Goal: Transaction & Acquisition: Obtain resource

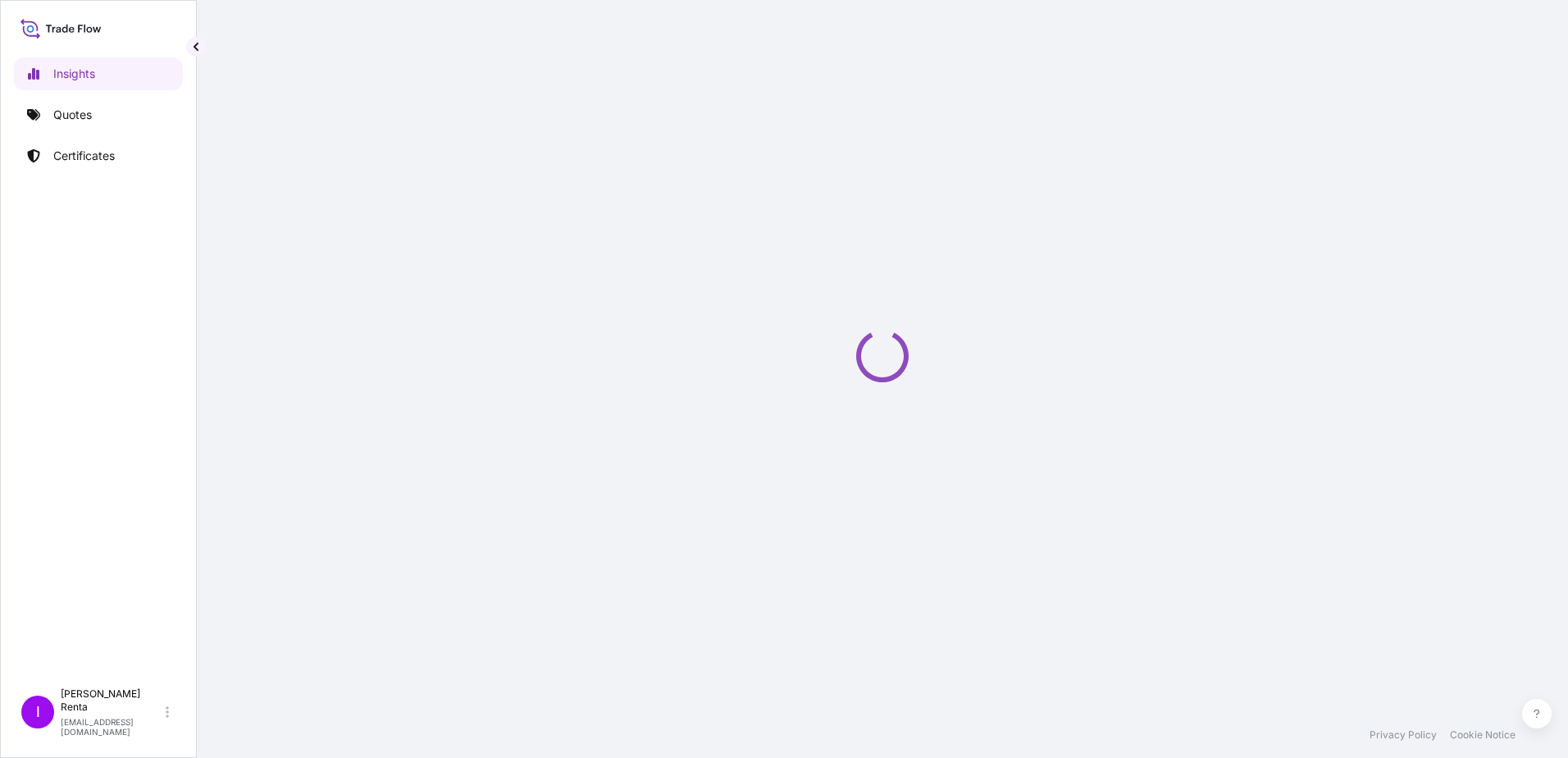
select select "2025"
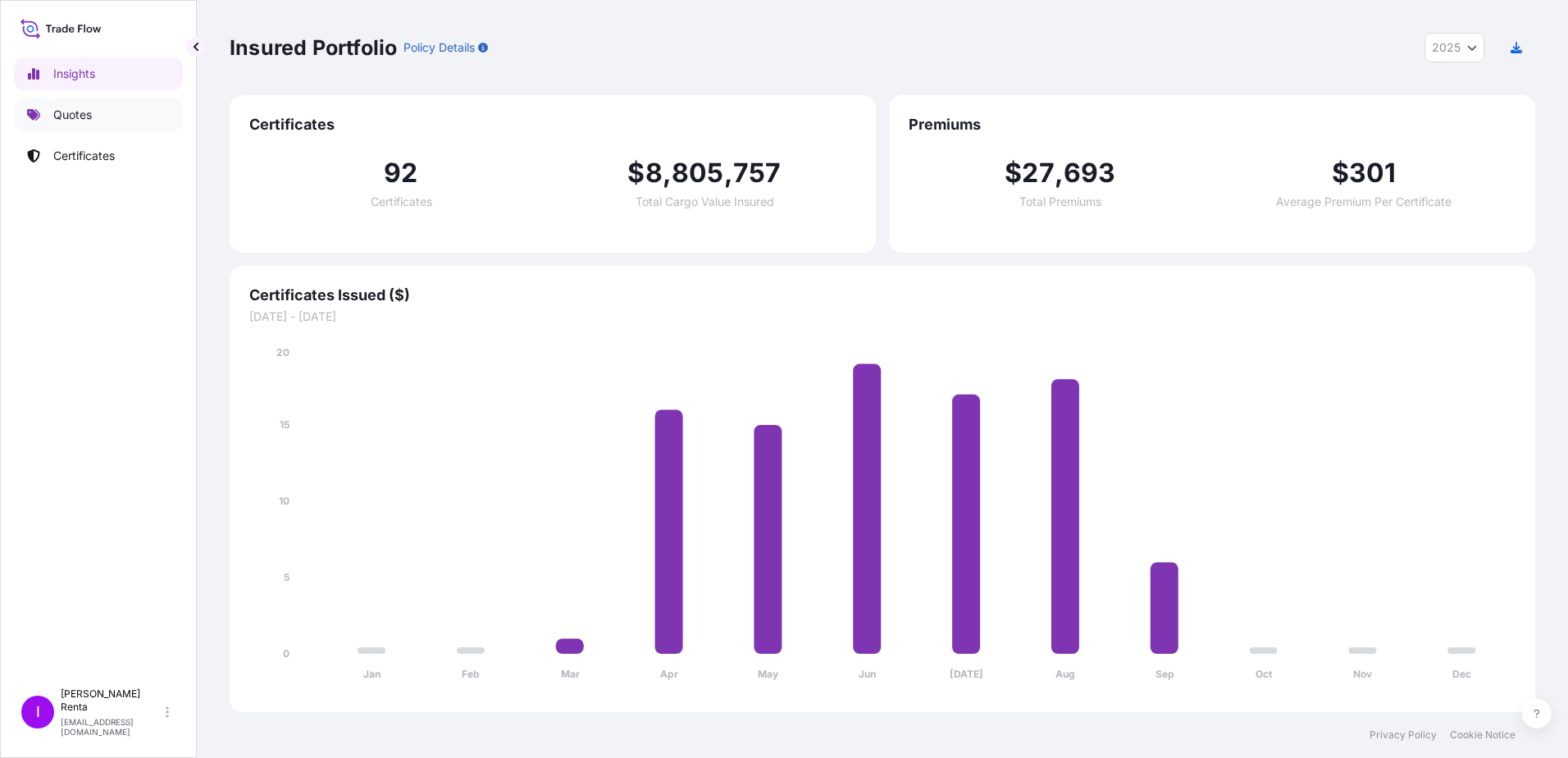
click at [79, 117] on p "Quotes" at bounding box center [73, 114] width 38 height 16
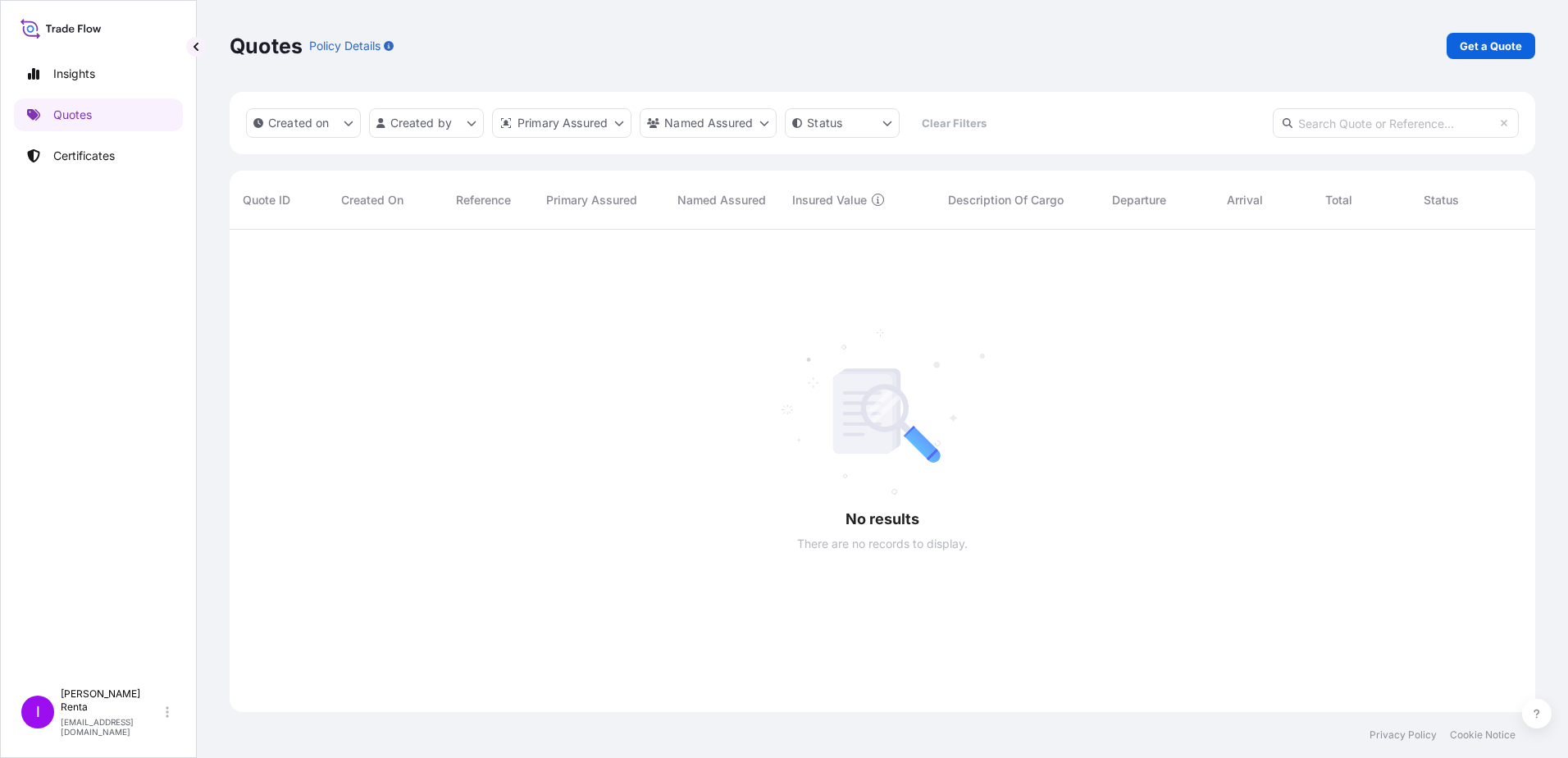
scroll to position [529, 1293]
click at [1471, 44] on p "Get a Quote" at bounding box center [1490, 45] width 62 height 16
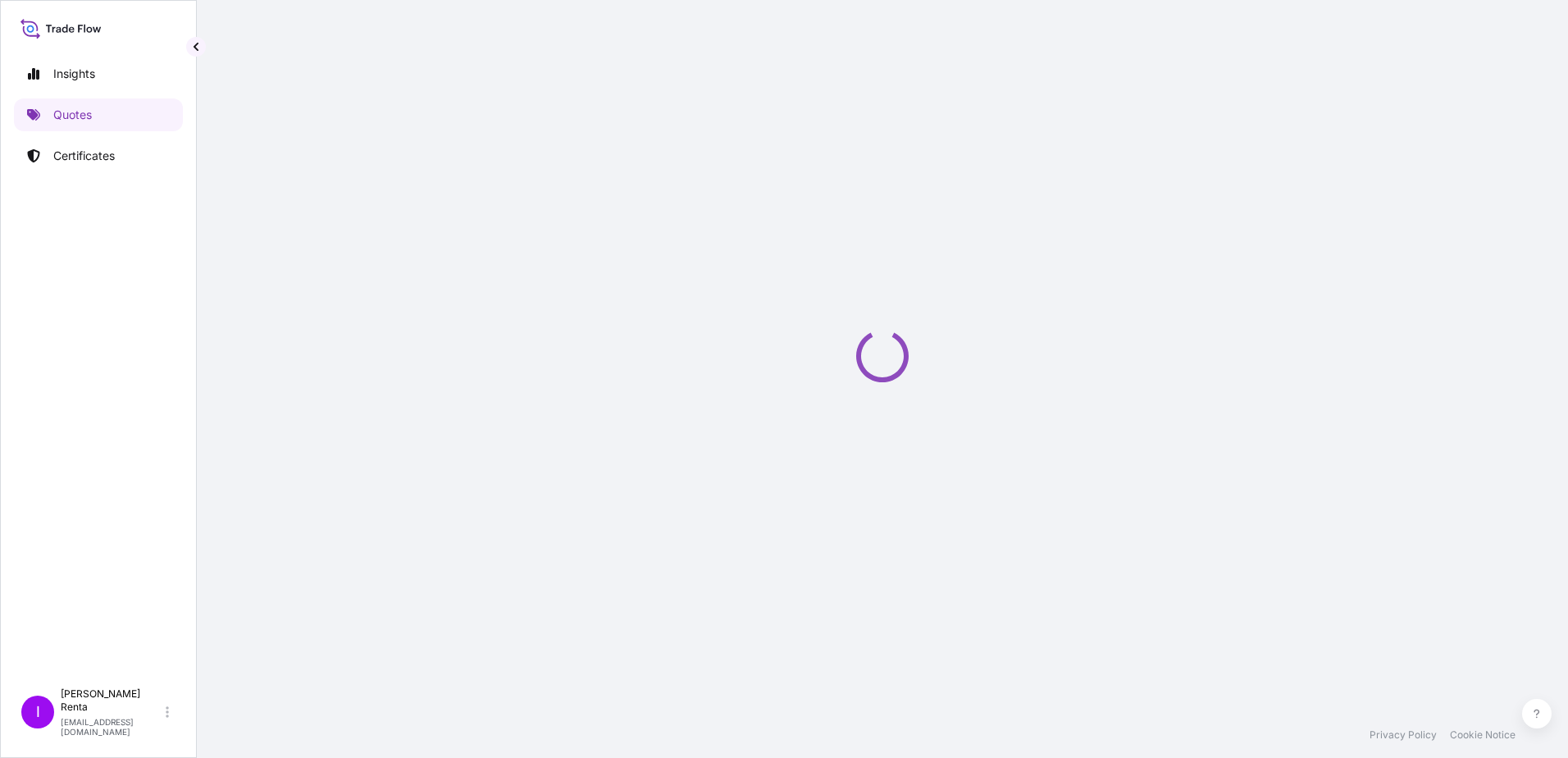
select select "Ocean Vessel"
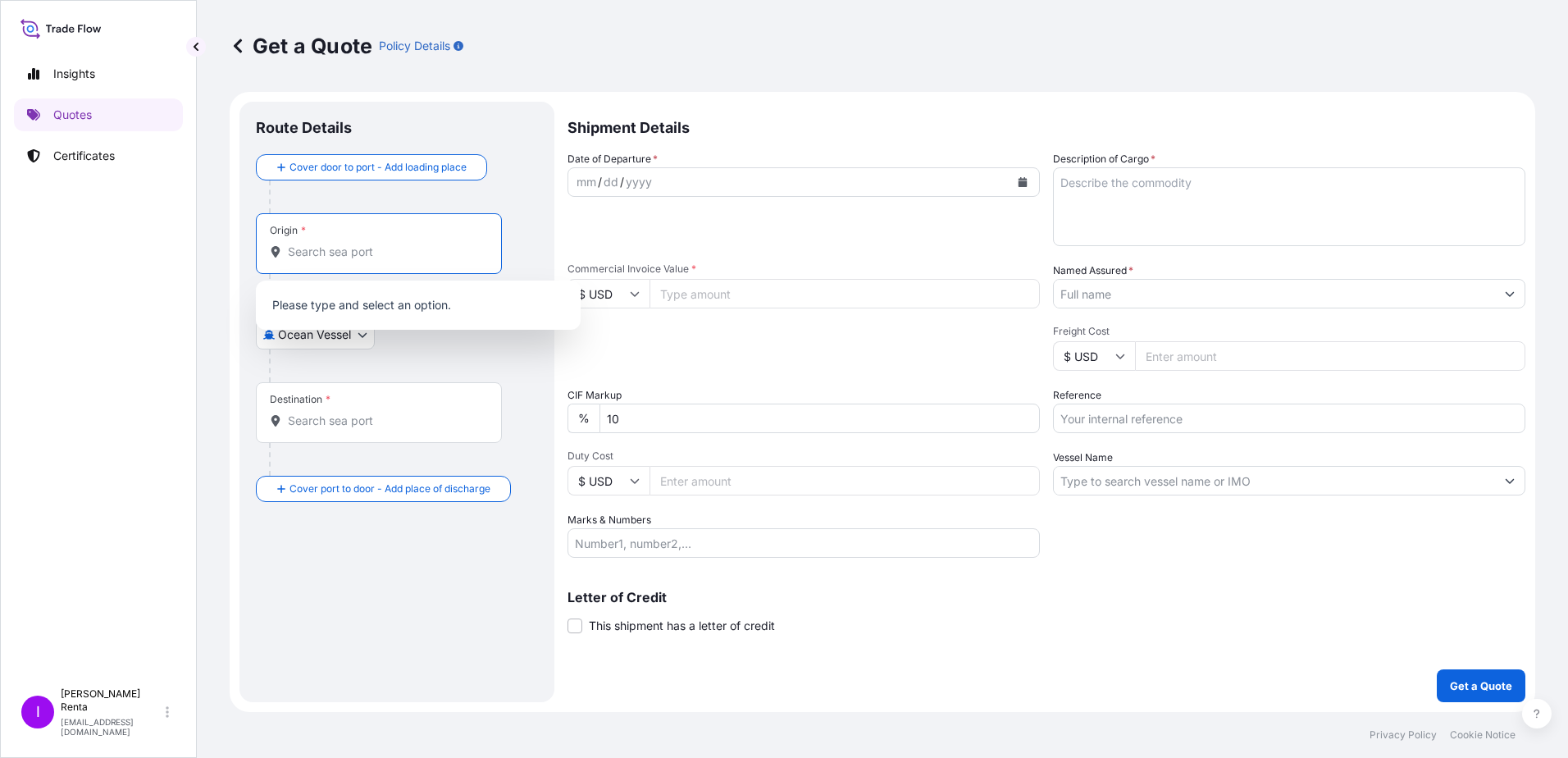
click at [334, 252] on input "Origin *" at bounding box center [385, 251] width 193 height 16
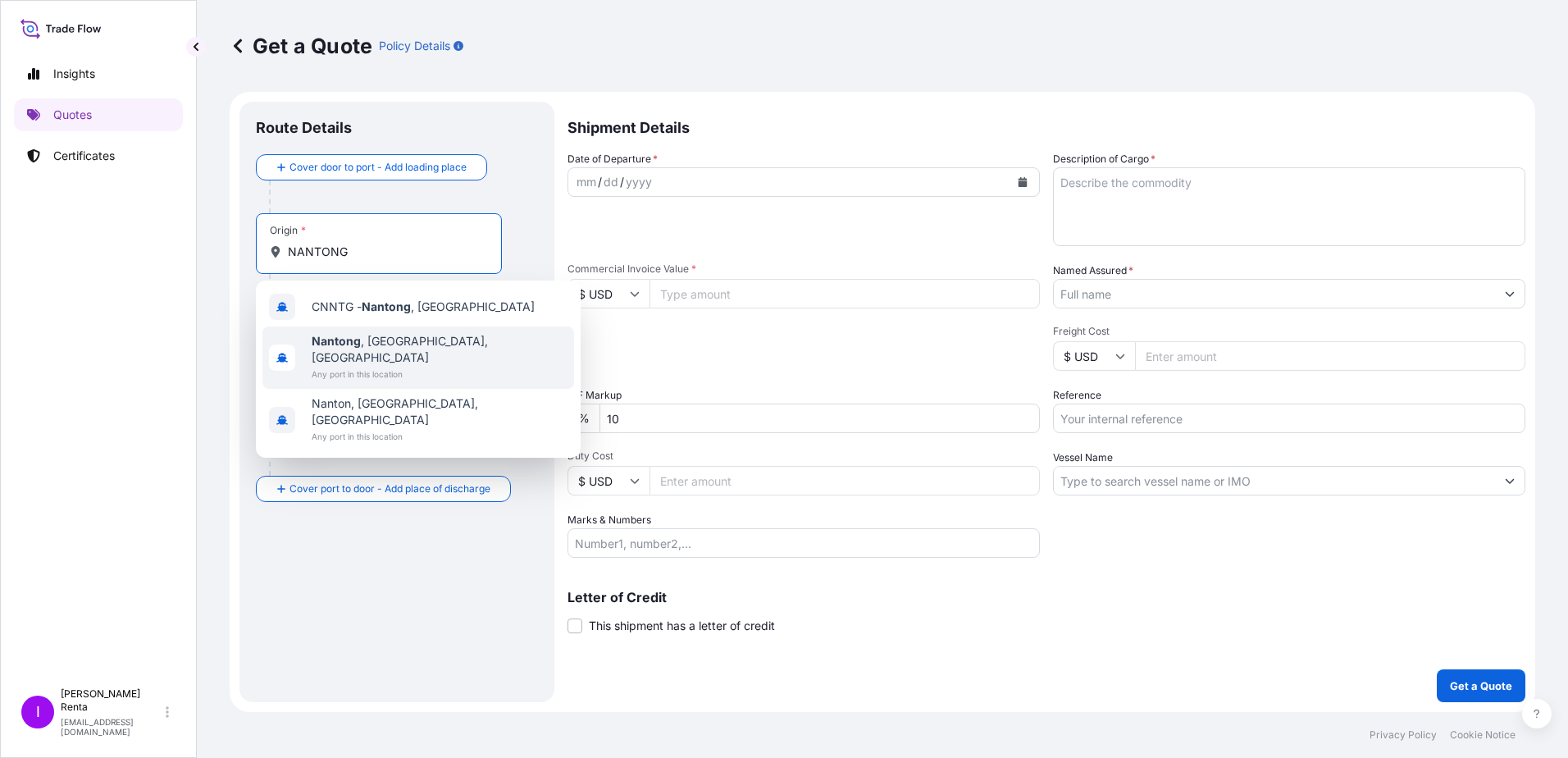
click at [405, 335] on span "Nantong , [GEOGRAPHIC_DATA], [GEOGRAPHIC_DATA]" at bounding box center [439, 349] width 256 height 33
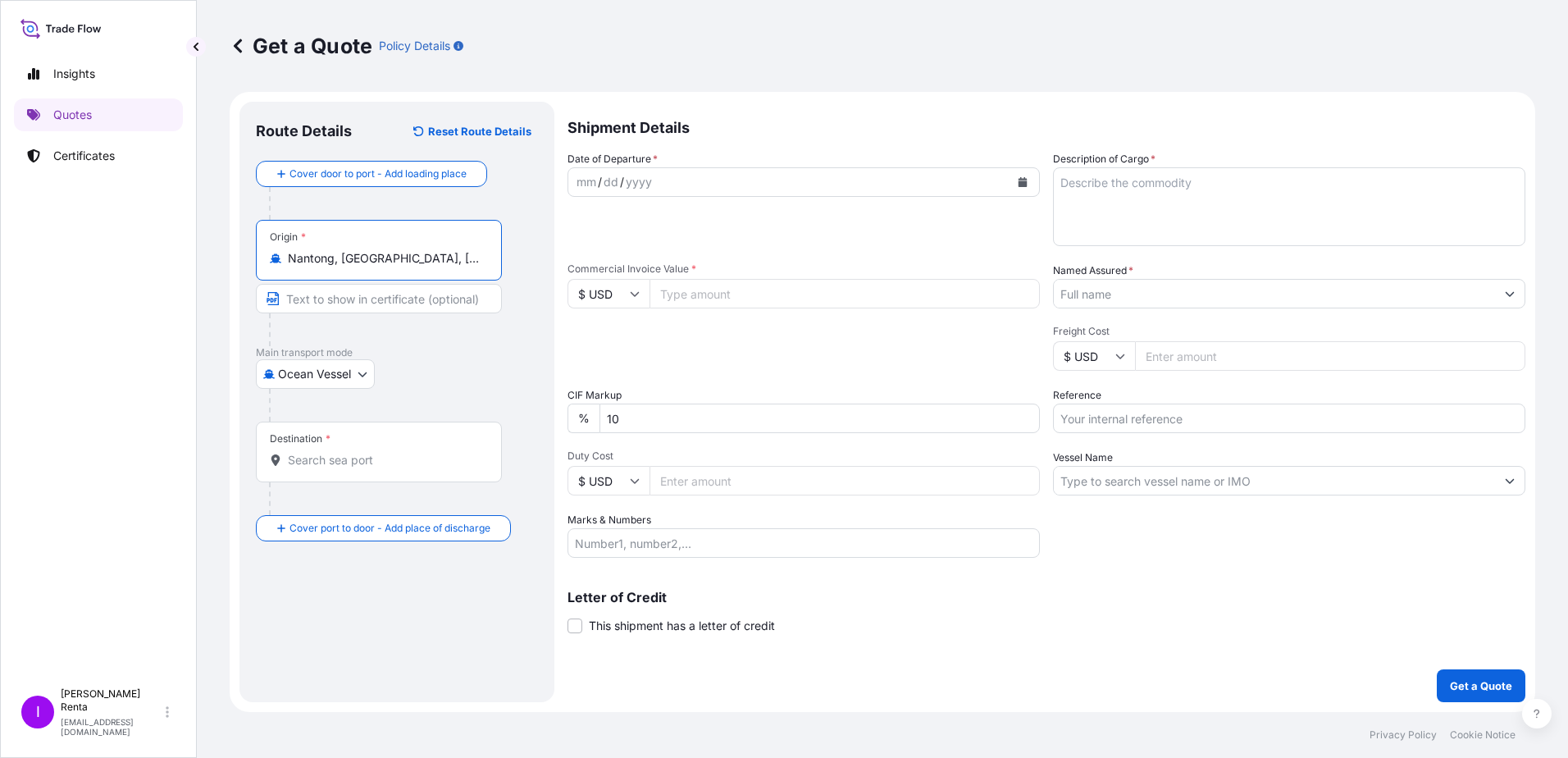
type input "Nantong, [GEOGRAPHIC_DATA], [GEOGRAPHIC_DATA]"
click at [329, 472] on div "Destination *" at bounding box center [378, 451] width 246 height 60
click at [329, 468] on input "Destination *" at bounding box center [385, 459] width 193 height 16
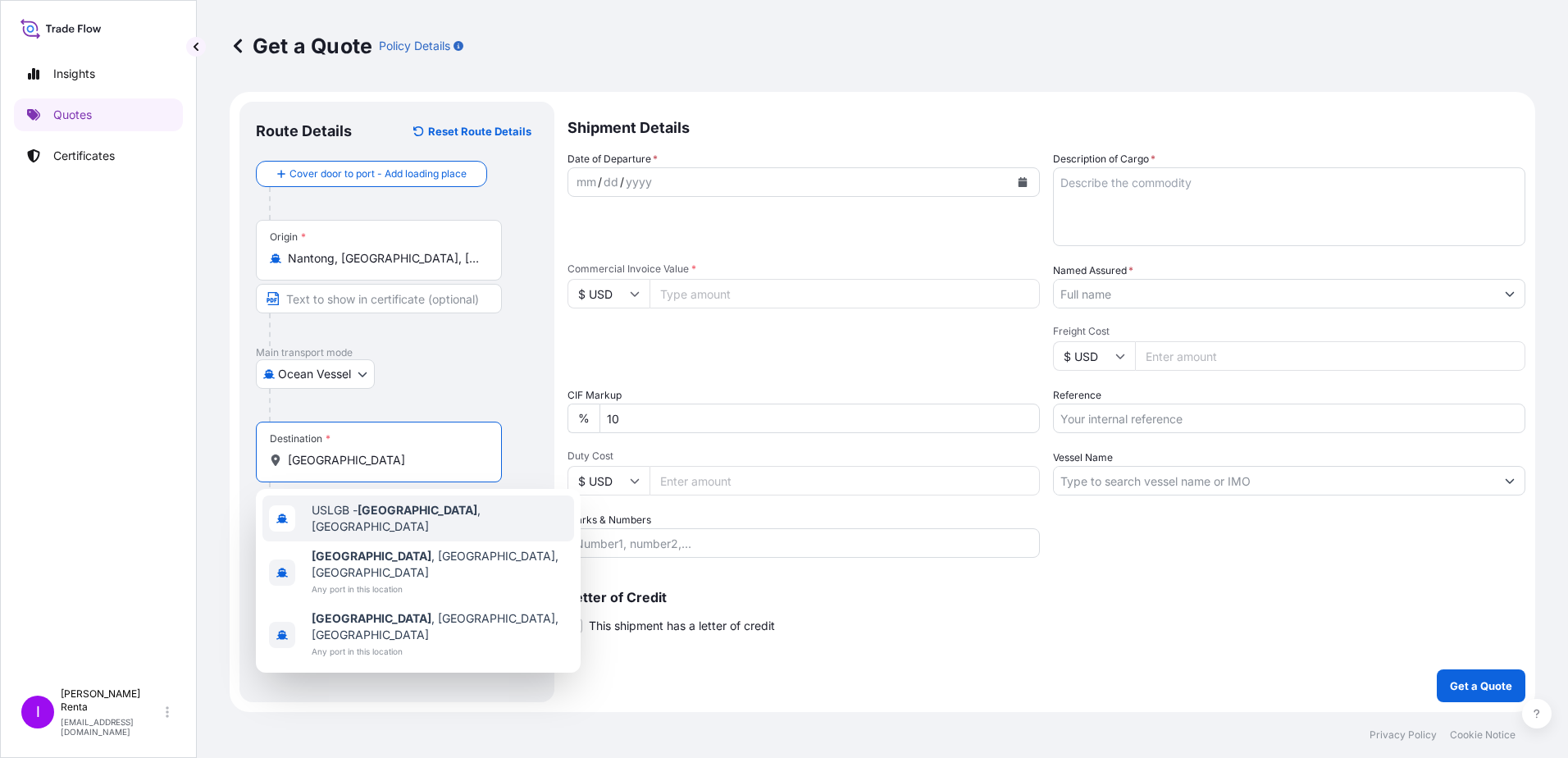
click at [350, 521] on span "USLGB - [GEOGRAPHIC_DATA] , [GEOGRAPHIC_DATA]" at bounding box center [439, 518] width 256 height 33
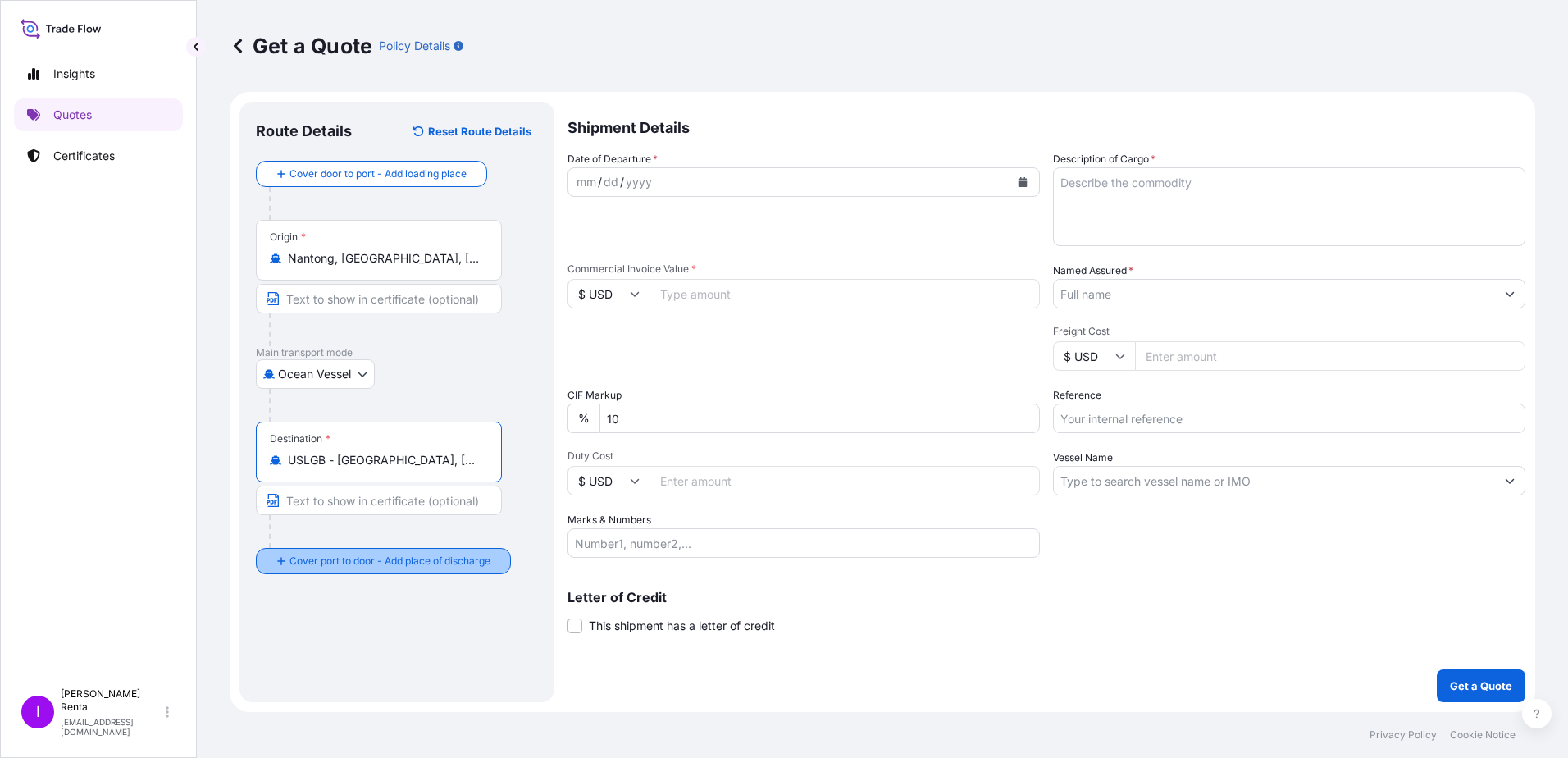
type input "USLGB - [GEOGRAPHIC_DATA], [GEOGRAPHIC_DATA]"
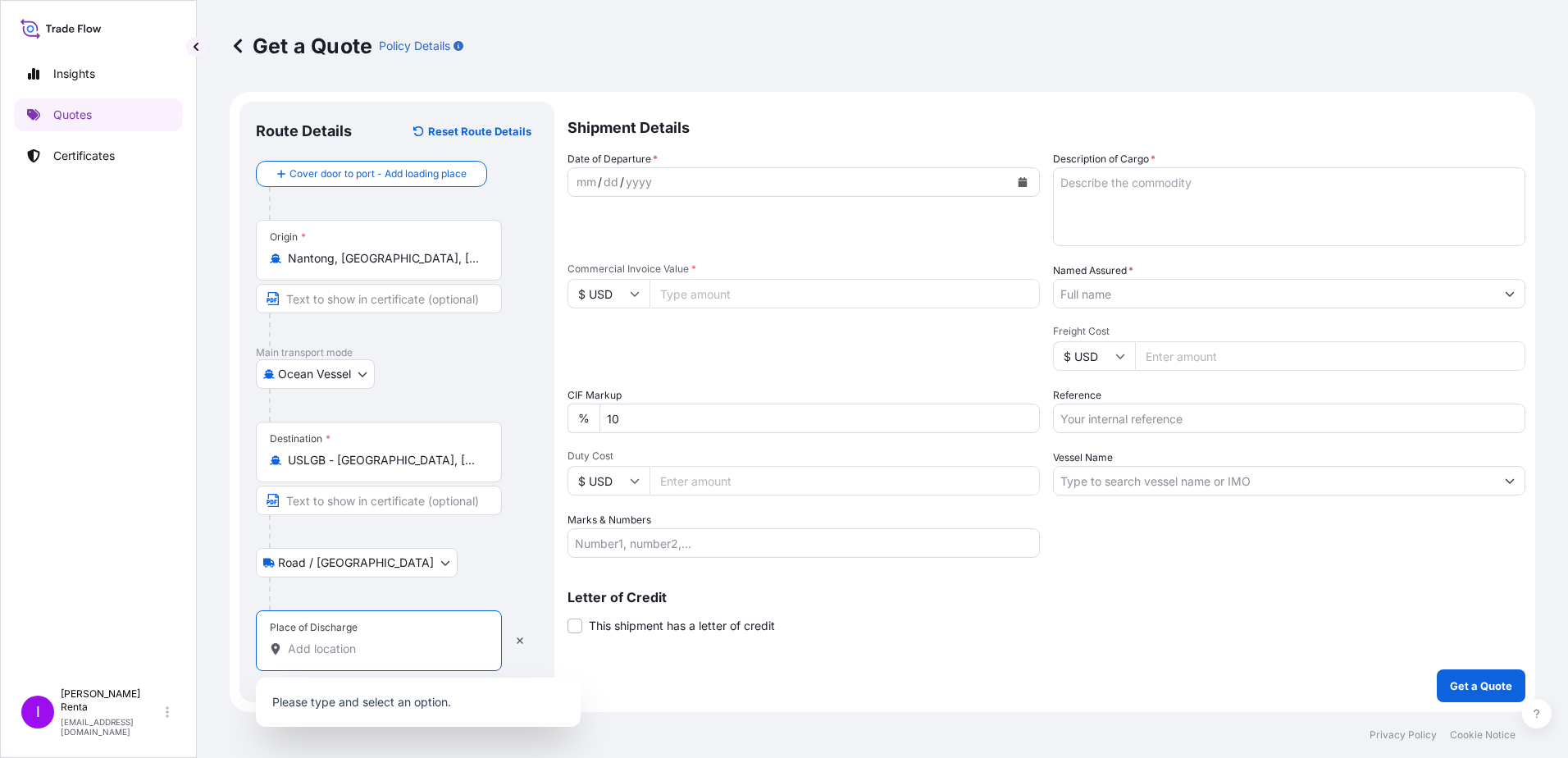
click at [305, 652] on input "Place of Discharge" at bounding box center [385, 648] width 193 height 16
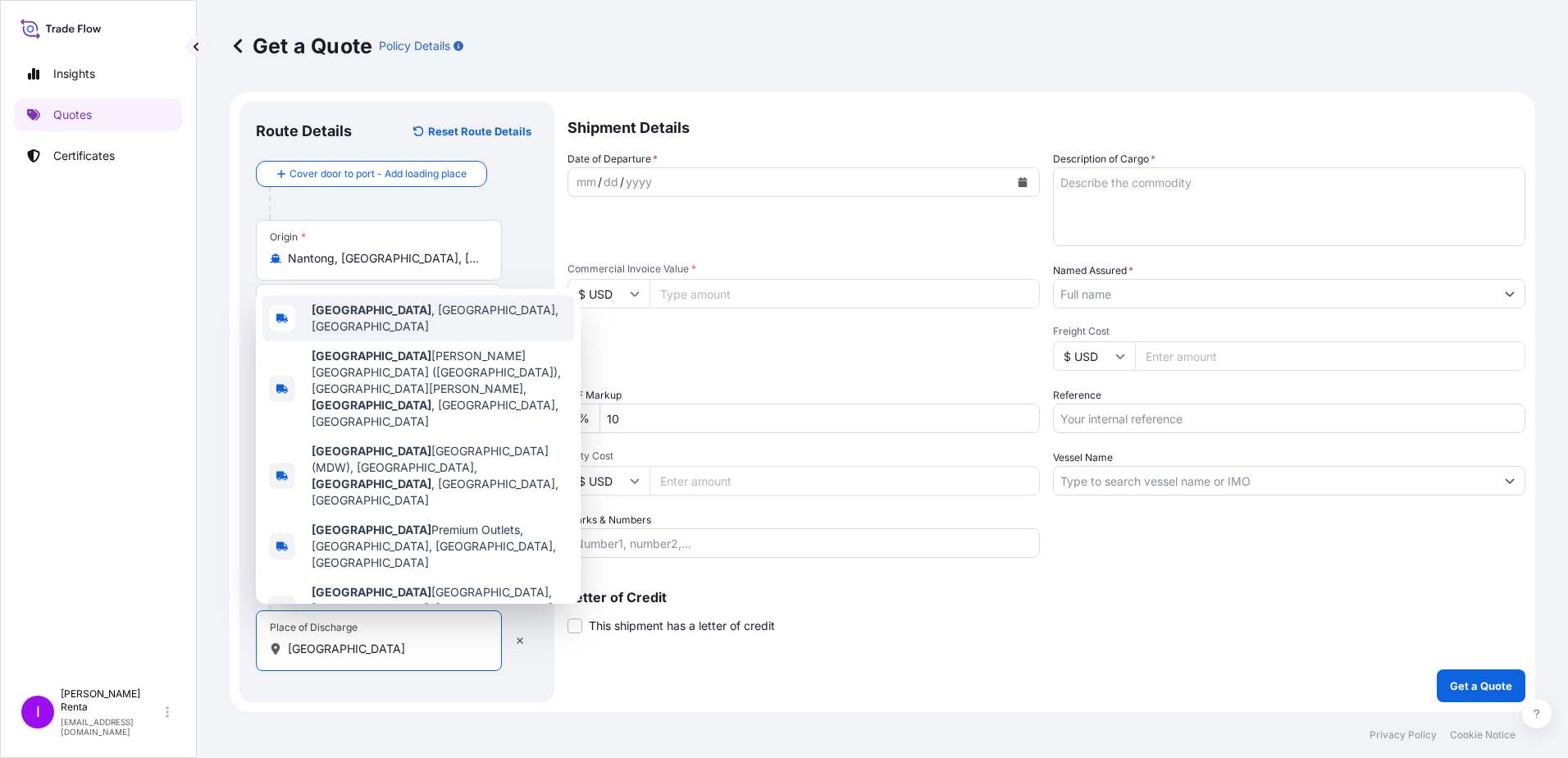
click at [395, 335] on span "[GEOGRAPHIC_DATA] , [GEOGRAPHIC_DATA], [GEOGRAPHIC_DATA]" at bounding box center [439, 318] width 256 height 33
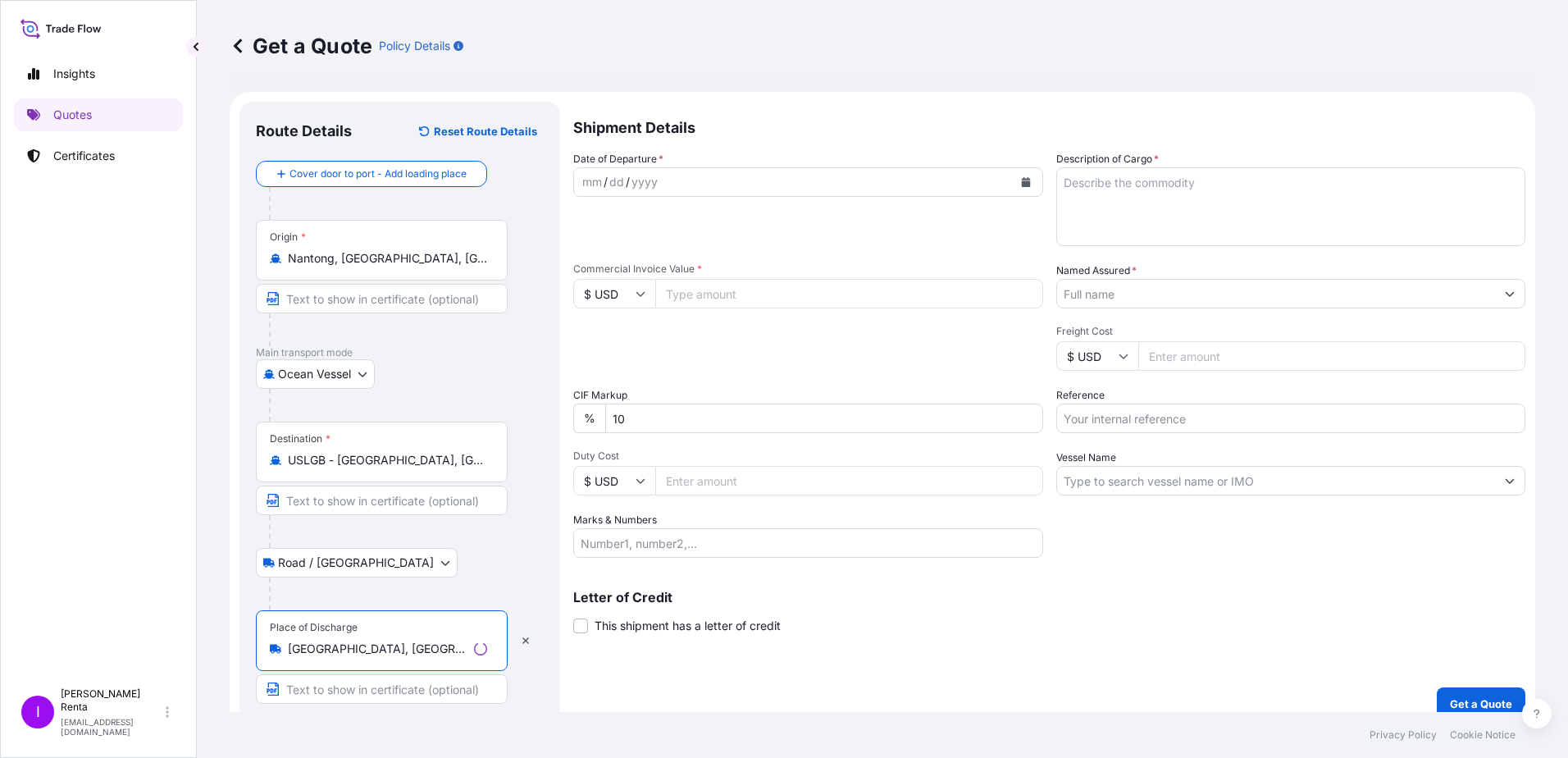
type input "[GEOGRAPHIC_DATA], [GEOGRAPHIC_DATA], [GEOGRAPHIC_DATA]"
click at [398, 697] on input "Text to appear on certificate" at bounding box center [381, 688] width 252 height 30
type input "DELIVERY TO ROMEOVILLE IL"
click at [638, 186] on div "yyyy" at bounding box center [638, 182] width 30 height 20
click at [1019, 185] on icon "Calendar" at bounding box center [1022, 182] width 9 height 10
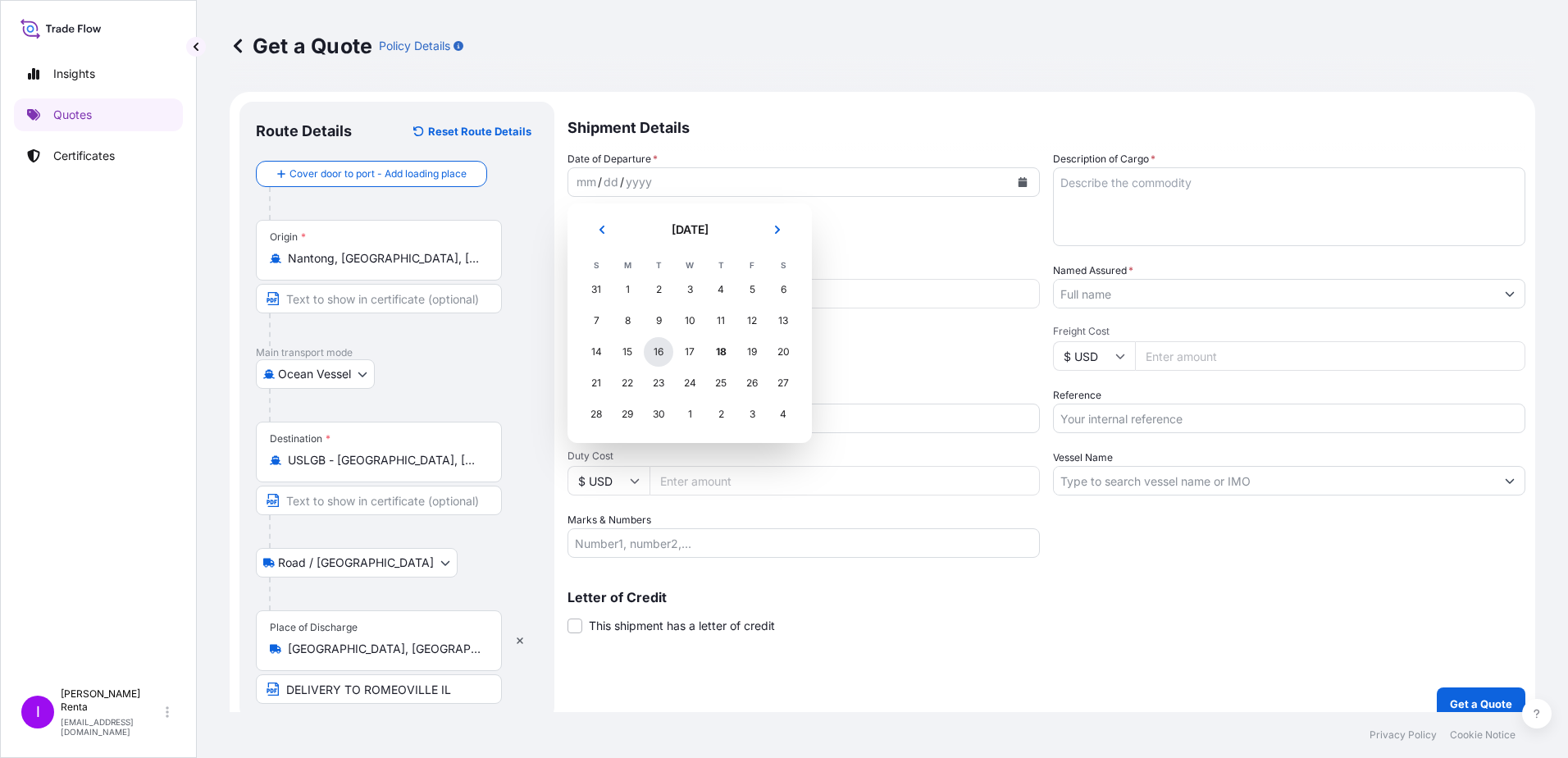
click at [662, 355] on div "16" at bounding box center [659, 351] width 30 height 30
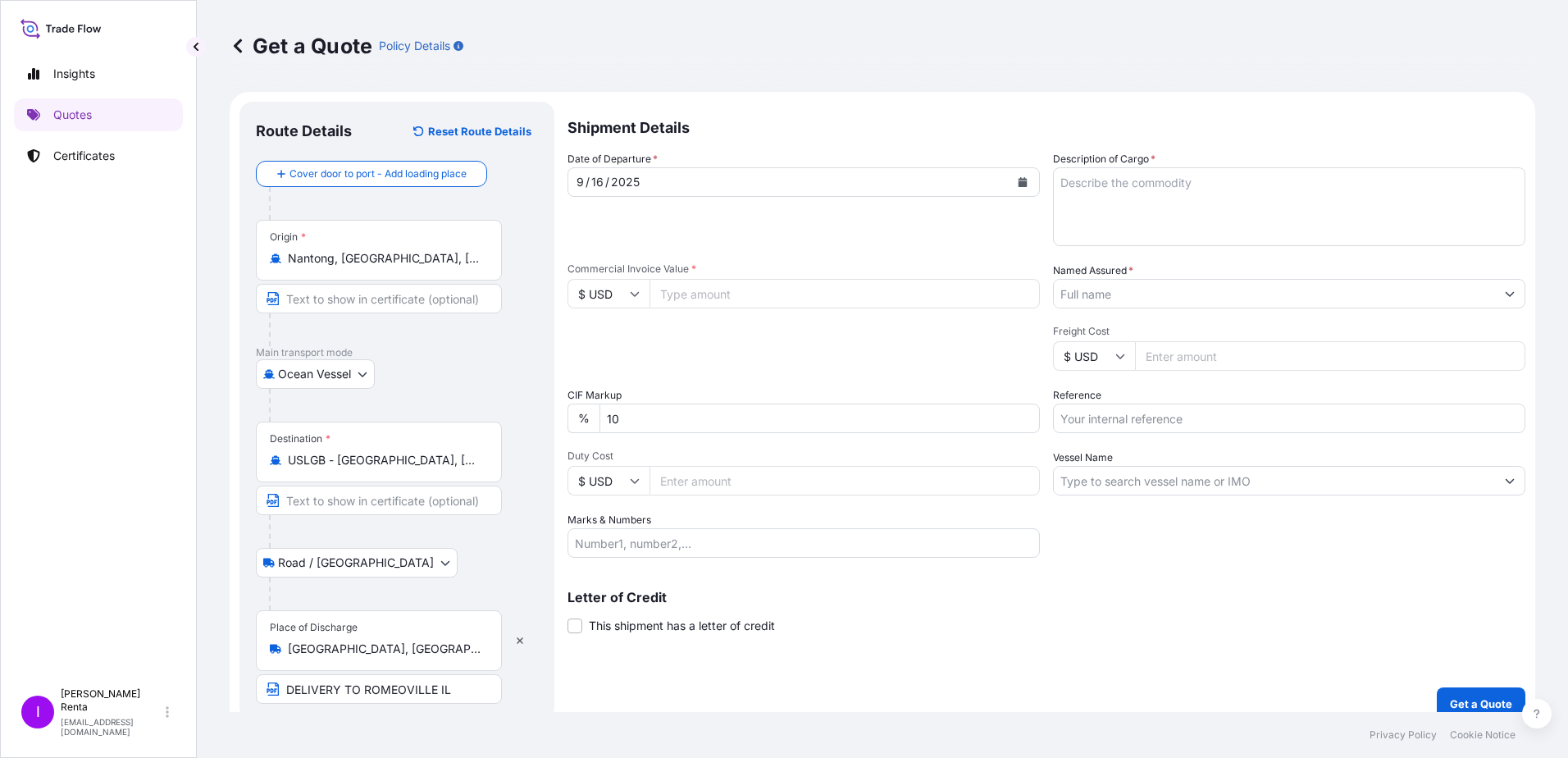
click at [706, 297] on input "Commercial Invoice Value *" at bounding box center [845, 293] width 391 height 30
type input "41843.89"
click at [671, 477] on input "Duty Cost" at bounding box center [845, 480] width 391 height 30
type input "10460.97"
click at [678, 547] on input "Marks & Numbers" at bounding box center [803, 543] width 472 height 30
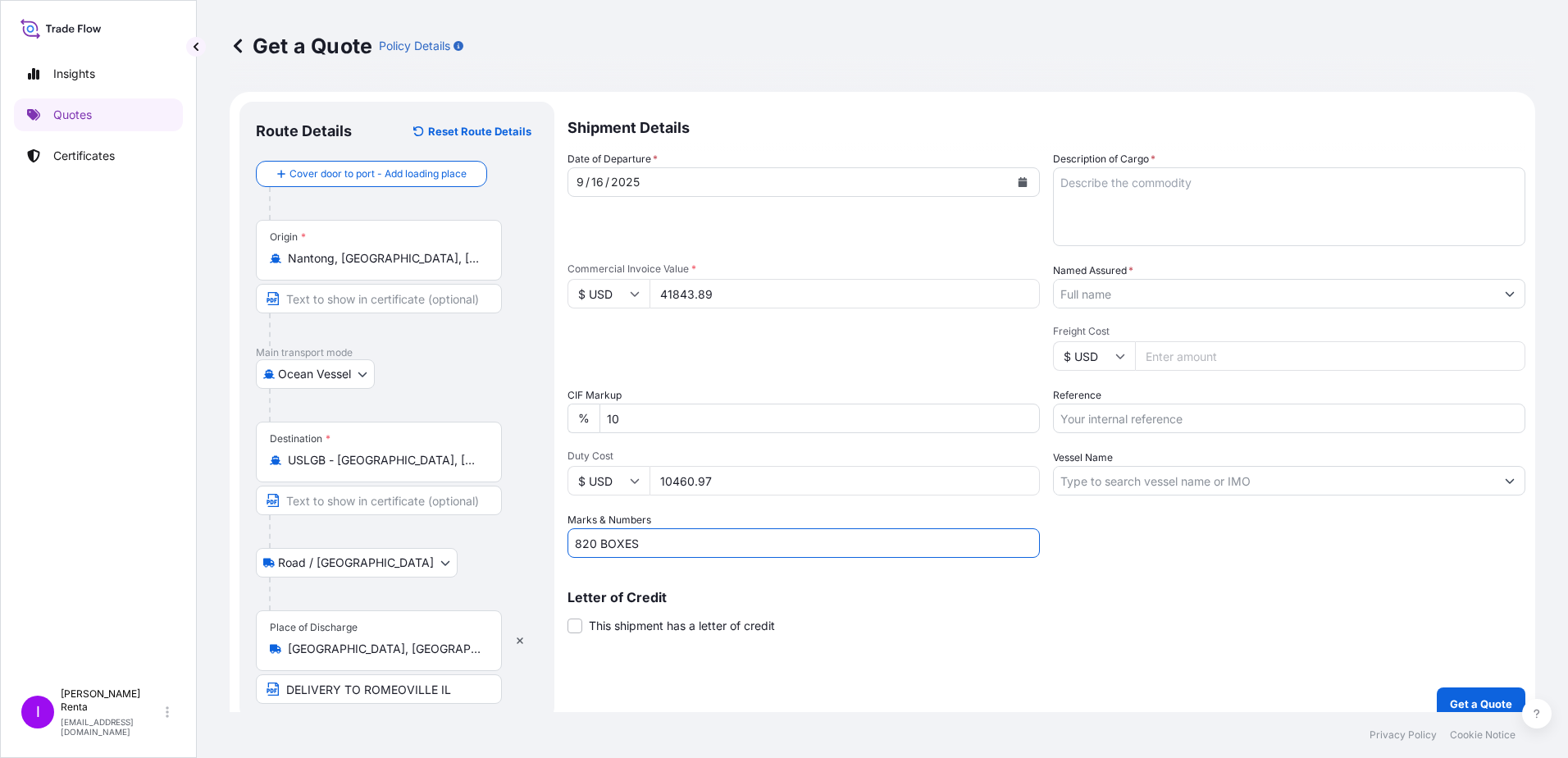
type input "820 BOXES"
click at [1081, 197] on textarea "Description of Cargo *" at bounding box center [1288, 207] width 472 height 78
type textarea "PO 4500004764 POTASSIUM SORBATE"
click at [1187, 289] on input "Named Assured *" at bounding box center [1274, 293] width 441 height 30
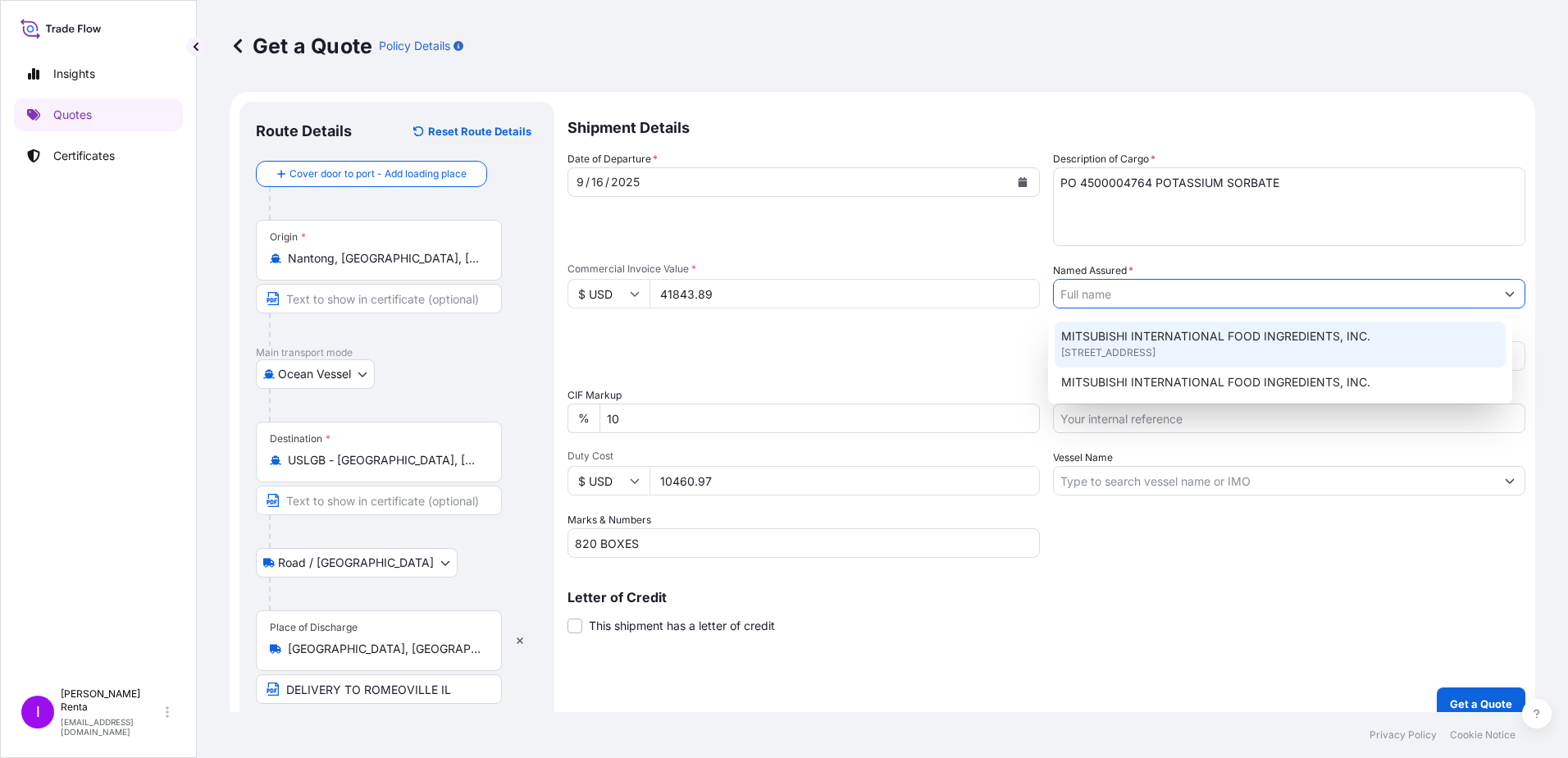
click at [1131, 341] on span "MITSUBISHI INTERNATIONAL FOOD INGREDIENTS, INC." at bounding box center [1216, 336] width 309 height 16
type input "MITSUBISHI INTERNATIONAL FOOD INGREDIENTS, INC."
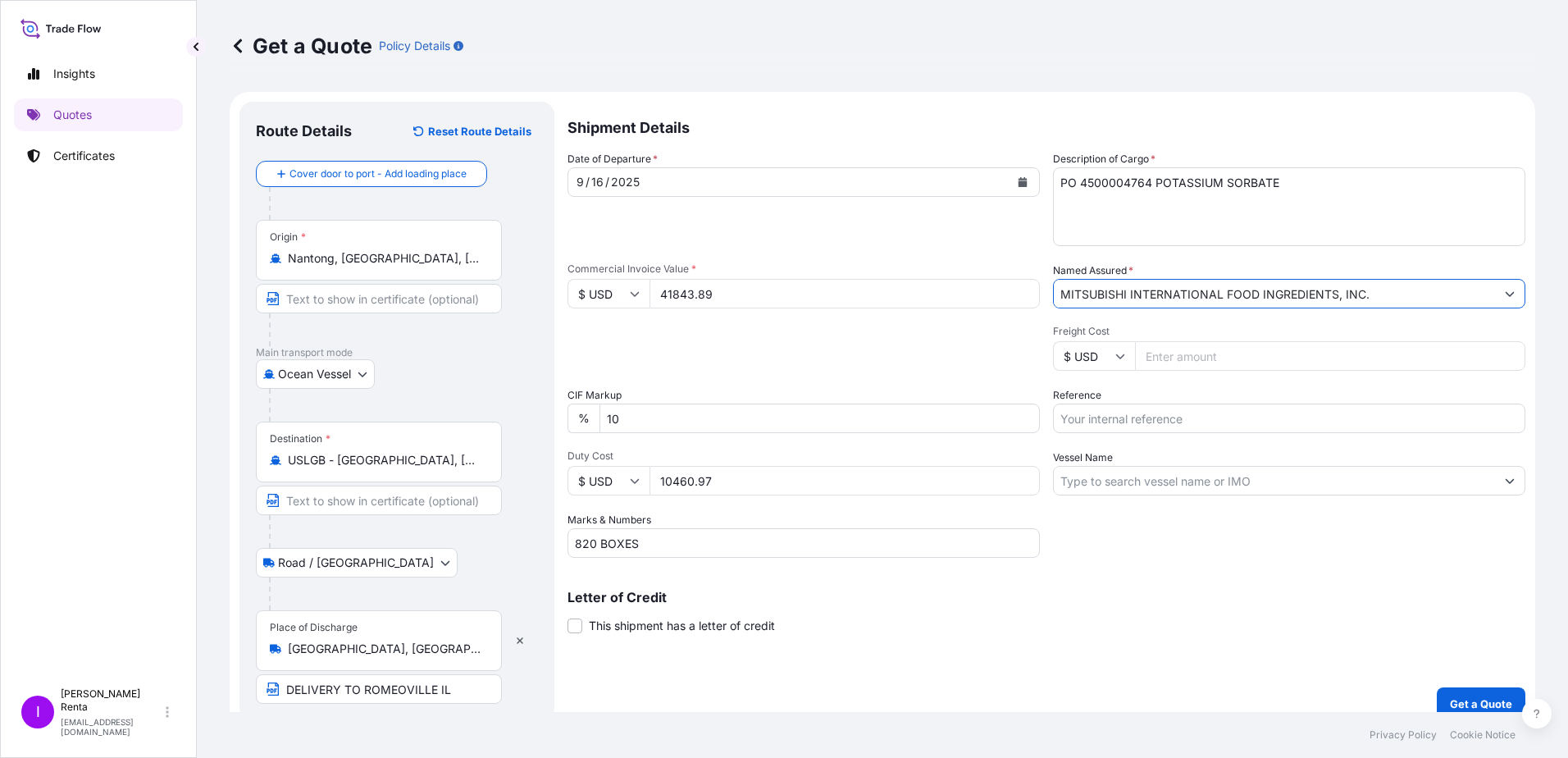
click at [1166, 358] on input "Freight Cost" at bounding box center [1331, 355] width 391 height 30
type input "4218.00"
click at [1193, 426] on input "Reference" at bounding box center [1288, 417] width 472 height 30
type input "PO 4500004764"
click at [1127, 489] on input "Vessel Name" at bounding box center [1274, 480] width 441 height 30
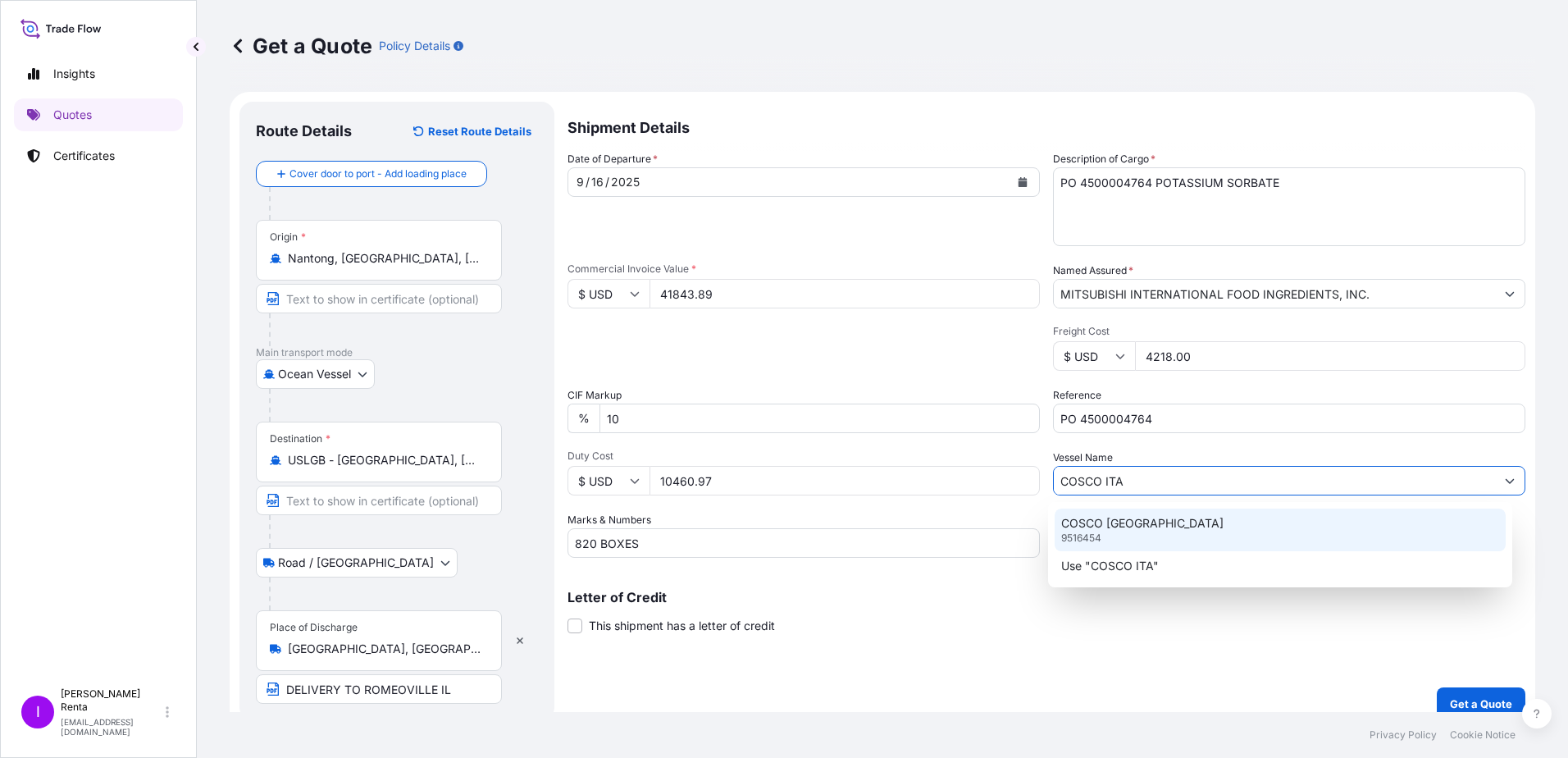
click at [1108, 516] on p "COSCO [GEOGRAPHIC_DATA]" at bounding box center [1143, 523] width 163 height 16
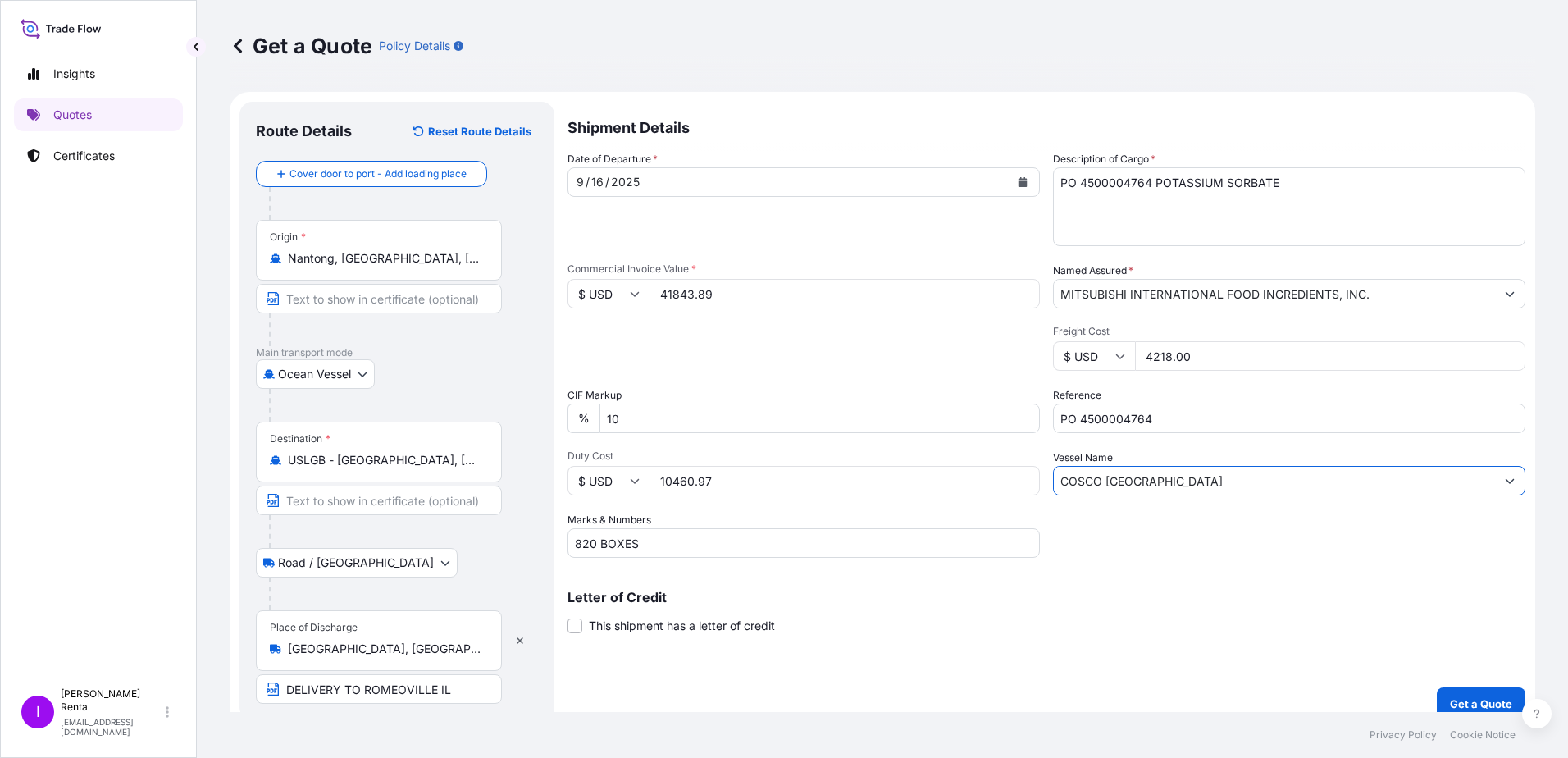
click at [1137, 481] on input "COSCO [GEOGRAPHIC_DATA]" at bounding box center [1274, 480] width 441 height 30
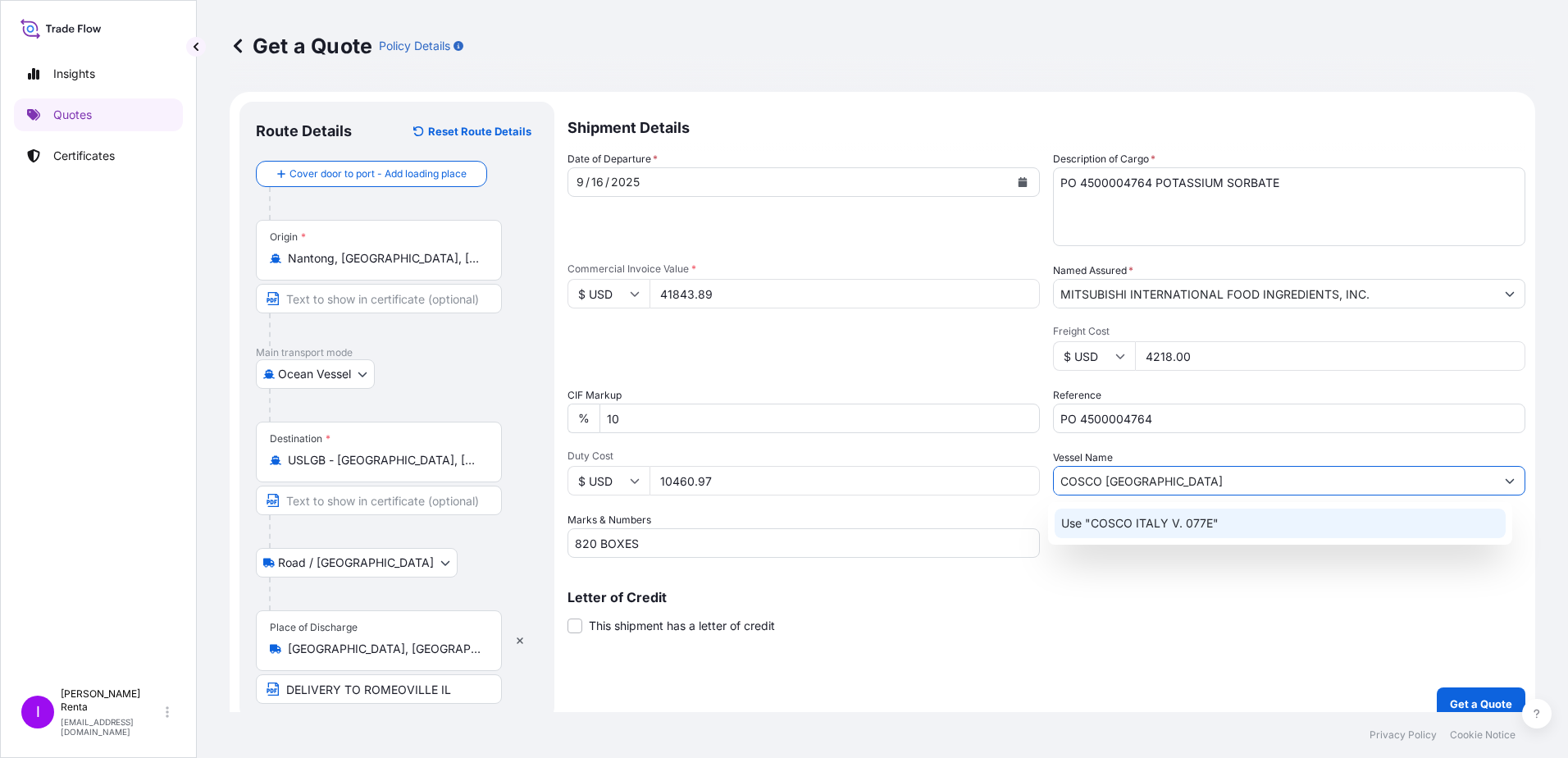
click at [1096, 569] on div "Shipment Details Date of Departure * [DATE] Cargo Category * Food Additives Des…" at bounding box center [1046, 411] width 958 height 618
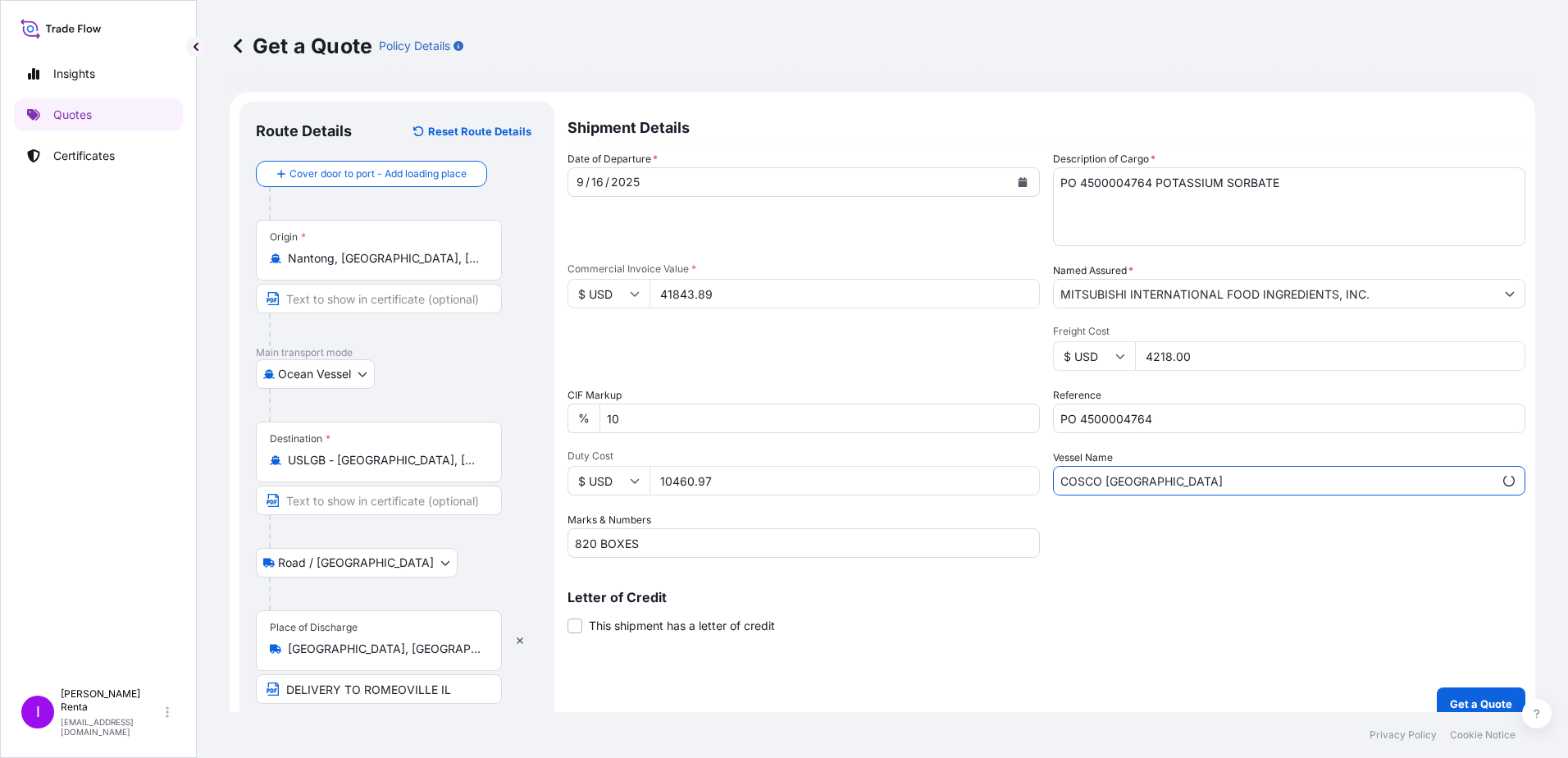
click at [1146, 485] on input "COSCO [GEOGRAPHIC_DATA]" at bounding box center [1273, 480] width 439 height 30
drag, startPoint x: 1065, startPoint y: 487, endPoint x: 1000, endPoint y: 472, distance: 66.7
click at [1015, 484] on div "Date of Departure * [DATE] Cargo Category * Food Additives Description of Cargo…" at bounding box center [1046, 354] width 958 height 407
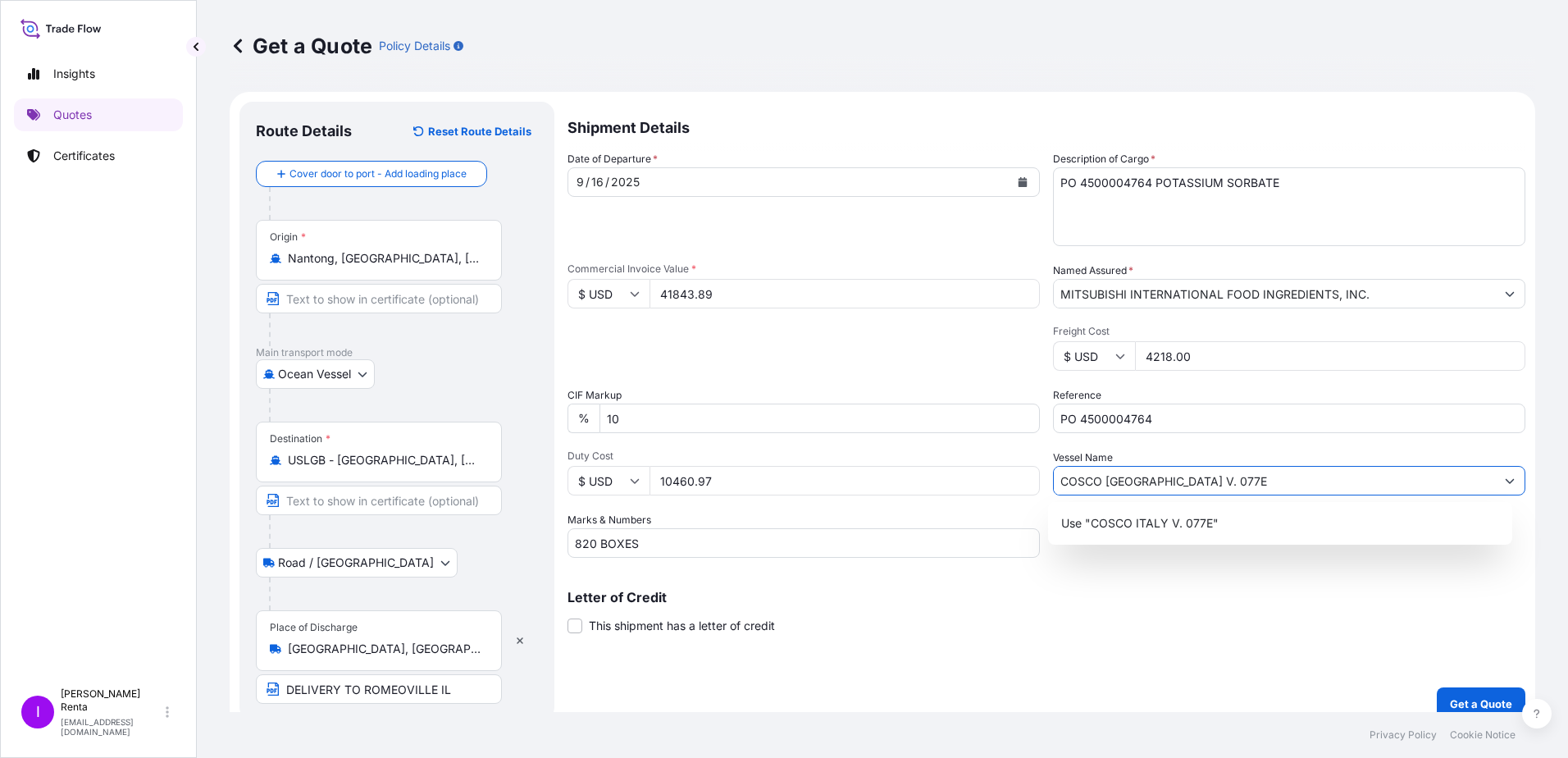
type input "COSCO [GEOGRAPHIC_DATA]"
click at [1172, 597] on p "Letter of Credit" at bounding box center [1046, 597] width 958 height 13
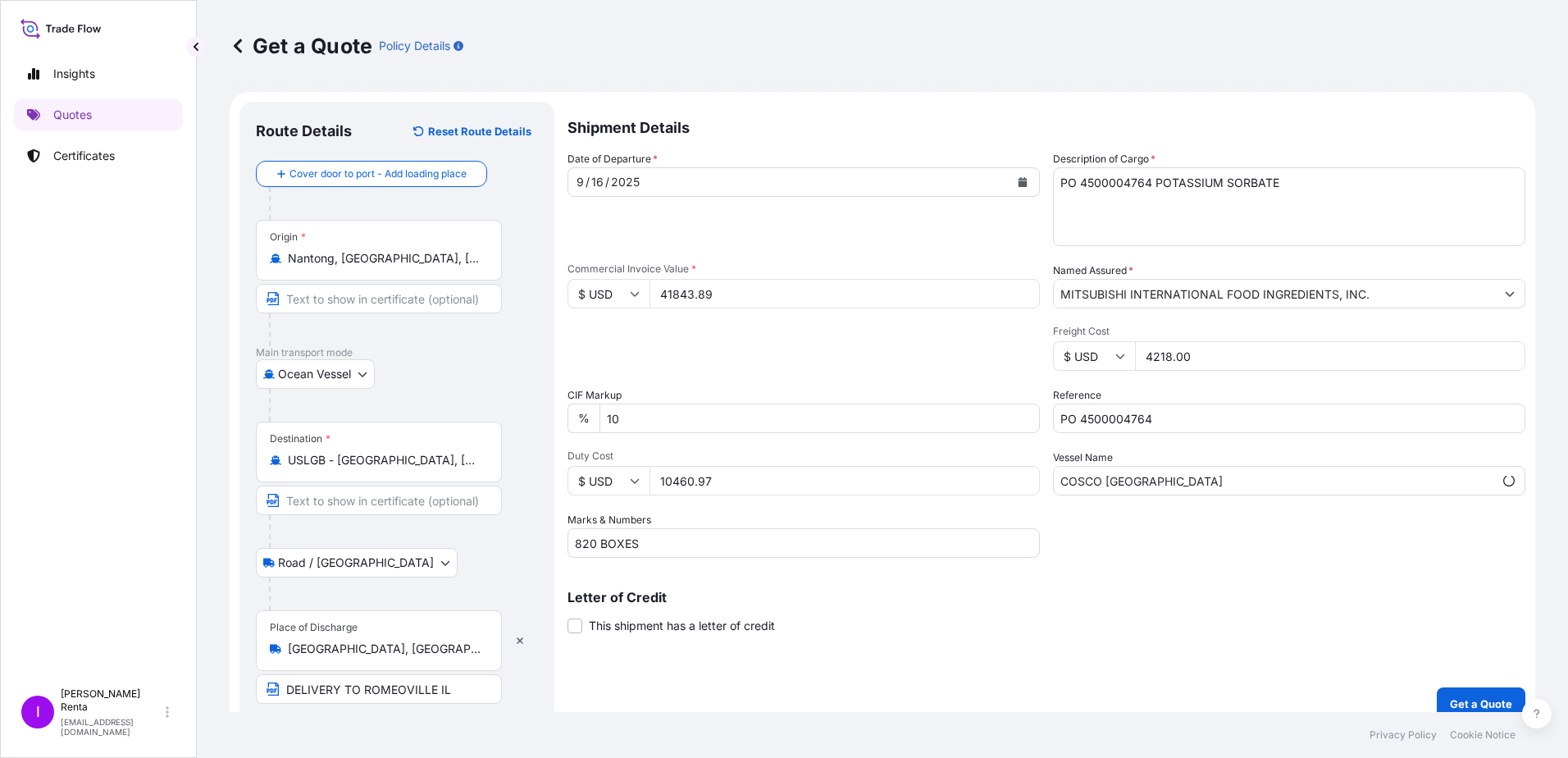
click at [1131, 483] on input "COSCO [GEOGRAPHIC_DATA]" at bounding box center [1273, 480] width 439 height 30
click at [655, 543] on input "820 BOXES" at bounding box center [803, 543] width 472 height 30
click at [1485, 694] on button "Get a Quote" at bounding box center [1481, 703] width 89 height 33
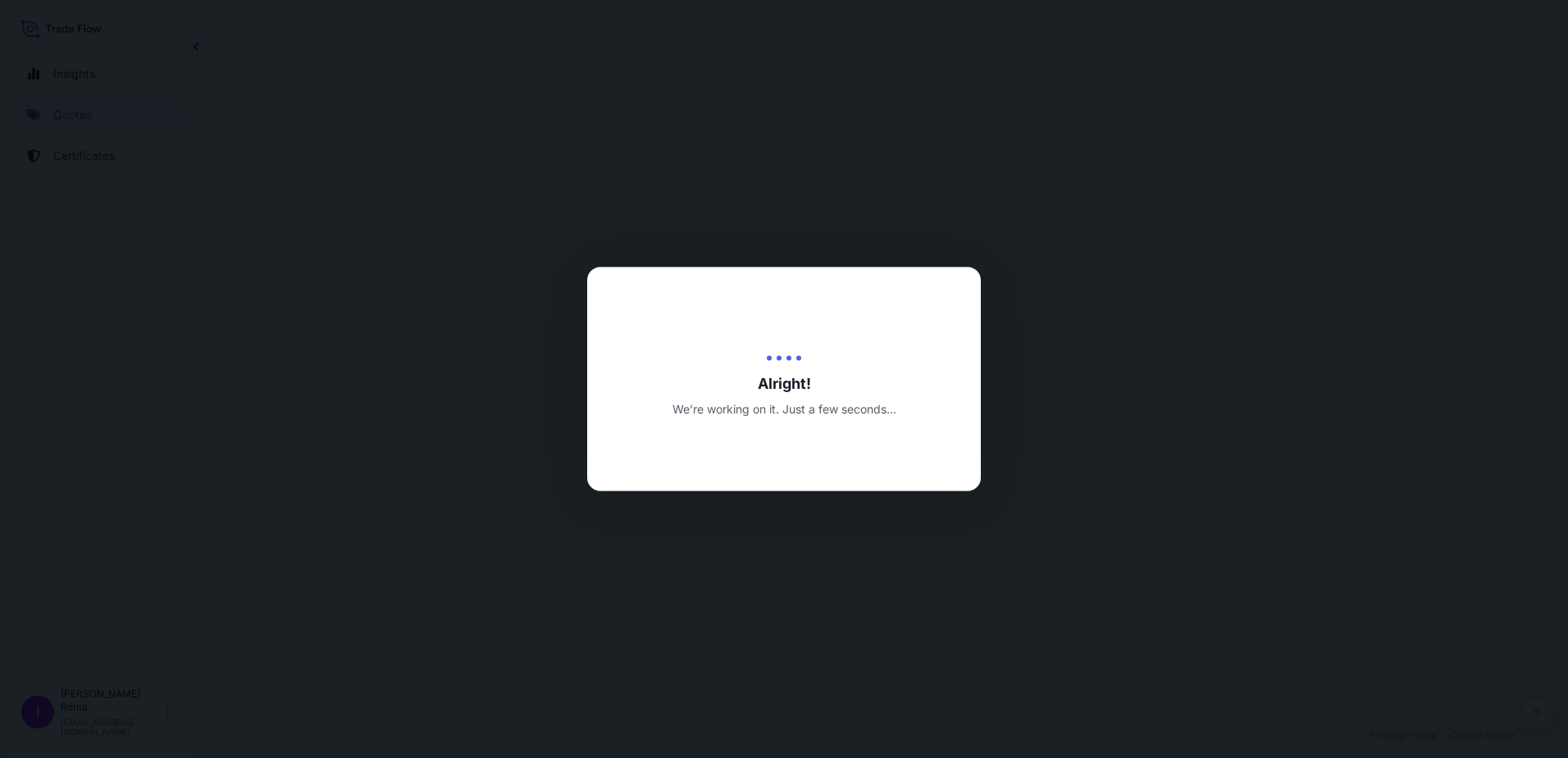
select select "Ocean Vessel"
select select "Road / [GEOGRAPHIC_DATA]"
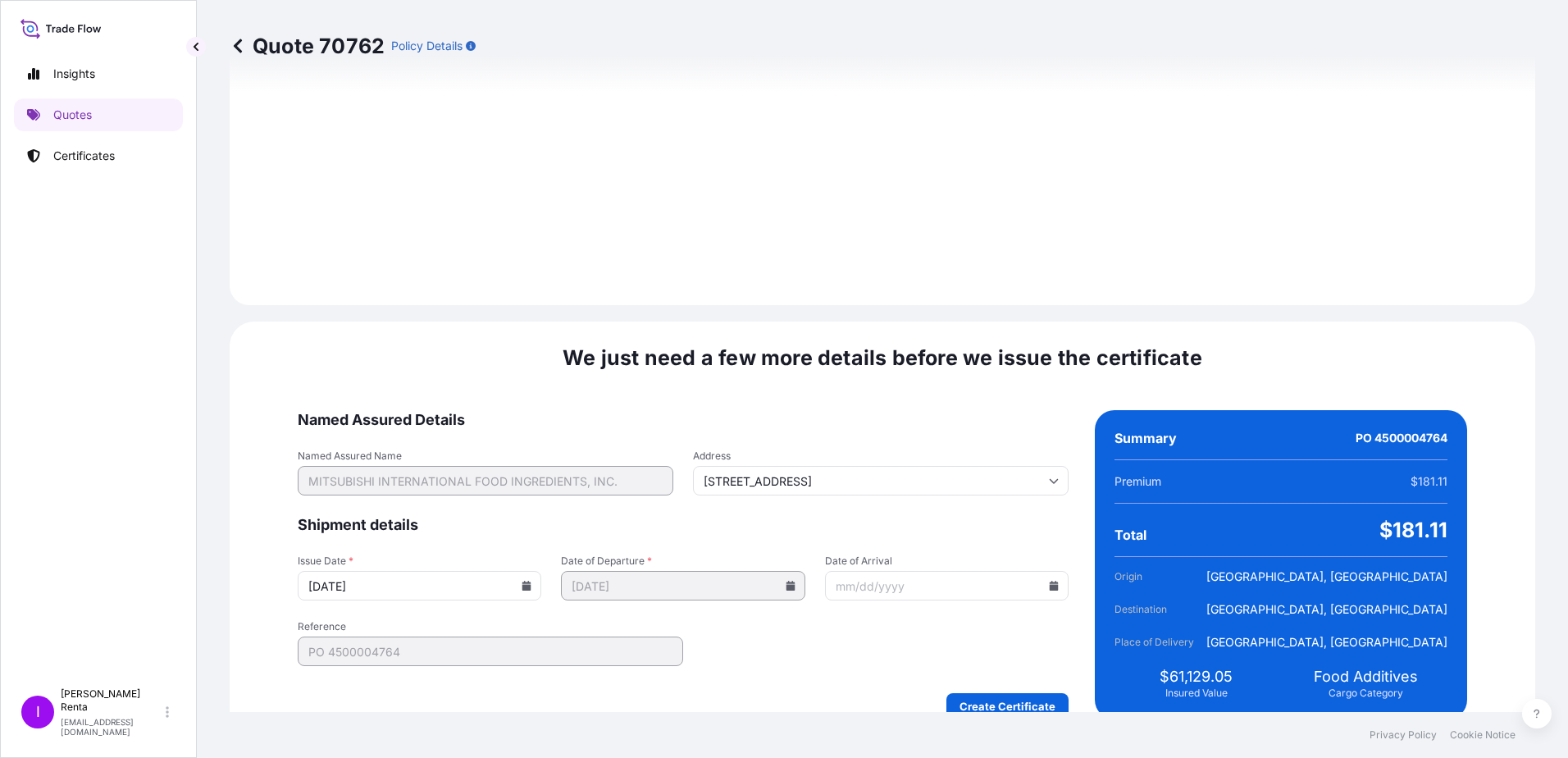
scroll to position [1933, 0]
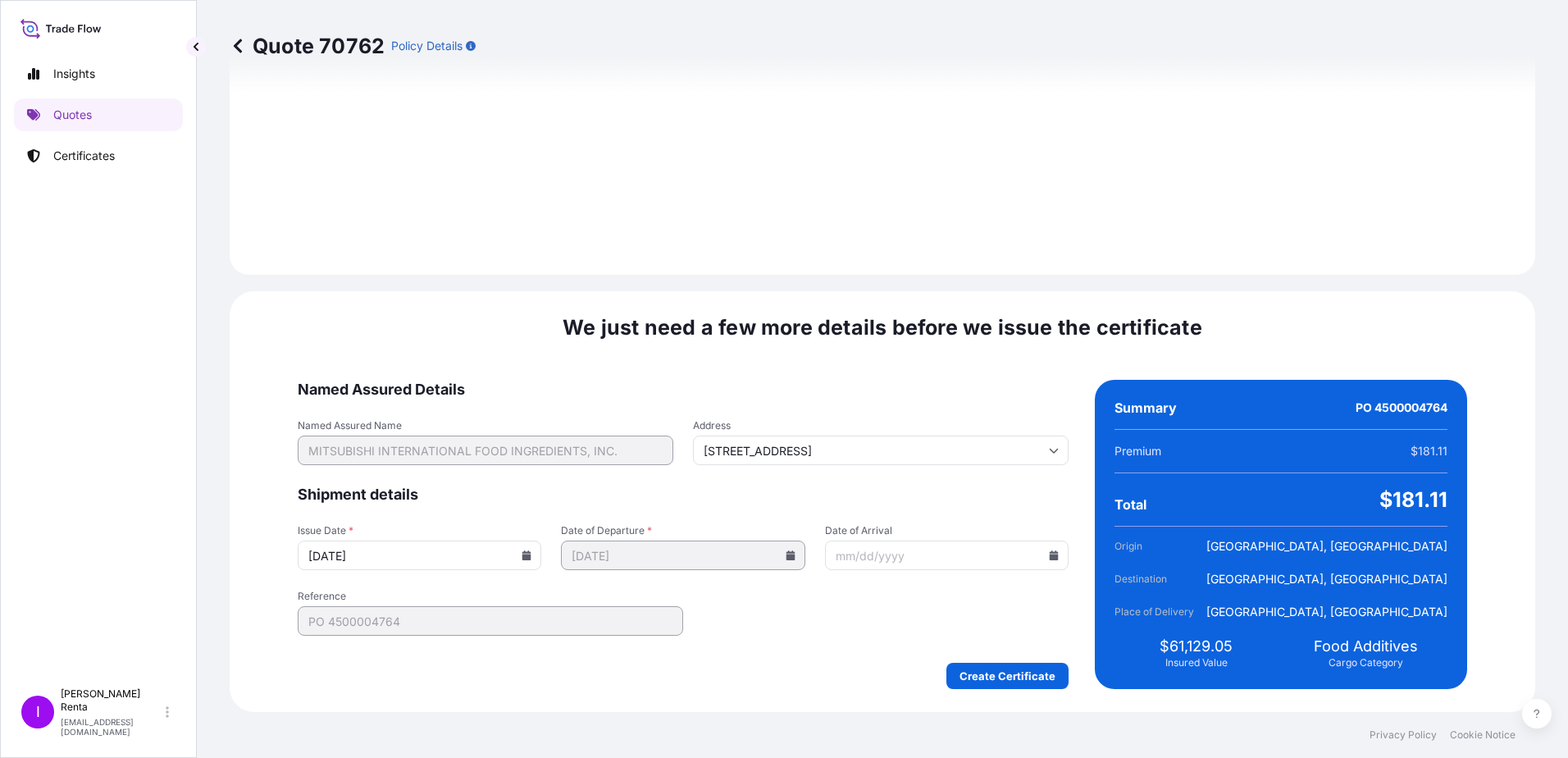
click at [894, 551] on input "Date of Arrival" at bounding box center [947, 555] width 243 height 30
click at [1013, 560] on input "Date of Arrival" at bounding box center [947, 555] width 243 height 30
click at [933, 558] on input "Date of Arrival" at bounding box center [947, 555] width 243 height 30
click at [1050, 558] on icon at bounding box center [1054, 555] width 9 height 10
click at [1039, 275] on icon at bounding box center [1039, 279] width 7 height 10
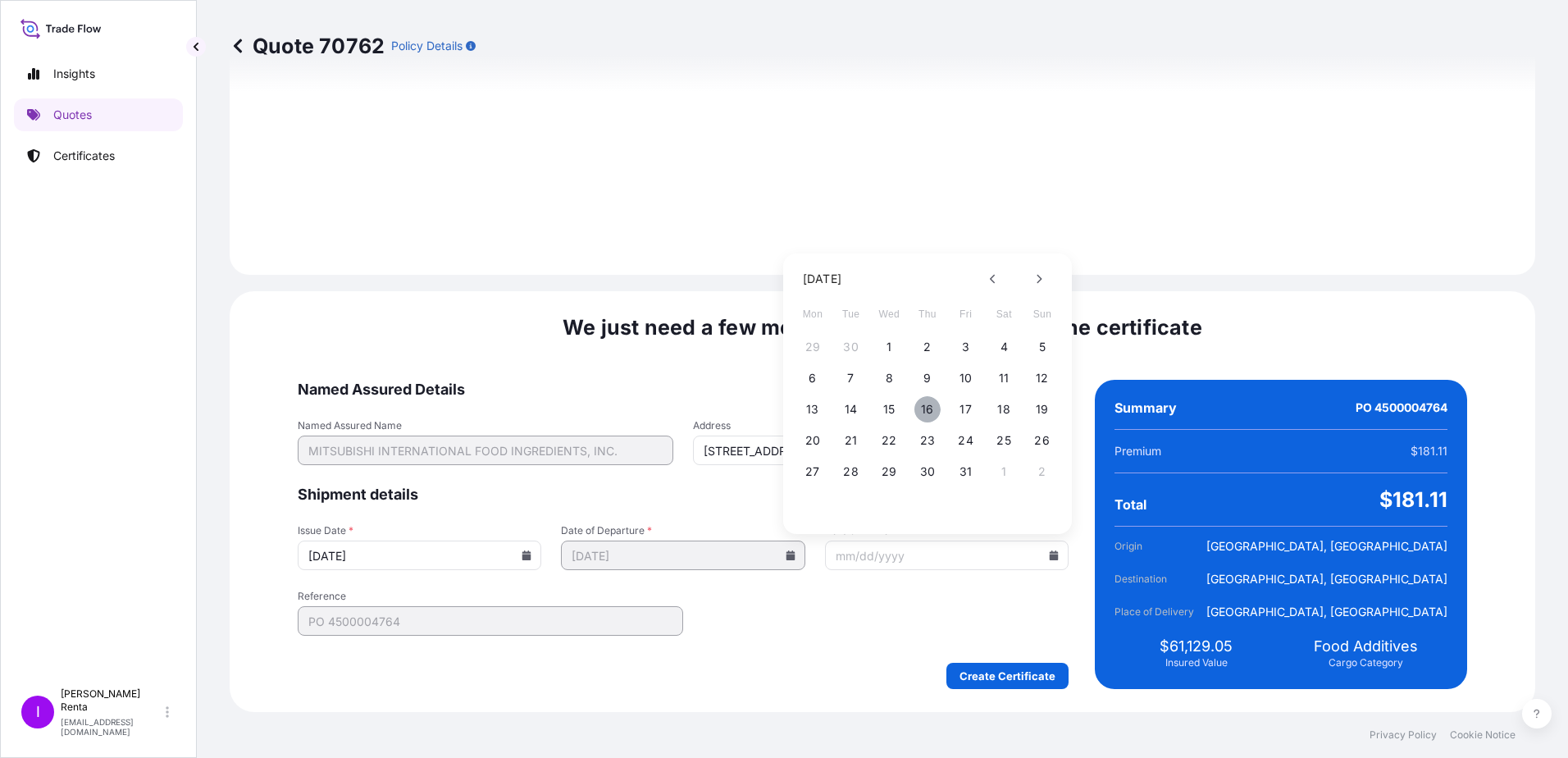
click at [930, 407] on button "16" at bounding box center [927, 409] width 26 height 26
type input "[DATE]"
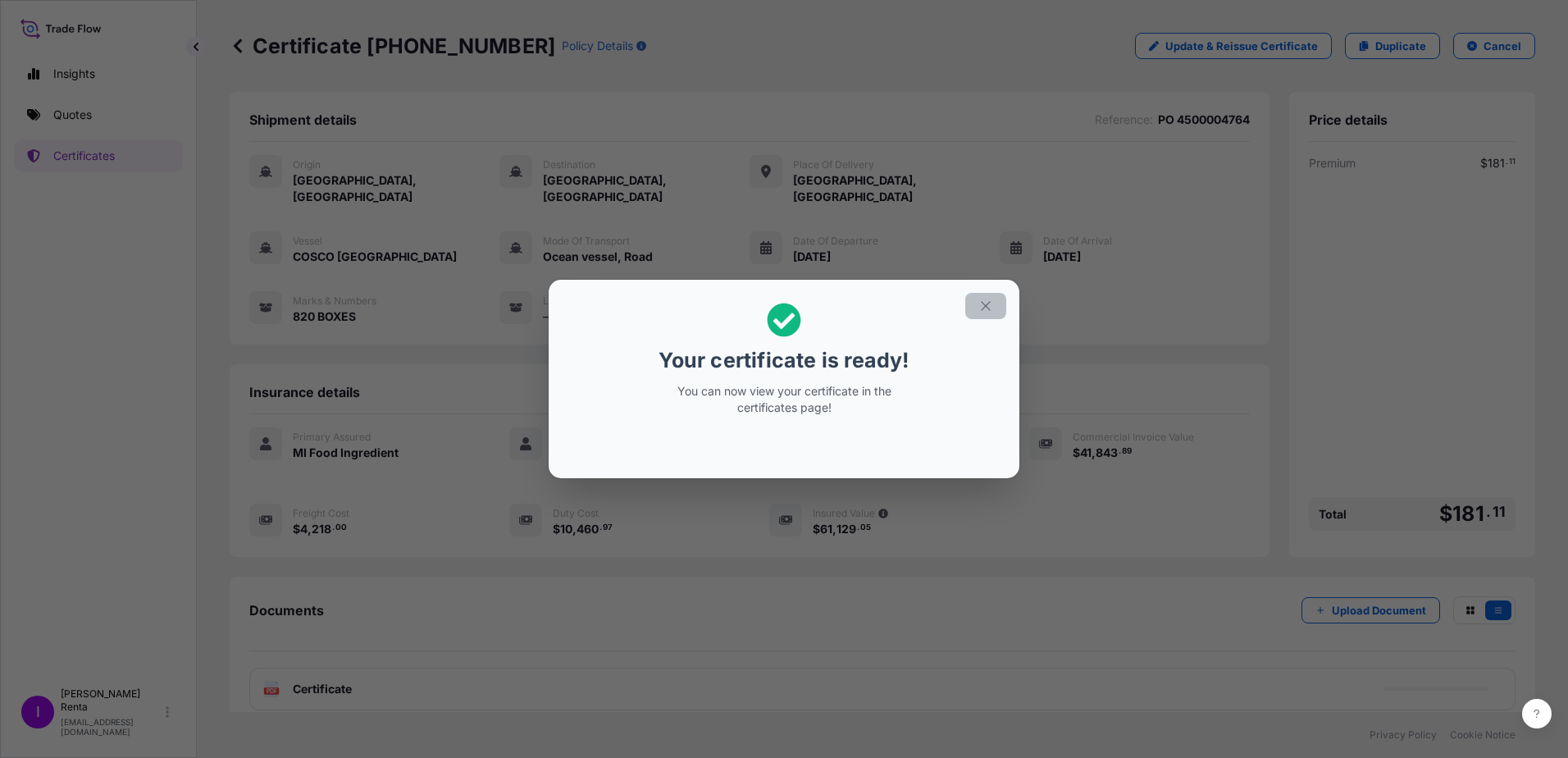
click at [991, 312] on icon "button" at bounding box center [985, 305] width 14 height 14
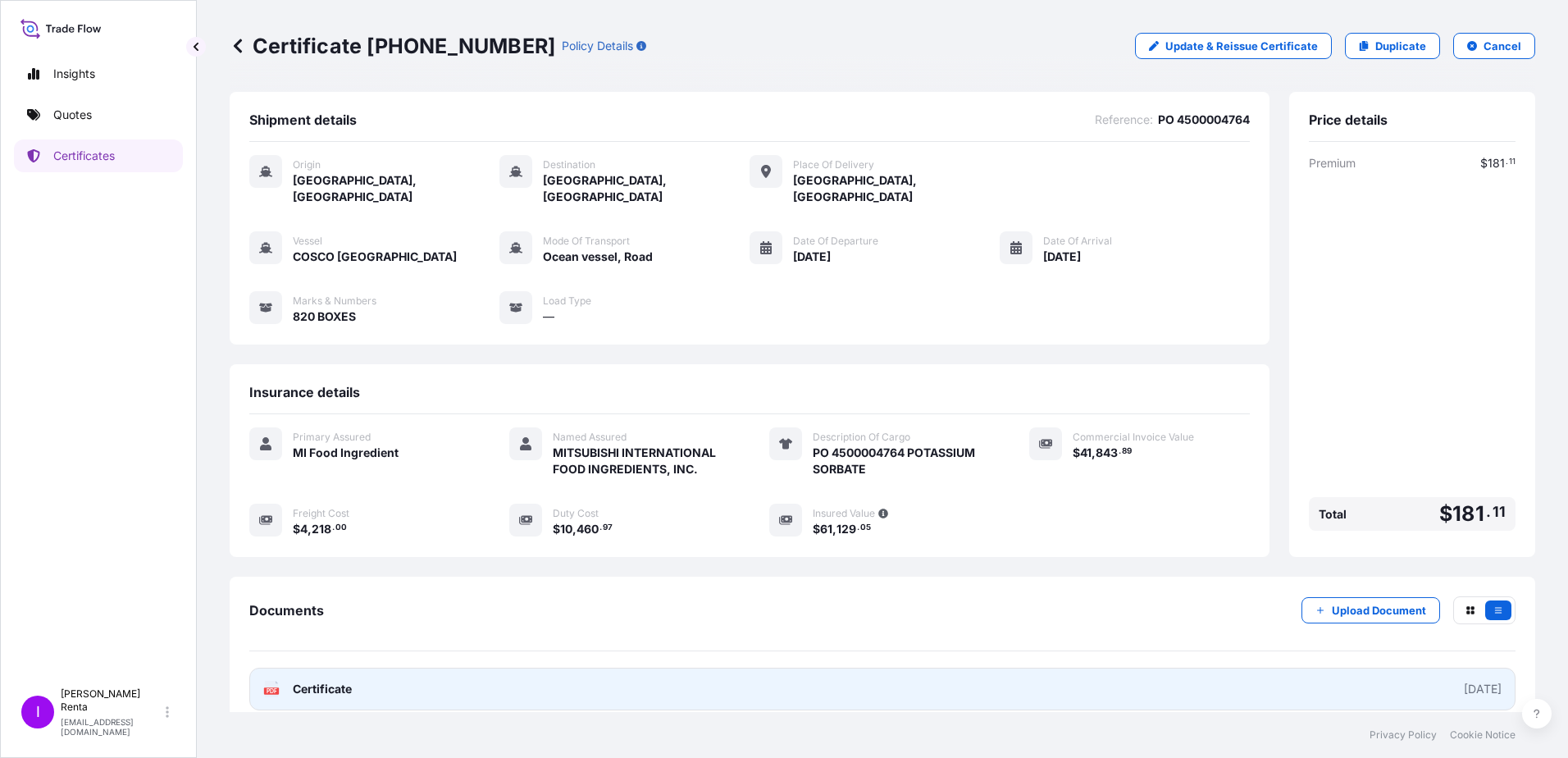
click at [336, 680] on span "Certificate" at bounding box center [323, 688] width 59 height 16
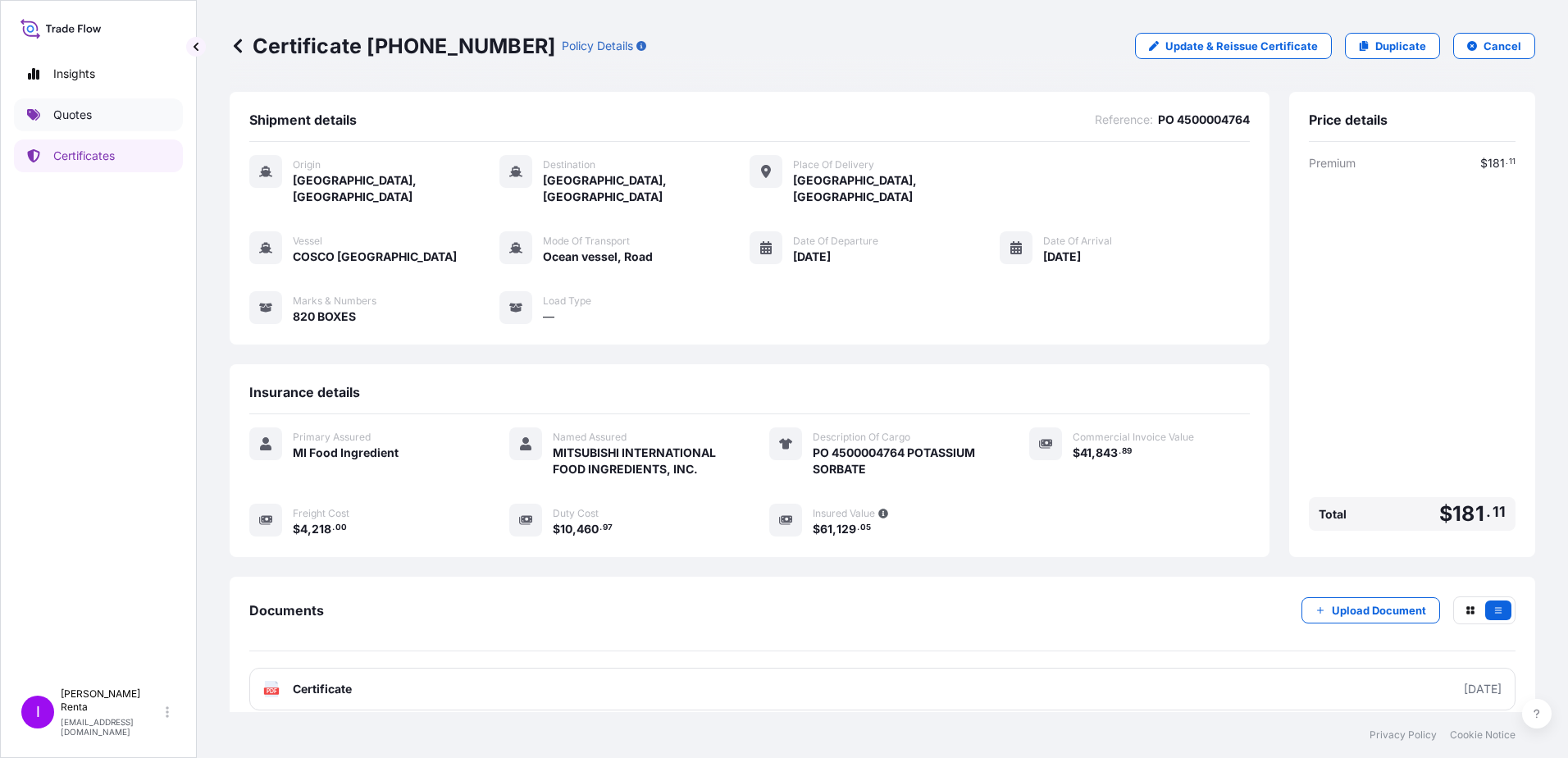
click at [100, 116] on link "Quotes" at bounding box center [99, 115] width 168 height 33
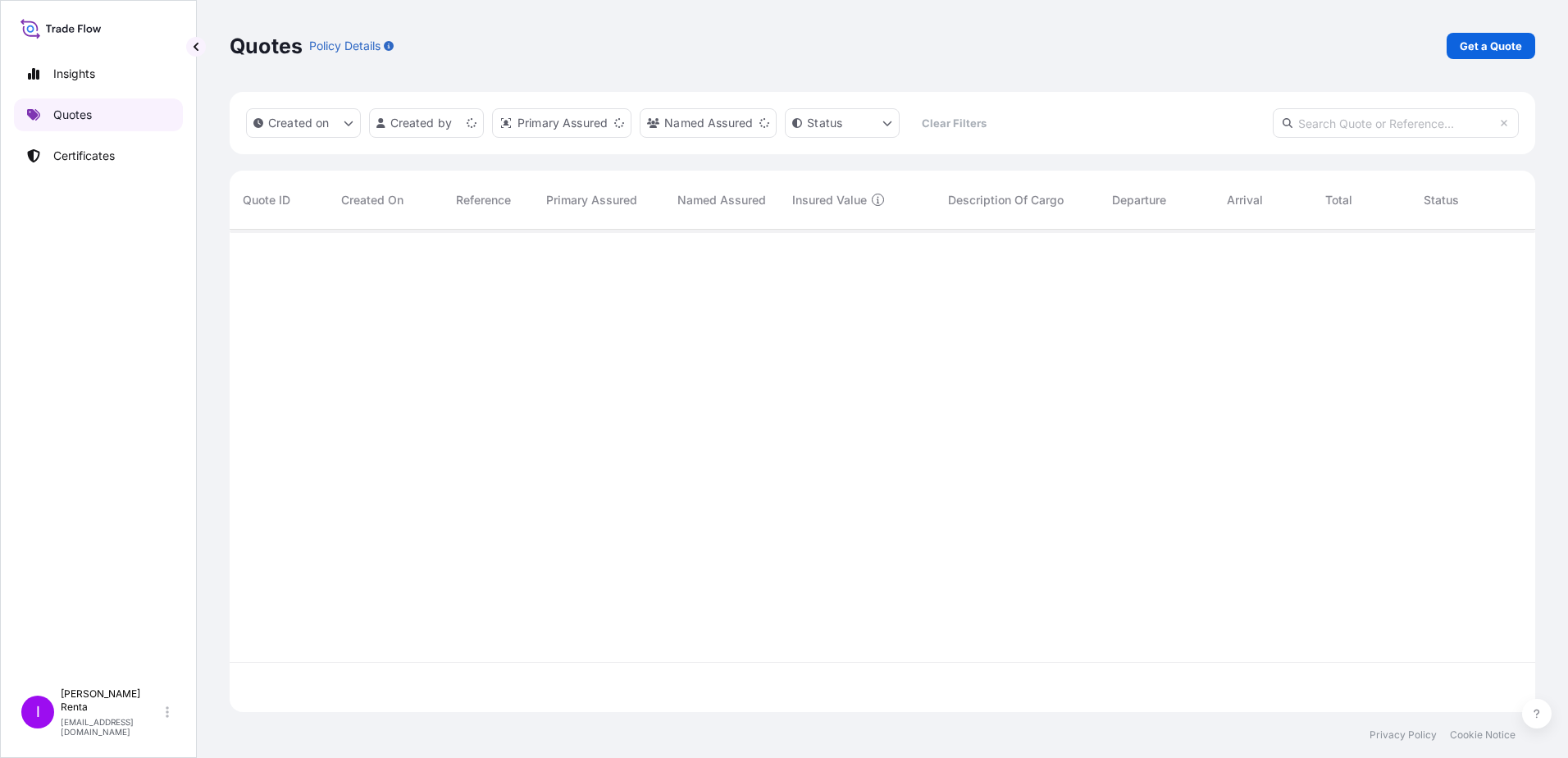
scroll to position [479, 1293]
click at [1492, 44] on p "Get a Quote" at bounding box center [1490, 45] width 62 height 16
select select "Ocean Vessel"
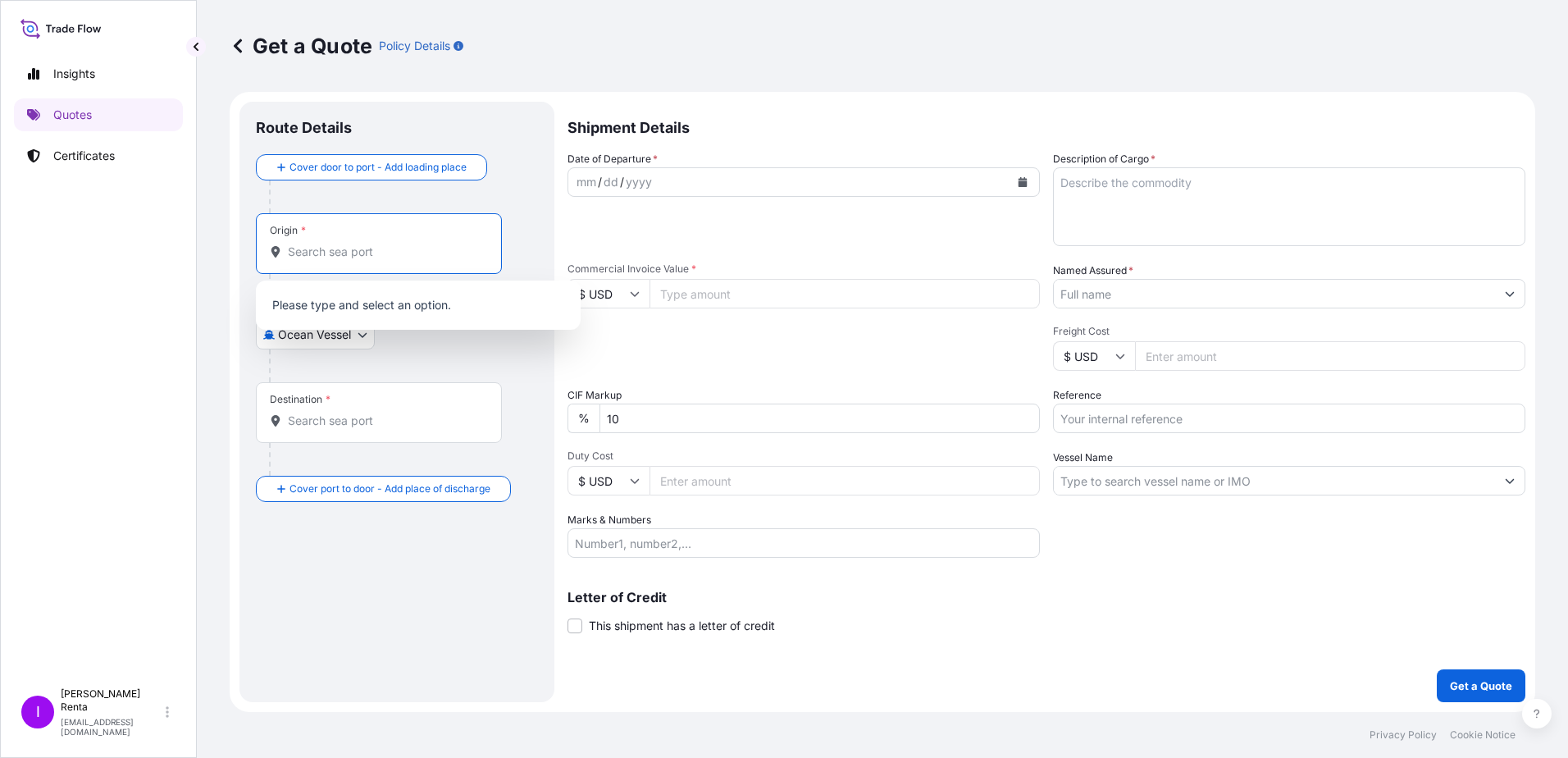
click at [322, 251] on input "Origin *" at bounding box center [385, 251] width 193 height 16
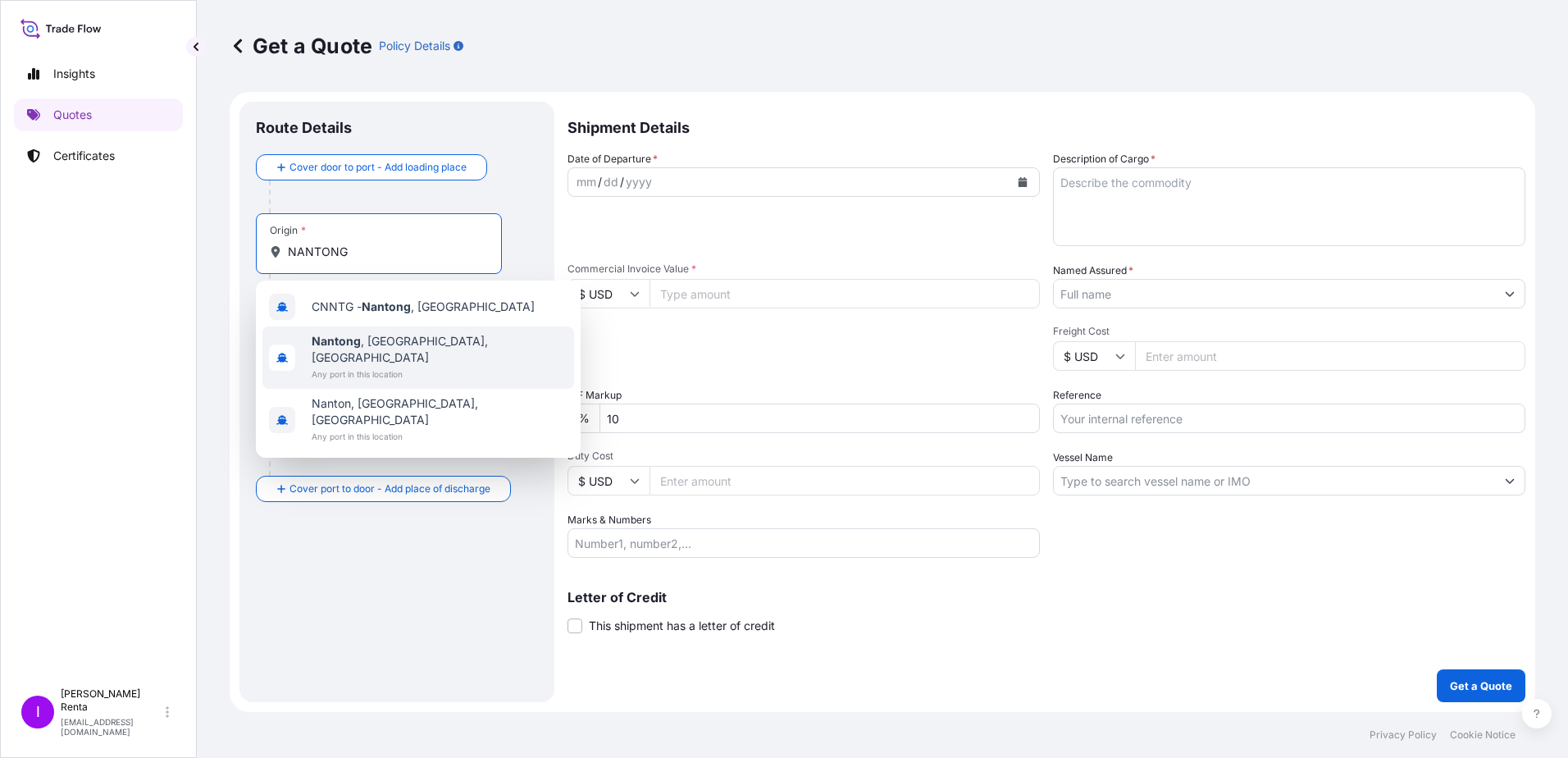
click at [362, 347] on span "Nantong , [GEOGRAPHIC_DATA], [GEOGRAPHIC_DATA]" at bounding box center [439, 349] width 256 height 33
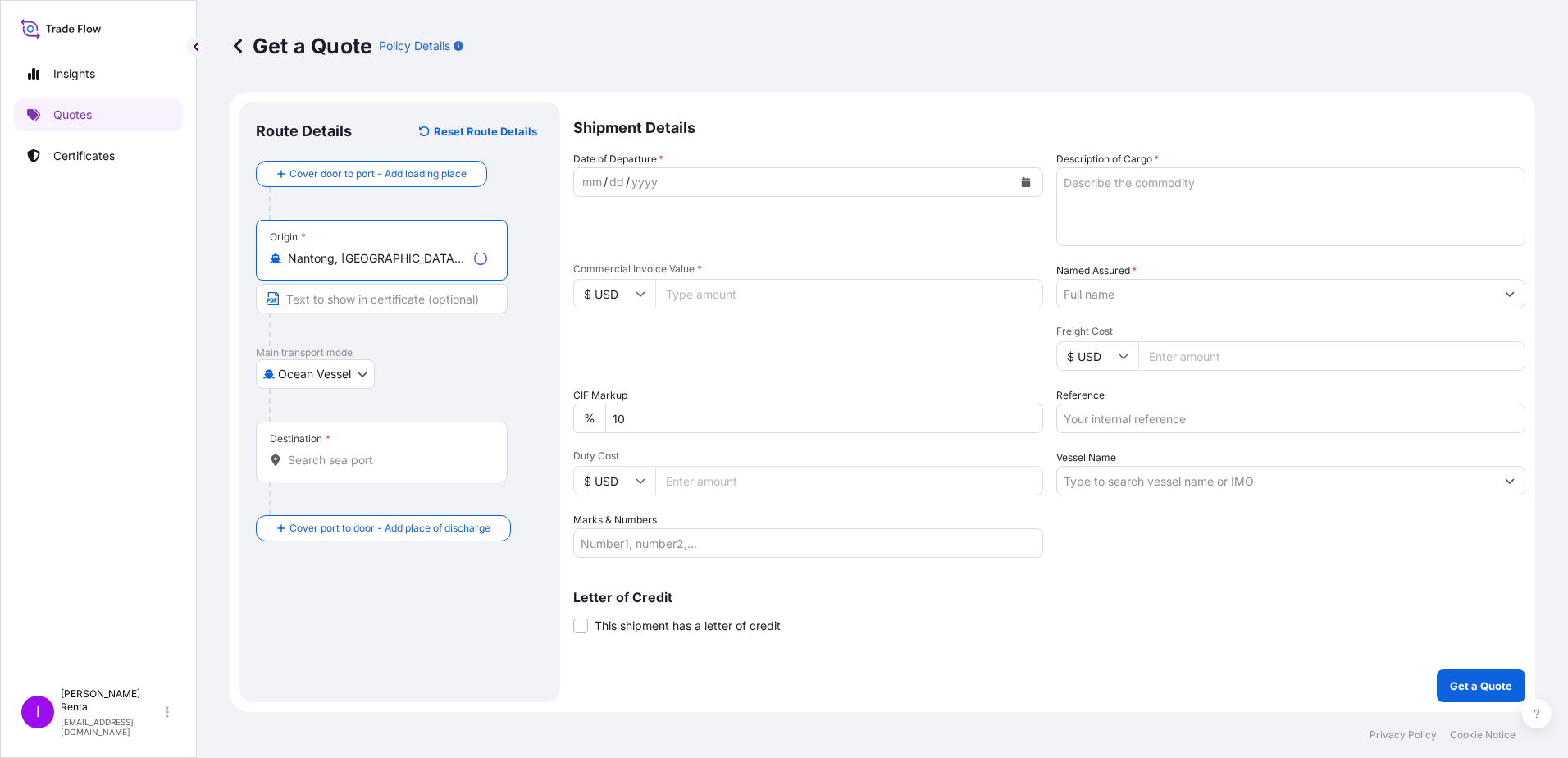
type input "Nantong, [GEOGRAPHIC_DATA], [GEOGRAPHIC_DATA]"
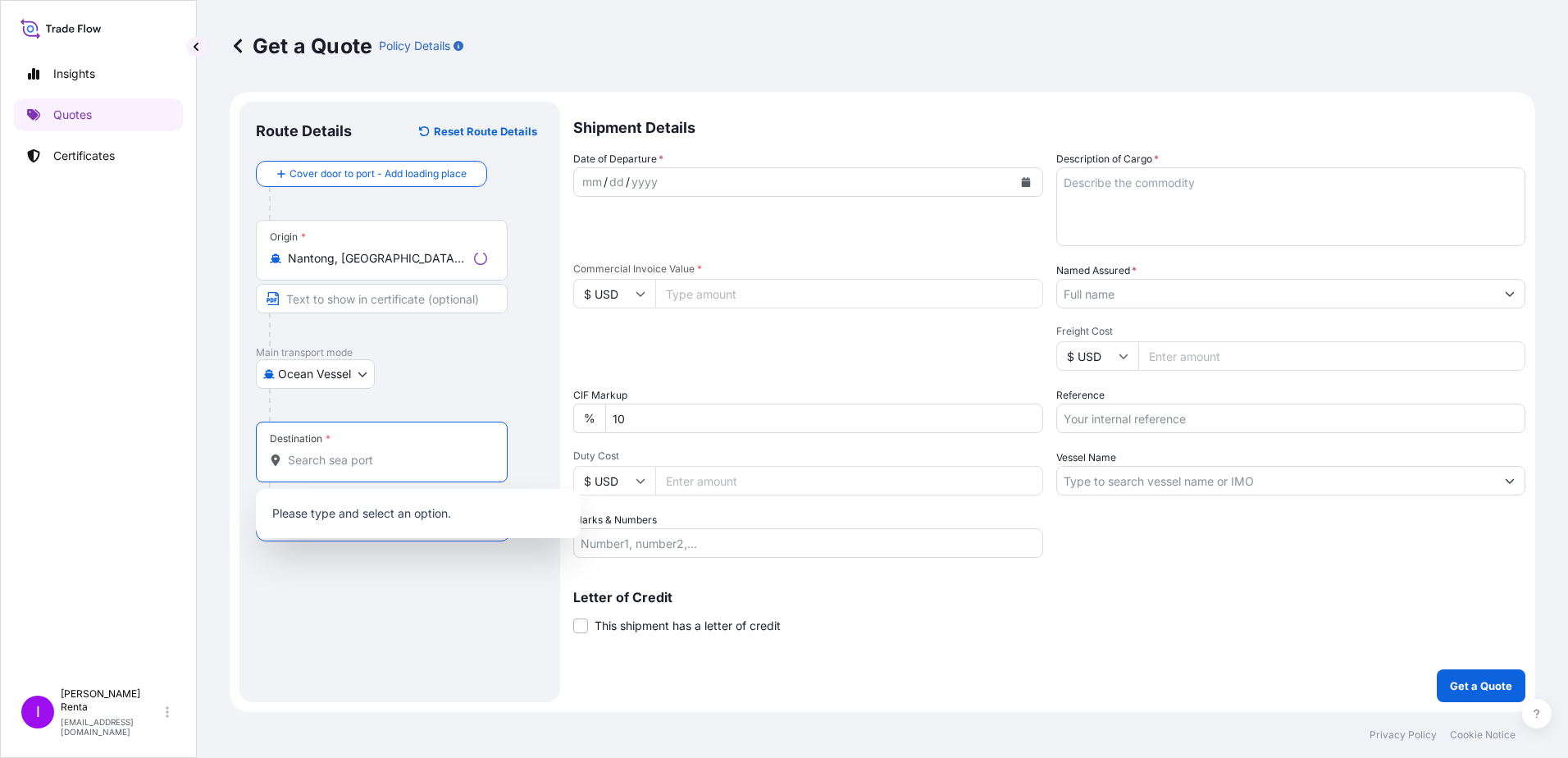
click at [335, 462] on input "Destination *" at bounding box center [388, 459] width 199 height 16
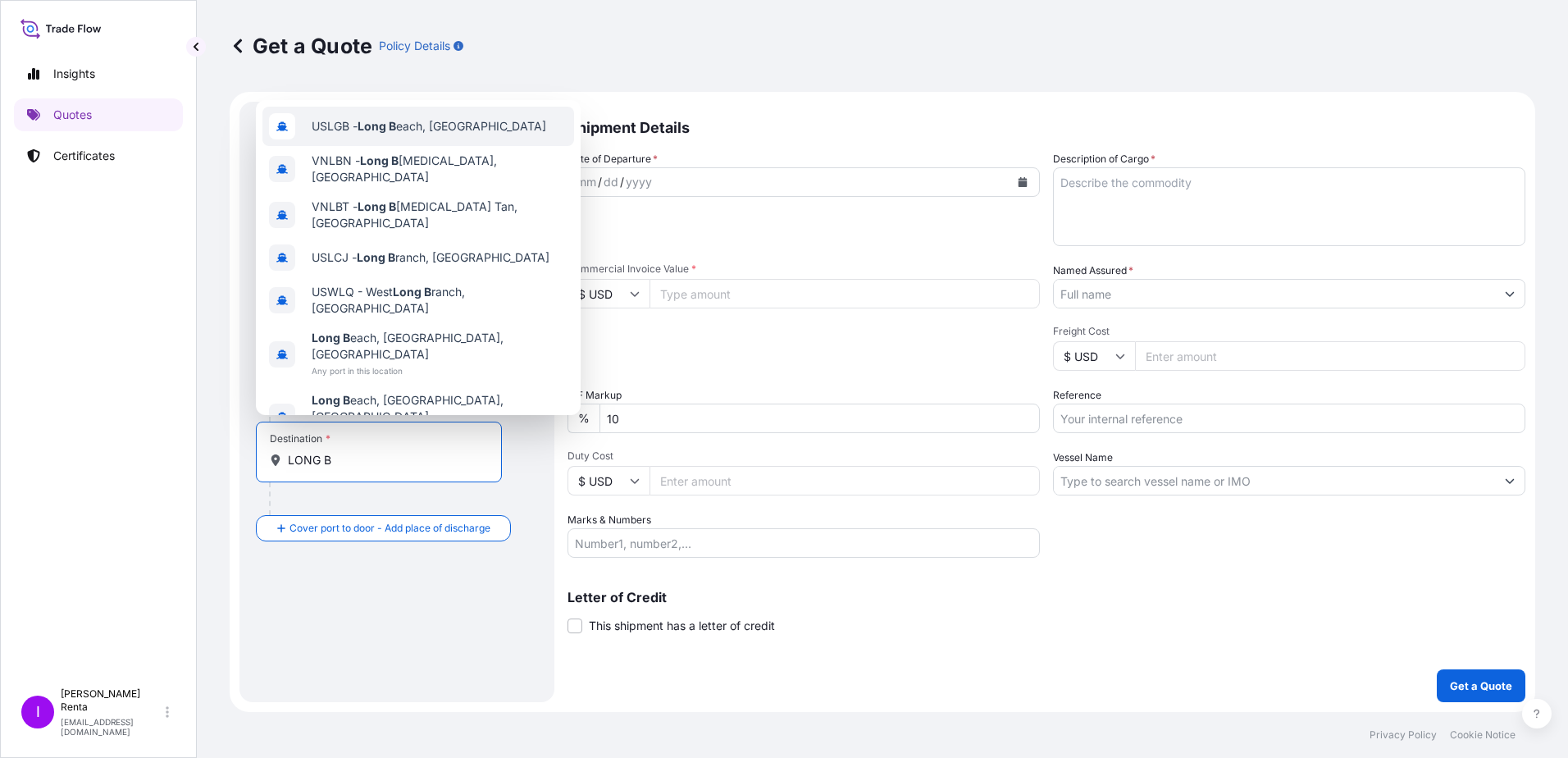
click at [462, 134] on span "USLGB - Long B each, [GEOGRAPHIC_DATA]" at bounding box center [429, 125] width 235 height 16
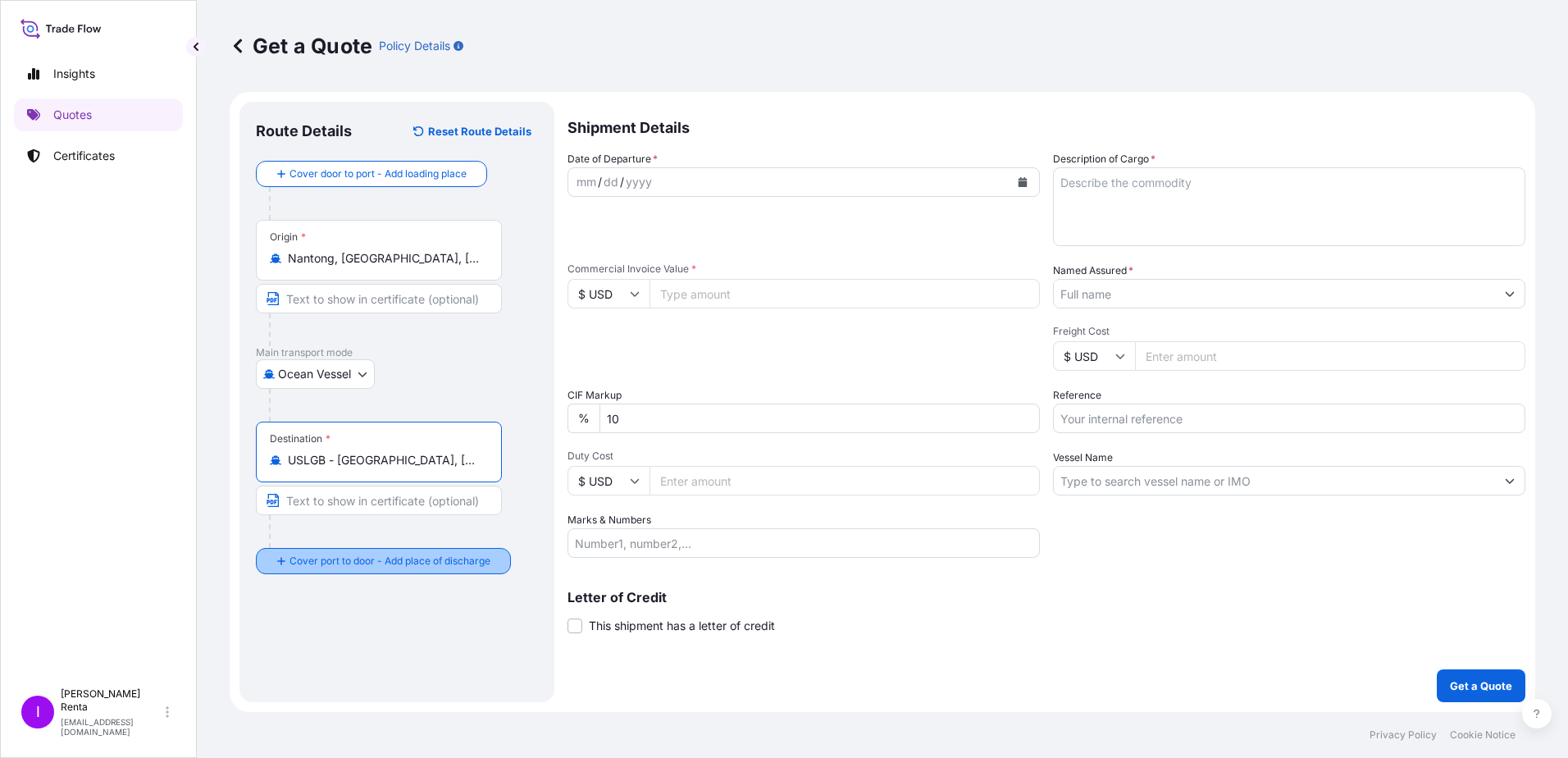
type input "USLGB - [GEOGRAPHIC_DATA], [GEOGRAPHIC_DATA]"
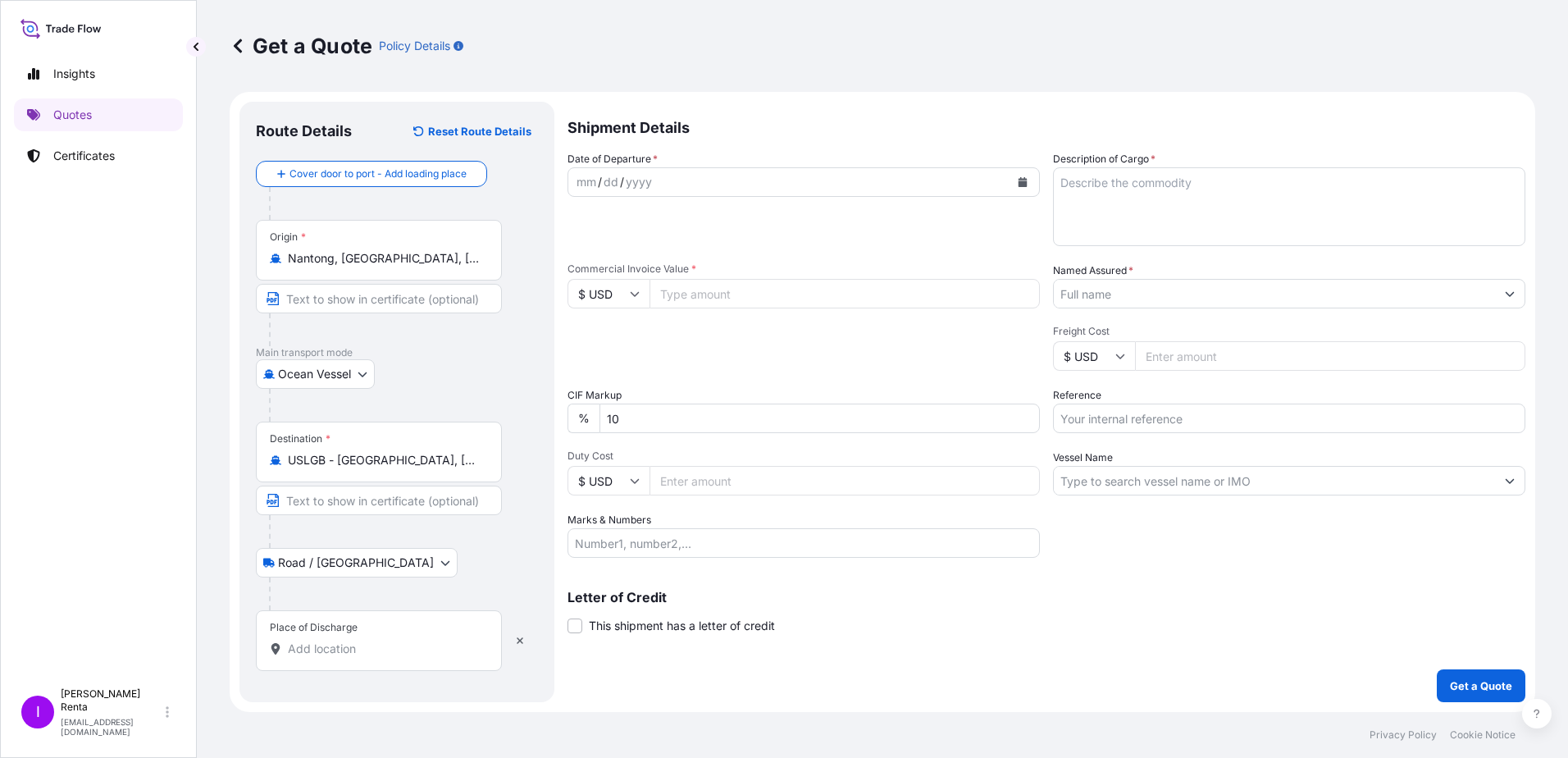
click at [335, 633] on div "Place of Discharge" at bounding box center [314, 628] width 88 height 13
click at [335, 640] on input "Place of Discharge" at bounding box center [385, 648] width 193 height 16
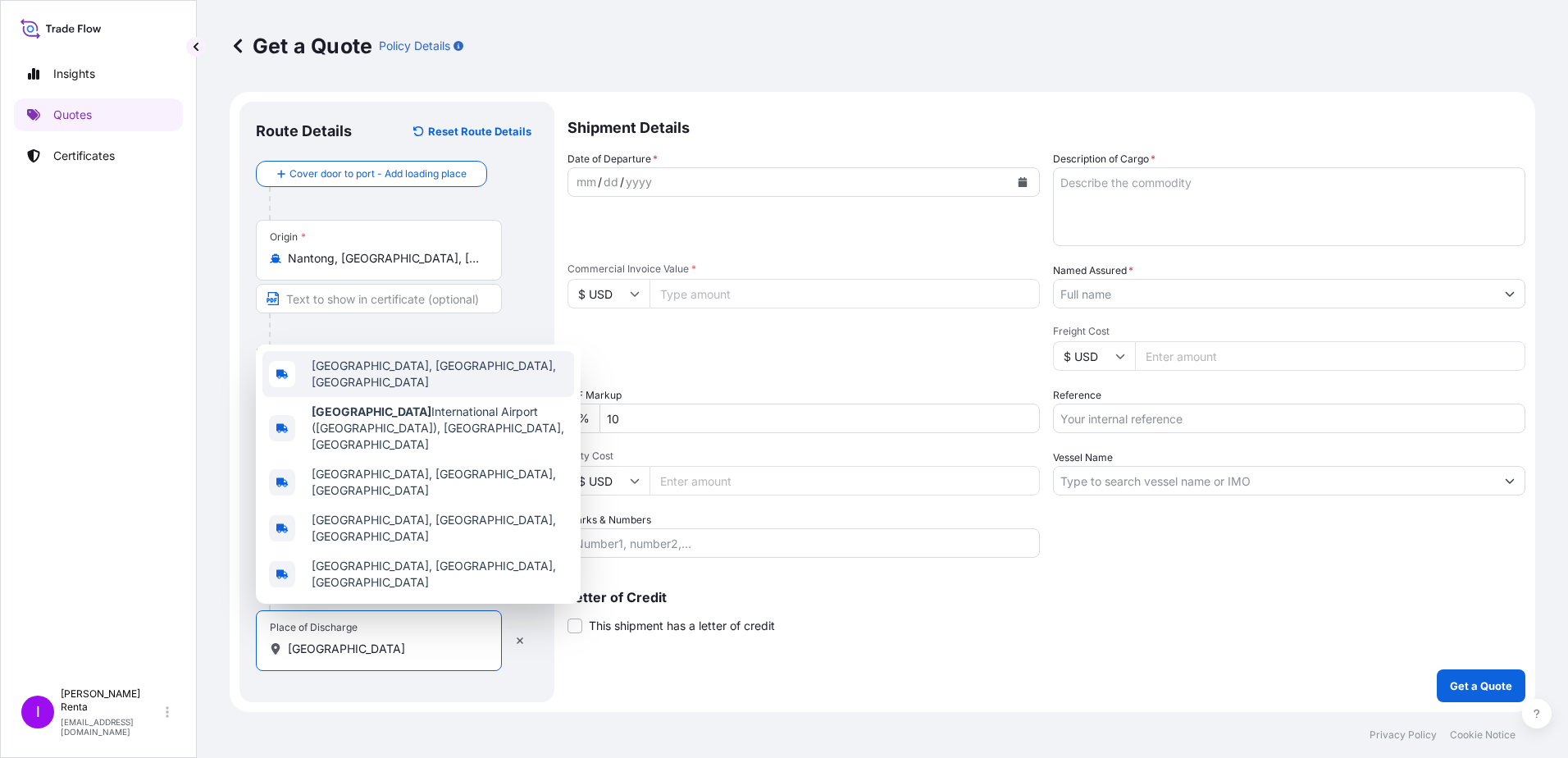
click at [429, 397] on div "[GEOGRAPHIC_DATA], [GEOGRAPHIC_DATA], [GEOGRAPHIC_DATA]" at bounding box center [418, 374] width 312 height 46
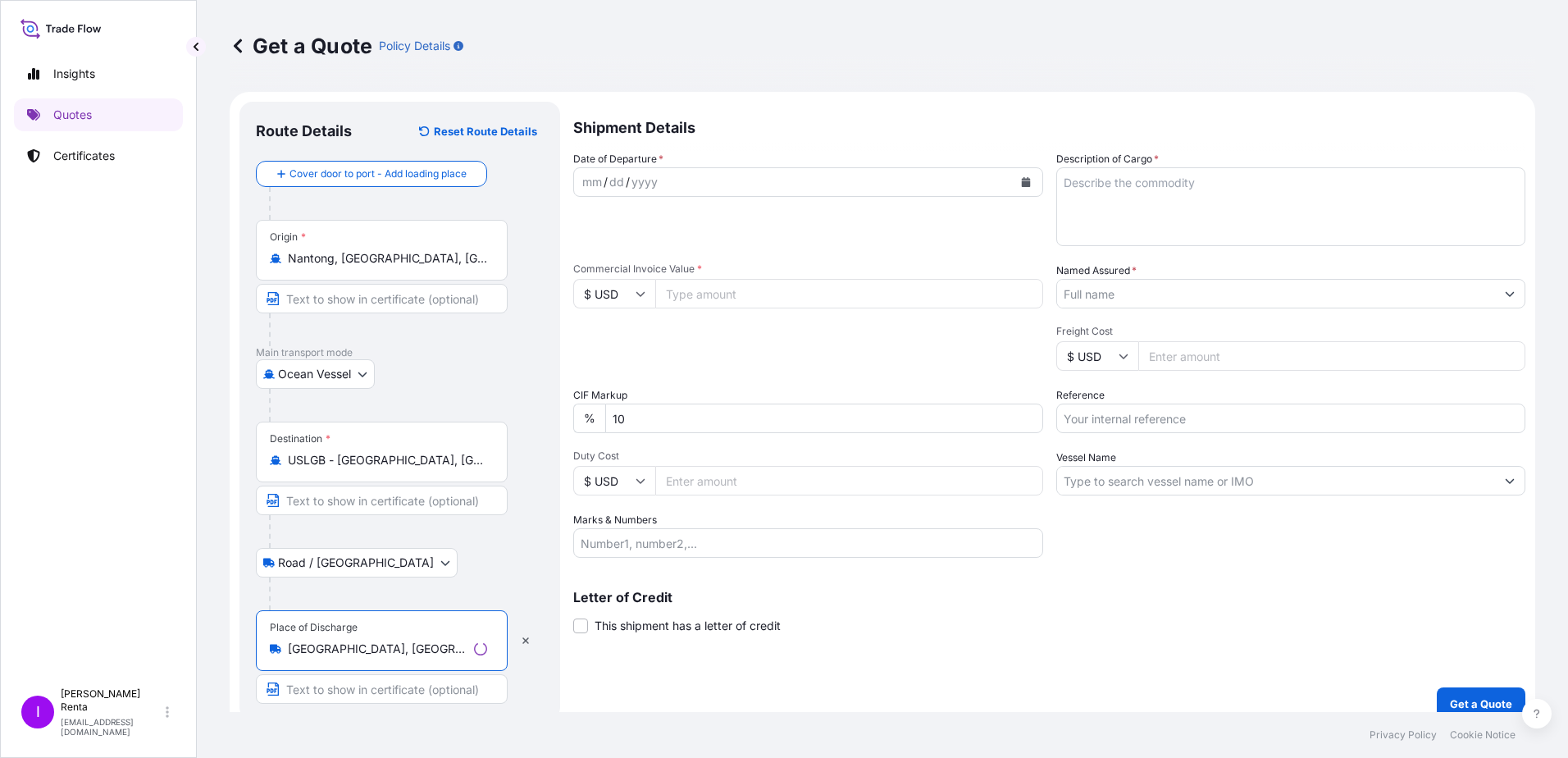
type input "[GEOGRAPHIC_DATA], [GEOGRAPHIC_DATA], [GEOGRAPHIC_DATA]"
click at [368, 692] on input "Text to appear on certificate" at bounding box center [381, 688] width 252 height 30
type input "DELIVERY TO [GEOGRAPHIC_DATA]"
click at [1019, 179] on icon "Calendar" at bounding box center [1022, 182] width 9 height 10
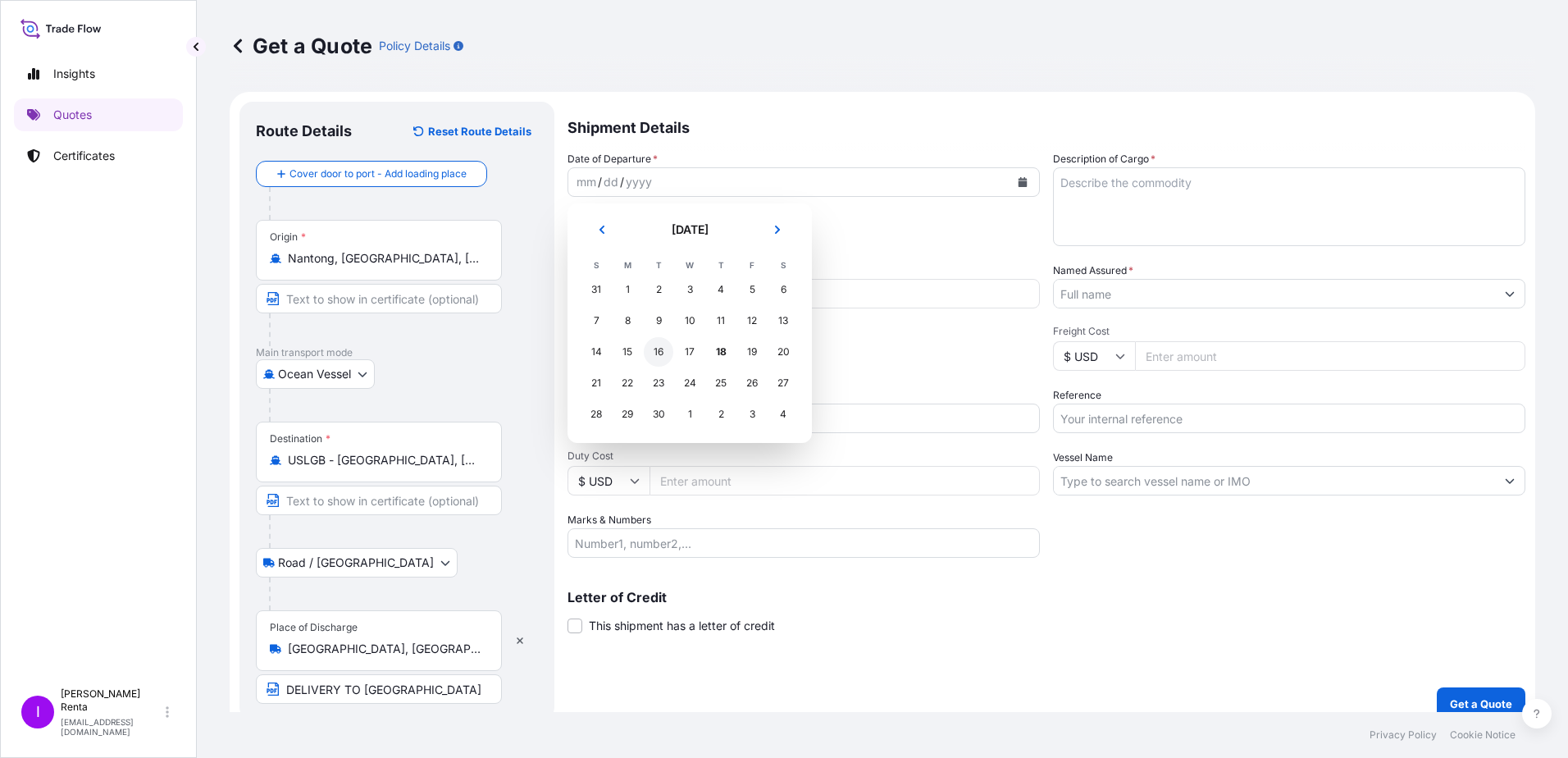
click at [656, 352] on div "16" at bounding box center [659, 351] width 30 height 30
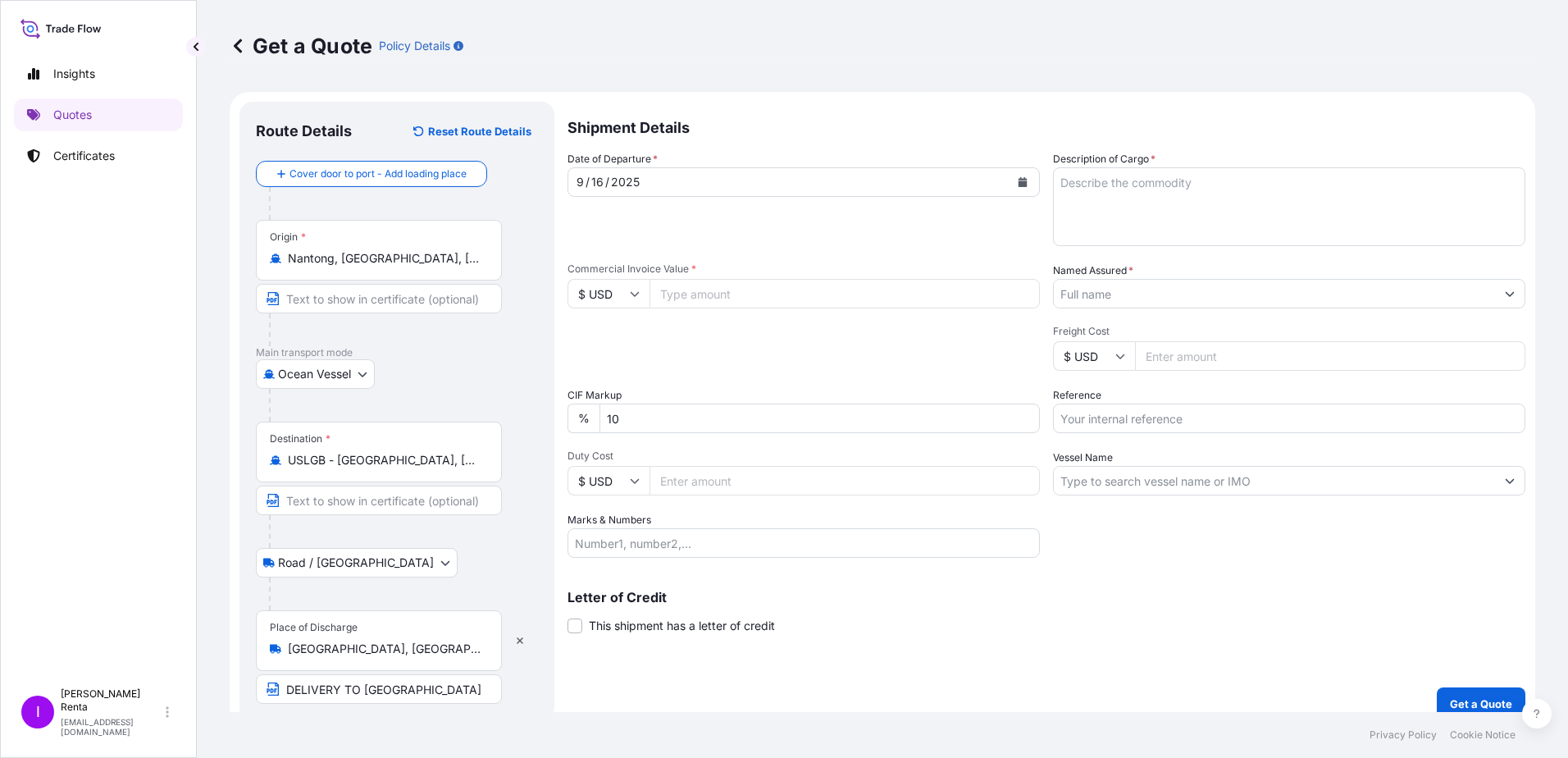
click at [673, 289] on input "Commercial Invoice Value *" at bounding box center [845, 293] width 391 height 30
type input "49840.72"
click at [681, 481] on input "Duty Cost" at bounding box center [845, 480] width 391 height 30
type input "12460.18"
click at [753, 546] on input "Marks & Numbers" at bounding box center [803, 543] width 472 height 30
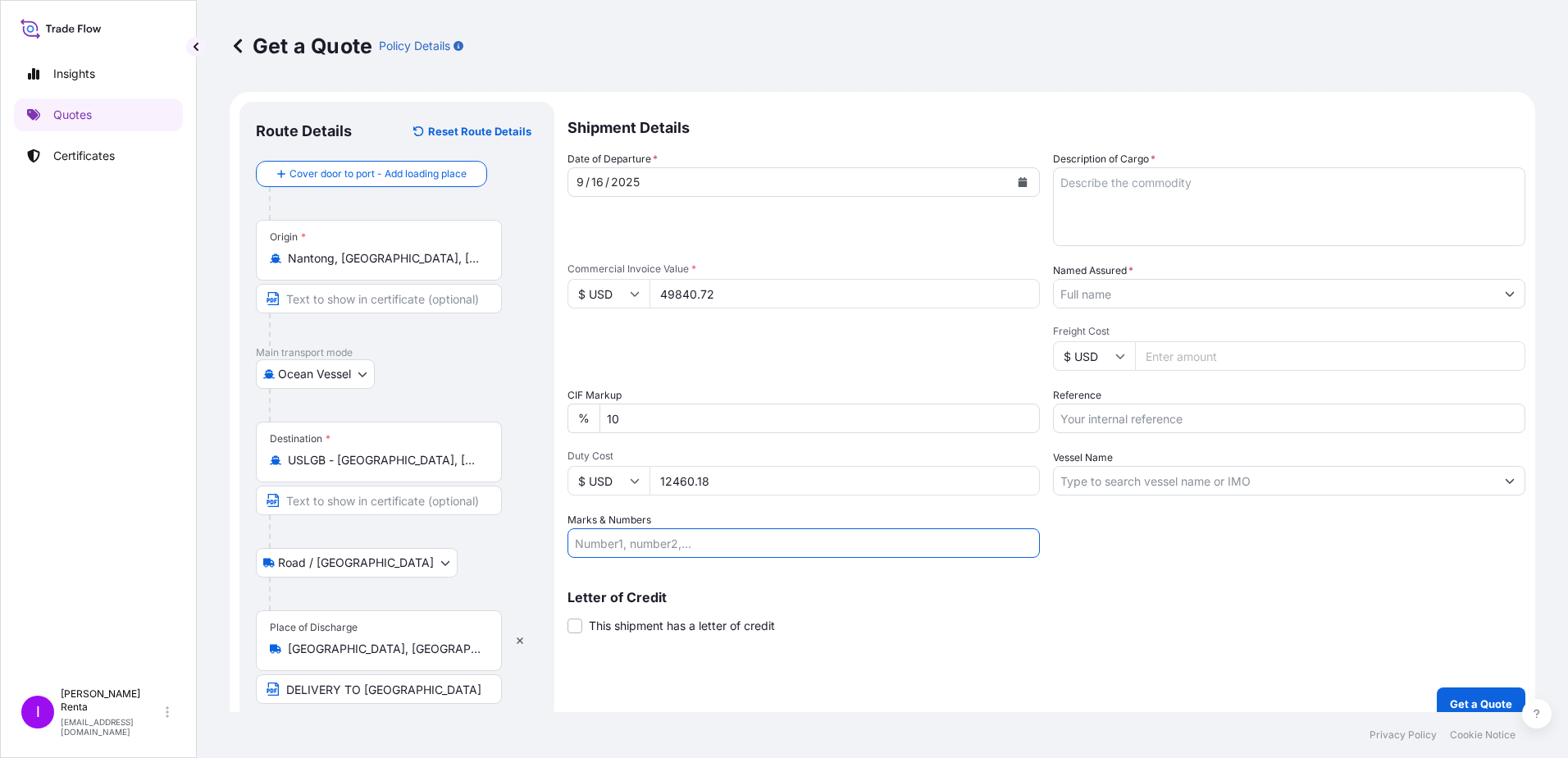
click at [753, 546] on input "Marks & Numbers" at bounding box center [803, 543] width 472 height 30
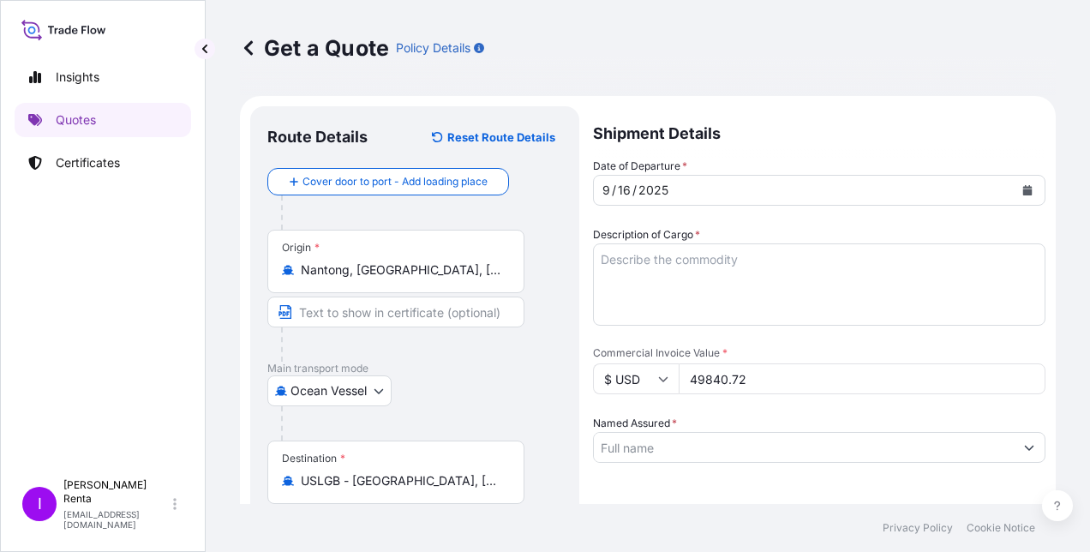
click at [612, 264] on textarea "Description of Cargo *" at bounding box center [819, 284] width 452 height 82
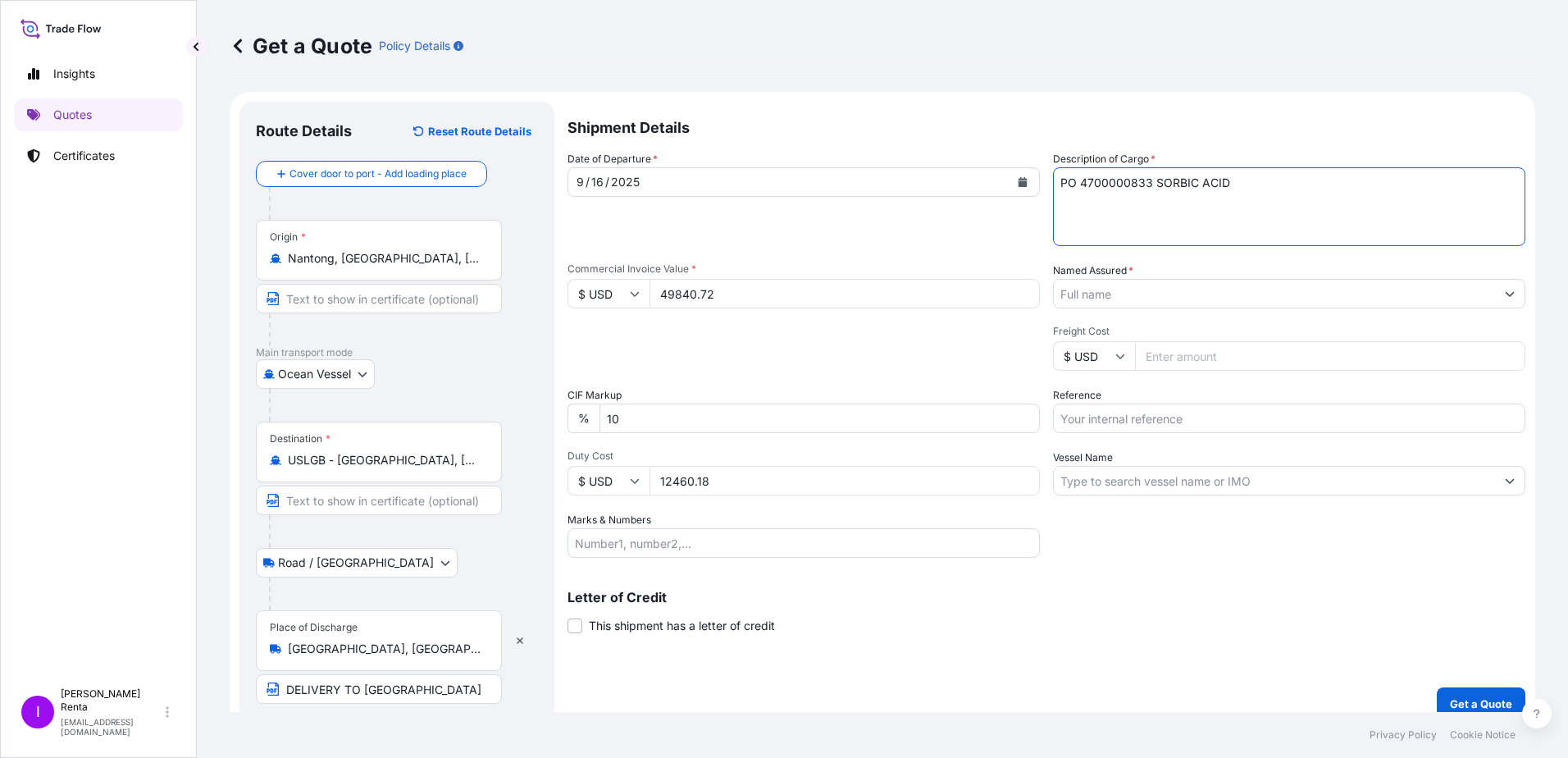
type textarea "PO 4700000833 SORBIC ACID"
click at [718, 531] on input "Marks & Numbers" at bounding box center [803, 543] width 472 height 30
type input "820 BOXES"
click at [1096, 289] on input "Named Assured *" at bounding box center [1274, 293] width 441 height 30
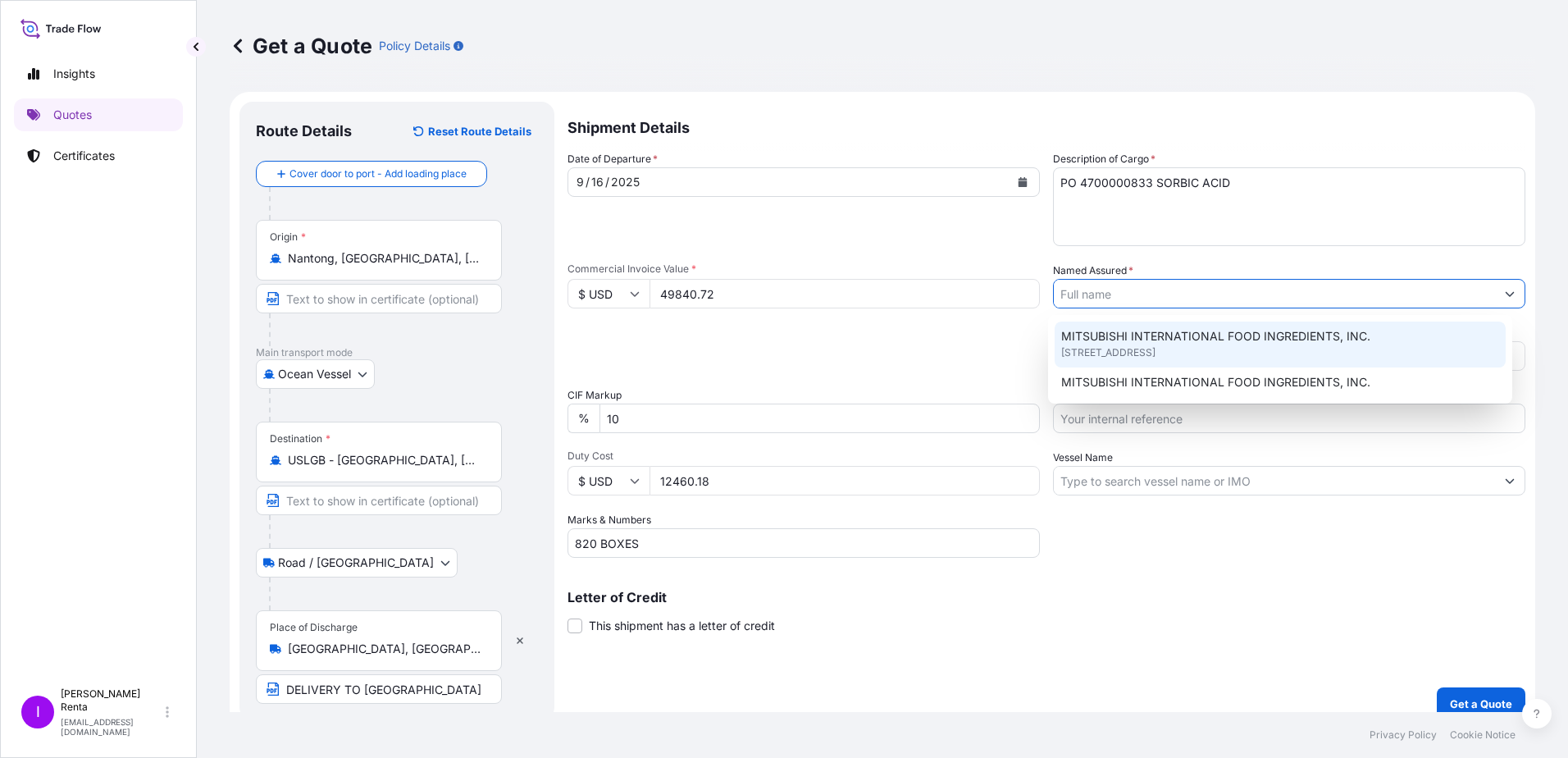
click at [1086, 328] on span "MITSUBISHI INTERNATIONAL FOOD INGREDIENTS, INC." at bounding box center [1216, 336] width 309 height 16
type input "MITSUBISHI INTERNATIONAL FOOD INGREDIENTS, INC."
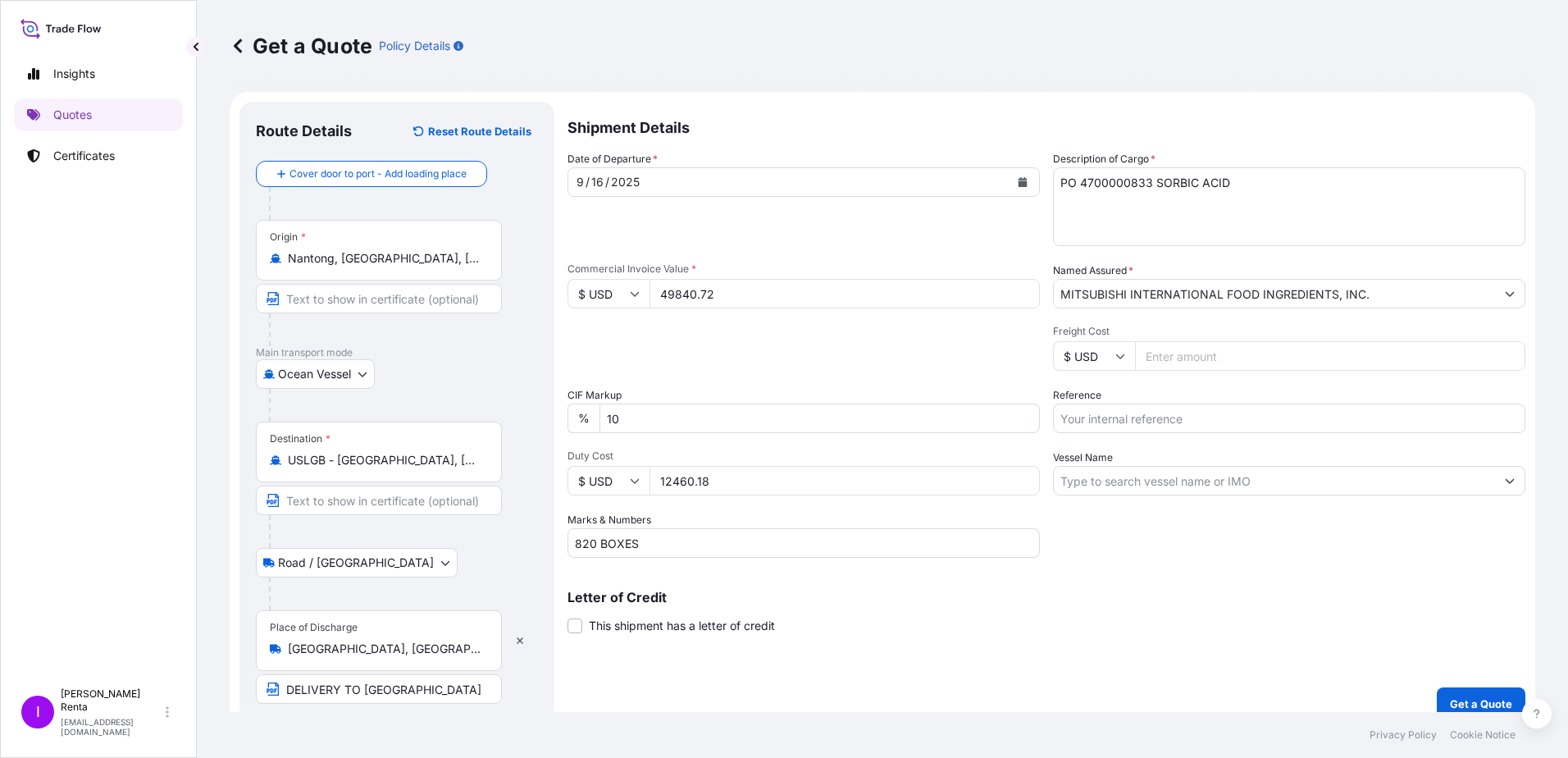
click at [1177, 359] on input "Freight Cost" at bounding box center [1331, 355] width 391 height 30
type input "4218.00"
click at [1129, 423] on input "Reference" at bounding box center [1288, 417] width 472 height 30
type input "PO 4700000833"
click at [1090, 483] on input "Vessel Name" at bounding box center [1274, 480] width 441 height 30
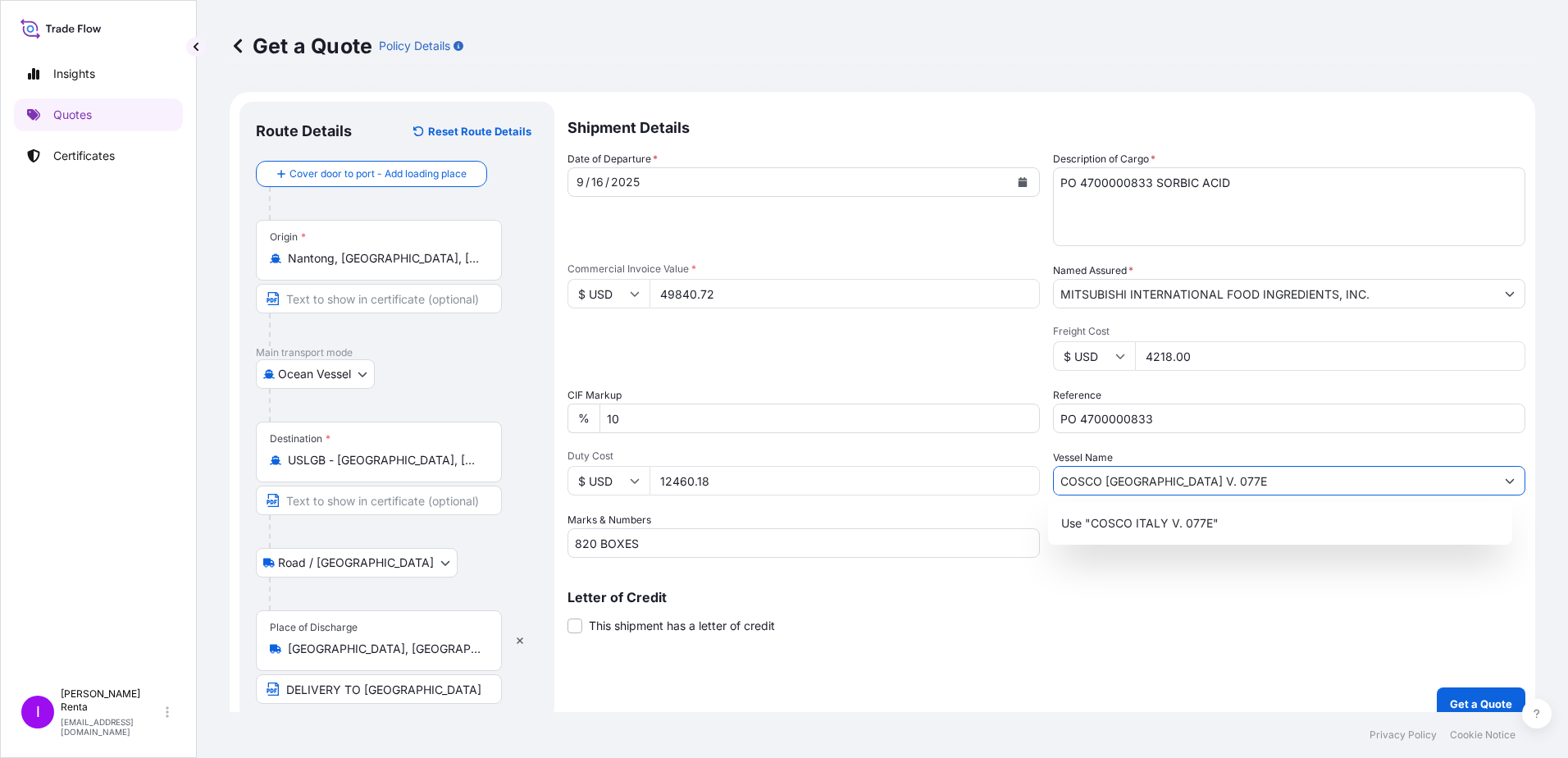
type input "COSCO [GEOGRAPHIC_DATA] V. 077E"
click at [973, 379] on div "Date of Departure * [DATE] Cargo Category * Food Additives Description of Cargo…" at bounding box center [1046, 354] width 958 height 407
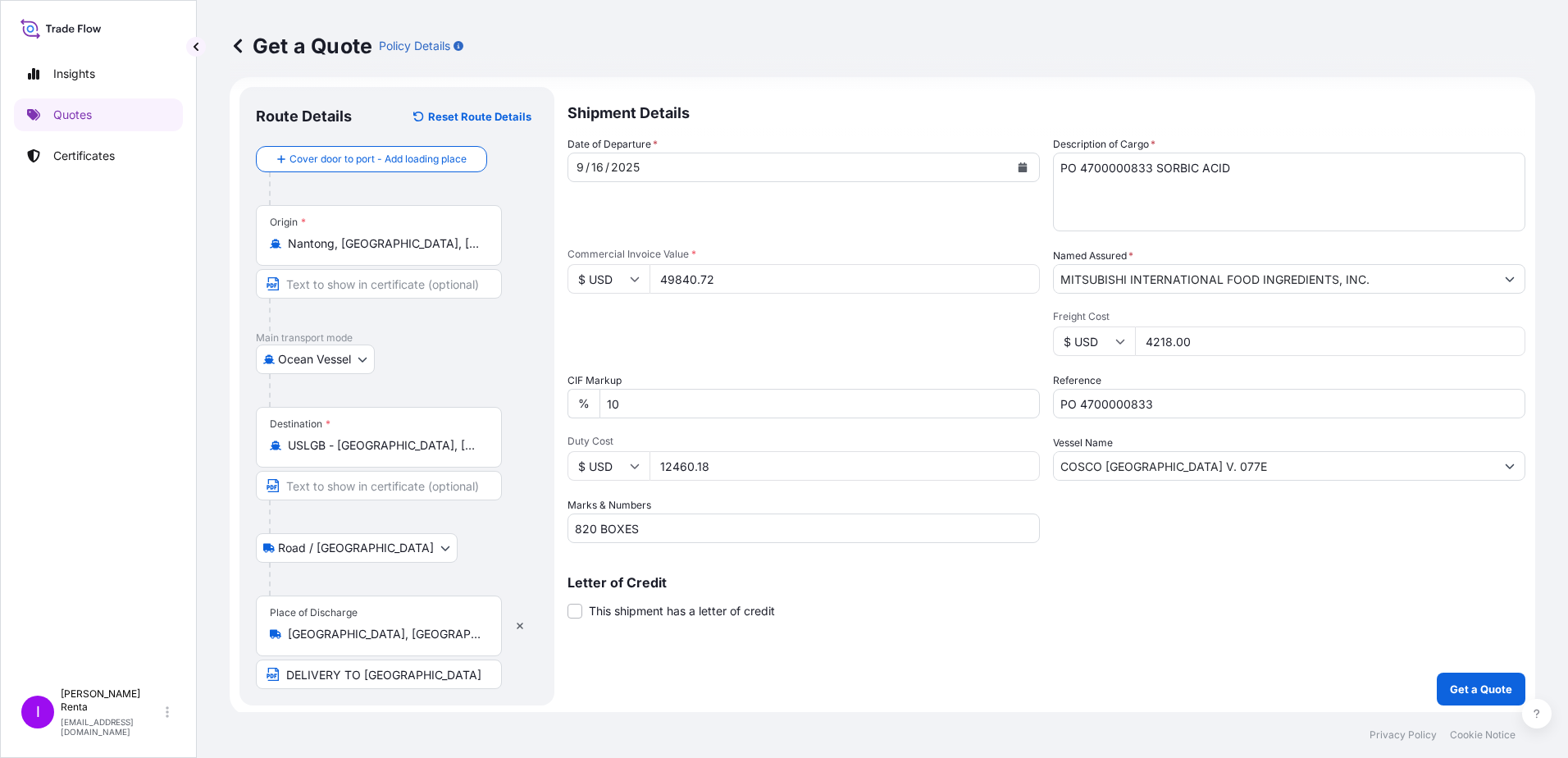
scroll to position [18, 0]
click at [1472, 679] on p "Get a Quote" at bounding box center [1481, 685] width 62 height 16
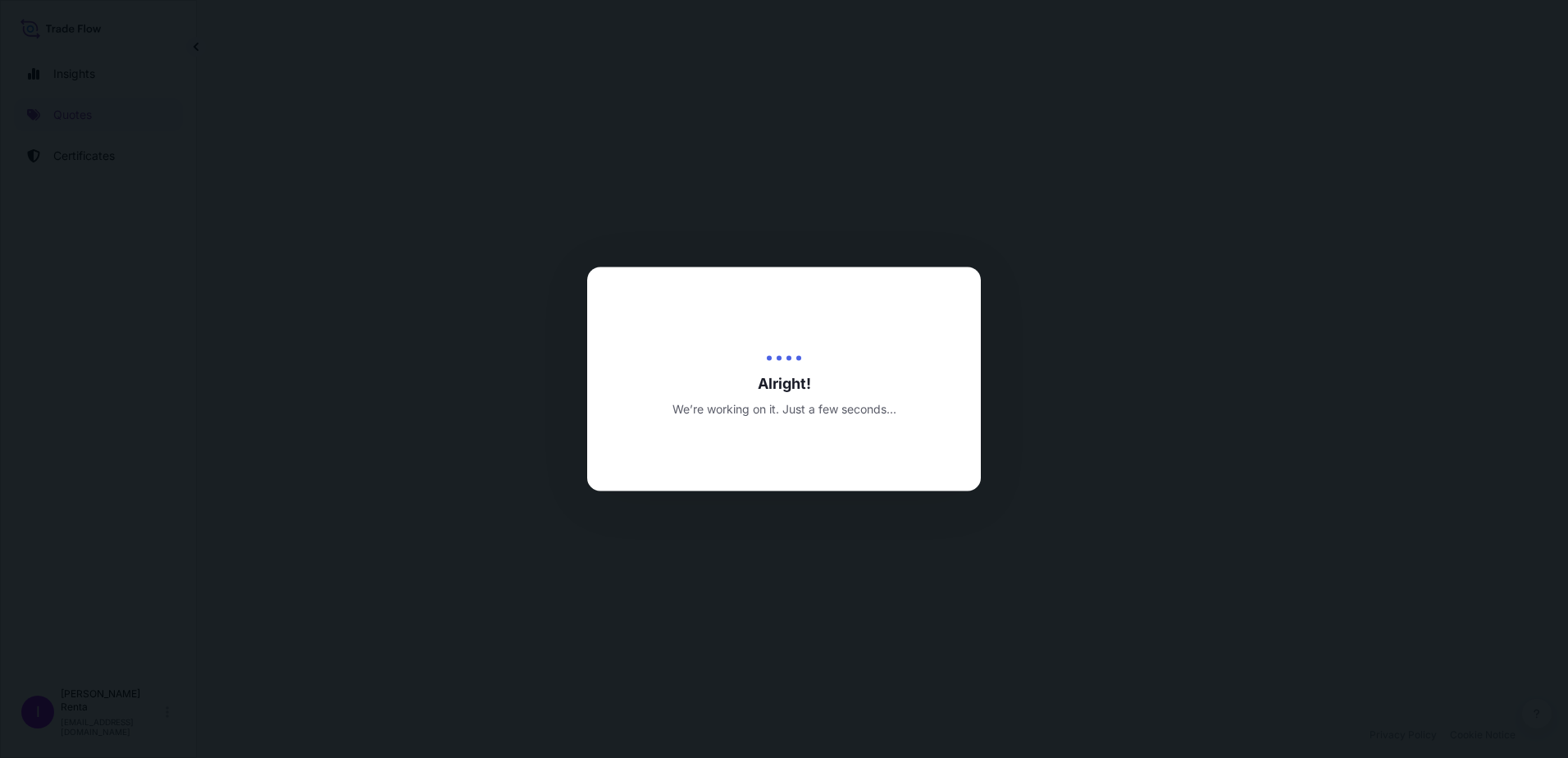
select select "Ocean Vessel"
select select "Road / [GEOGRAPHIC_DATA]"
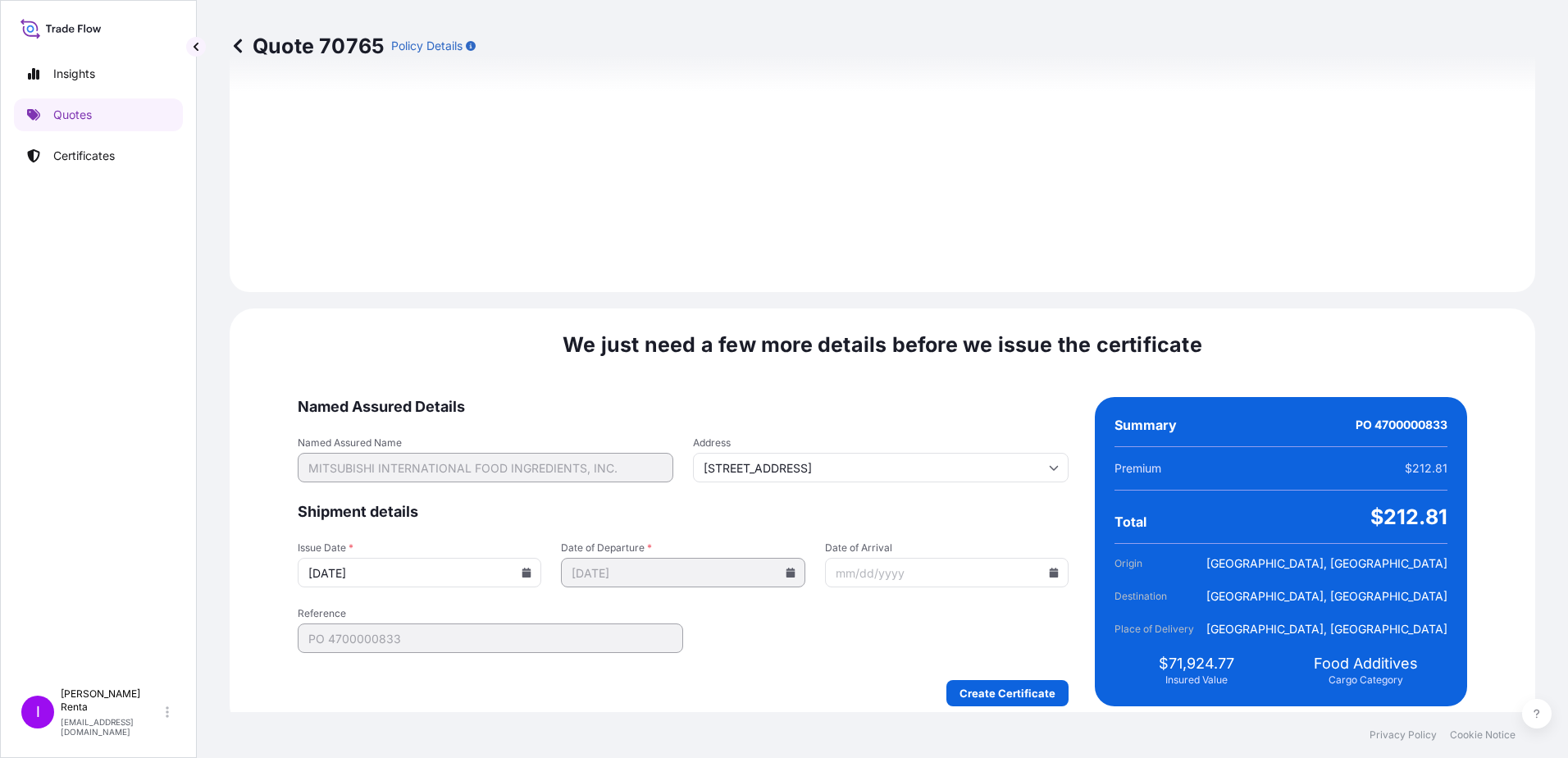
scroll to position [1933, 0]
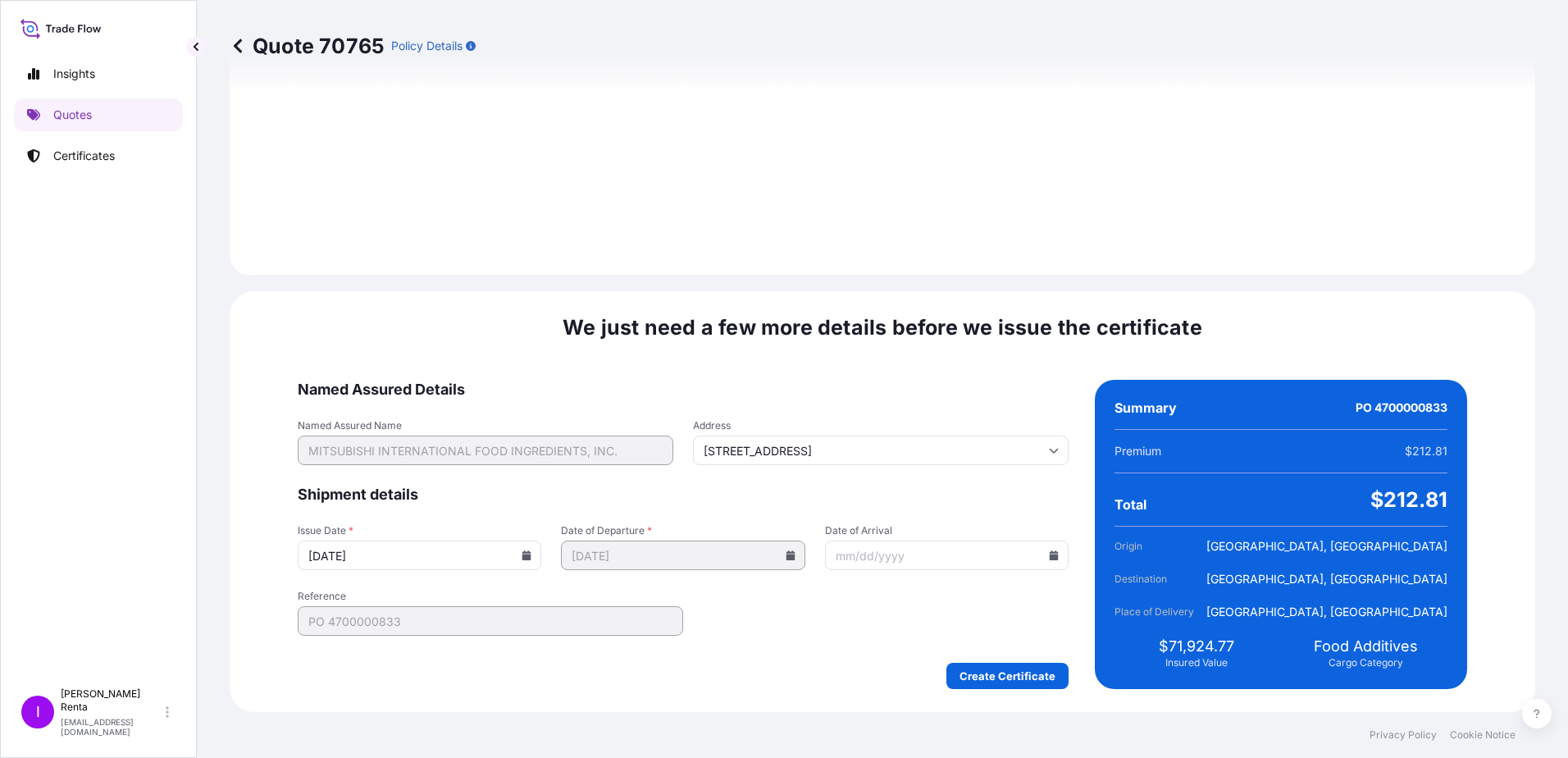
click at [1050, 556] on icon at bounding box center [1054, 555] width 9 height 10
click at [1043, 281] on button at bounding box center [1039, 279] width 26 height 26
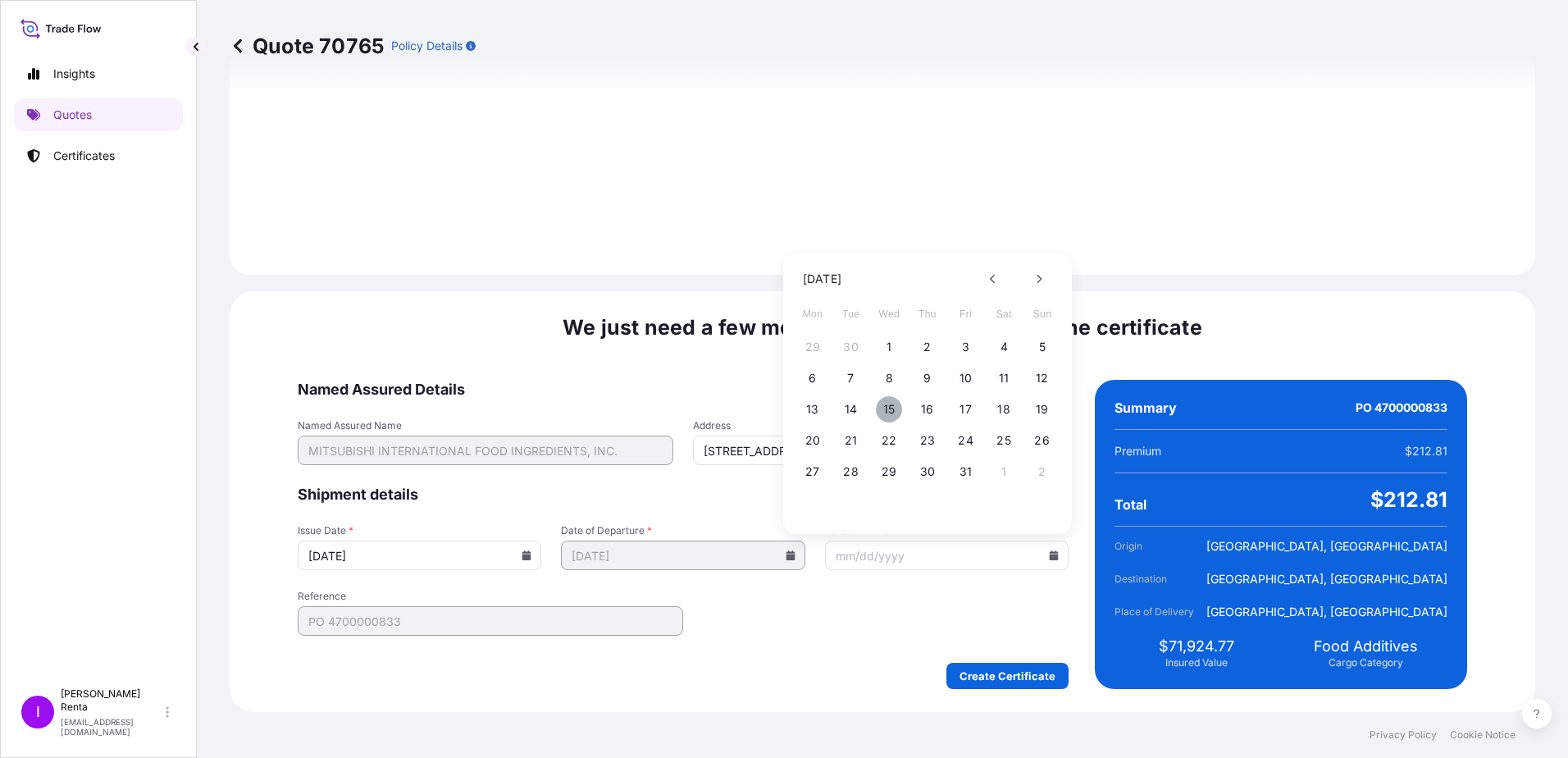
click at [885, 409] on button "15" at bounding box center [888, 409] width 26 height 26
type input "[DATE]"
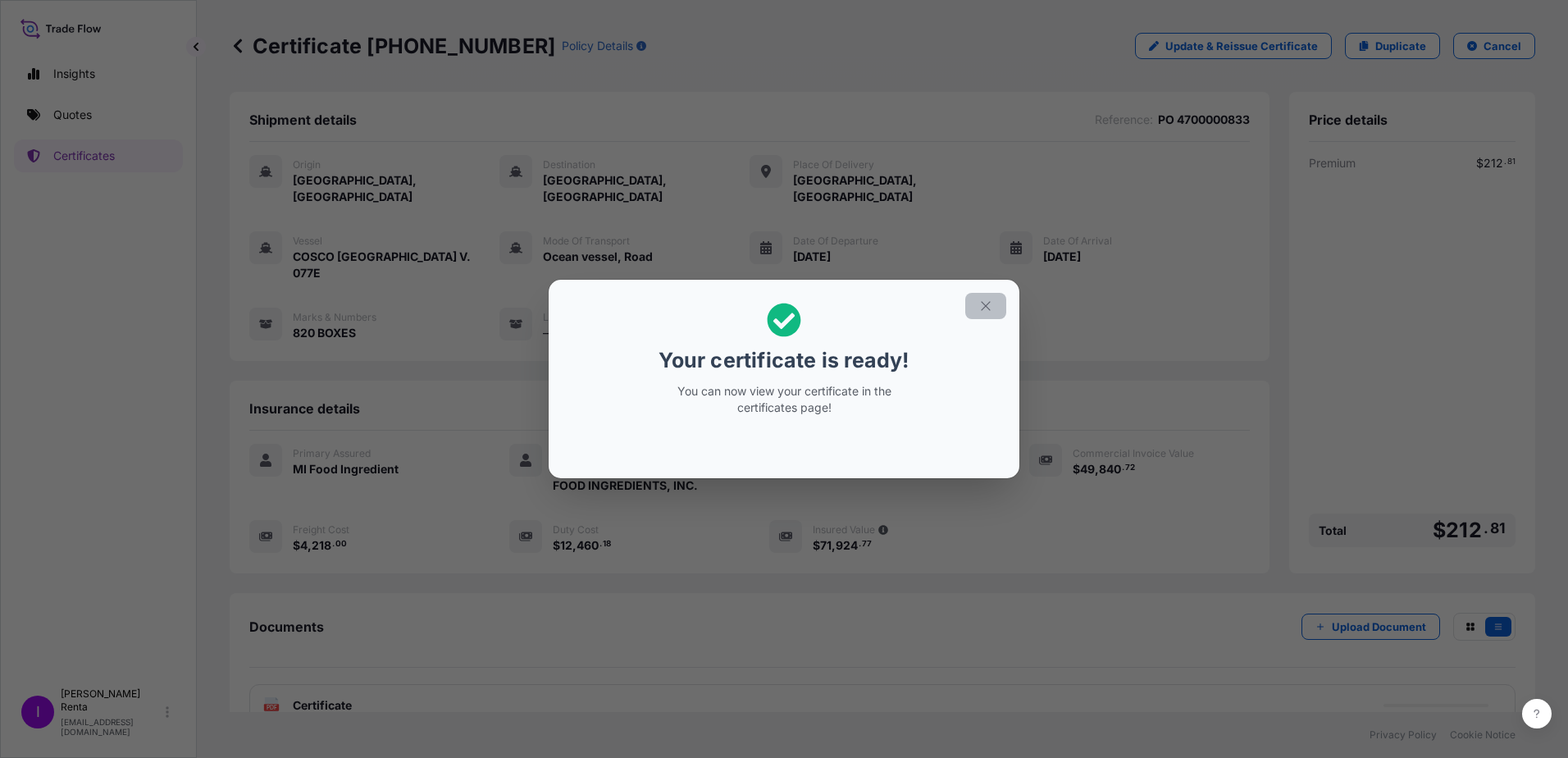
click at [986, 303] on icon "button" at bounding box center [985, 305] width 14 height 14
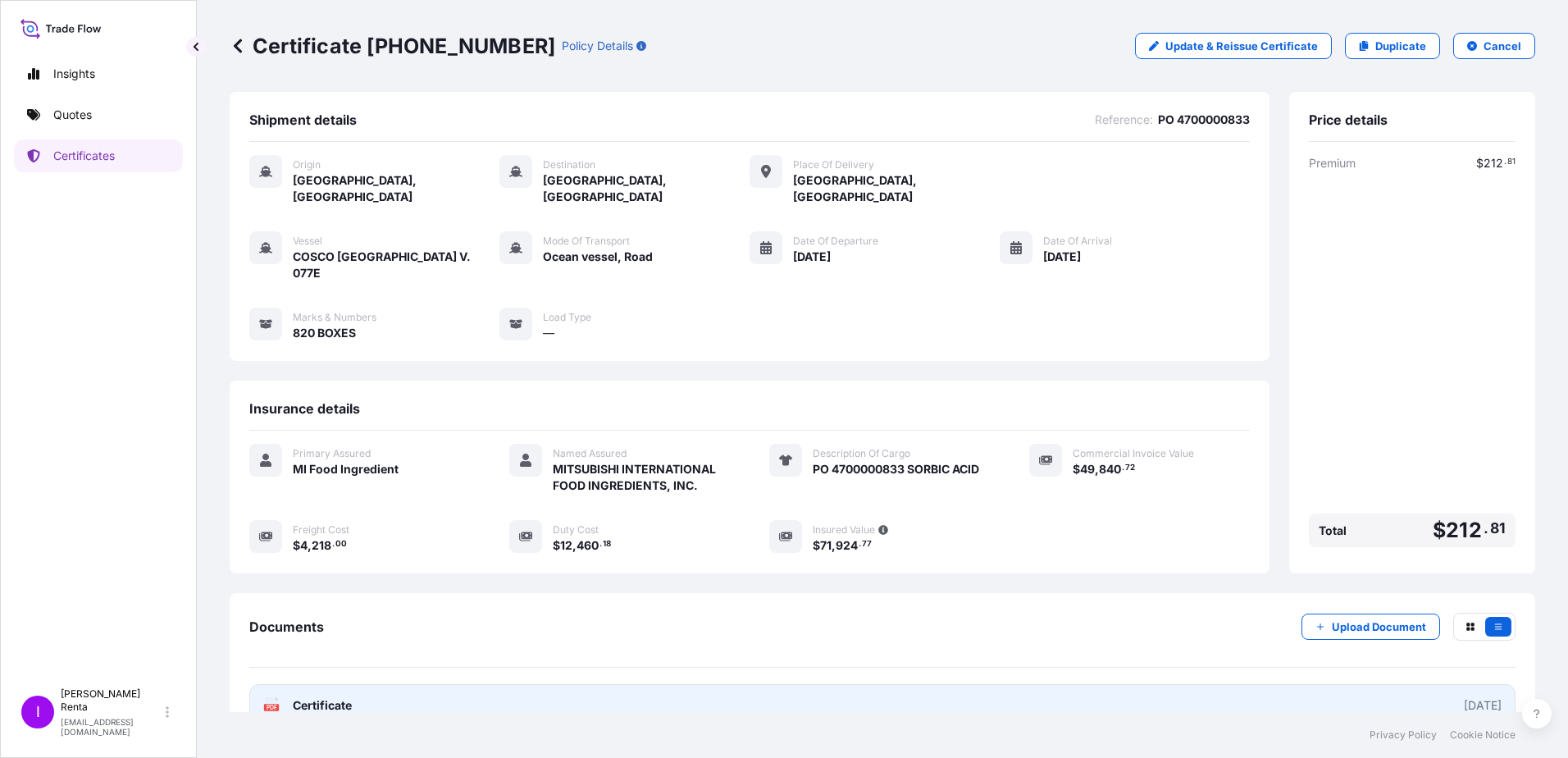
click at [289, 697] on div "PDF Certificate" at bounding box center [307, 704] width 89 height 16
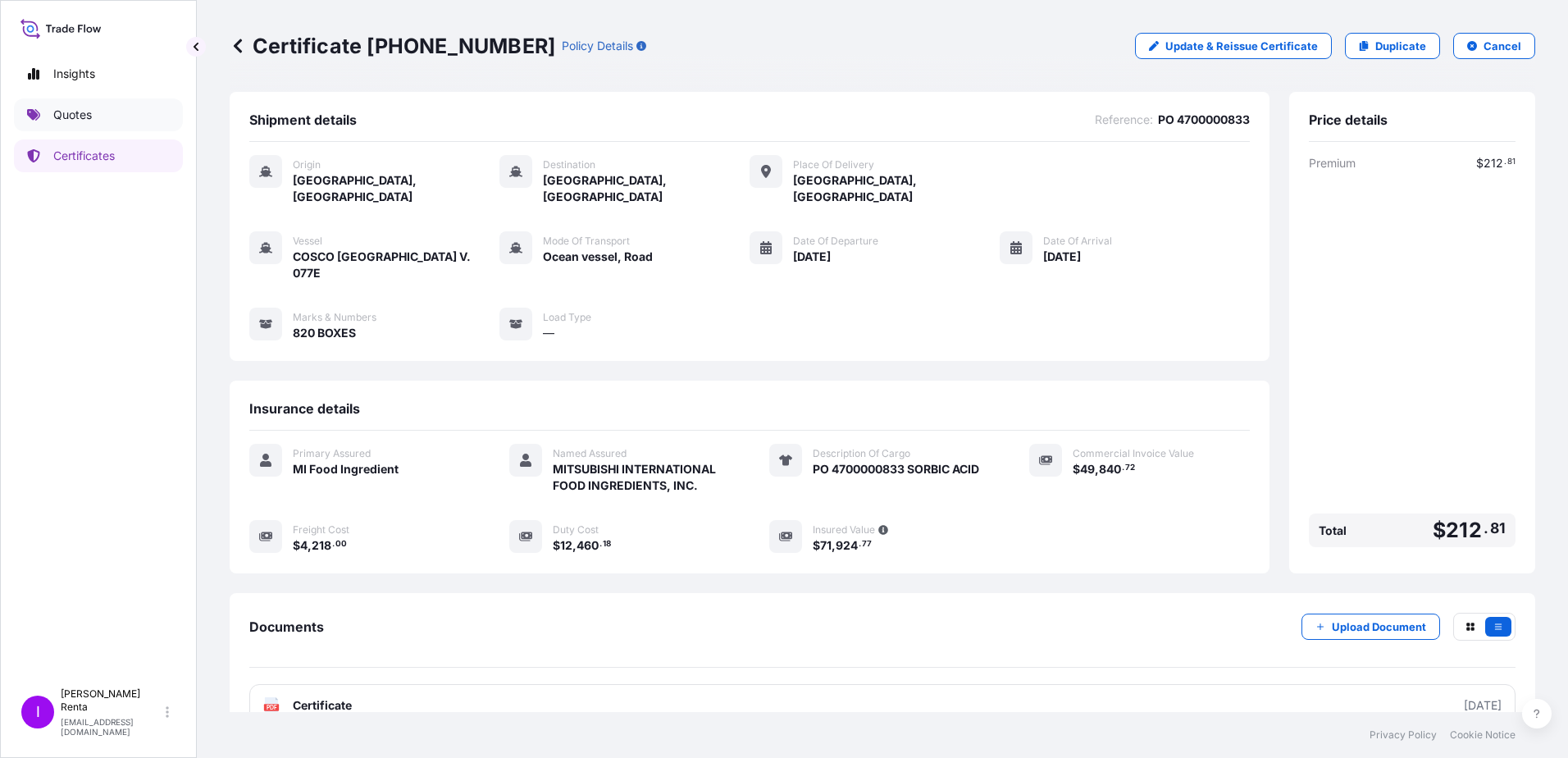
click at [77, 118] on p "Quotes" at bounding box center [73, 114] width 38 height 16
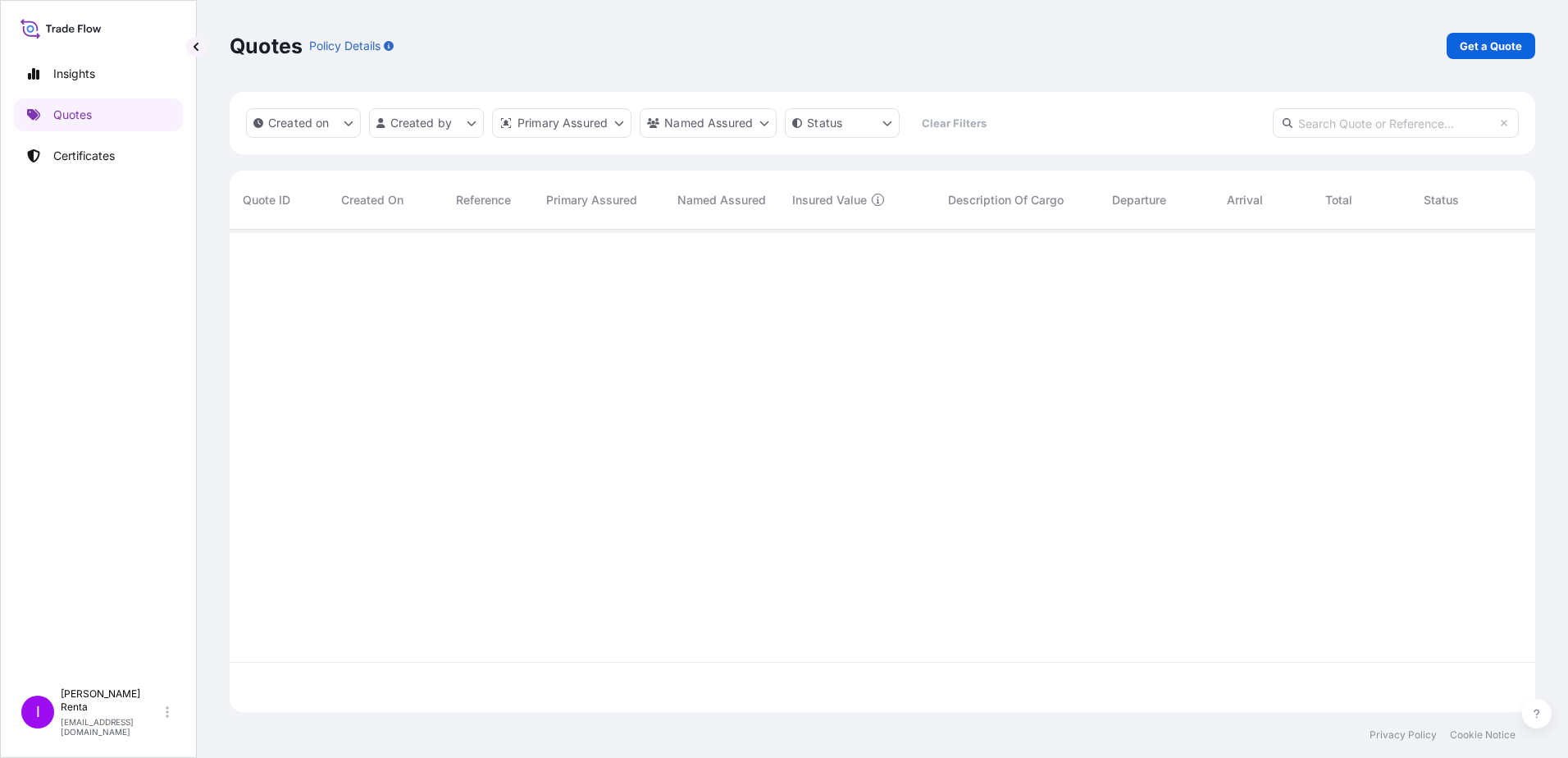
scroll to position [529, 1293]
click at [1496, 50] on p "Get a Quote" at bounding box center [1490, 45] width 62 height 16
select select "Ocean Vessel"
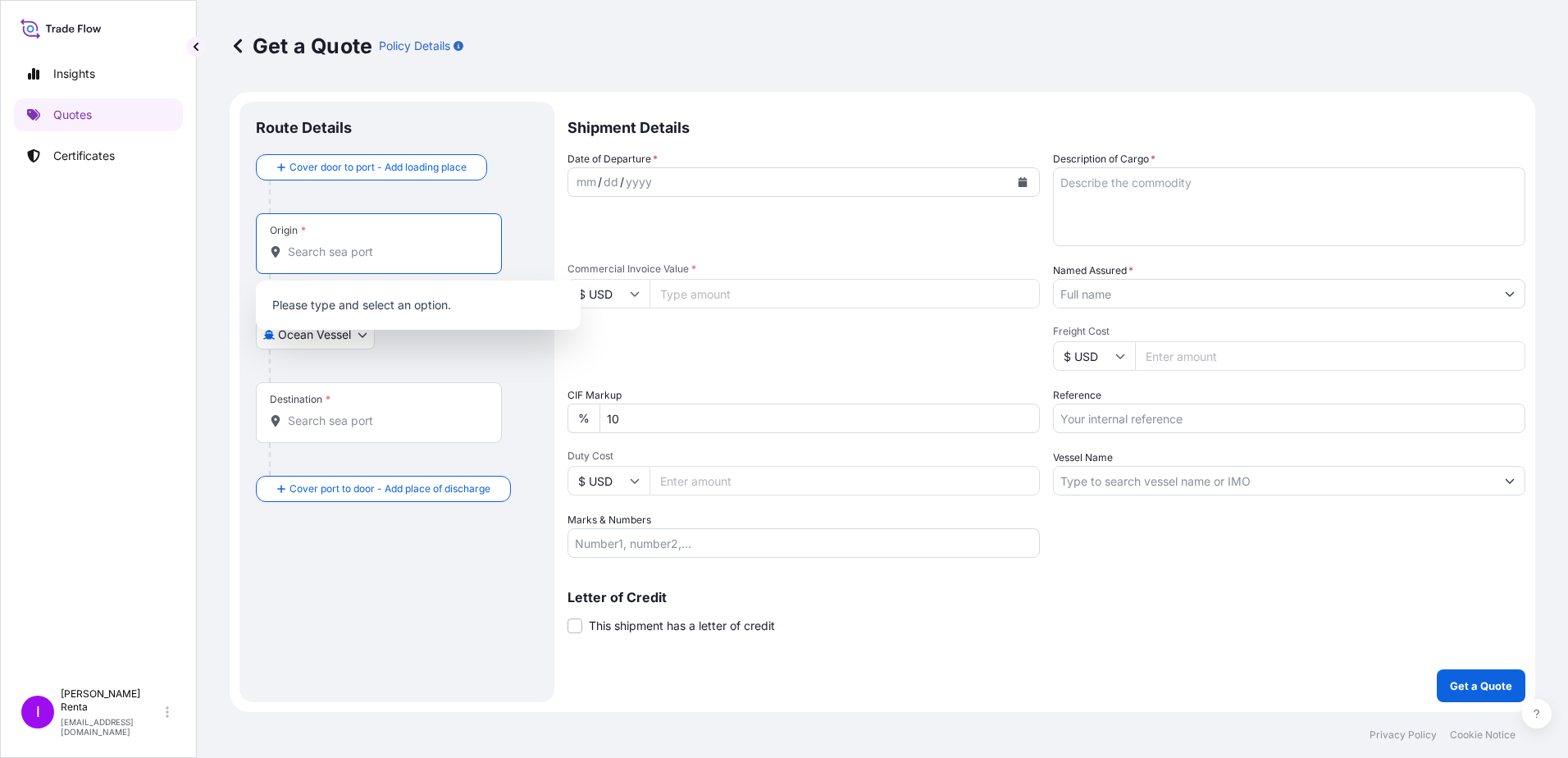
click at [399, 250] on input "Origin *" at bounding box center [385, 251] width 193 height 16
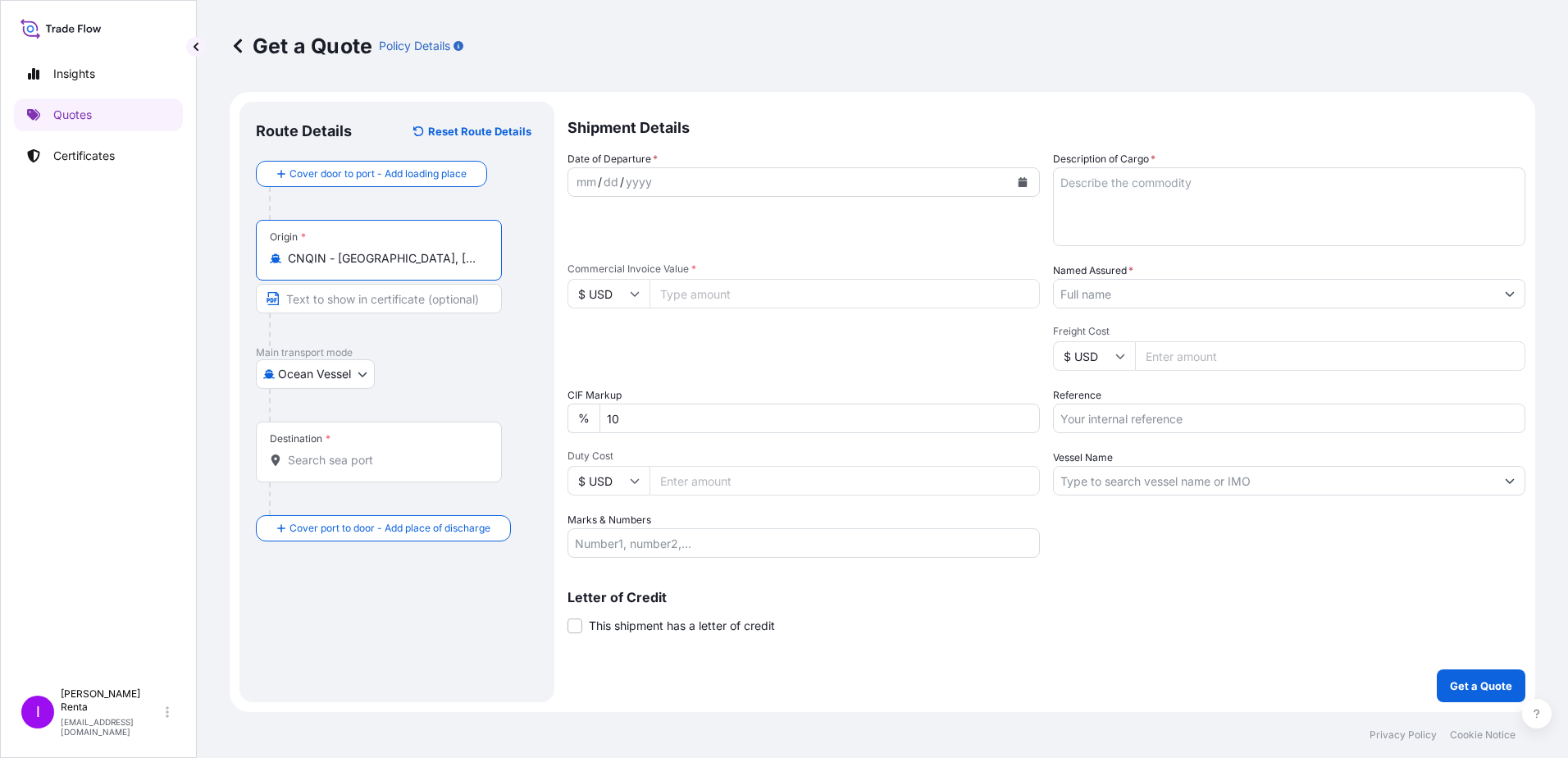
type input "CNQIN - [GEOGRAPHIC_DATA], [GEOGRAPHIC_DATA]"
click at [329, 452] on input "Destination *" at bounding box center [385, 459] width 193 height 16
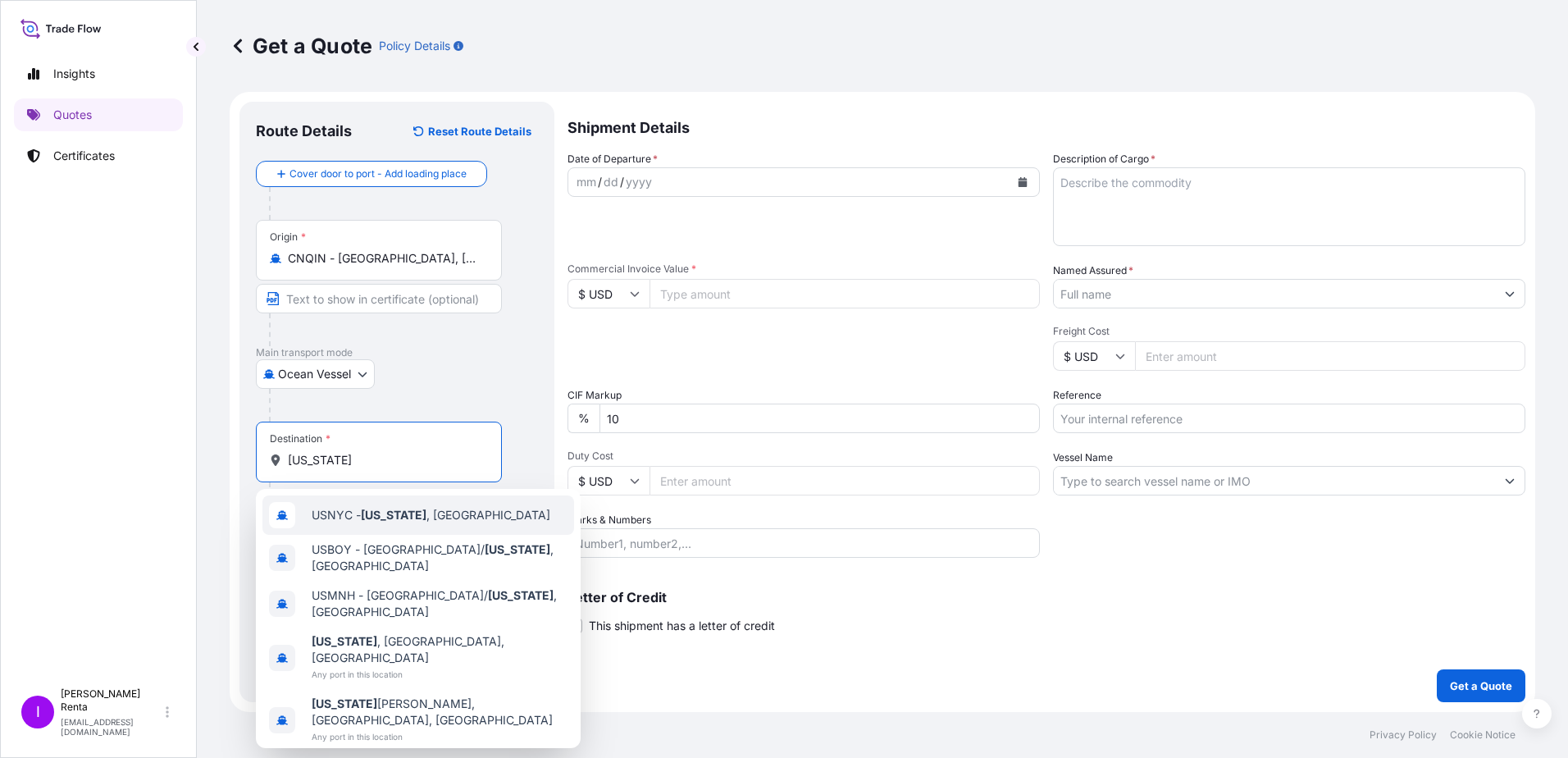
click at [320, 518] on span "USNYC - [US_STATE] , [GEOGRAPHIC_DATA]" at bounding box center [431, 514] width 238 height 16
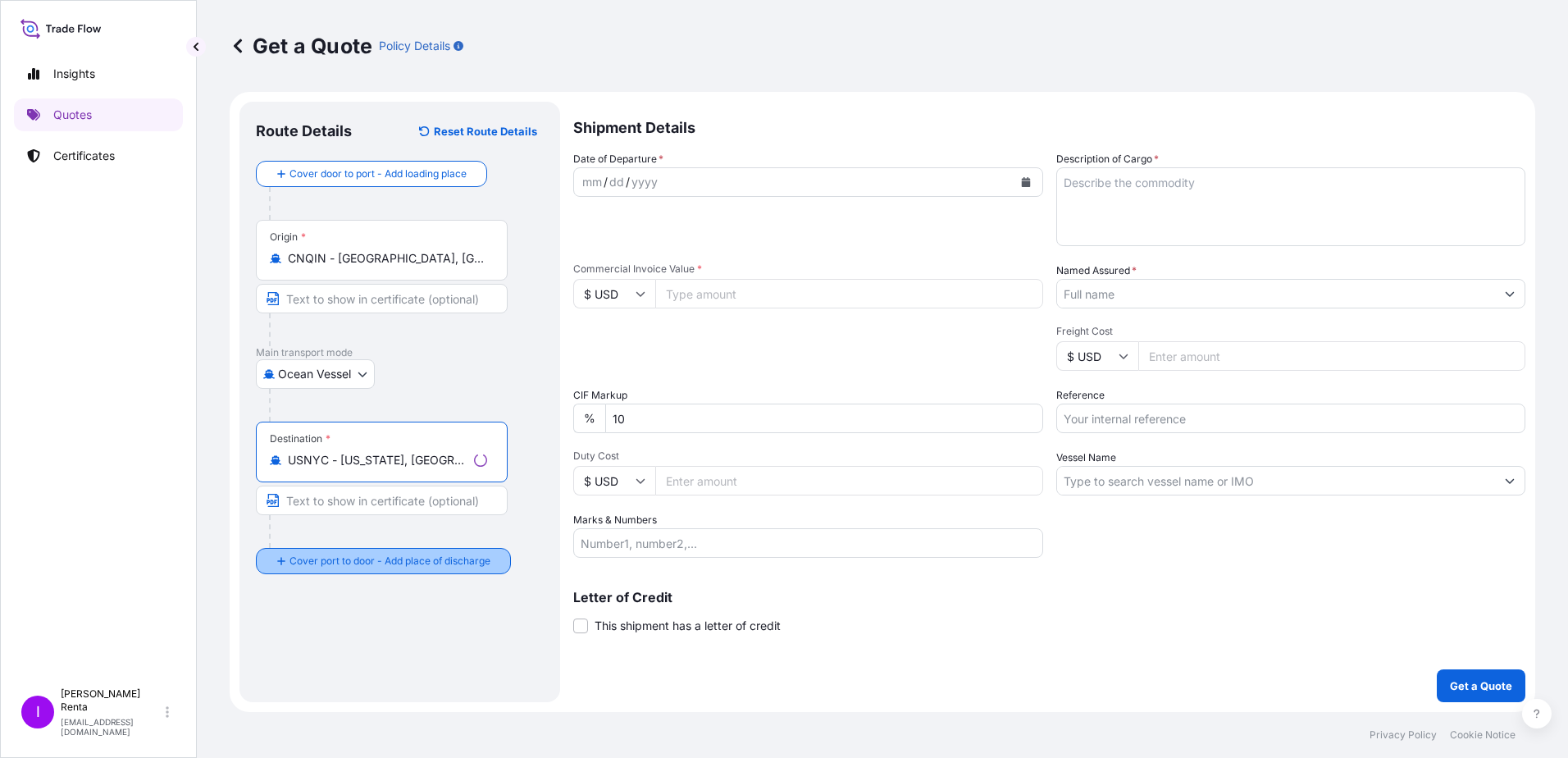
type input "USNYC - [US_STATE], [GEOGRAPHIC_DATA]"
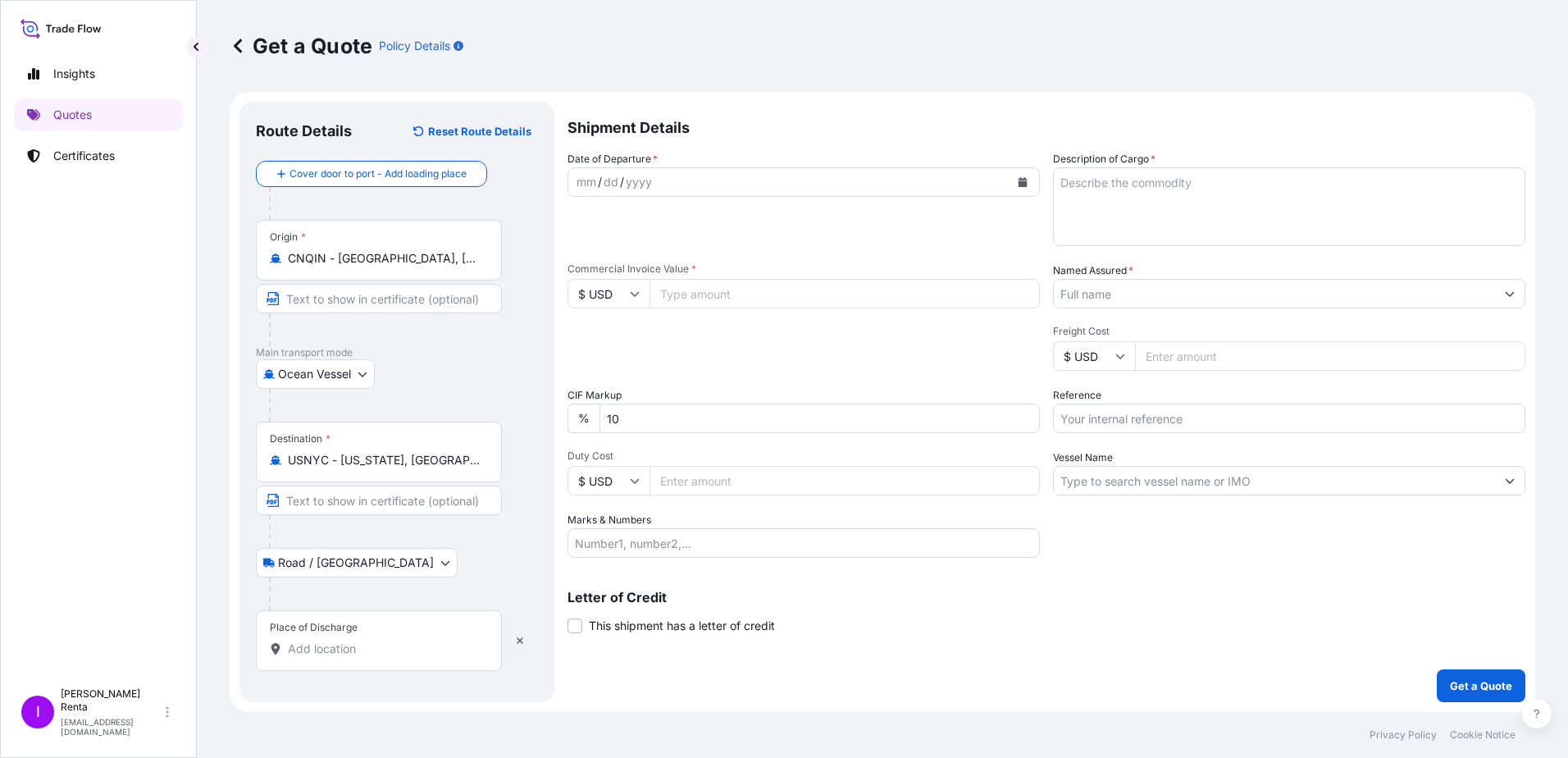
click at [318, 655] on input "Place of Discharge" at bounding box center [385, 648] width 193 height 16
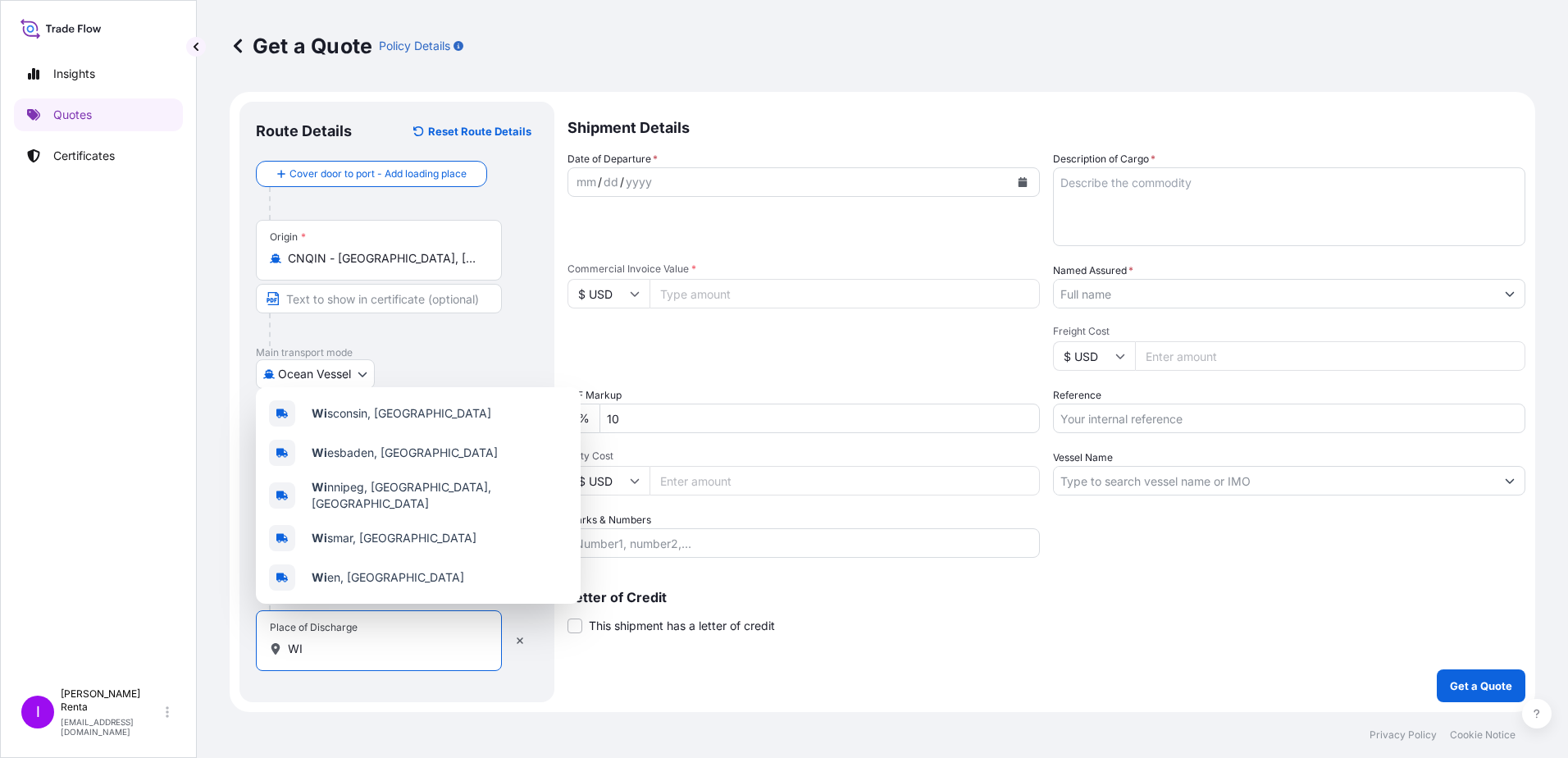
type input "W"
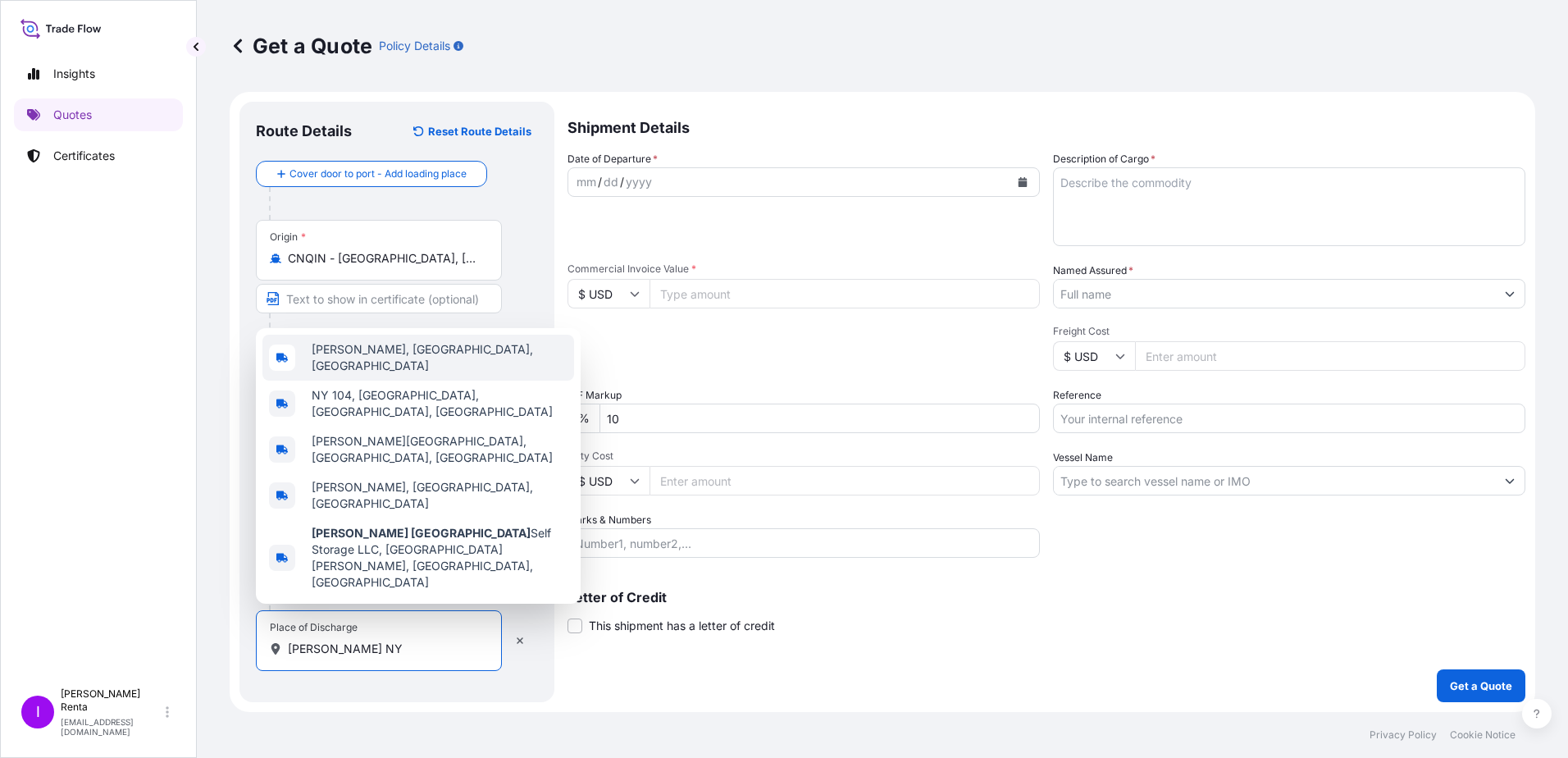
click at [381, 374] on span "[PERSON_NAME], [GEOGRAPHIC_DATA], [GEOGRAPHIC_DATA]" at bounding box center [439, 357] width 256 height 33
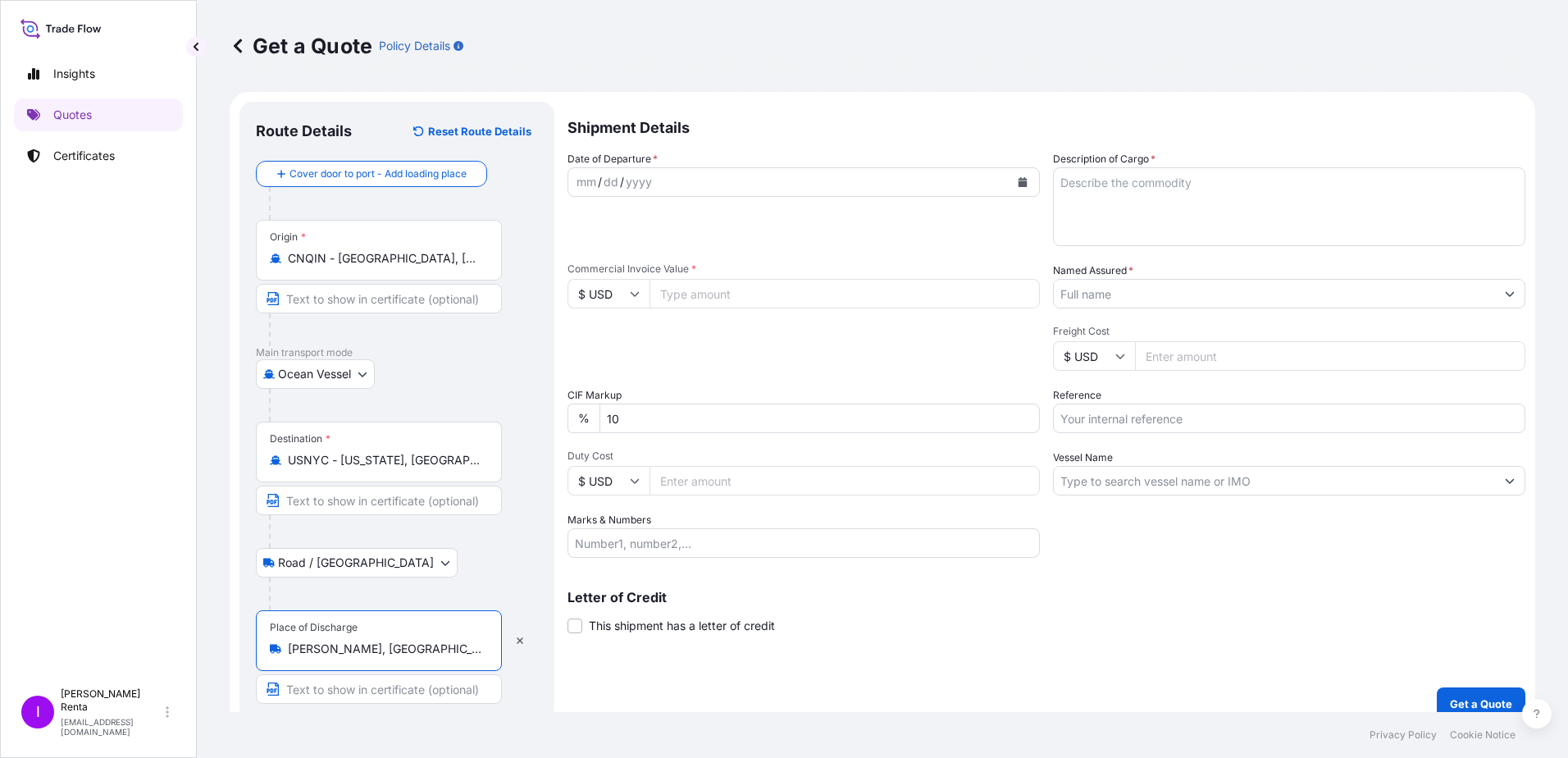
type input "[PERSON_NAME], [GEOGRAPHIC_DATA], [GEOGRAPHIC_DATA]"
click at [1019, 180] on icon "Calendar" at bounding box center [1022, 182] width 9 height 10
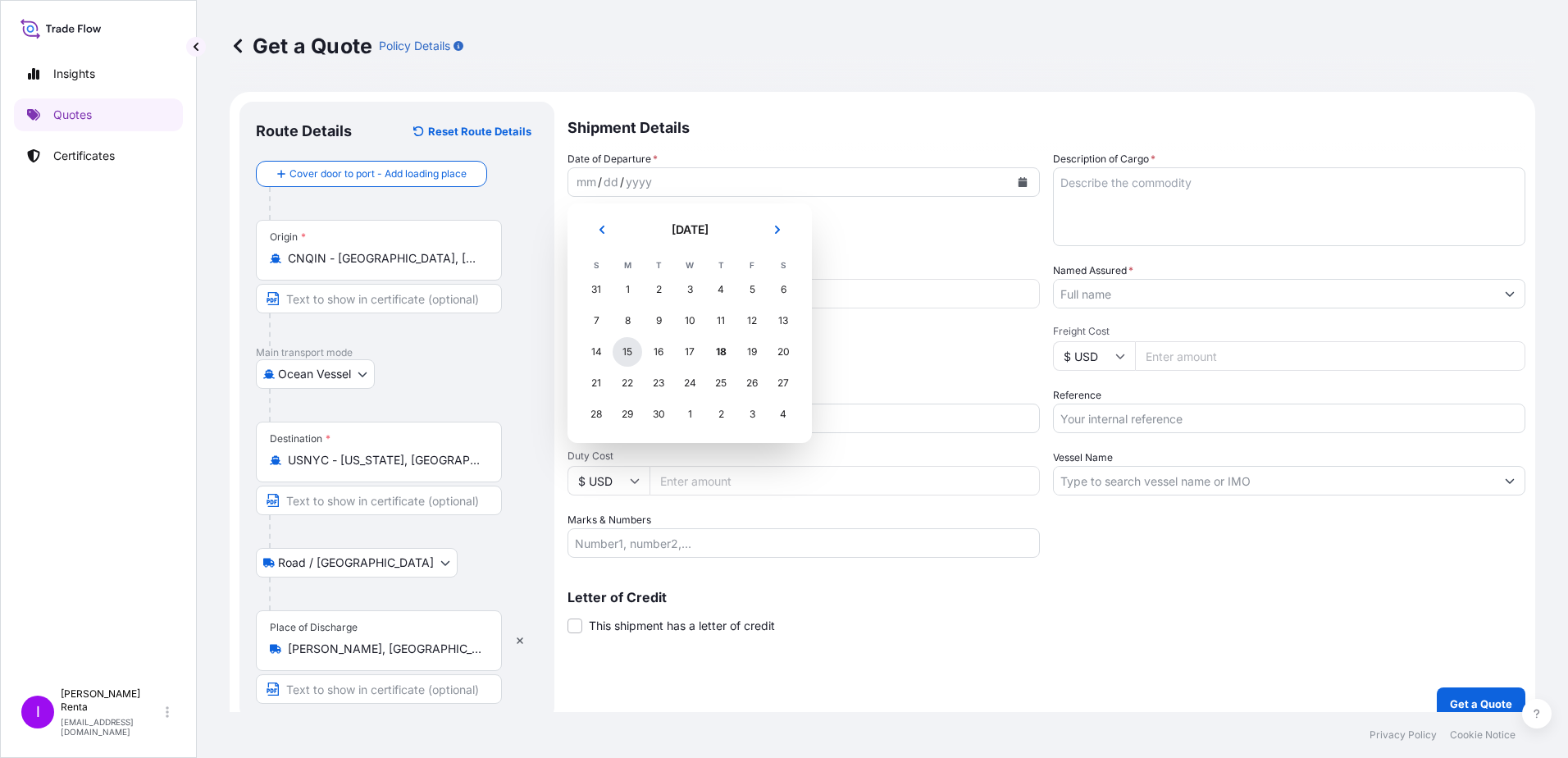
click at [623, 351] on div "15" at bounding box center [627, 351] width 30 height 30
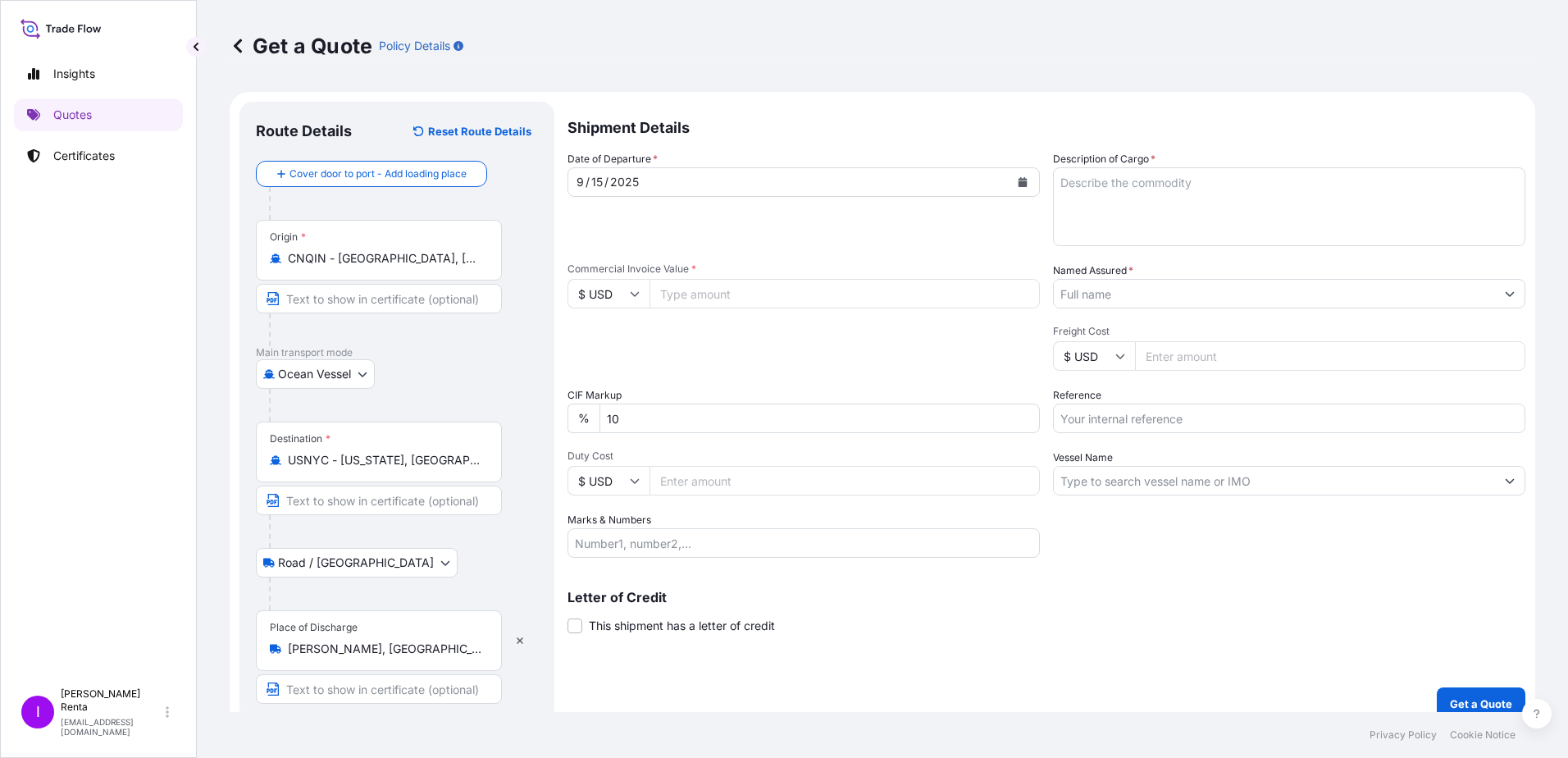
click at [733, 301] on input "Commercial Invoice Value *" at bounding box center [845, 293] width 391 height 30
type input "38863.79"
click at [724, 483] on input "Duty Cost" at bounding box center [845, 480] width 391 height 30
type input "9715.95"
click at [633, 548] on input "Marks & Numbers" at bounding box center [803, 543] width 472 height 30
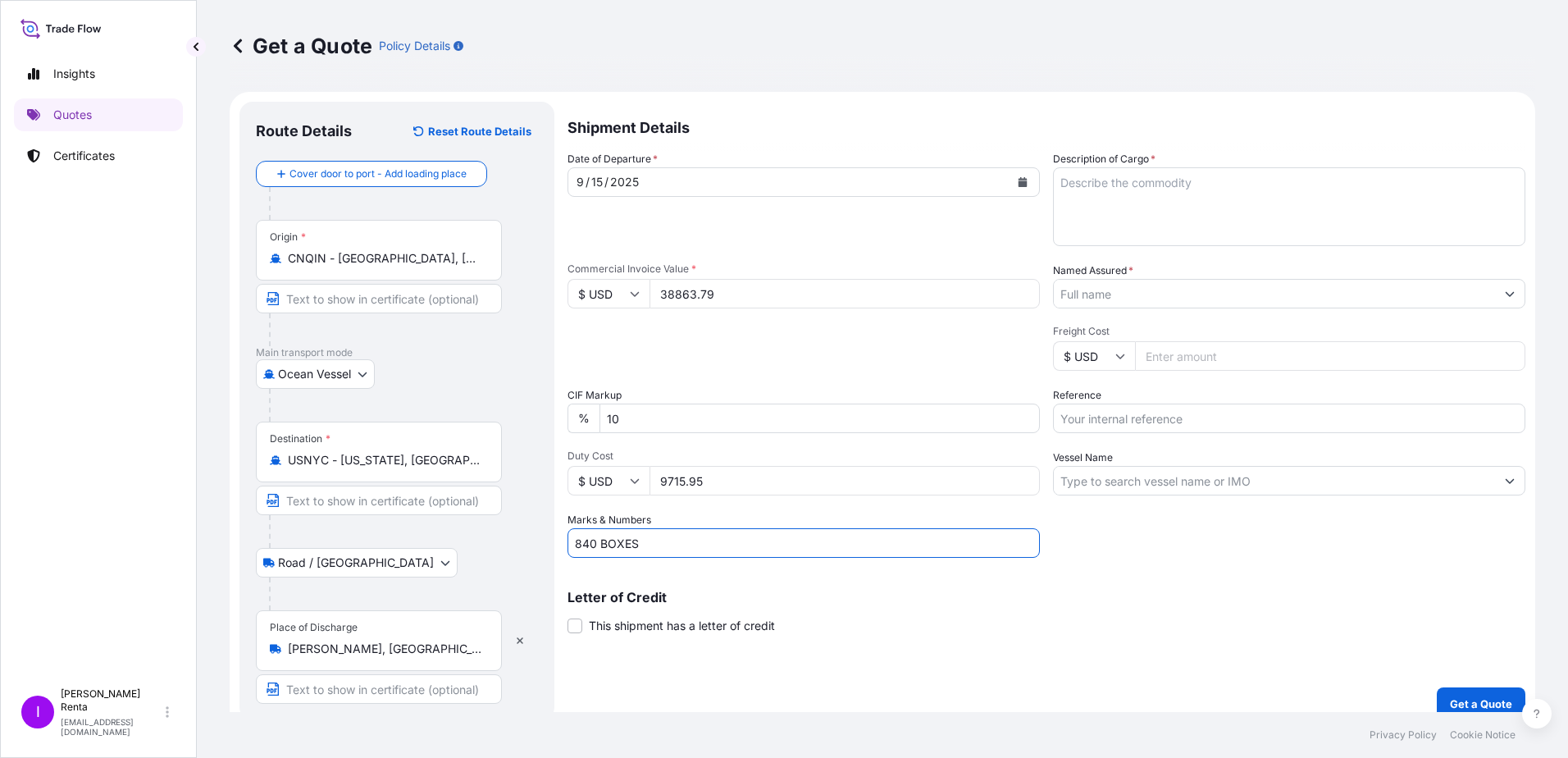
type input "840 BOXES"
click at [1132, 197] on textarea "Description of Cargo *" at bounding box center [1288, 207] width 472 height 78
type textarea "PO 4700002607 POTASSIUM SORBATE"
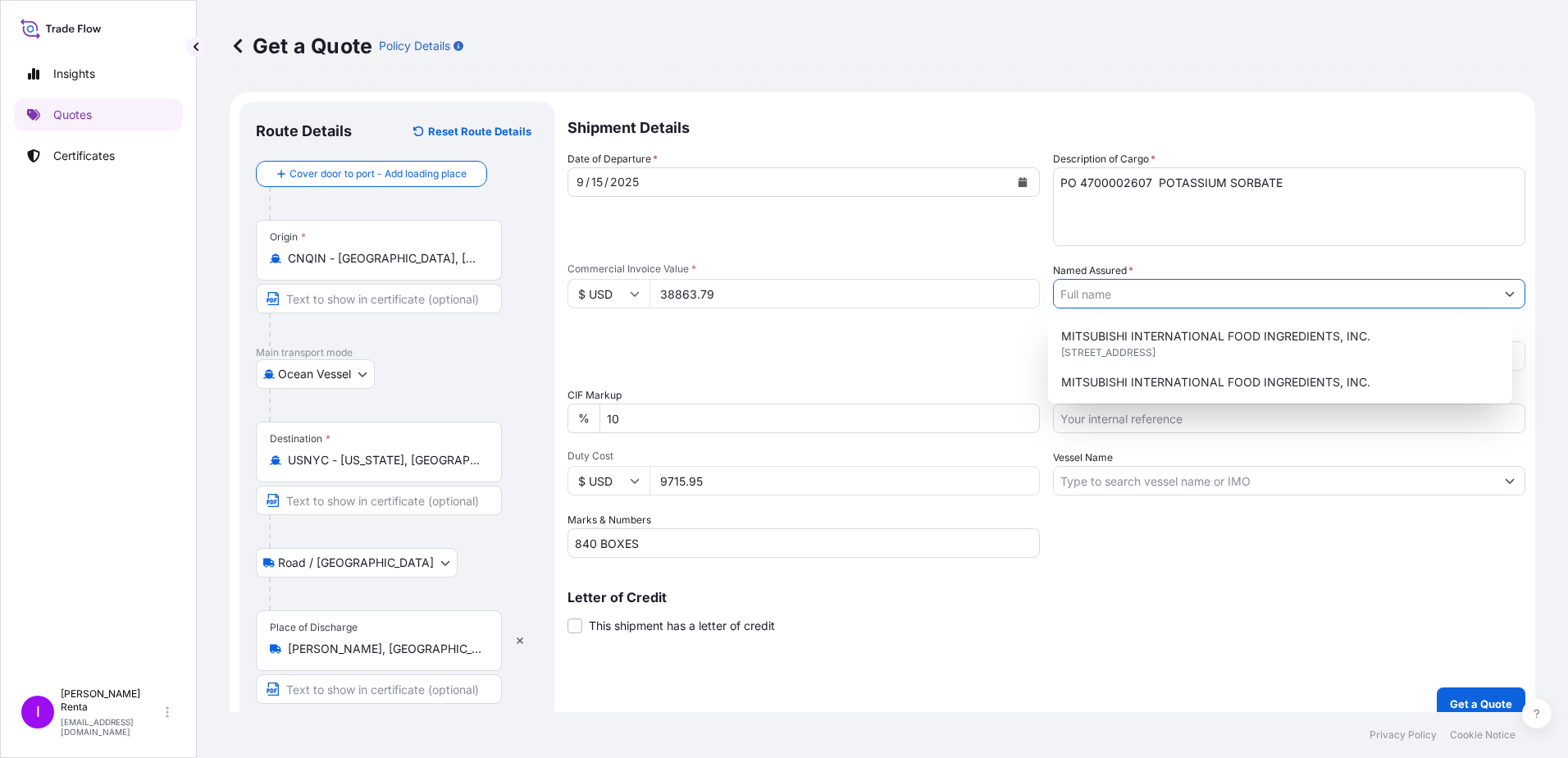
click at [1290, 289] on input "Named Assured *" at bounding box center [1274, 293] width 441 height 30
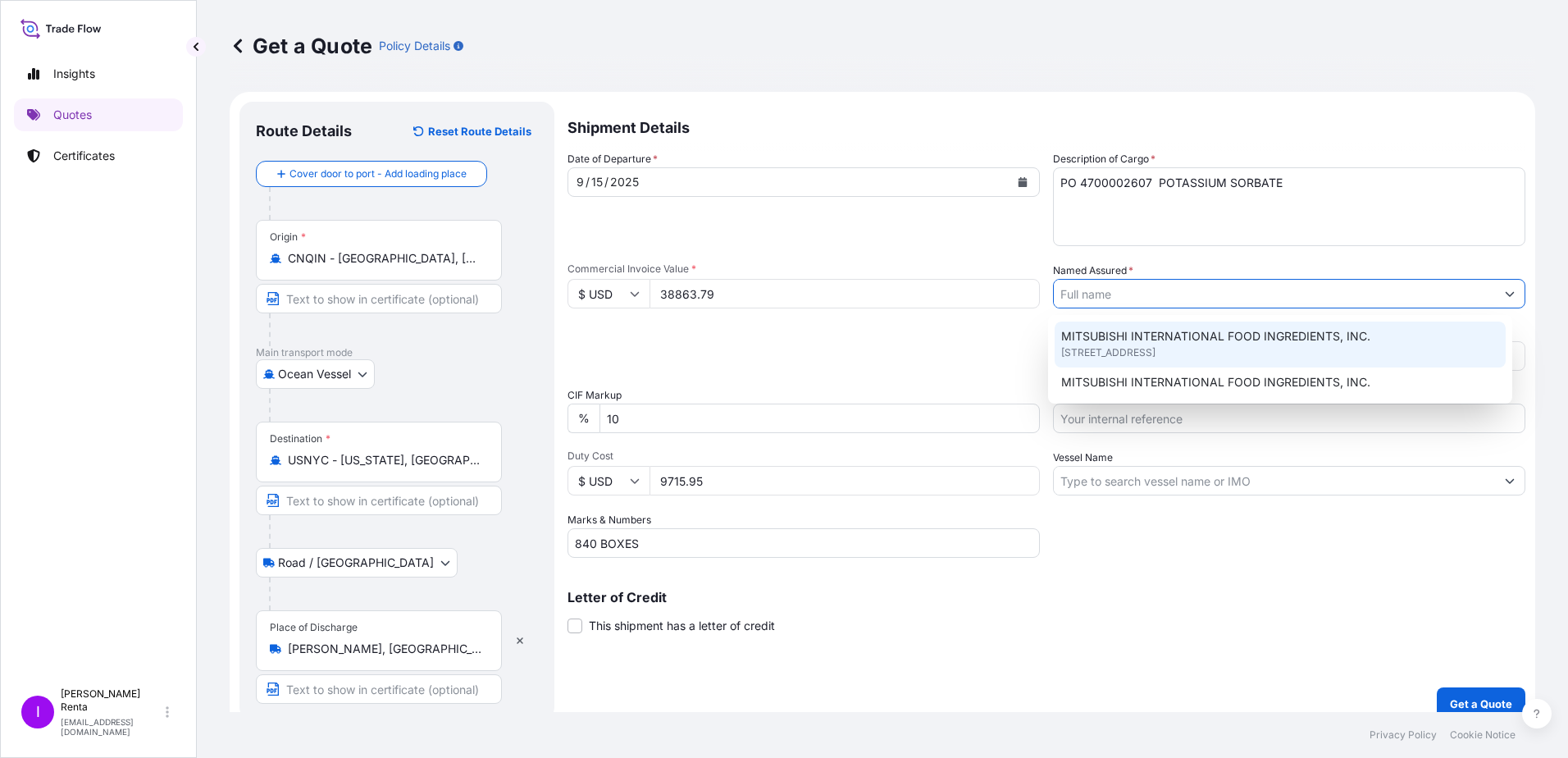
click at [1155, 347] on span "[STREET_ADDRESS]" at bounding box center [1109, 352] width 95 height 16
type input "MITSUBISHI INTERNATIONAL FOOD INGREDIENTS, INC."
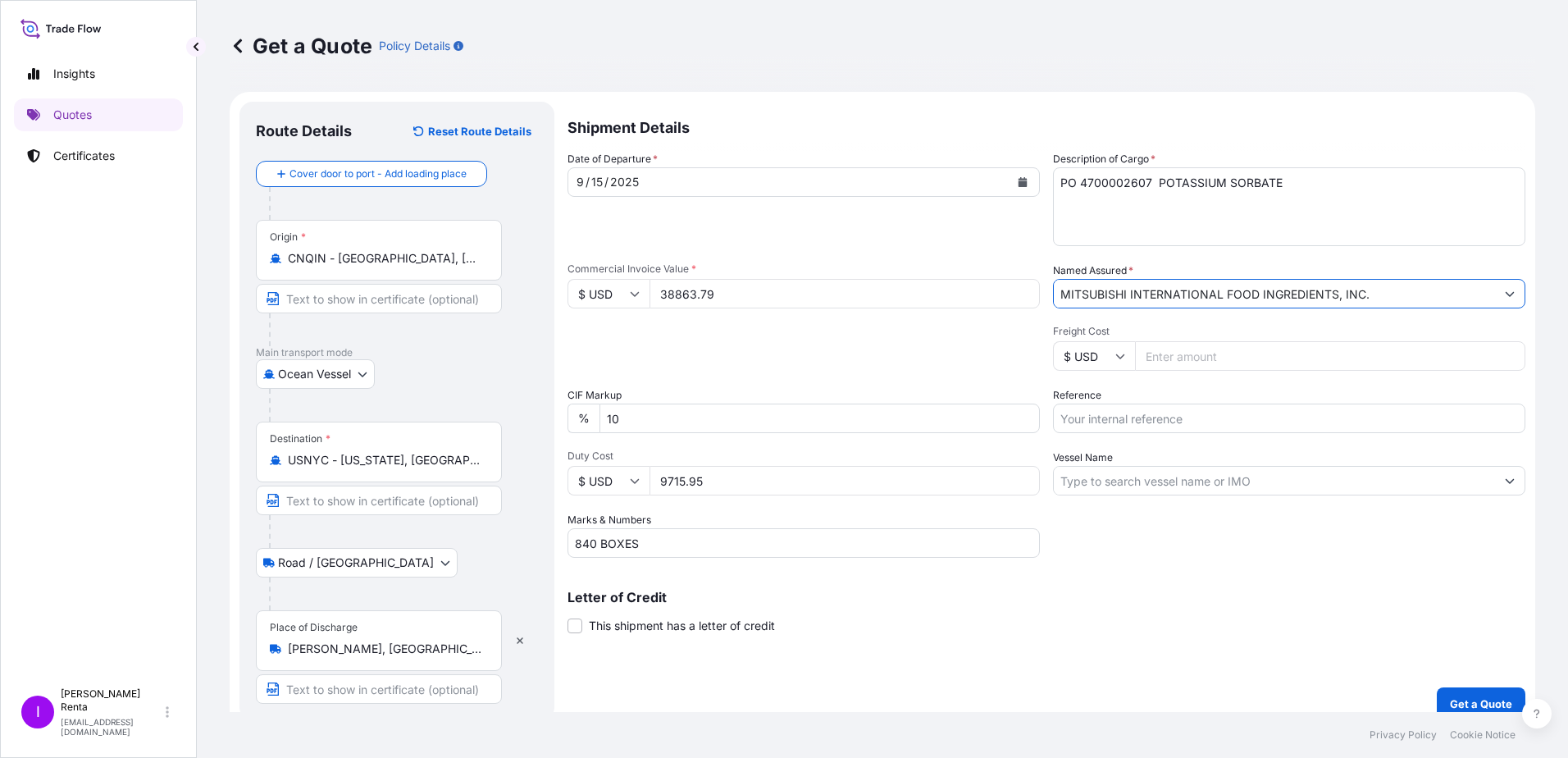
click at [1186, 361] on input "Freight Cost" at bounding box center [1331, 355] width 391 height 30
type input "2934.00"
drag, startPoint x: 1104, startPoint y: 420, endPoint x: 1102, endPoint y: 432, distance: 12.2
click at [1105, 421] on input "Reference" at bounding box center [1288, 417] width 472 height 30
type input "PO 4700002607"
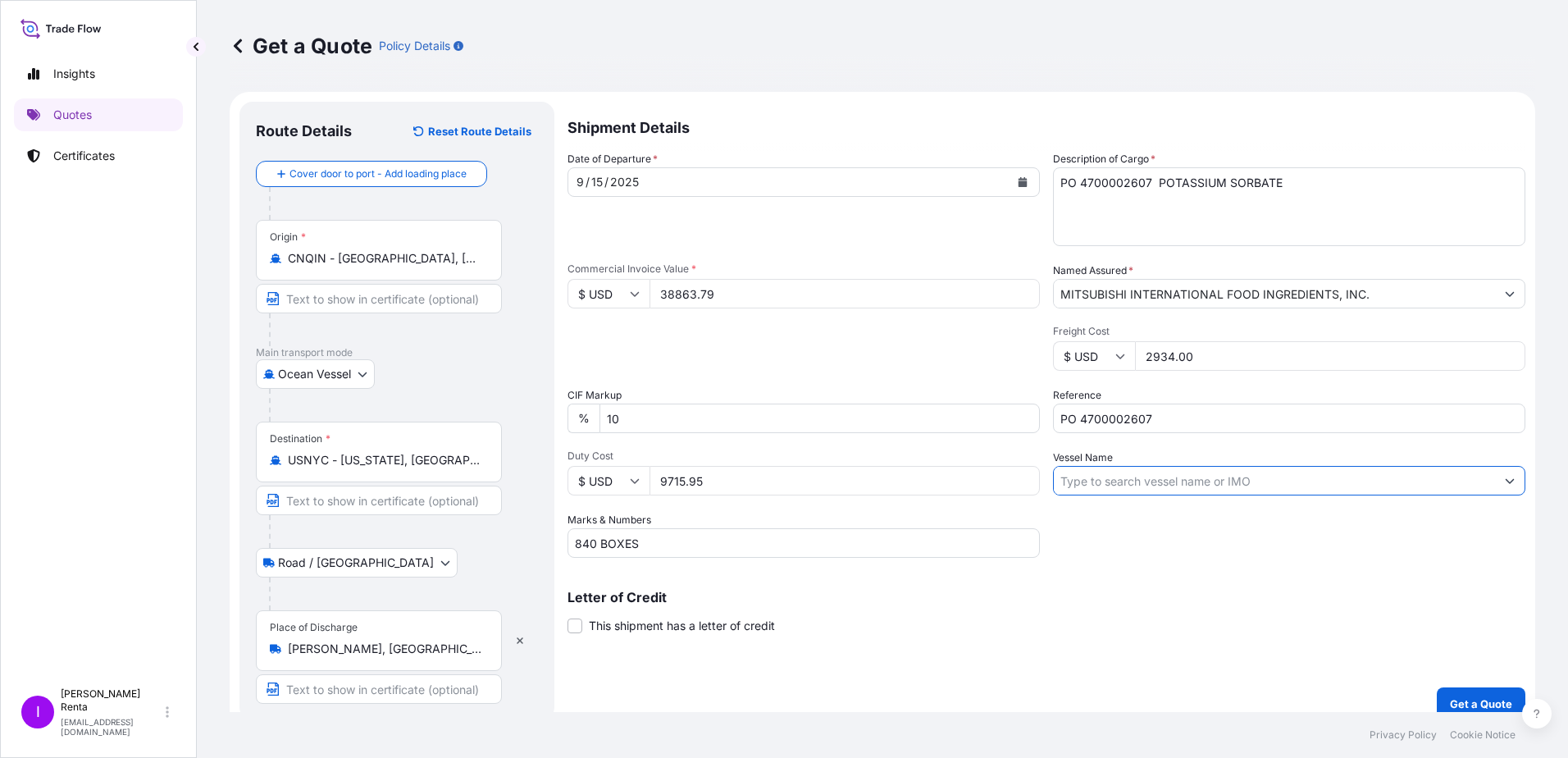
click at [1067, 477] on input "Vessel Name" at bounding box center [1274, 480] width 441 height 30
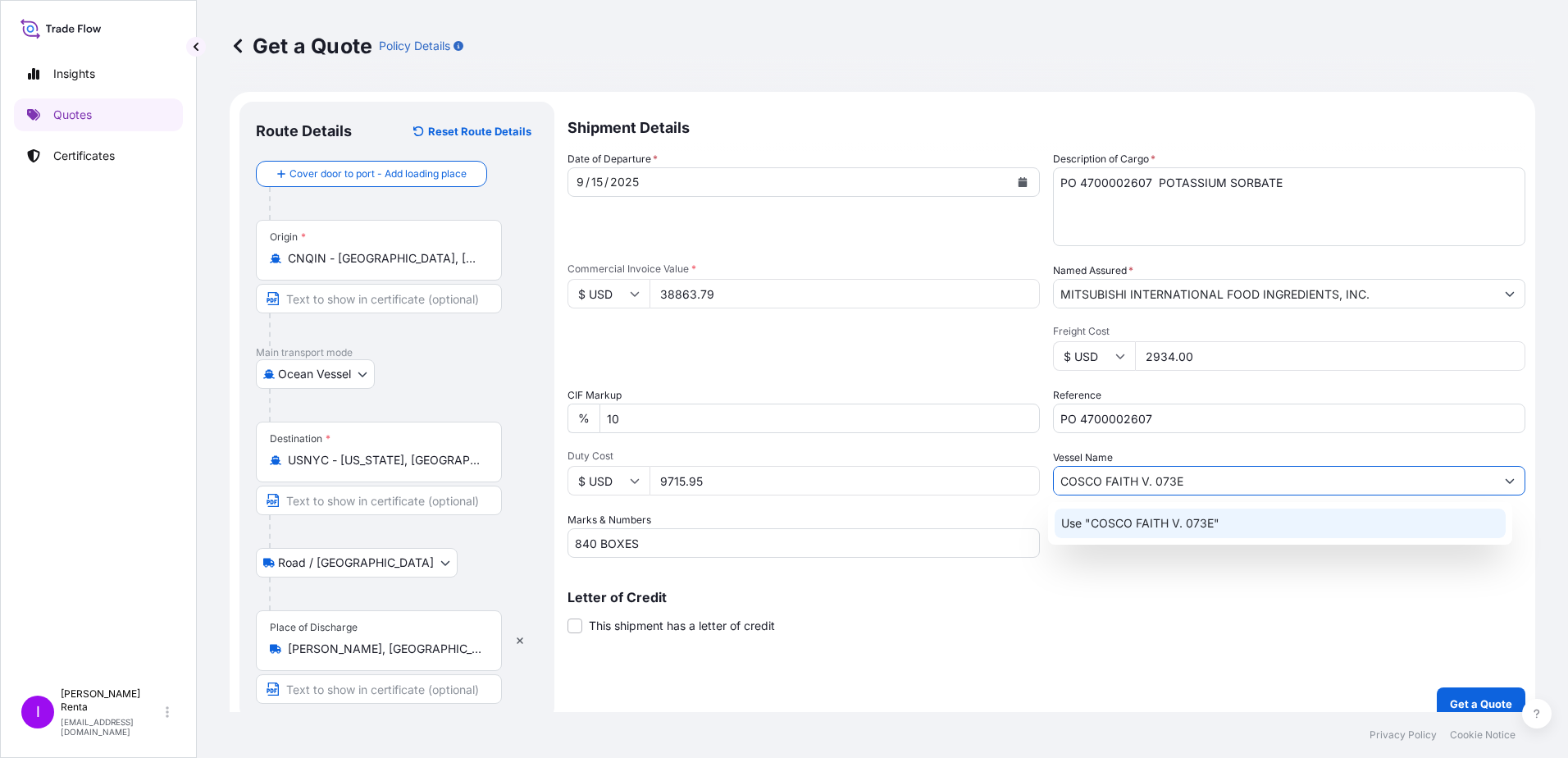
type input "COSCO FAITH V. 073E"
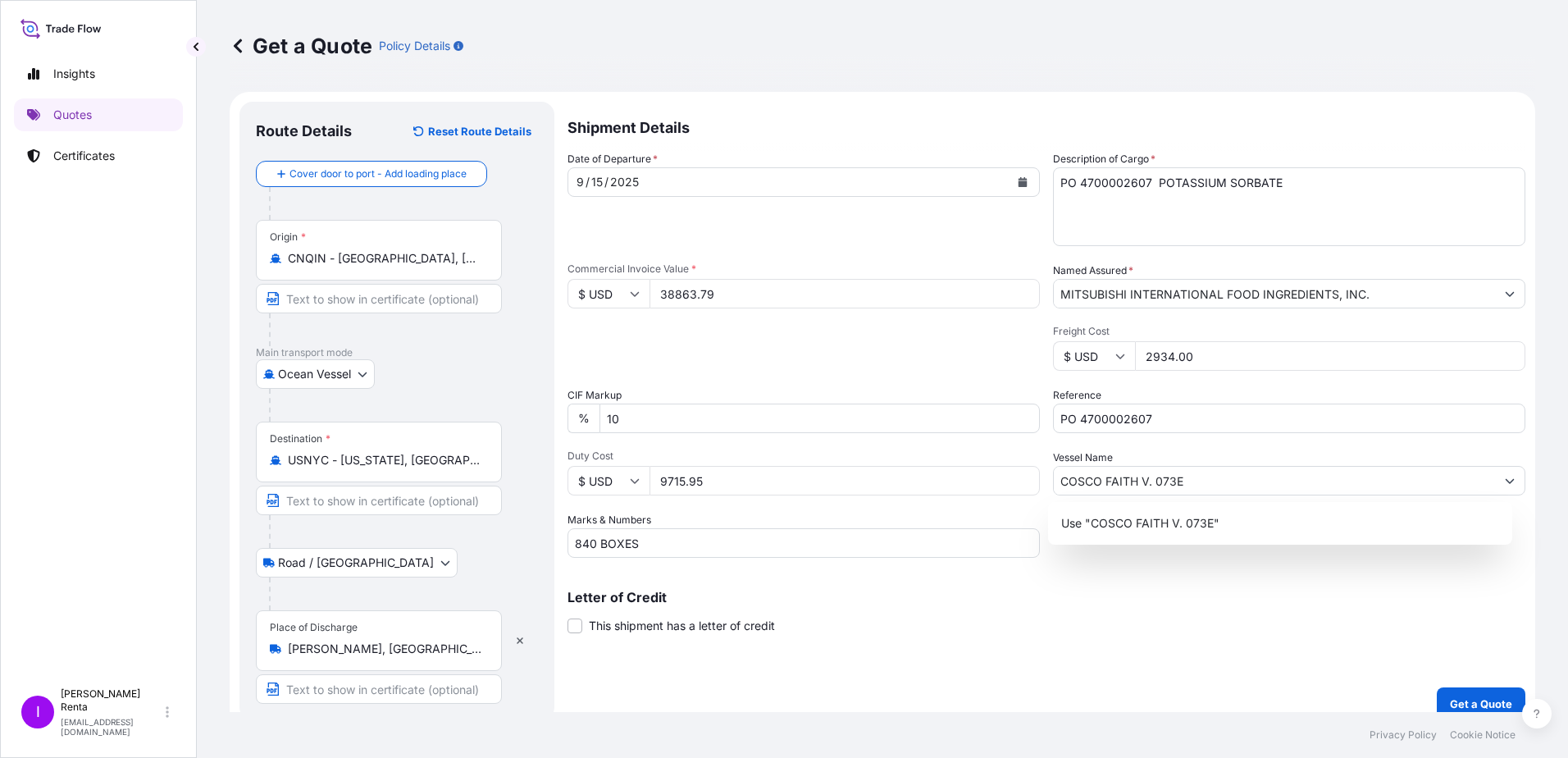
click at [1033, 635] on div "Shipment Details Date of Departure * [DATE] Cargo Category * Food Additives Des…" at bounding box center [1046, 411] width 958 height 618
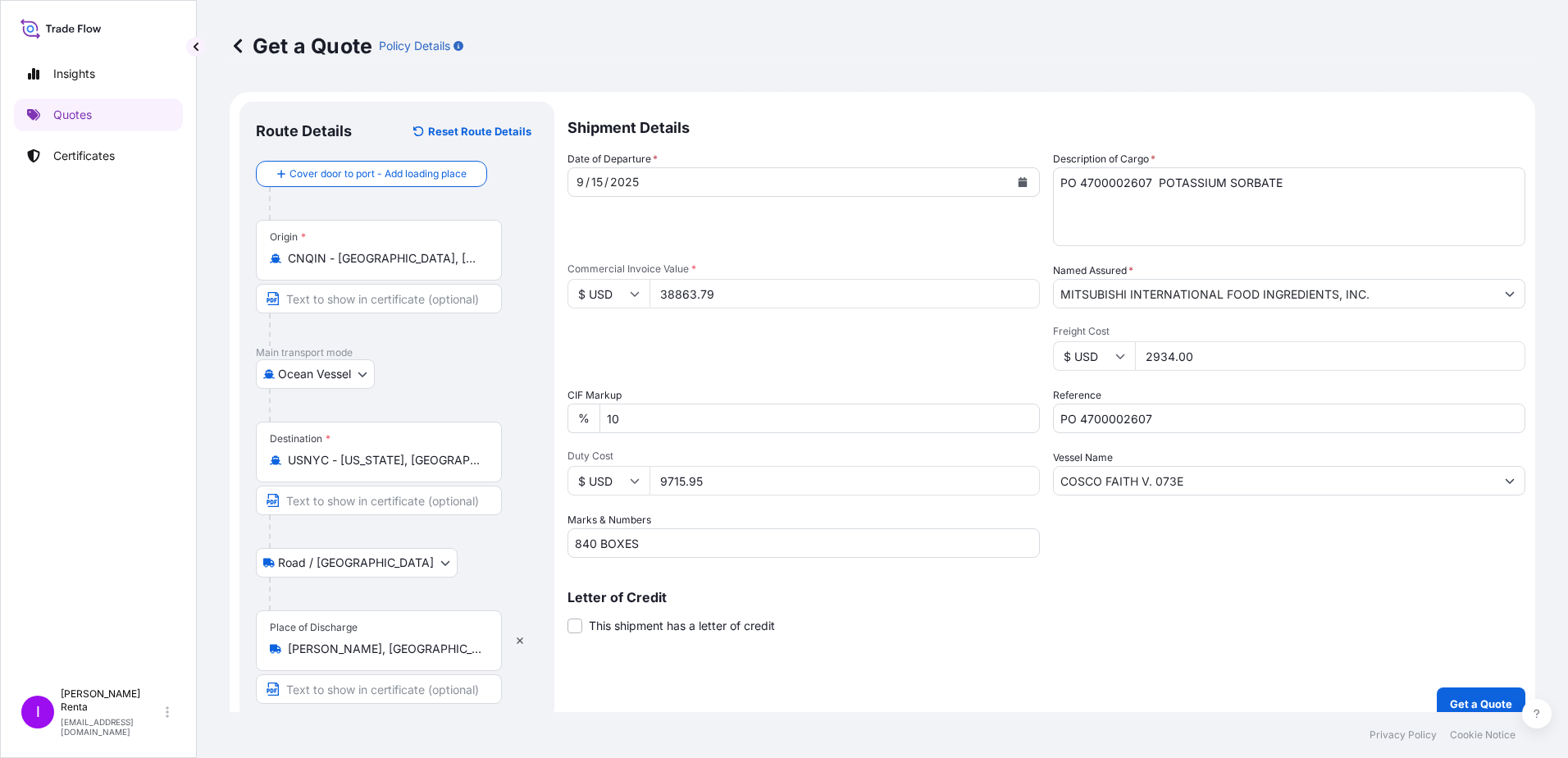
click at [1008, 583] on div "Letter of Credit This shipment has a letter of credit Letter of credit * Letter…" at bounding box center [1046, 602] width 958 height 63
click at [1102, 416] on input "PO 4700002607" at bounding box center [1288, 417] width 472 height 30
click at [1388, 198] on textarea "PO 4700002607 POTASSIUM SORBATE" at bounding box center [1288, 207] width 472 height 78
click at [1484, 696] on p "Get a Quote" at bounding box center [1481, 702] width 62 height 16
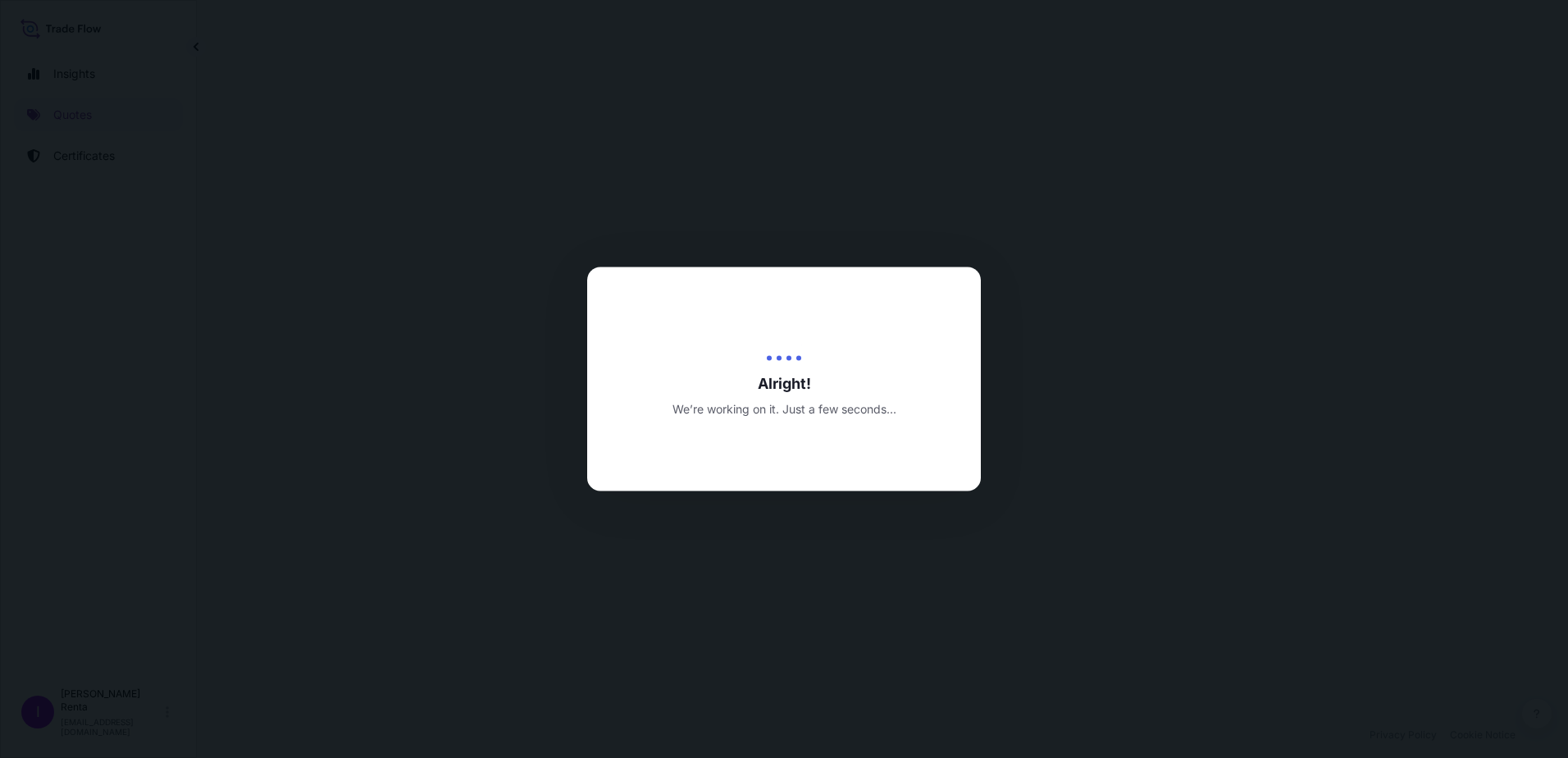
select select "Ocean Vessel"
select select "Road / [GEOGRAPHIC_DATA]"
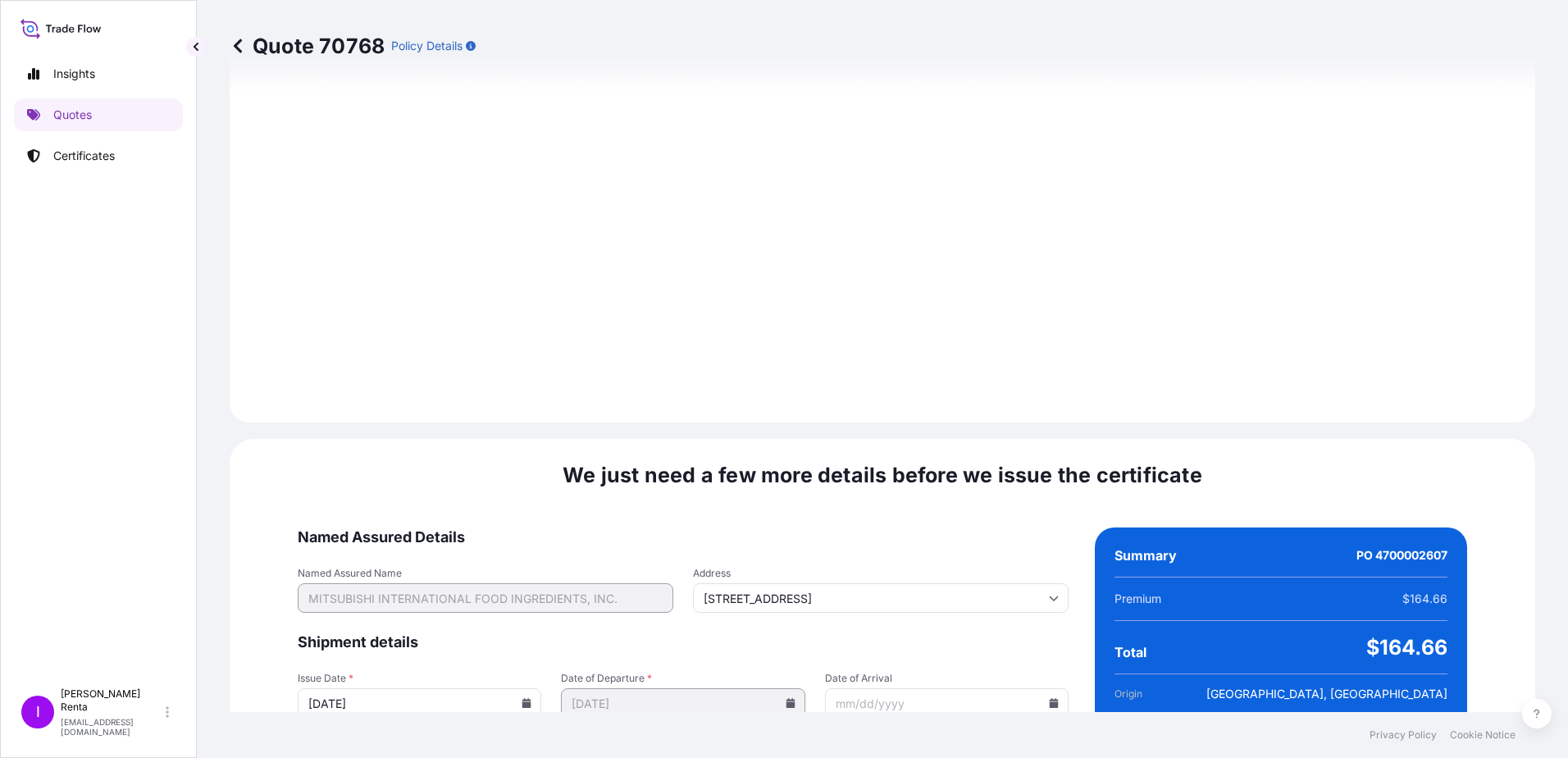
scroll to position [1933, 0]
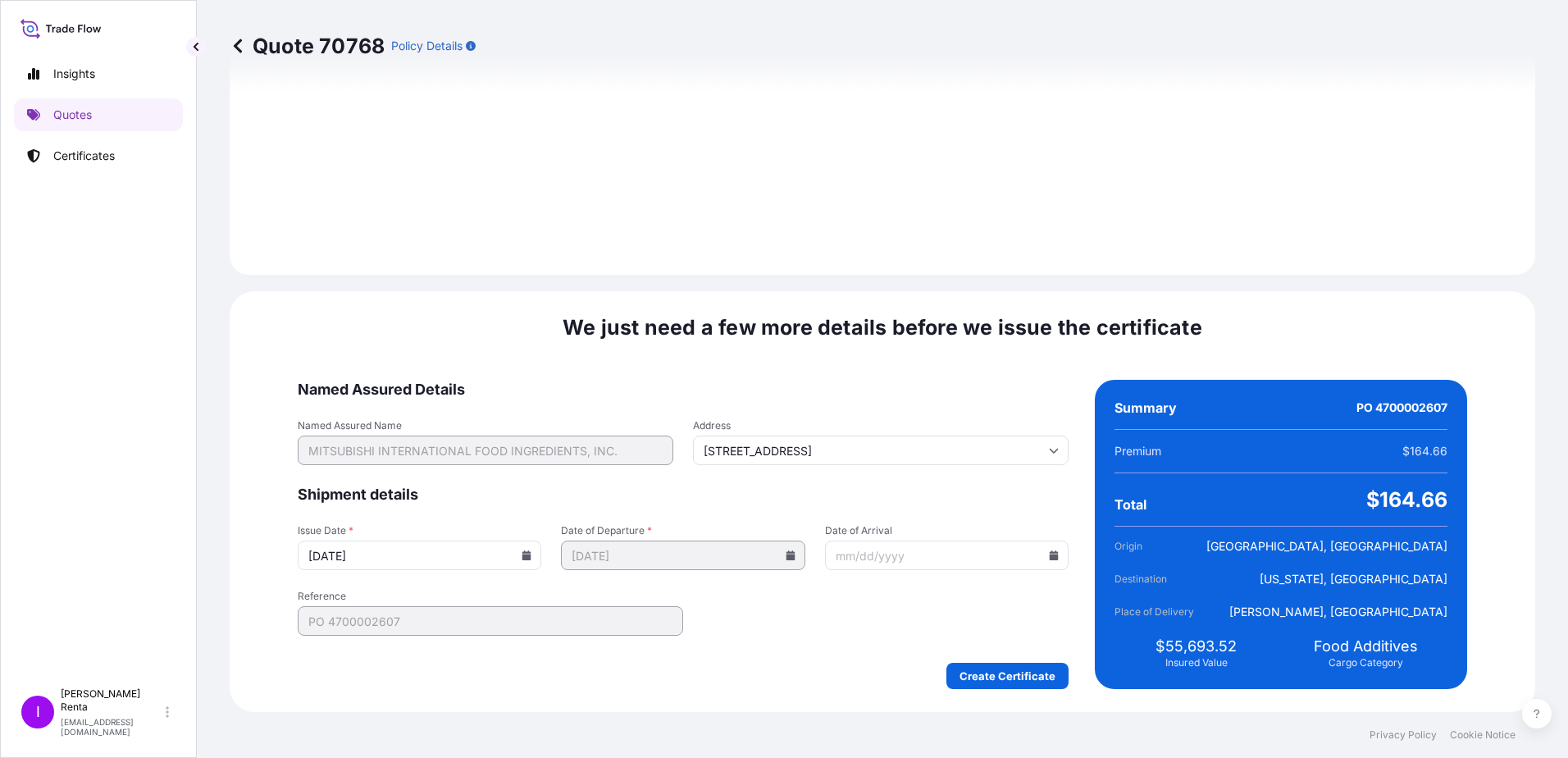
click at [1015, 558] on input "Date of Arrival" at bounding box center [947, 555] width 243 height 30
click at [898, 556] on input "Date of Arrival" at bounding box center [947, 555] width 243 height 30
click at [1050, 557] on icon at bounding box center [1054, 555] width 9 height 10
drag, startPoint x: 1041, startPoint y: 283, endPoint x: 1015, endPoint y: 293, distance: 27.9
click at [1040, 283] on icon at bounding box center [1039, 279] width 7 height 10
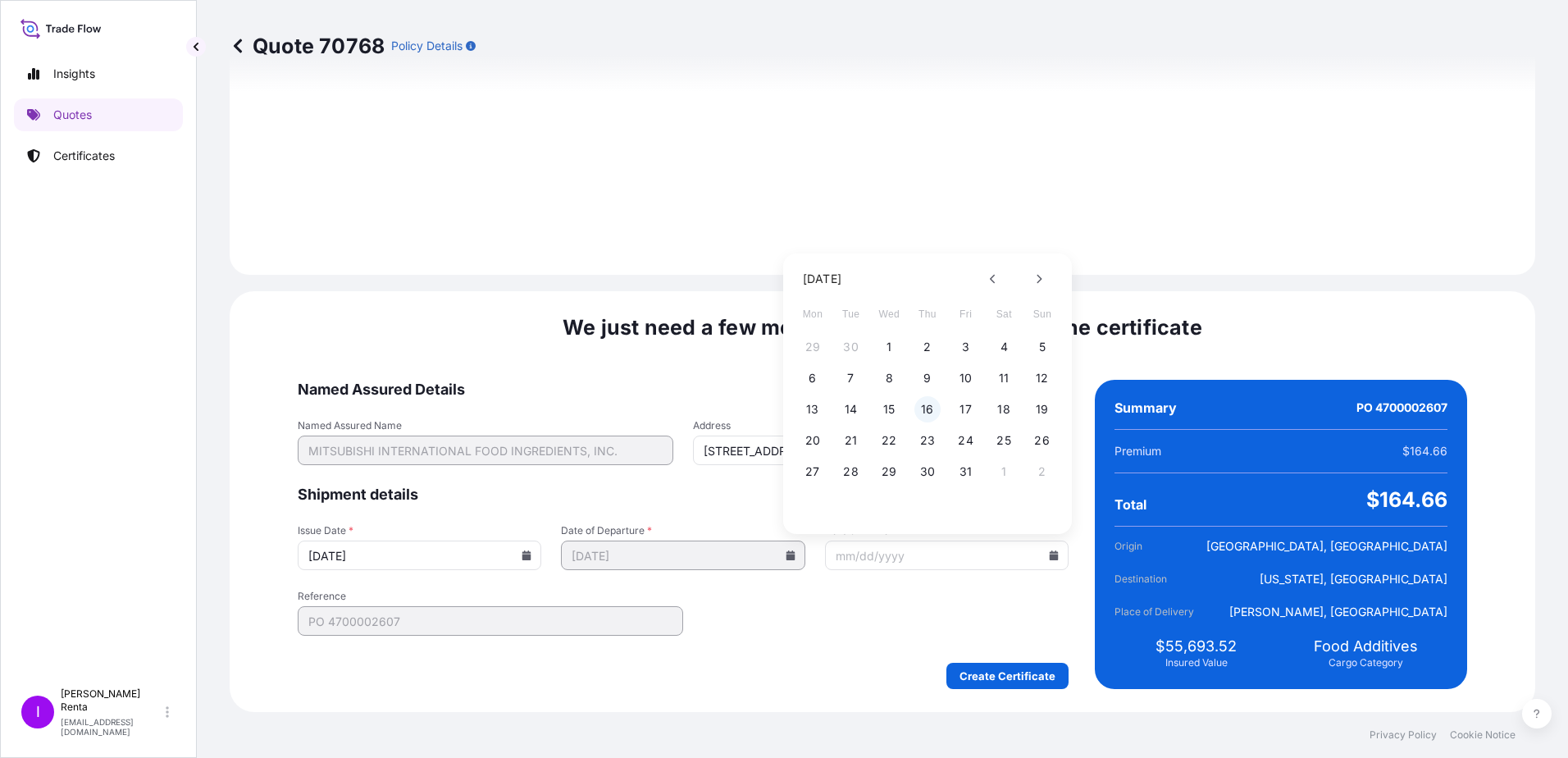
click at [928, 412] on button "16" at bounding box center [927, 409] width 26 height 26
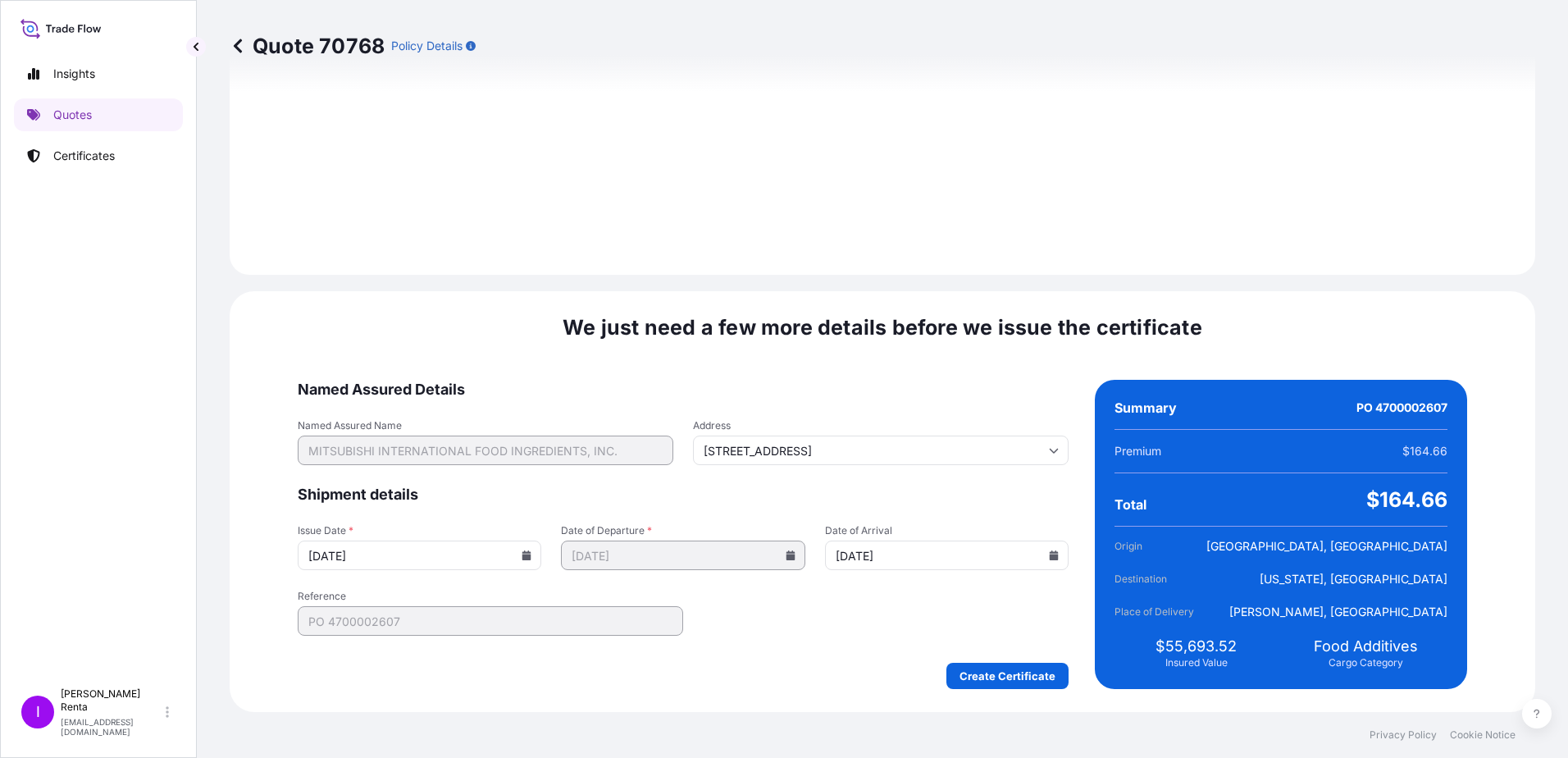
type input "[DATE]"
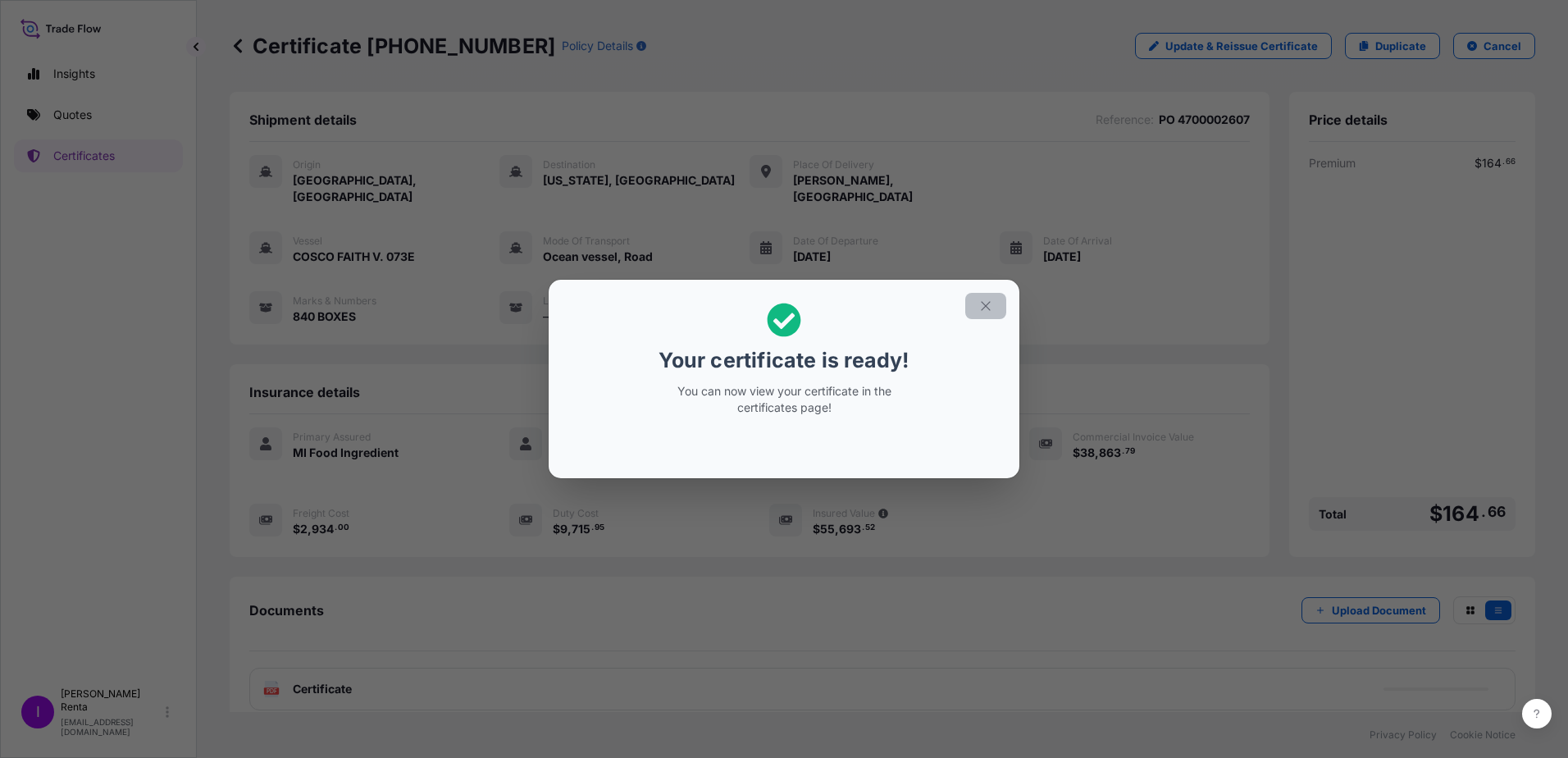
click at [997, 312] on button "button" at bounding box center [985, 305] width 41 height 26
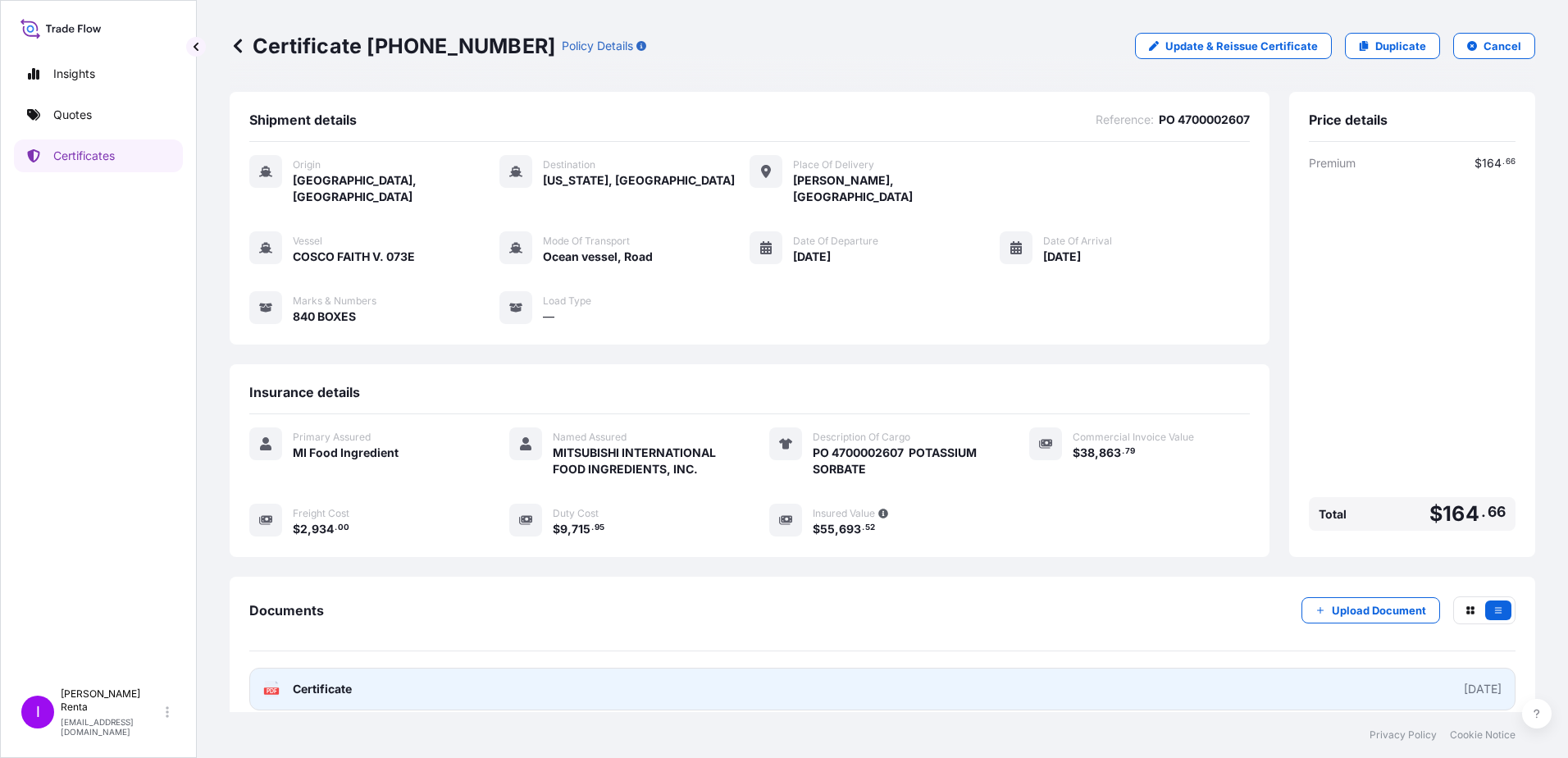
click at [310, 680] on span "Certificate" at bounding box center [323, 688] width 59 height 16
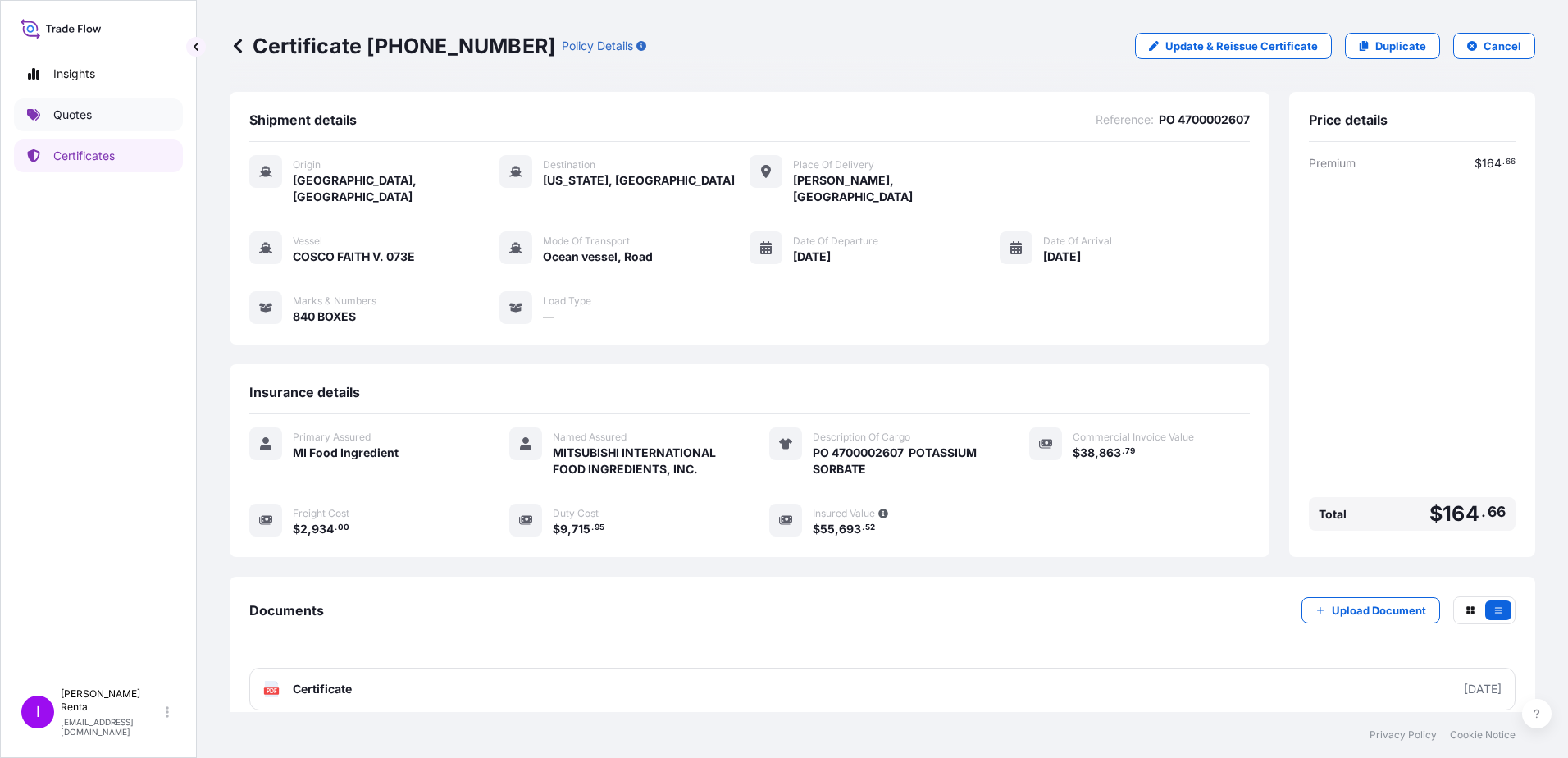
click at [93, 122] on link "Quotes" at bounding box center [99, 115] width 168 height 33
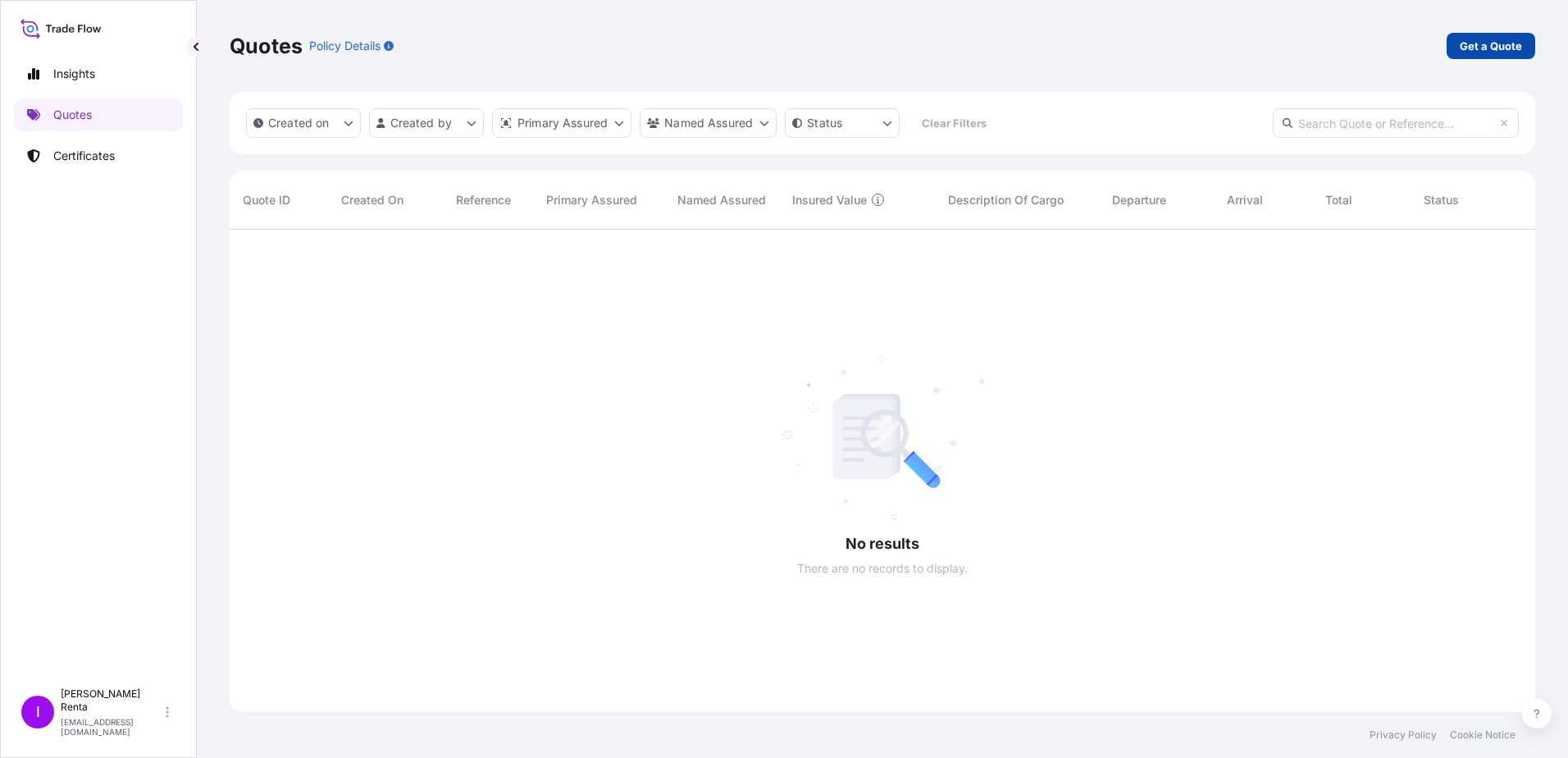
scroll to position [529, 1293]
click at [1513, 49] on p "Get a Quote" at bounding box center [1490, 45] width 62 height 16
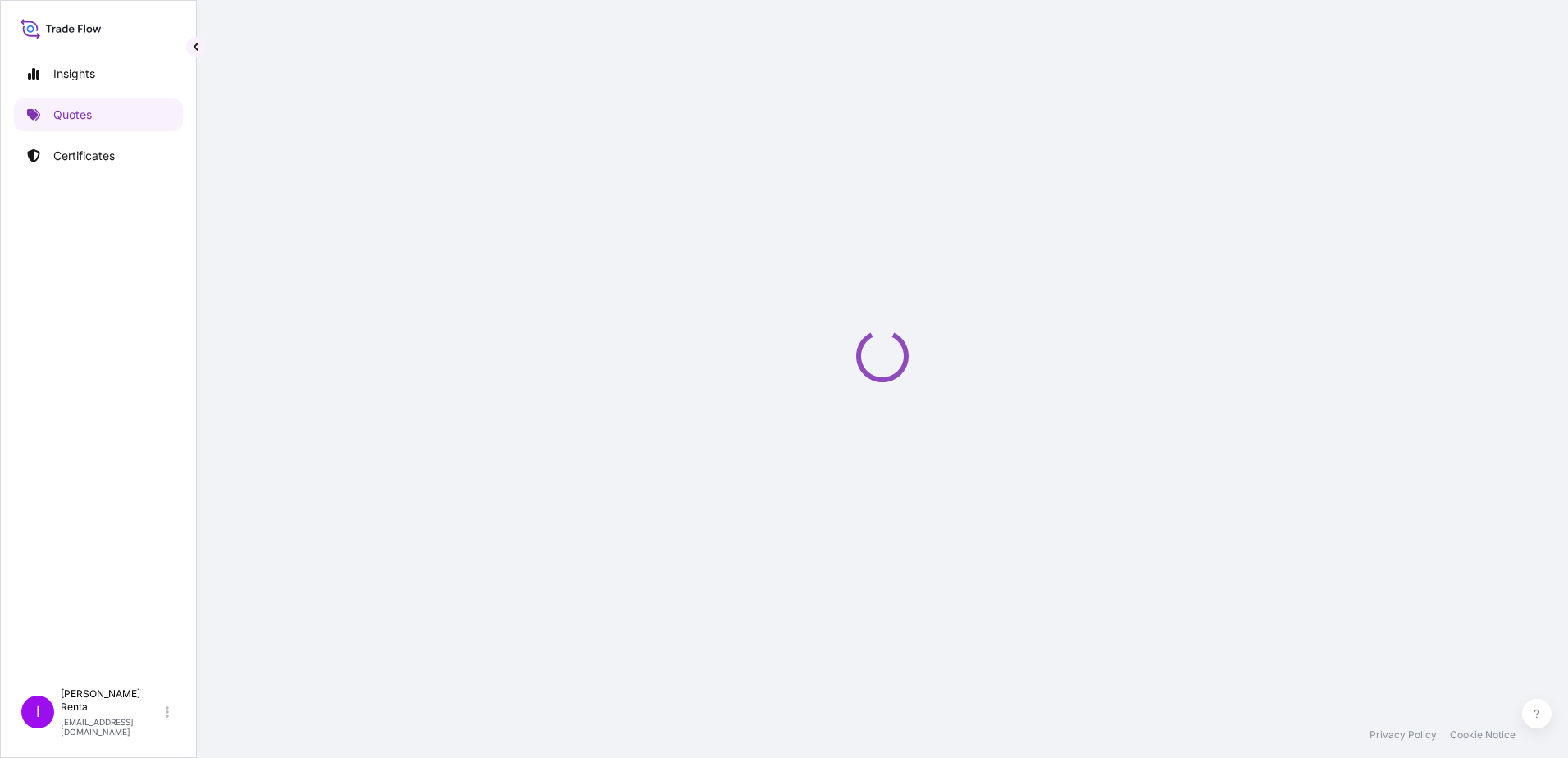
select select "Ocean Vessel"
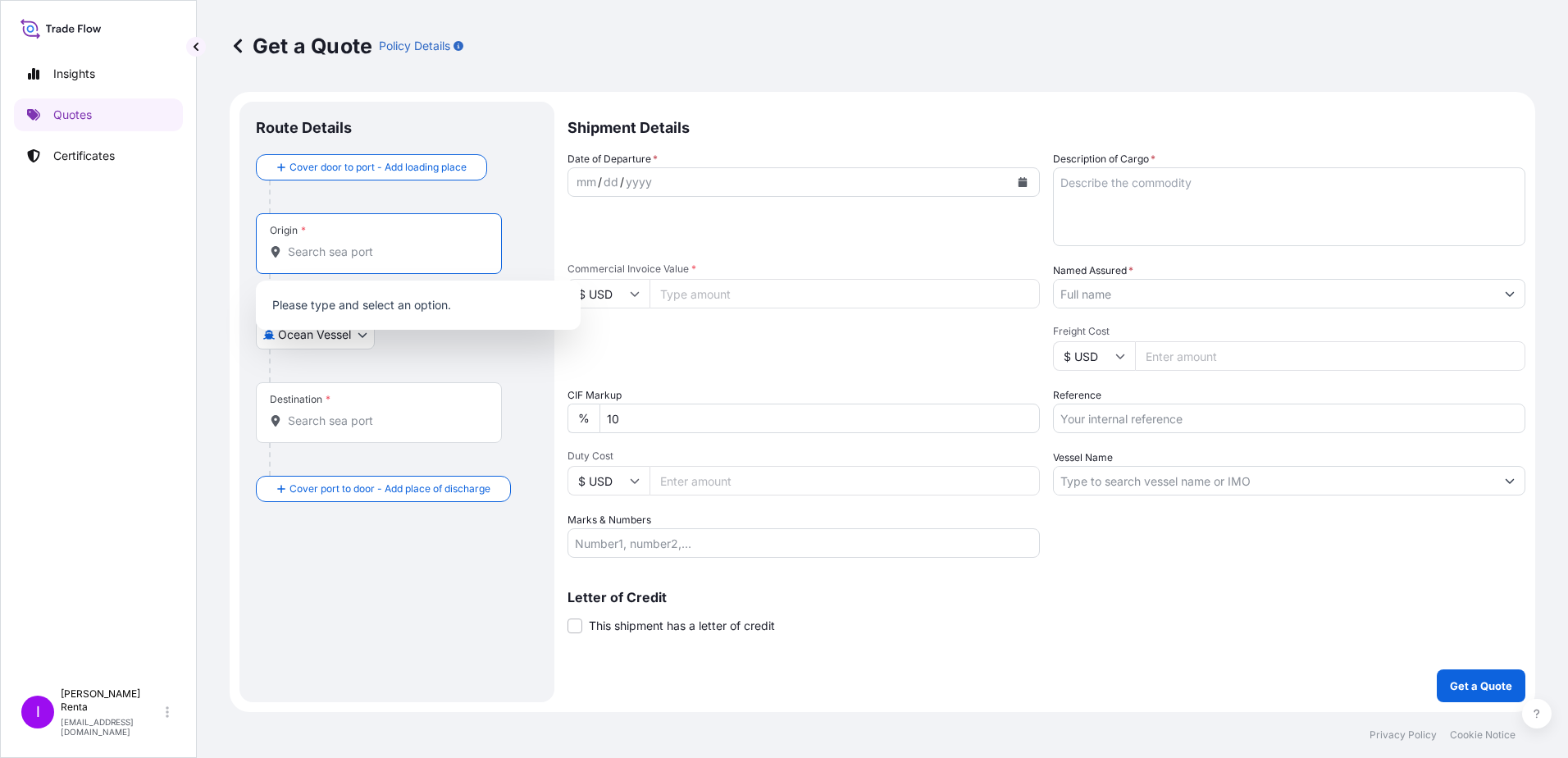
click at [367, 255] on input "Origin *" at bounding box center [385, 251] width 193 height 16
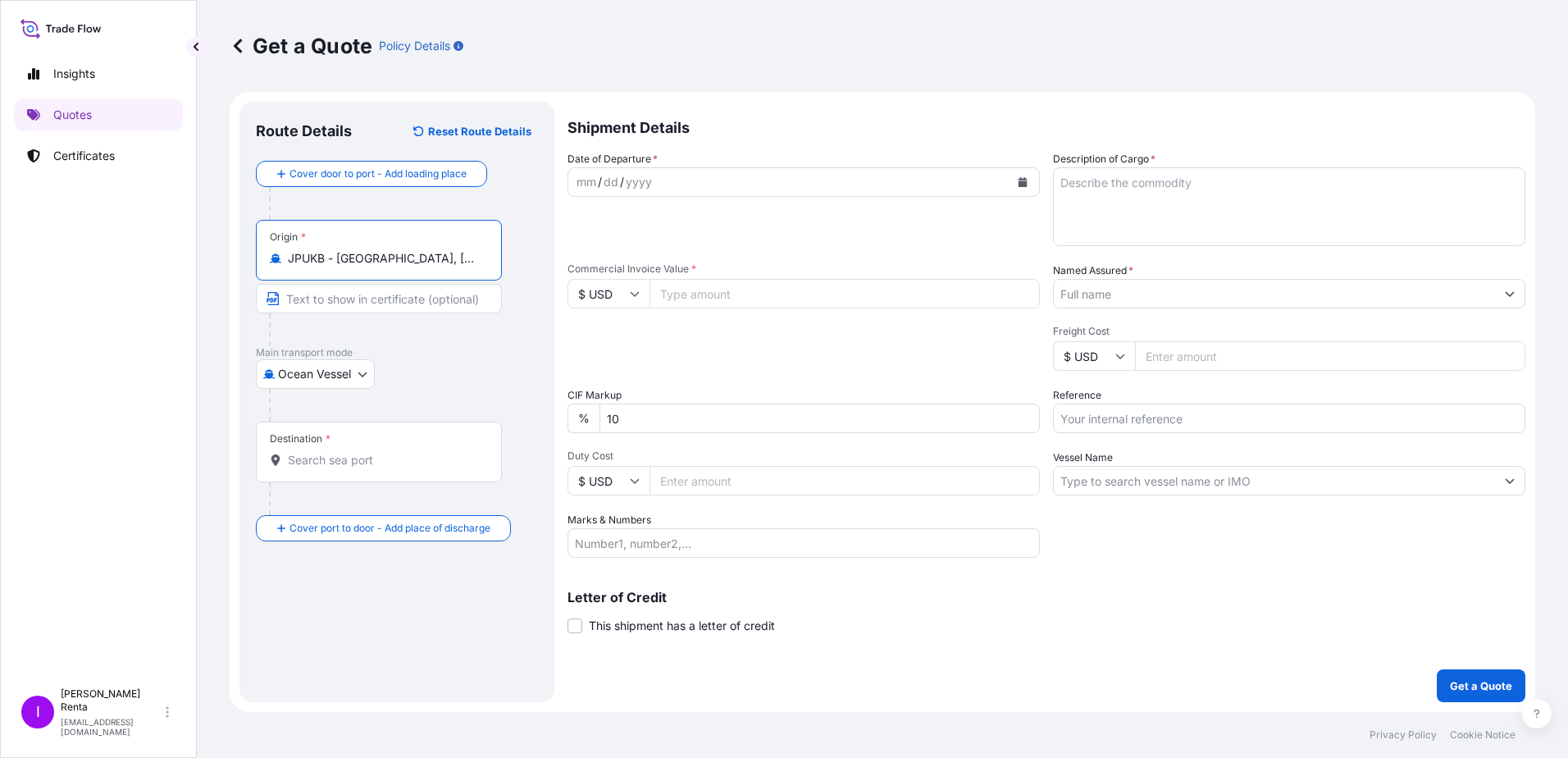
type input "JPUKB - [GEOGRAPHIC_DATA], [GEOGRAPHIC_DATA]"
click at [341, 448] on div "Destination *" at bounding box center [378, 451] width 246 height 60
click at [341, 452] on input "Destination *" at bounding box center [385, 459] width 193 height 16
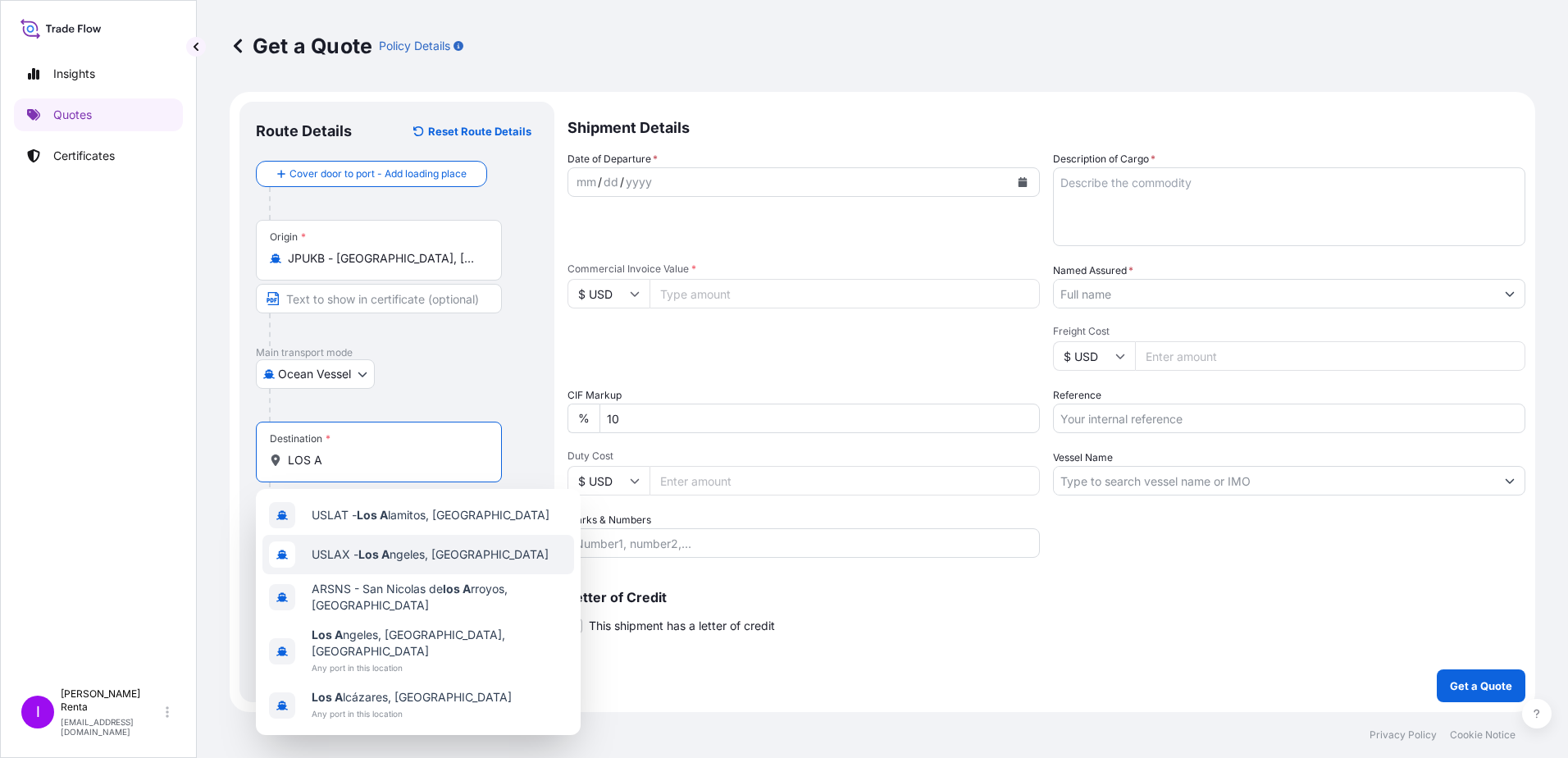
click at [333, 565] on div "USLAX - Los A ngeles, [GEOGRAPHIC_DATA]" at bounding box center [418, 554] width 312 height 39
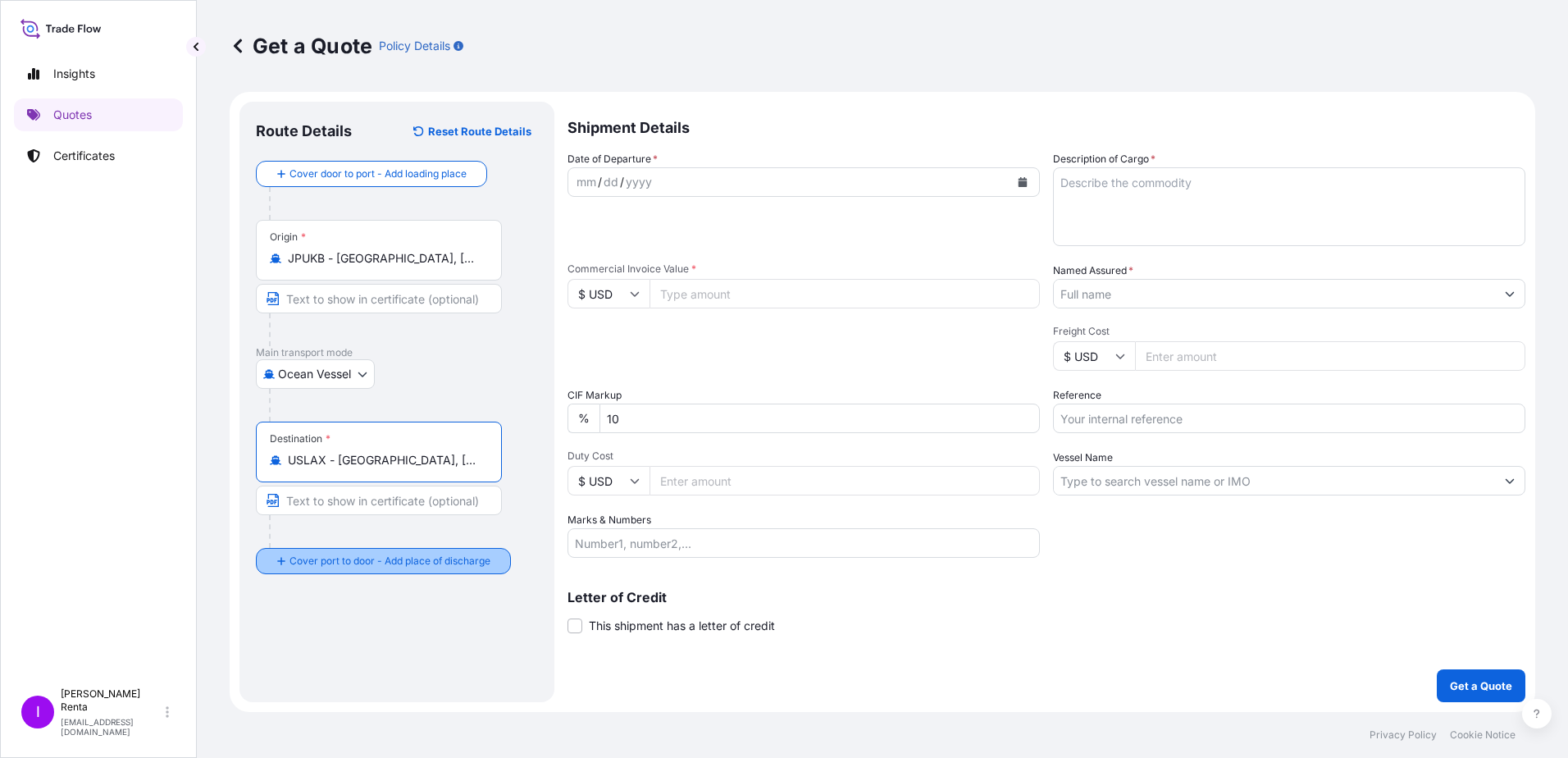
type input "USLAX - [GEOGRAPHIC_DATA], [GEOGRAPHIC_DATA]"
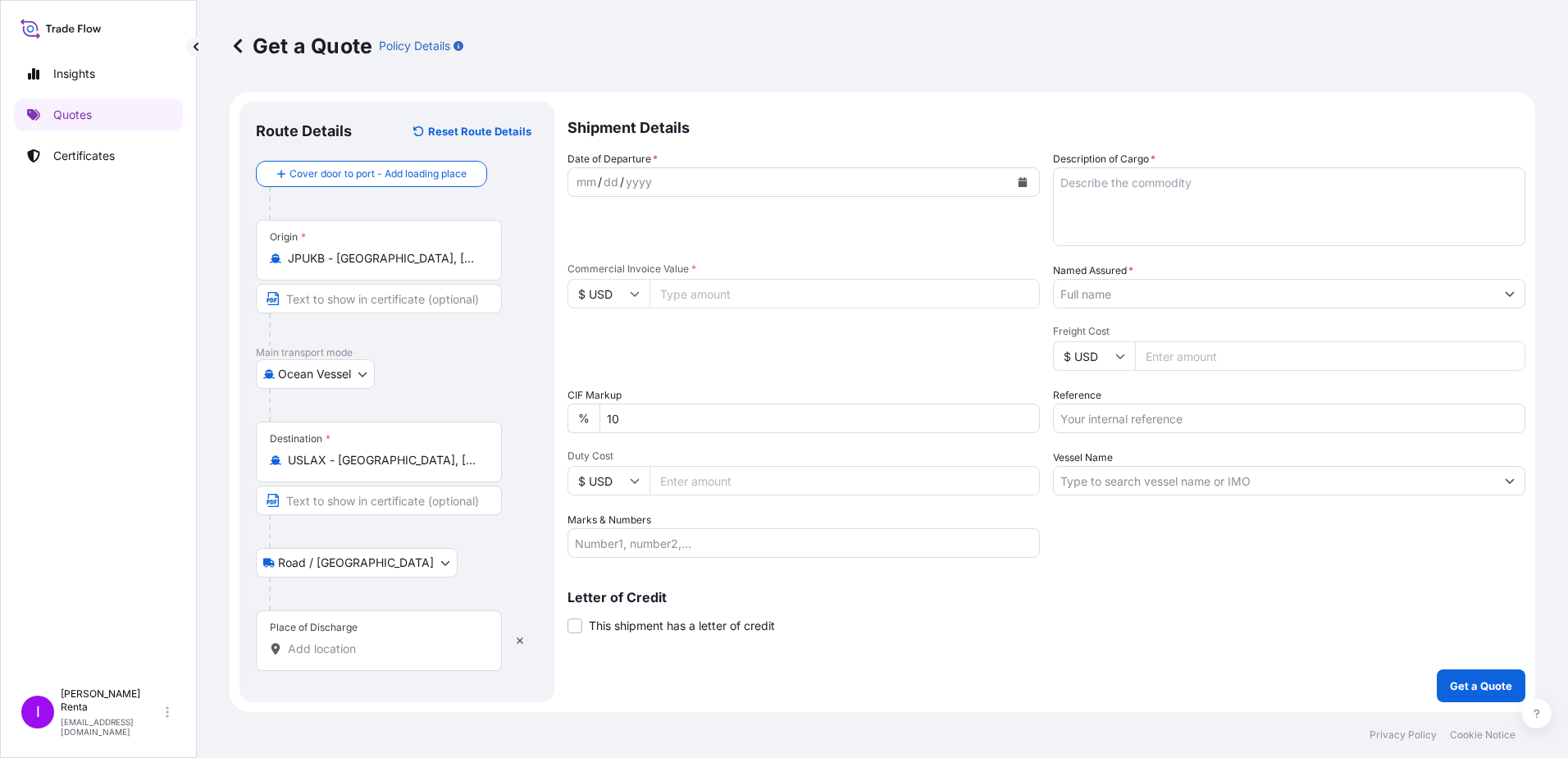
click at [297, 646] on input "Place of Discharge" at bounding box center [385, 648] width 193 height 16
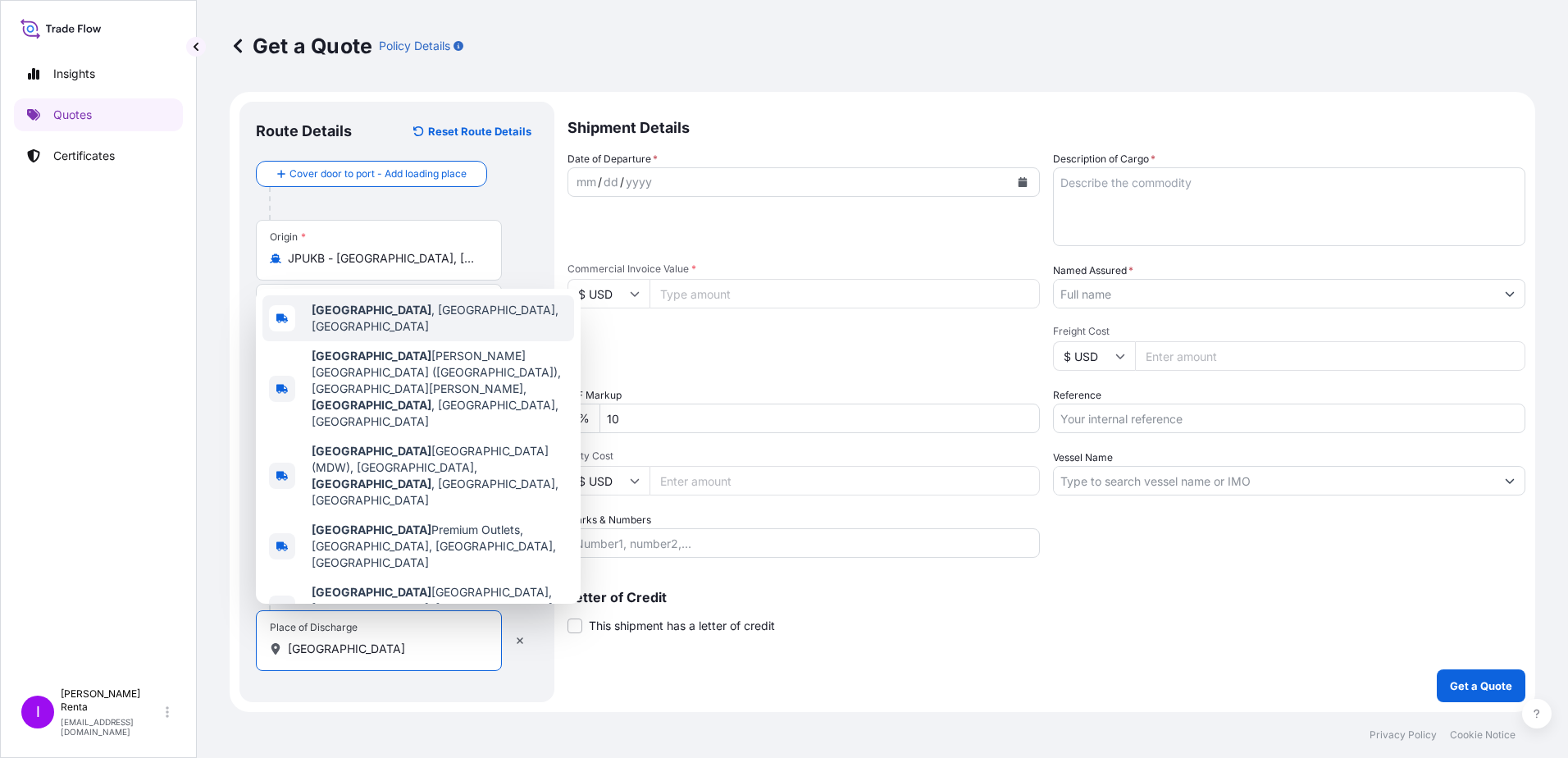
click at [428, 341] on div "[GEOGRAPHIC_DATA] , [GEOGRAPHIC_DATA], [GEOGRAPHIC_DATA]" at bounding box center [418, 318] width 312 height 46
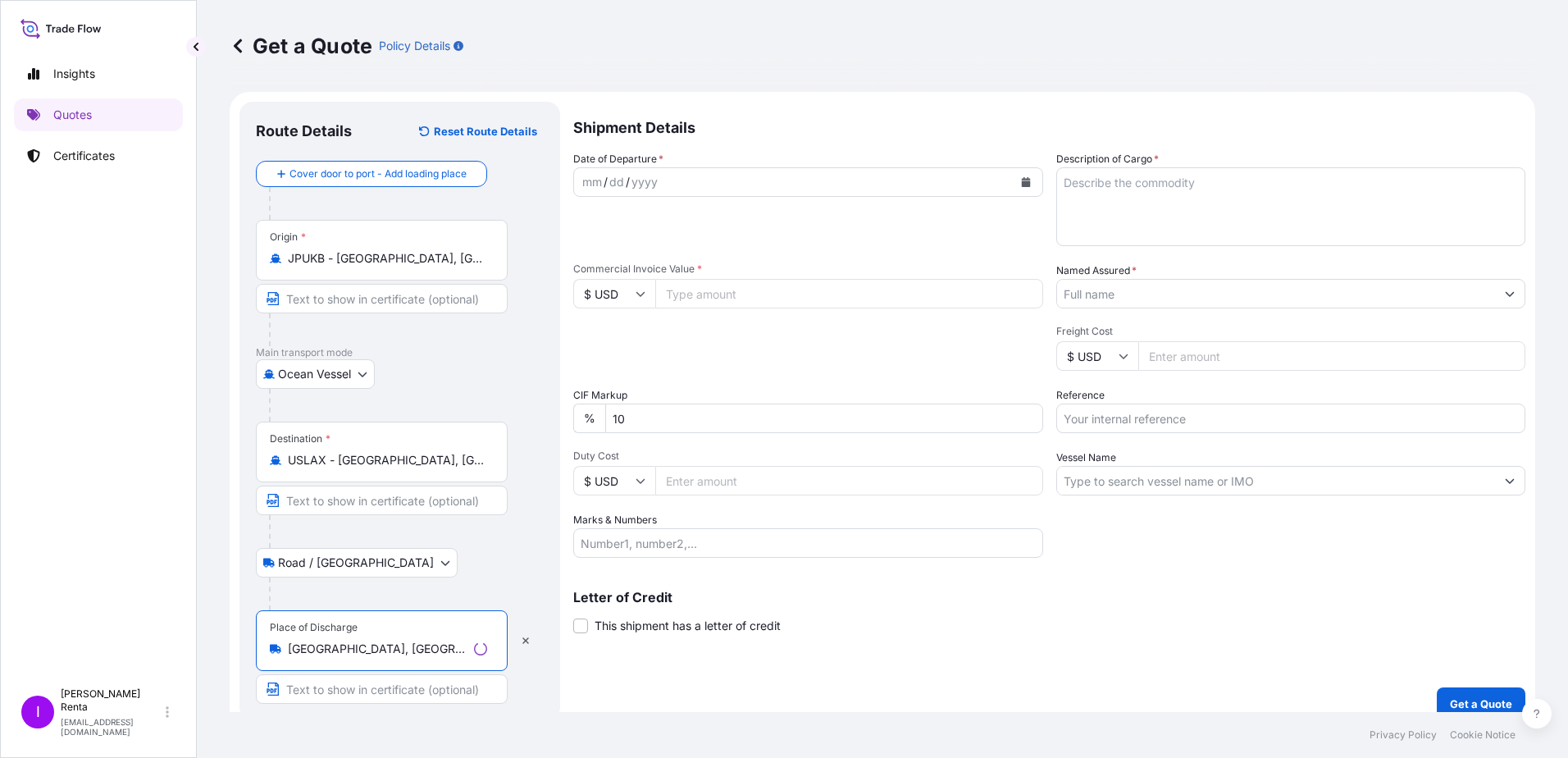
type input "[GEOGRAPHIC_DATA], [GEOGRAPHIC_DATA], [GEOGRAPHIC_DATA]"
click at [369, 692] on input "Text to appear on certificate" at bounding box center [381, 688] width 252 height 30
type input "DELIVERY TO ROMEOVILLE IL"
click at [1017, 175] on button "Calendar" at bounding box center [1022, 181] width 26 height 26
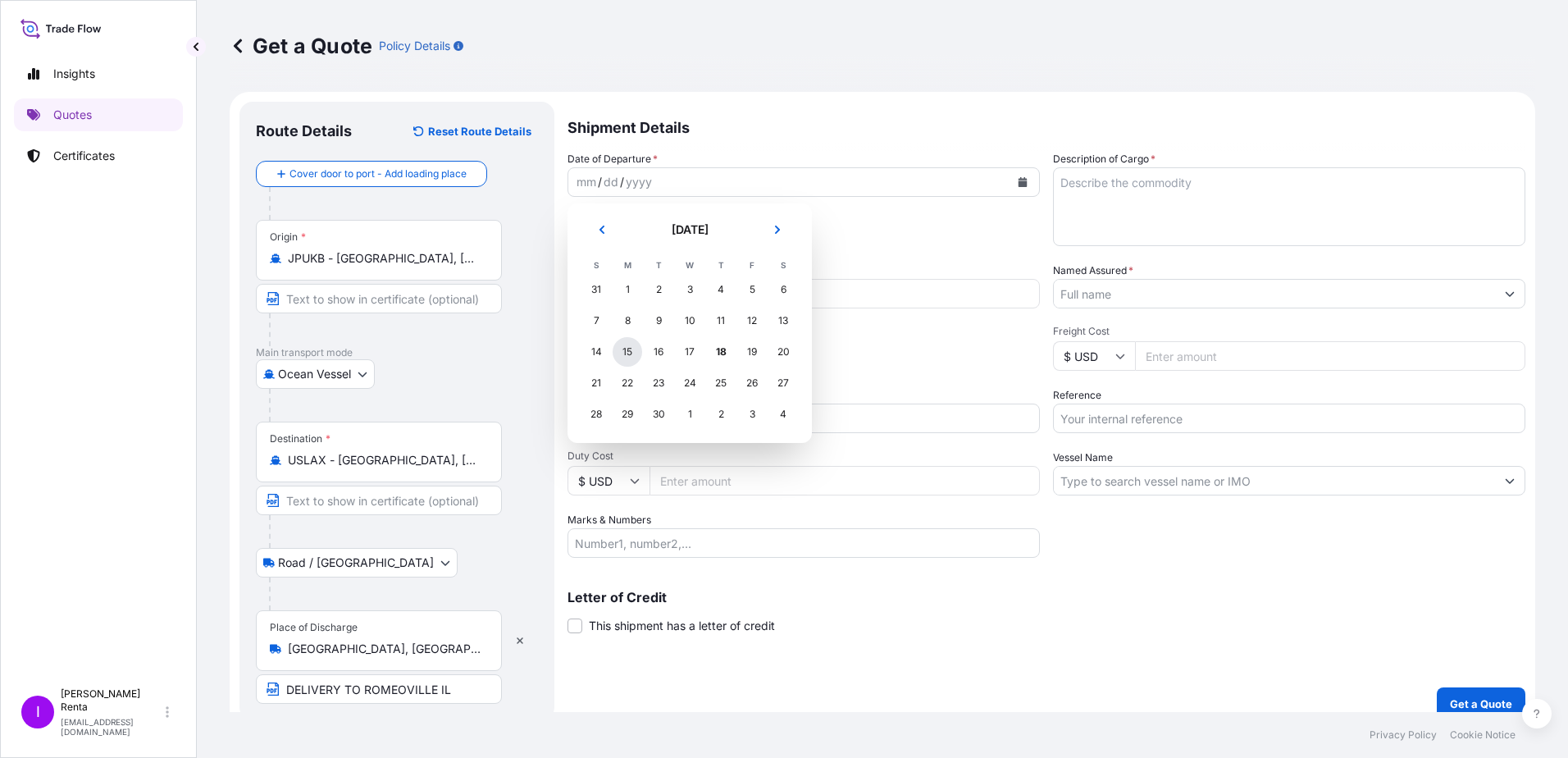
click at [627, 349] on div "15" at bounding box center [627, 351] width 30 height 30
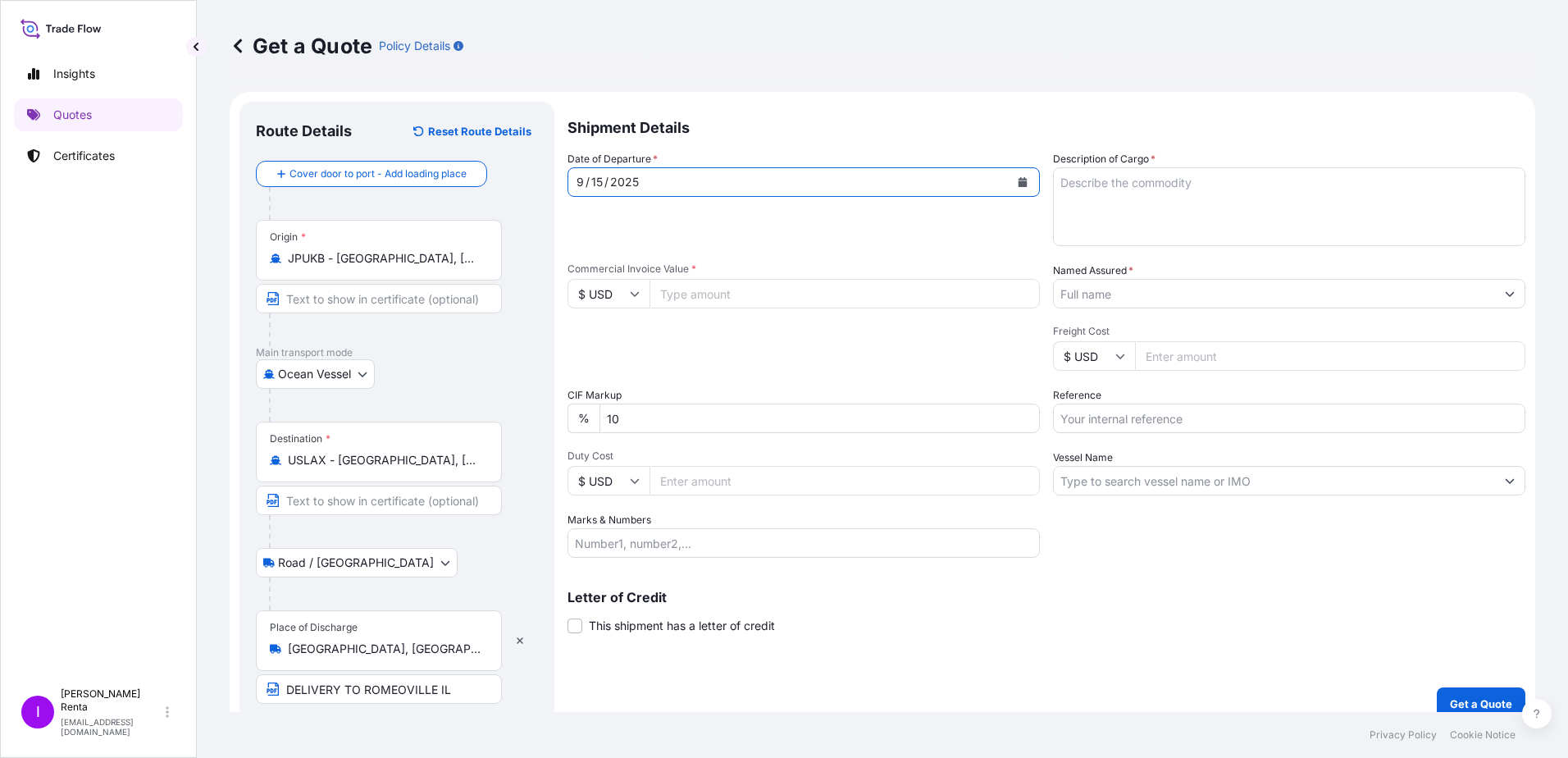
click at [668, 289] on input "Commercial Invoice Value *" at bounding box center [845, 293] width 391 height 30
type input "357470.50"
click at [688, 476] on input "Duty Cost" at bounding box center [845, 480] width 391 height 30
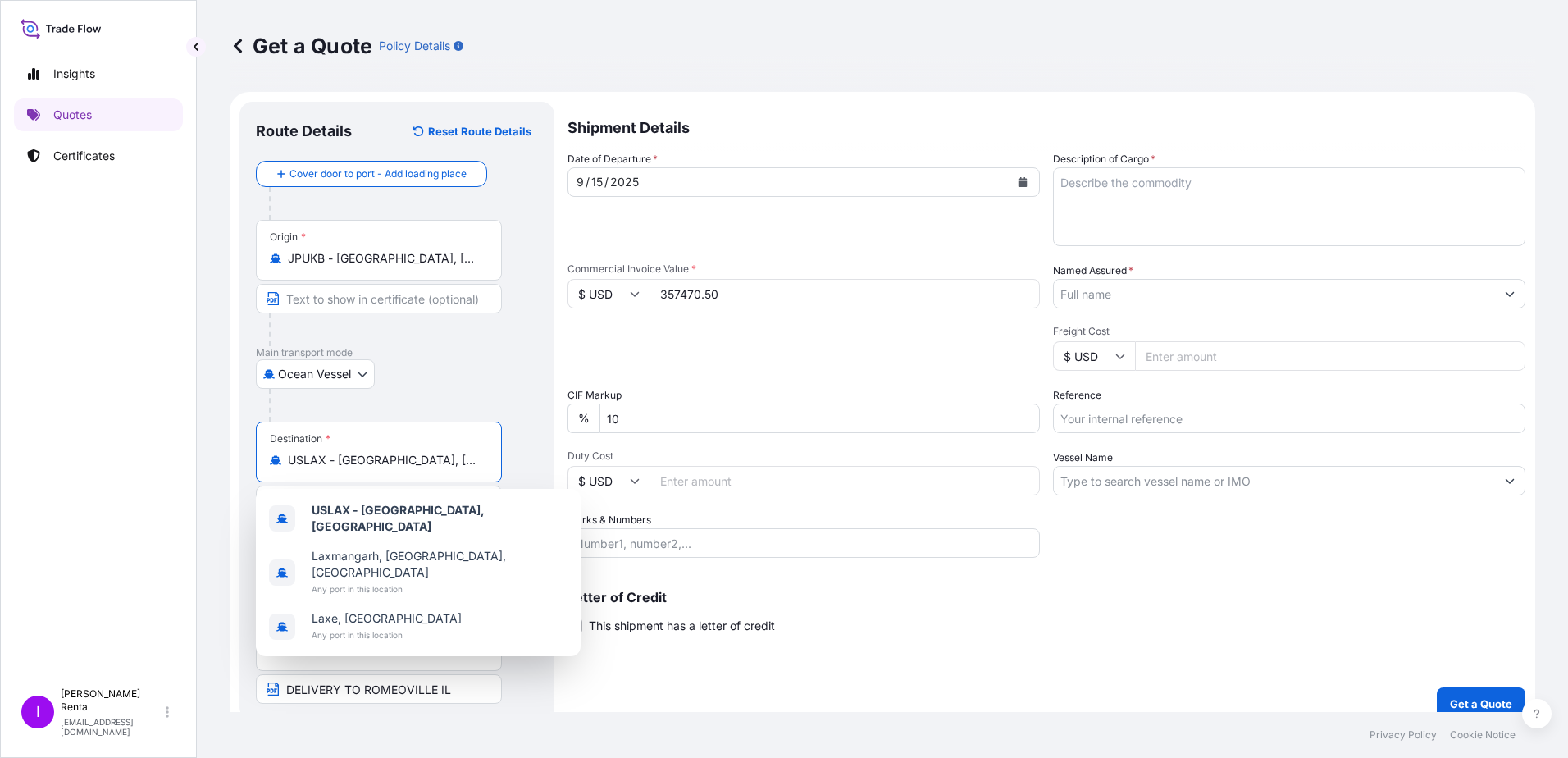
click at [387, 466] on input "USLAX - [GEOGRAPHIC_DATA], [GEOGRAPHIC_DATA]" at bounding box center [385, 459] width 193 height 16
click at [353, 255] on input "JPUKB - [GEOGRAPHIC_DATA], [GEOGRAPHIC_DATA]" at bounding box center [385, 257] width 193 height 16
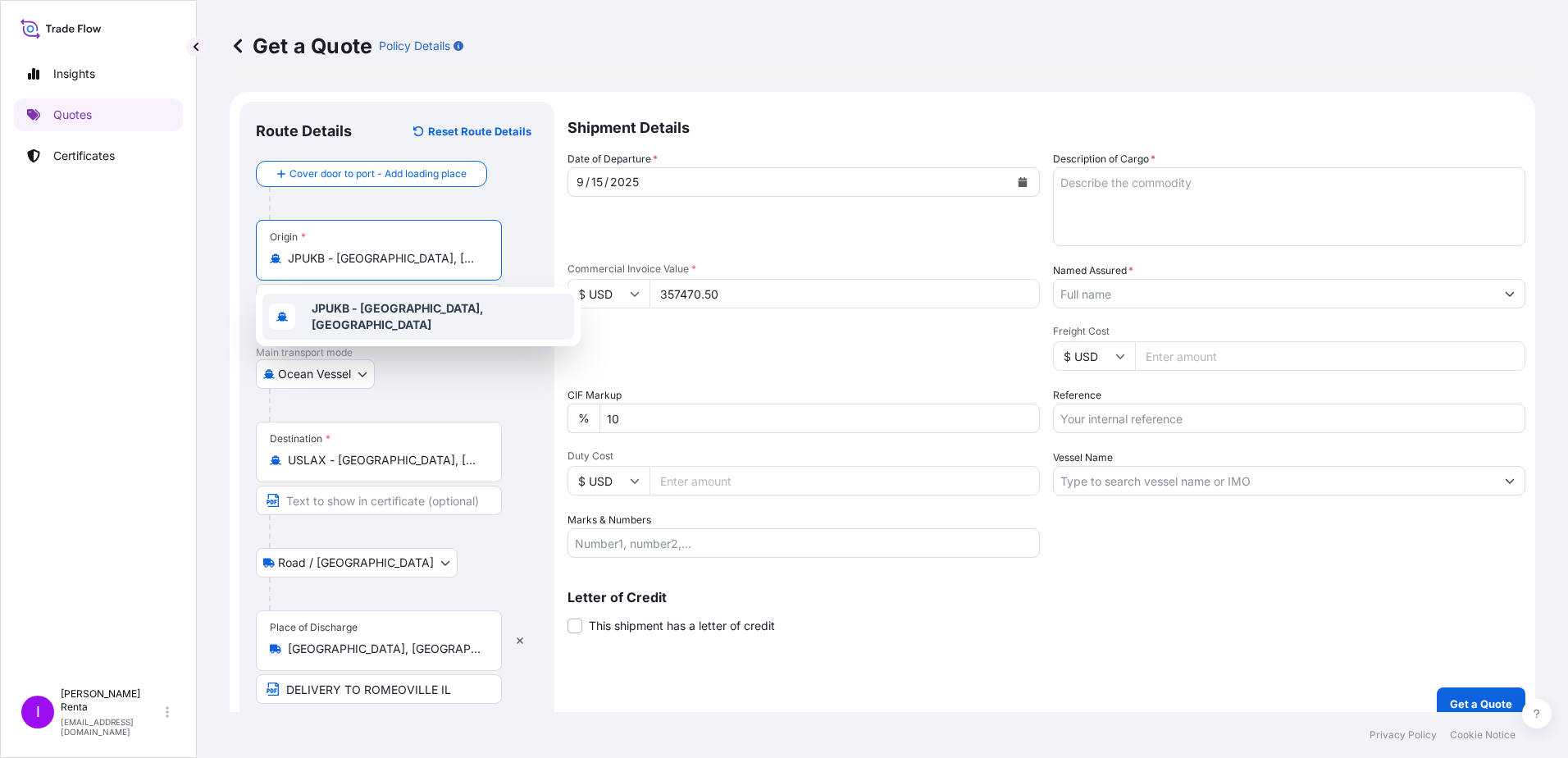
drag, startPoint x: 409, startPoint y: 259, endPoint x: 250, endPoint y: 249, distance: 159.3
click at [250, 249] on div "Route Details Reset Route Details Cover door to port - Add loading place Place …" at bounding box center [396, 411] width 315 height 618
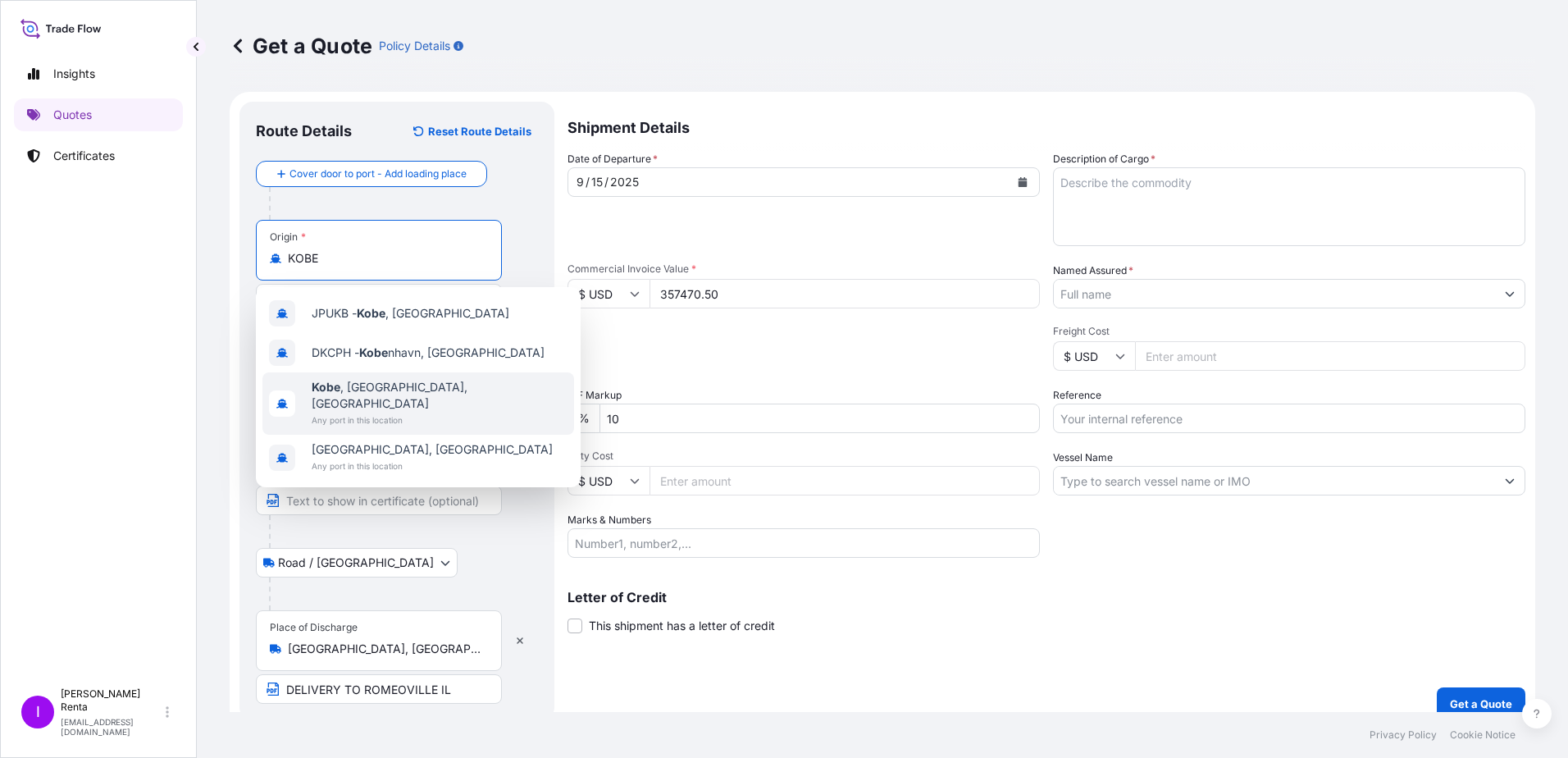
click at [403, 386] on span "Kobe , [GEOGRAPHIC_DATA], [GEOGRAPHIC_DATA]" at bounding box center [439, 395] width 256 height 33
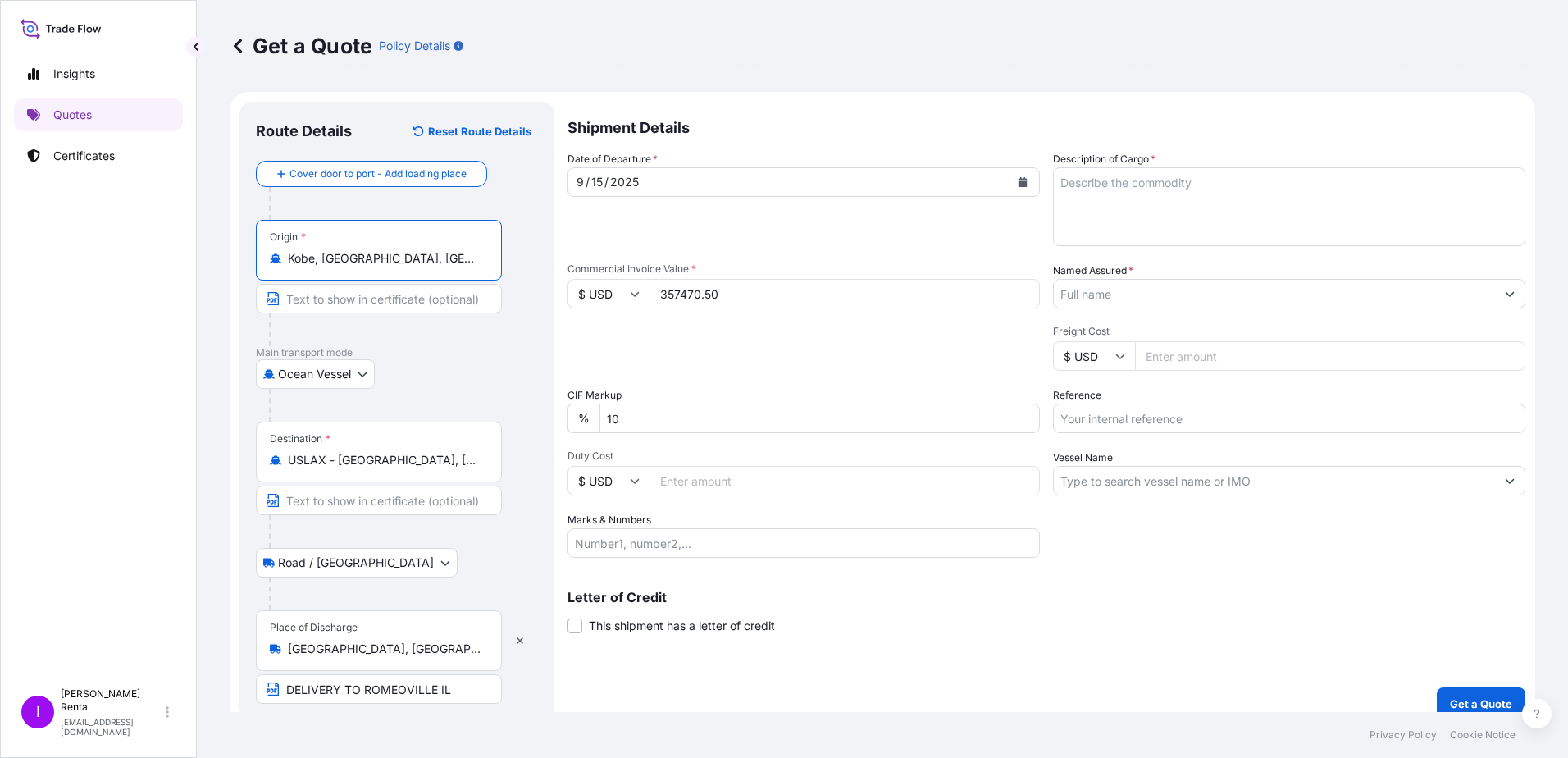
type input "Kobe, [GEOGRAPHIC_DATA], [GEOGRAPHIC_DATA]"
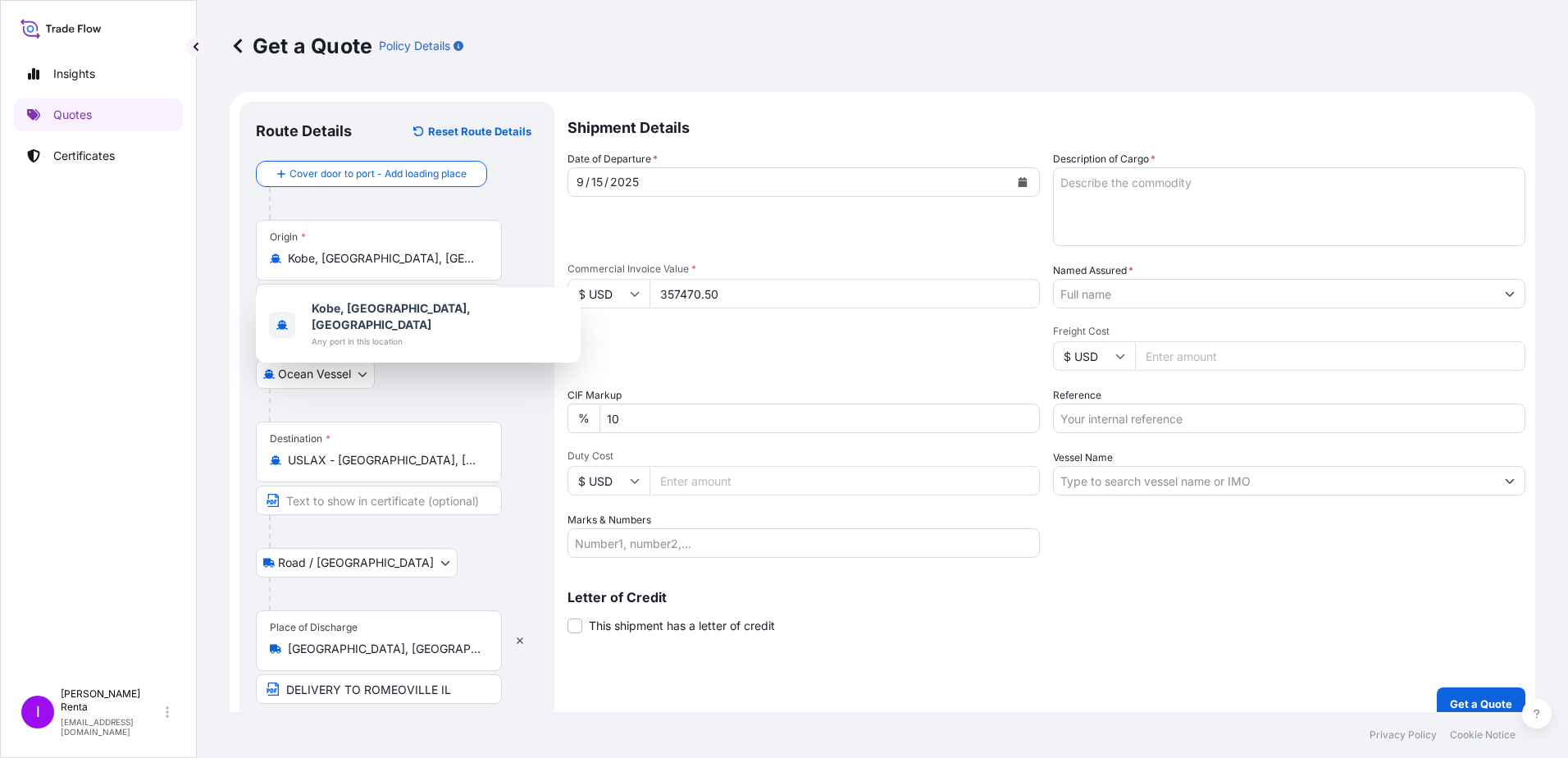
click at [812, 502] on div "Date of Departure * [DATE] Cargo Category * Food Additives Description of Cargo…" at bounding box center [1046, 354] width 958 height 407
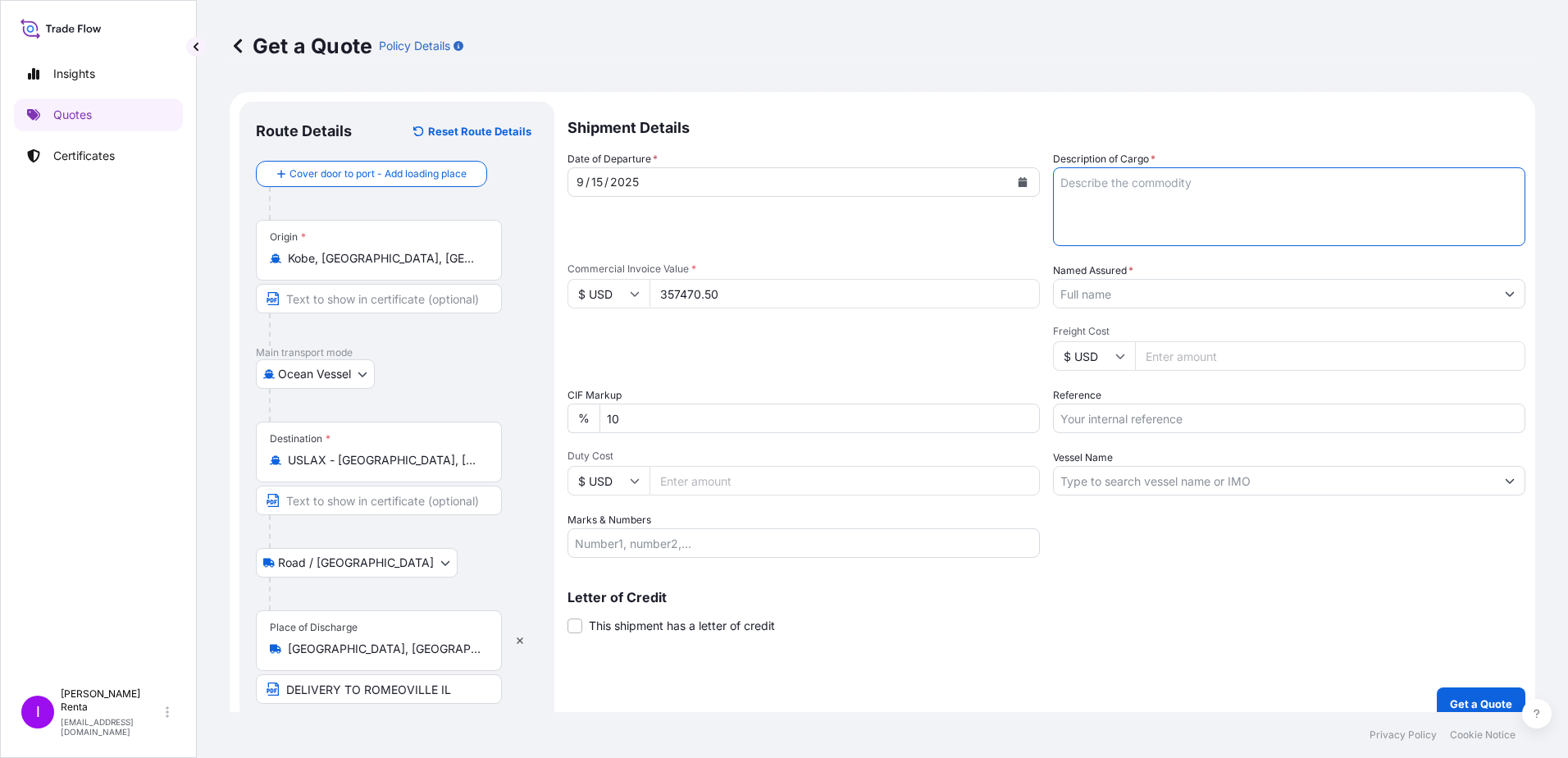
click at [1072, 210] on textarea "Description of Cargo *" at bounding box center [1288, 207] width 472 height 78
type textarea "PO 4500003560 YEAST EXTRACT"
click at [680, 483] on input "Duty Cost" at bounding box center [845, 480] width 391 height 30
click at [636, 544] on input "Marks & Numbers" at bounding box center [803, 543] width 472 height 30
drag, startPoint x: 738, startPoint y: 292, endPoint x: 684, endPoint y: 297, distance: 54.2
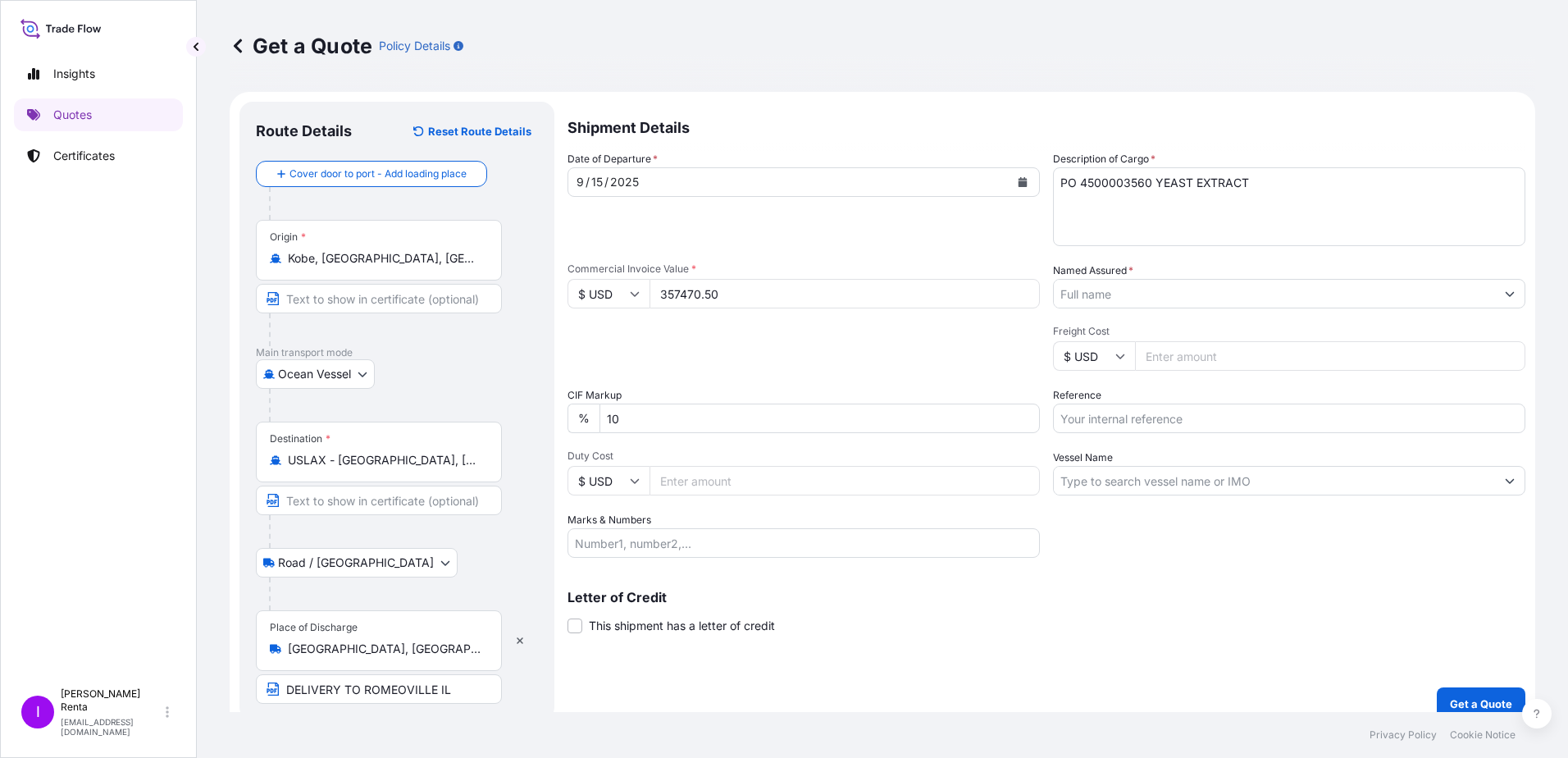
click at [684, 297] on input "357470.50" at bounding box center [845, 293] width 391 height 30
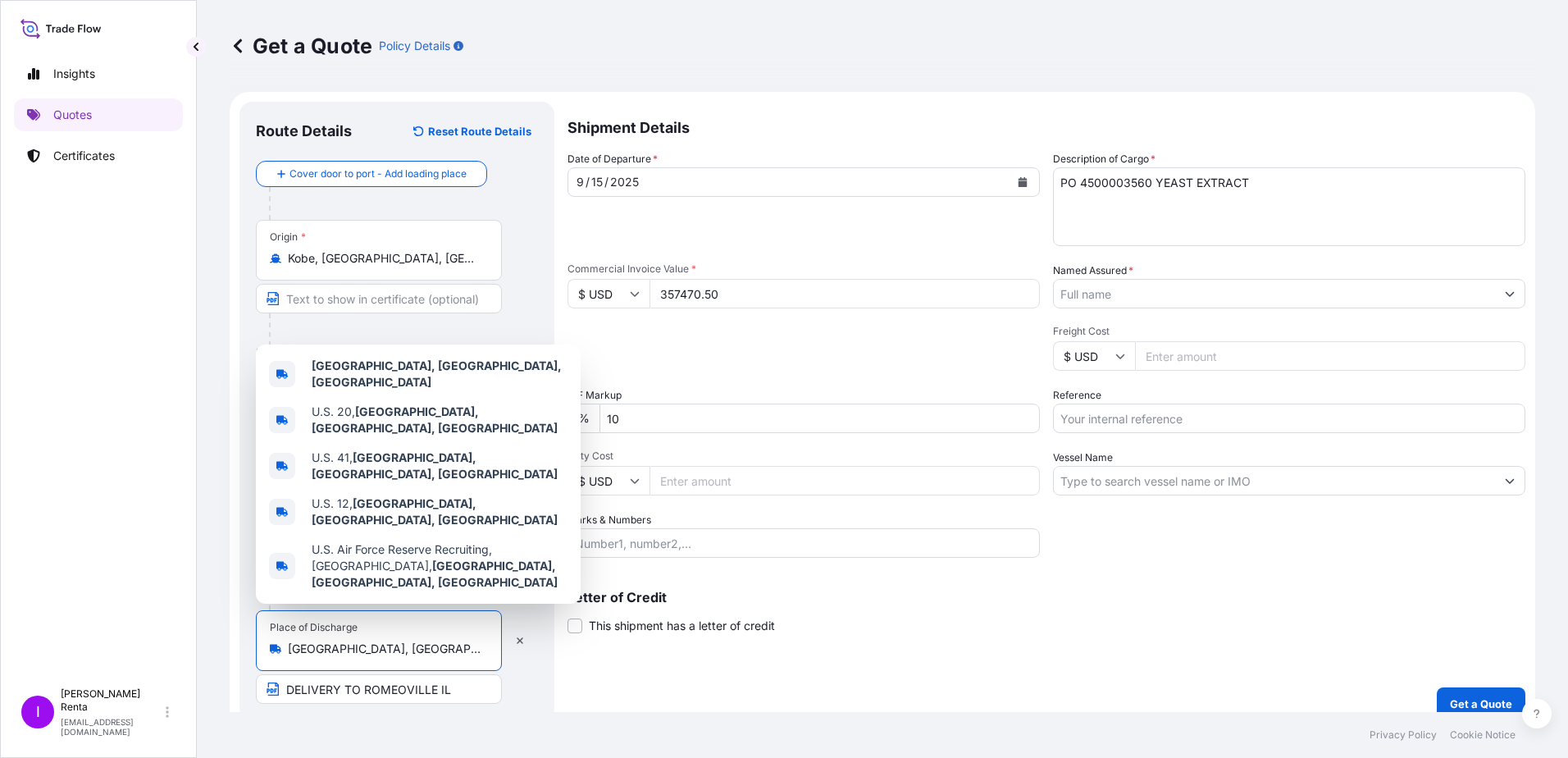
drag, startPoint x: 390, startPoint y: 653, endPoint x: 232, endPoint y: 644, distance: 158.3
click at [232, 644] on form "Route Details Reset Route Details Cover door to port - Add loading place Place …" at bounding box center [883, 411] width 1306 height 638
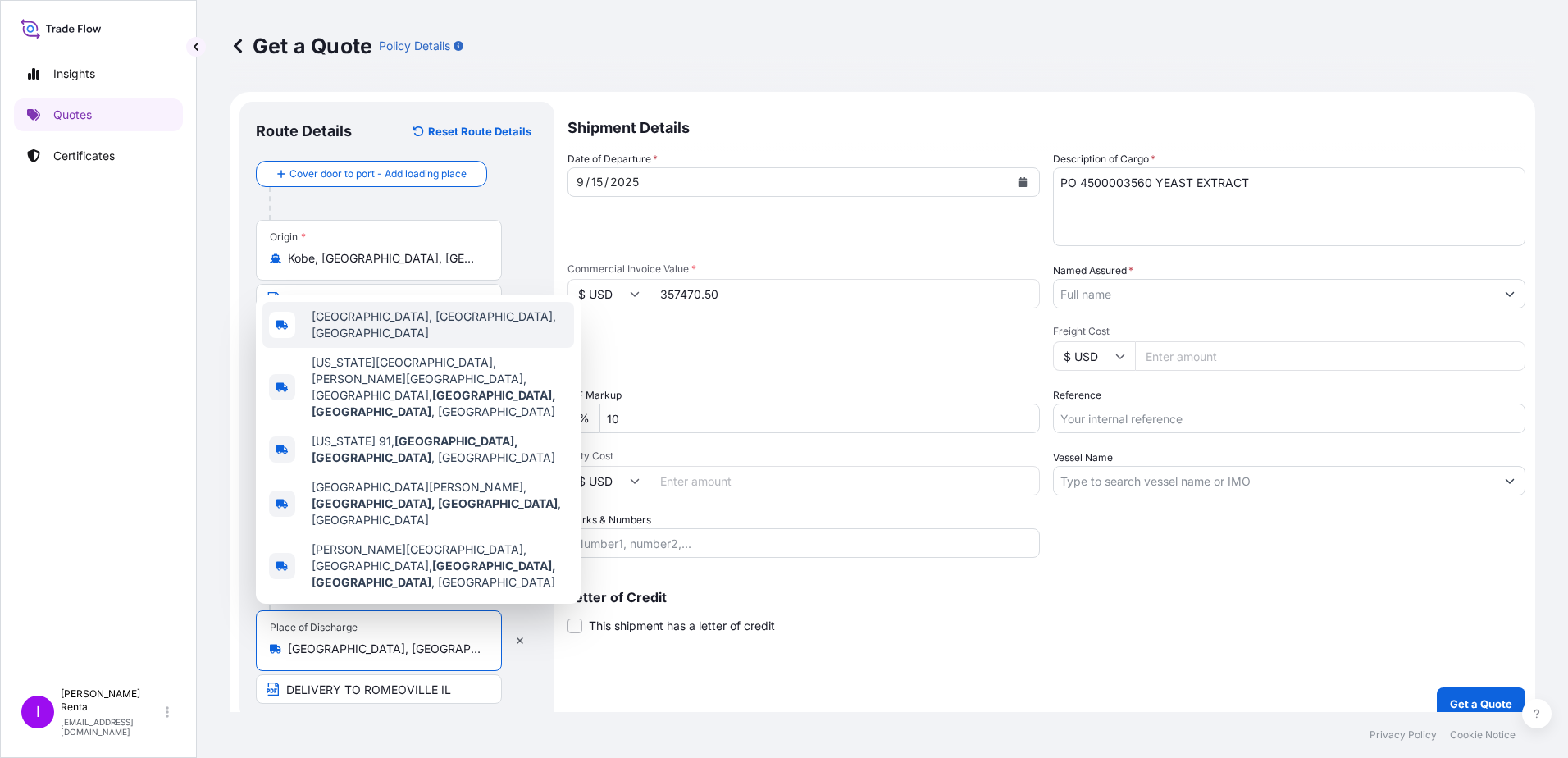
click at [385, 347] on div "[GEOGRAPHIC_DATA], [GEOGRAPHIC_DATA], [GEOGRAPHIC_DATA]" at bounding box center [418, 324] width 312 height 46
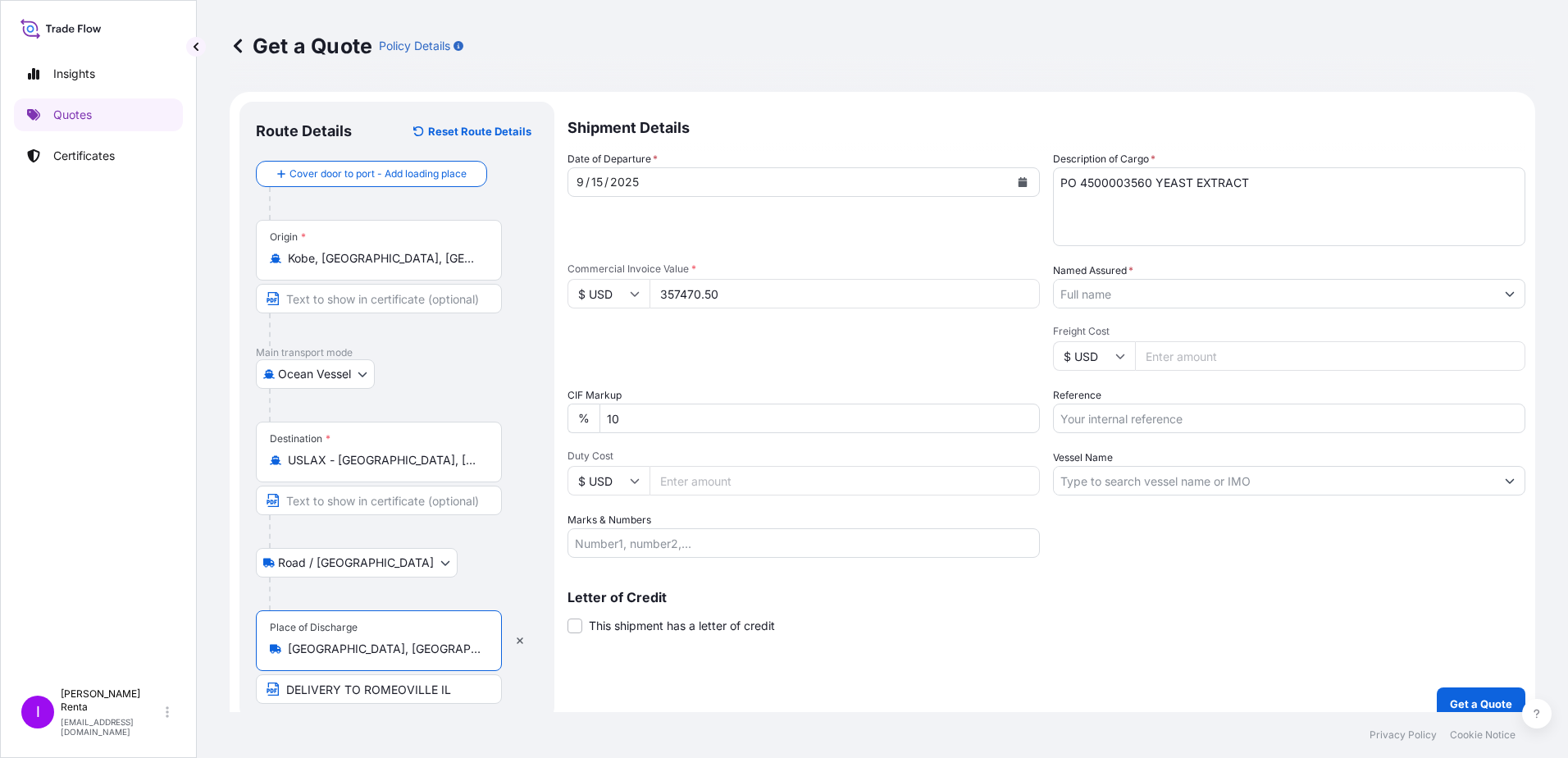
type input "[GEOGRAPHIC_DATA], [GEOGRAPHIC_DATA], [GEOGRAPHIC_DATA]"
drag, startPoint x: 450, startPoint y: 695, endPoint x: 65, endPoint y: 706, distance: 385.2
click at [74, 706] on div "Insights Quotes Certificates I [PERSON_NAME] [EMAIL_ADDRESS][DOMAIN_NAME] Get a…" at bounding box center [784, 379] width 1568 height 758
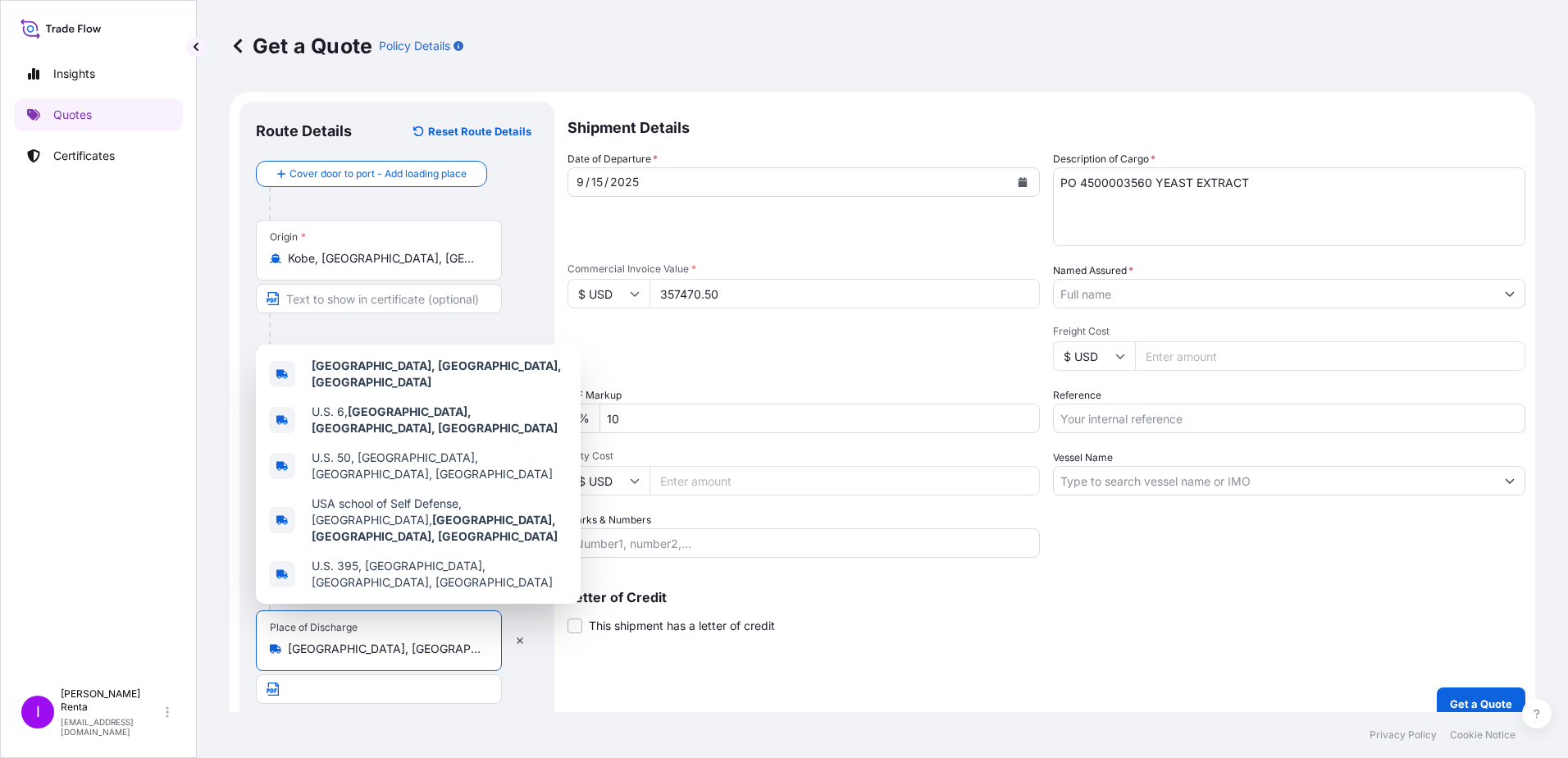
drag, startPoint x: 403, startPoint y: 650, endPoint x: 249, endPoint y: 657, distance: 154.2
click at [249, 657] on div "Route Details Reset Route Details Cover door to port - Add loading place Place …" at bounding box center [396, 411] width 315 height 618
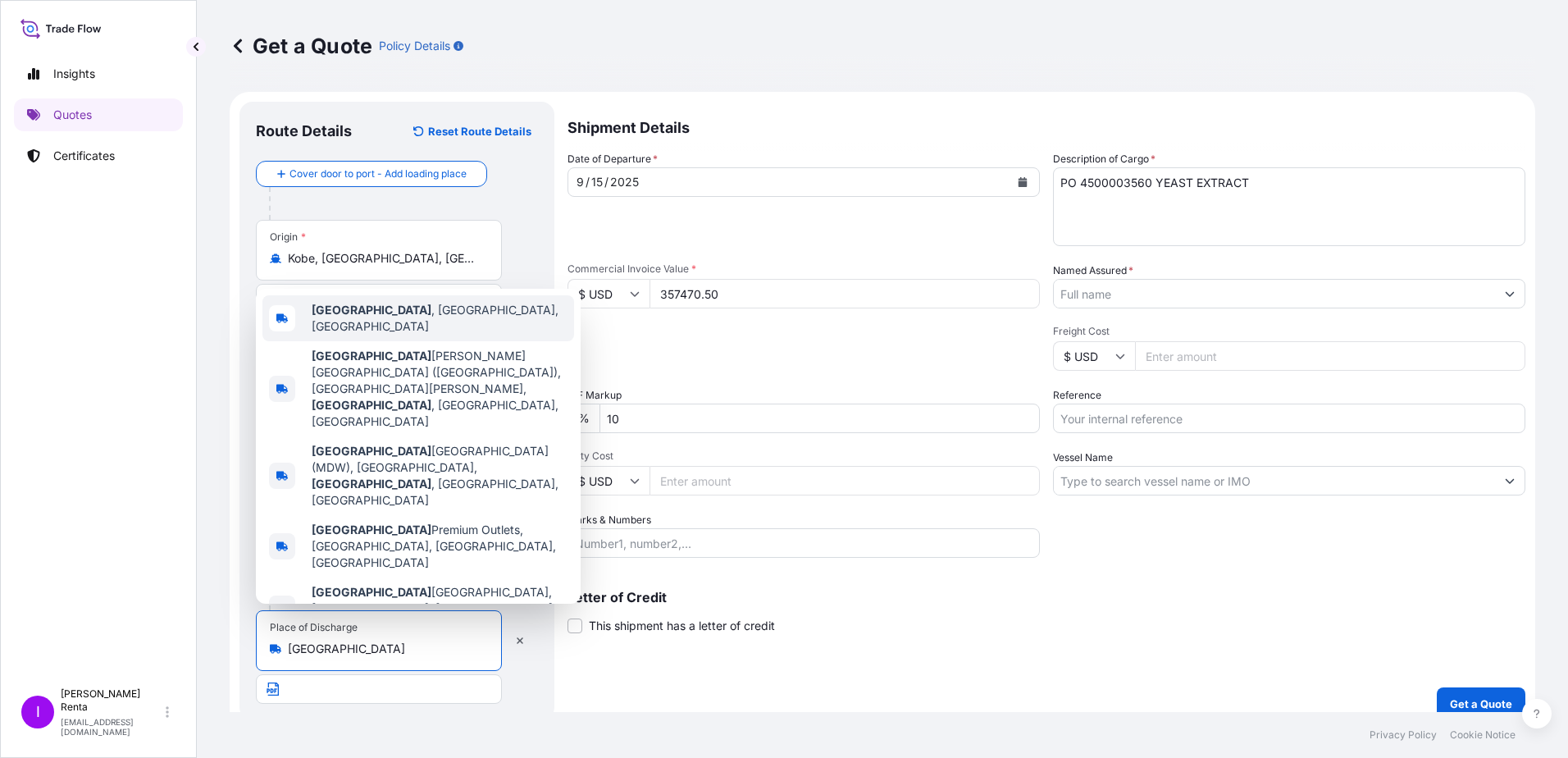
click at [353, 317] on b "[GEOGRAPHIC_DATA]" at bounding box center [371, 309] width 120 height 14
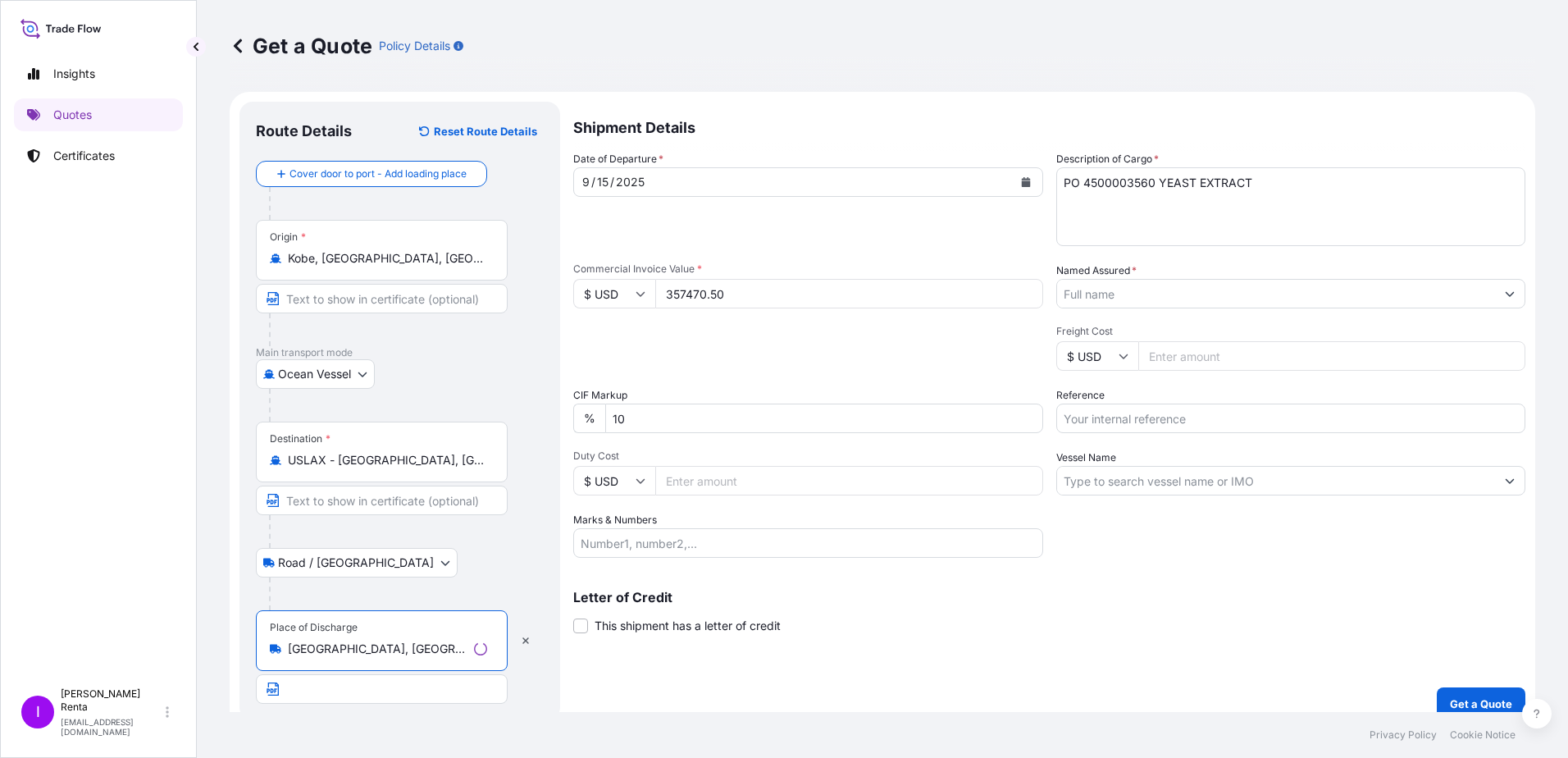
type input "[GEOGRAPHIC_DATA], [GEOGRAPHIC_DATA], [GEOGRAPHIC_DATA]"
click at [303, 696] on input "Text to appear on certificate" at bounding box center [381, 688] width 252 height 30
type input "DELIVERY TO [GEOGRAPHIC_DATA], [GEOGRAPHIC_DATA]"
click at [640, 543] on input "Marks & Numbers" at bounding box center [803, 543] width 472 height 30
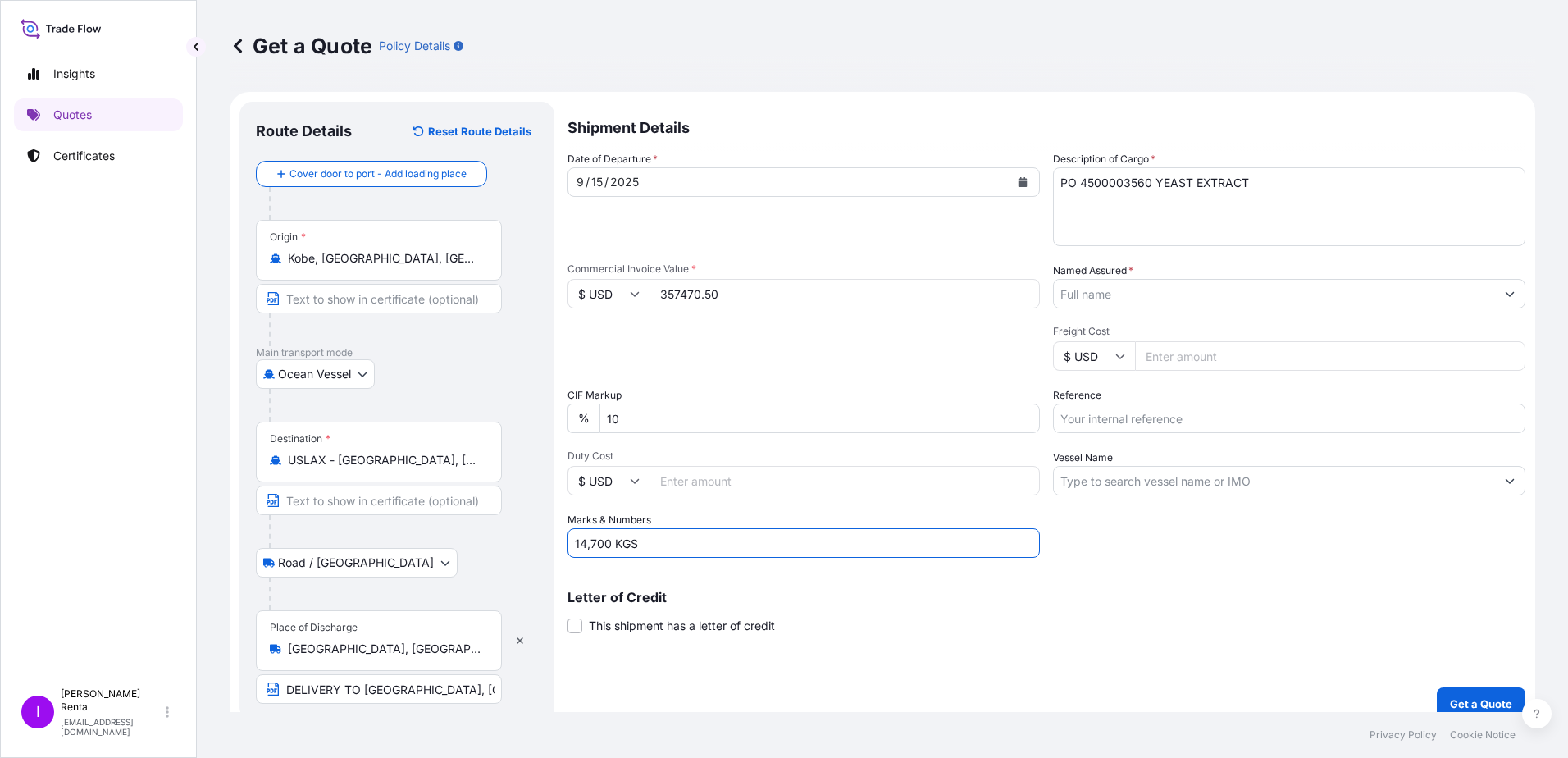
type input "14,700 KGS"
drag, startPoint x: 1148, startPoint y: 176, endPoint x: 1119, endPoint y: 193, distance: 33.6
click at [1119, 193] on textarea "PO 4500003560 YEAST EXTRACT" at bounding box center [1288, 207] width 472 height 78
click at [1302, 199] on textarea "PO 4500002652 YEAST EXTRACT" at bounding box center [1288, 207] width 472 height 78
type textarea "PO 4500002652 YEAST EXTRACT"
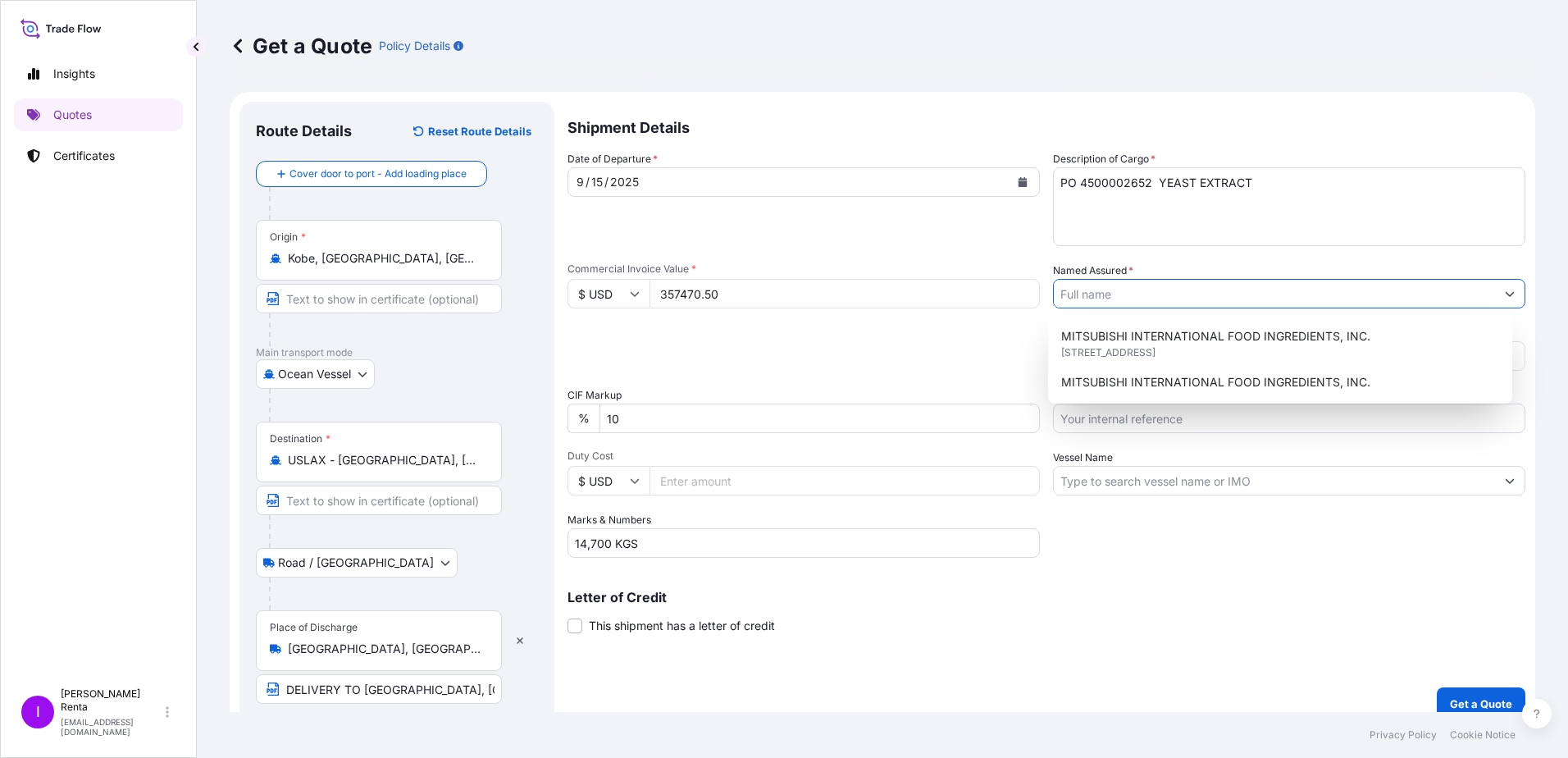
click at [1093, 293] on input "Named Assured *" at bounding box center [1274, 293] width 441 height 30
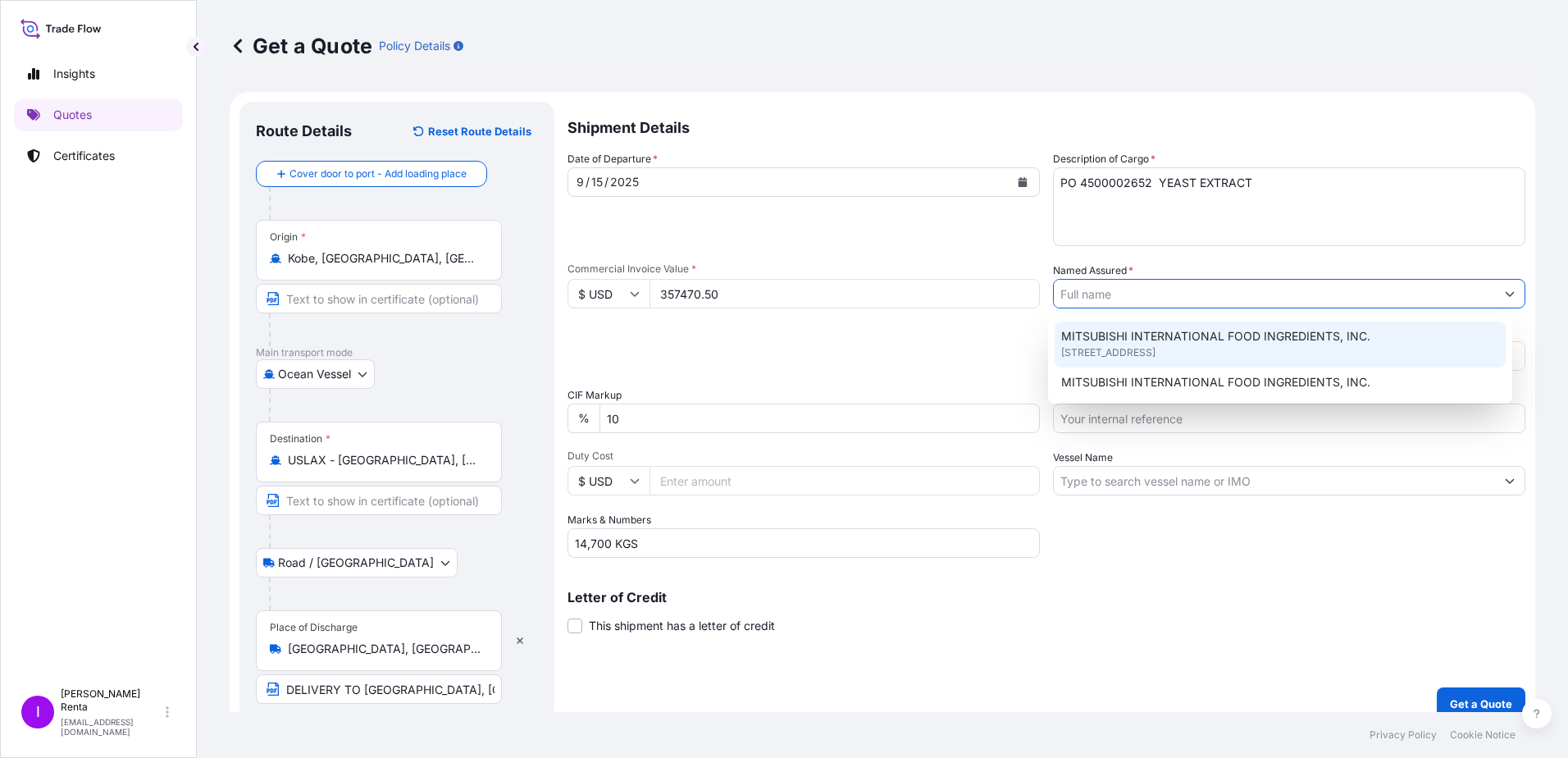
click at [1090, 339] on span "MITSUBISHI INTERNATIONAL FOOD INGREDIENTS, INC." at bounding box center [1216, 336] width 309 height 16
type input "MITSUBISHI INTERNATIONAL FOOD INGREDIENTS, INC."
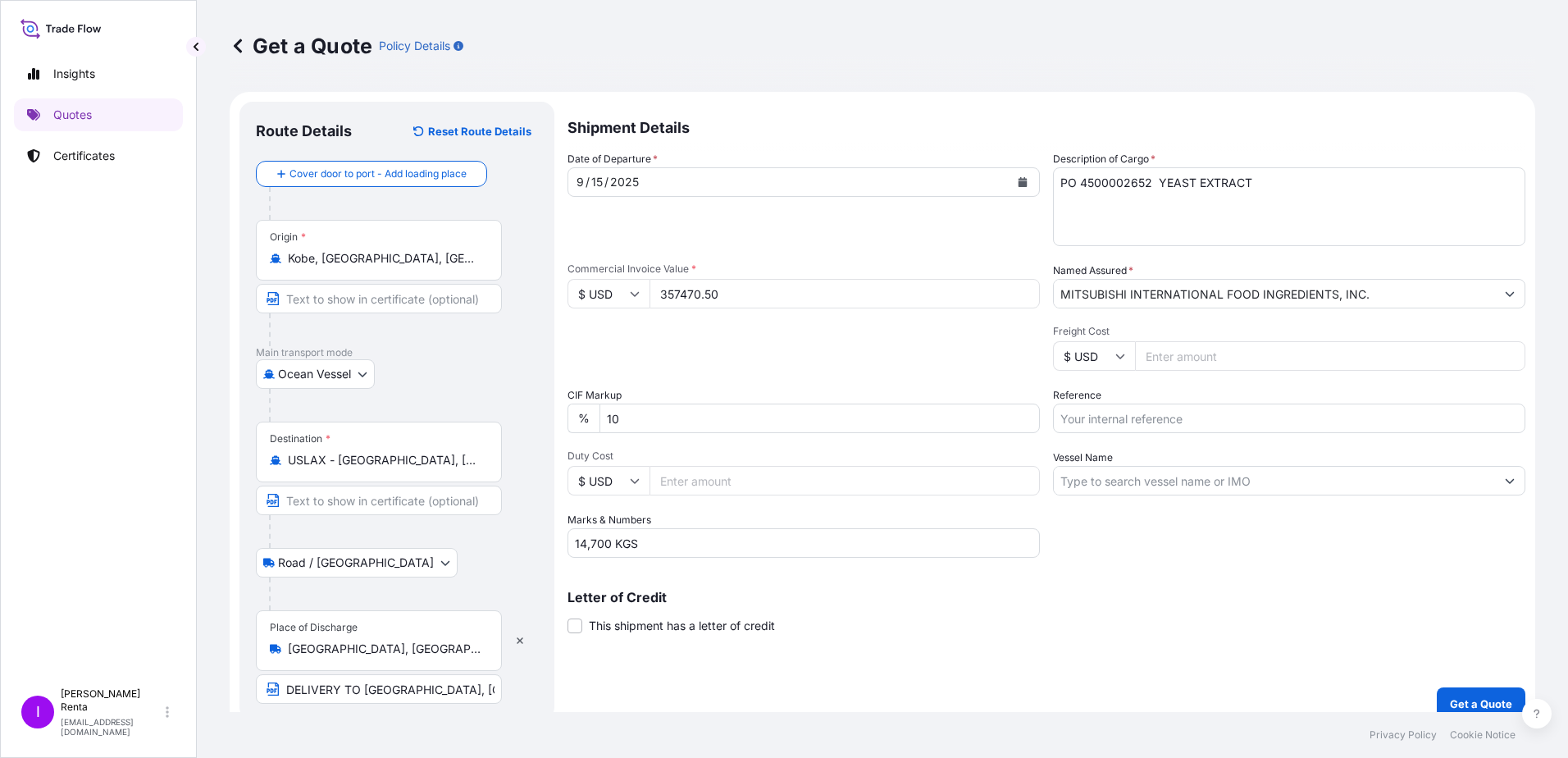
click at [1152, 361] on input "Freight Cost" at bounding box center [1331, 355] width 391 height 30
type input "4945.00"
click at [1125, 590] on div "Letter of Credit This shipment has a letter of credit Letter of credit * Letter…" at bounding box center [1046, 602] width 958 height 63
click at [1095, 418] on input "Reference" at bounding box center [1288, 417] width 472 height 30
type input "PO 4500002652"
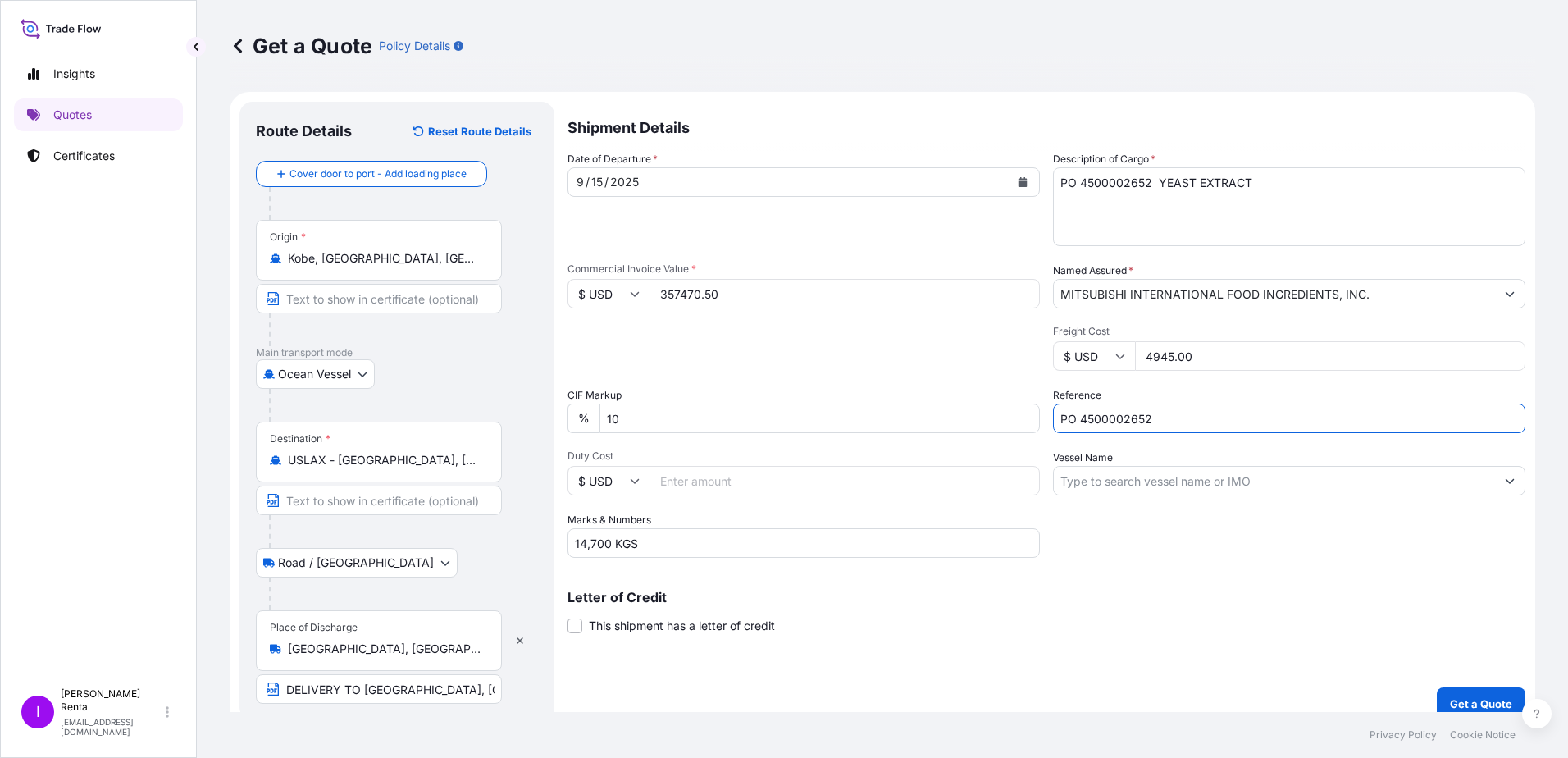
click at [1107, 486] on input "Vessel Name" at bounding box center [1274, 480] width 441 height 30
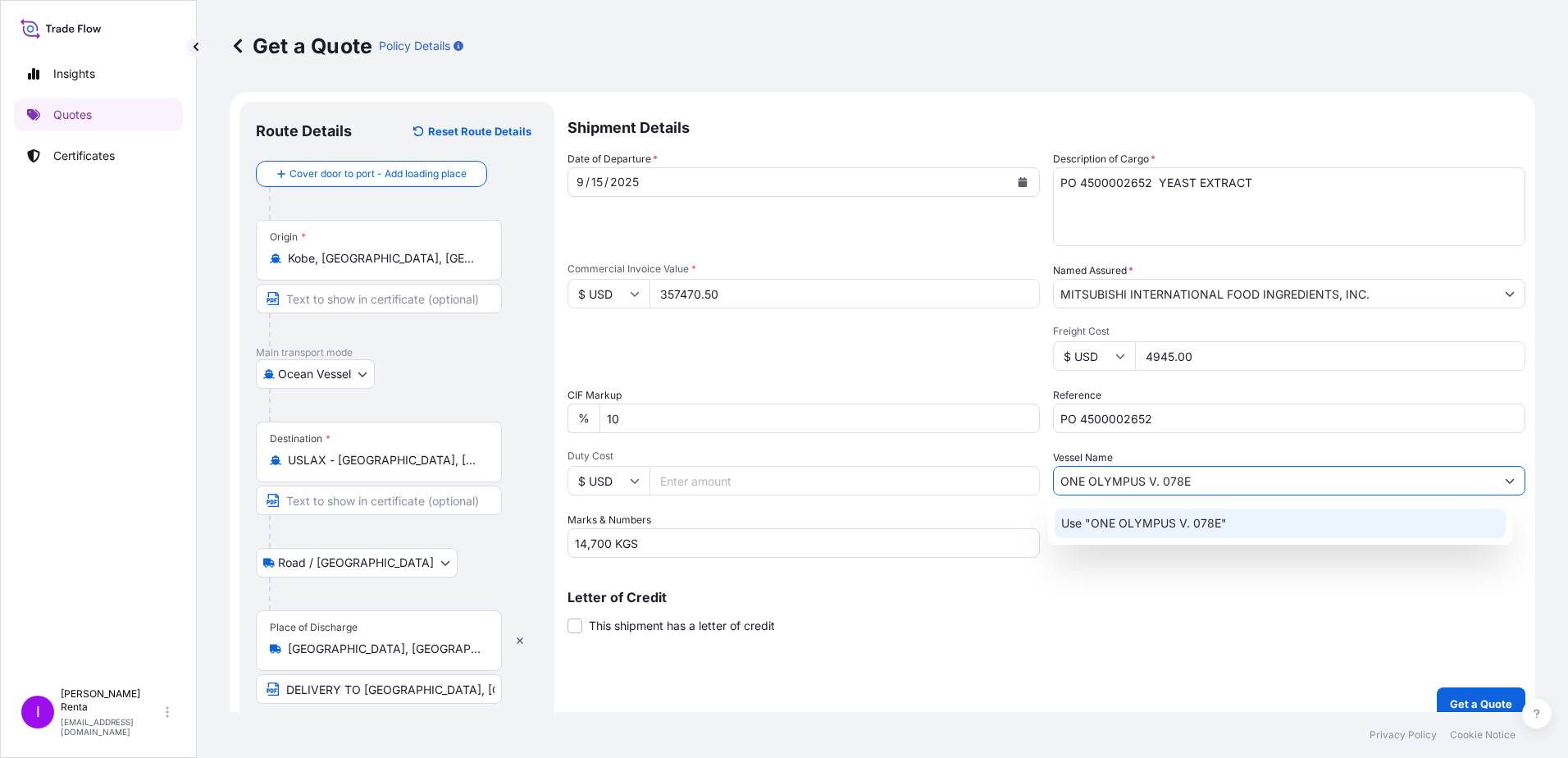
type input "ONE OLYMPUS V. 078E"
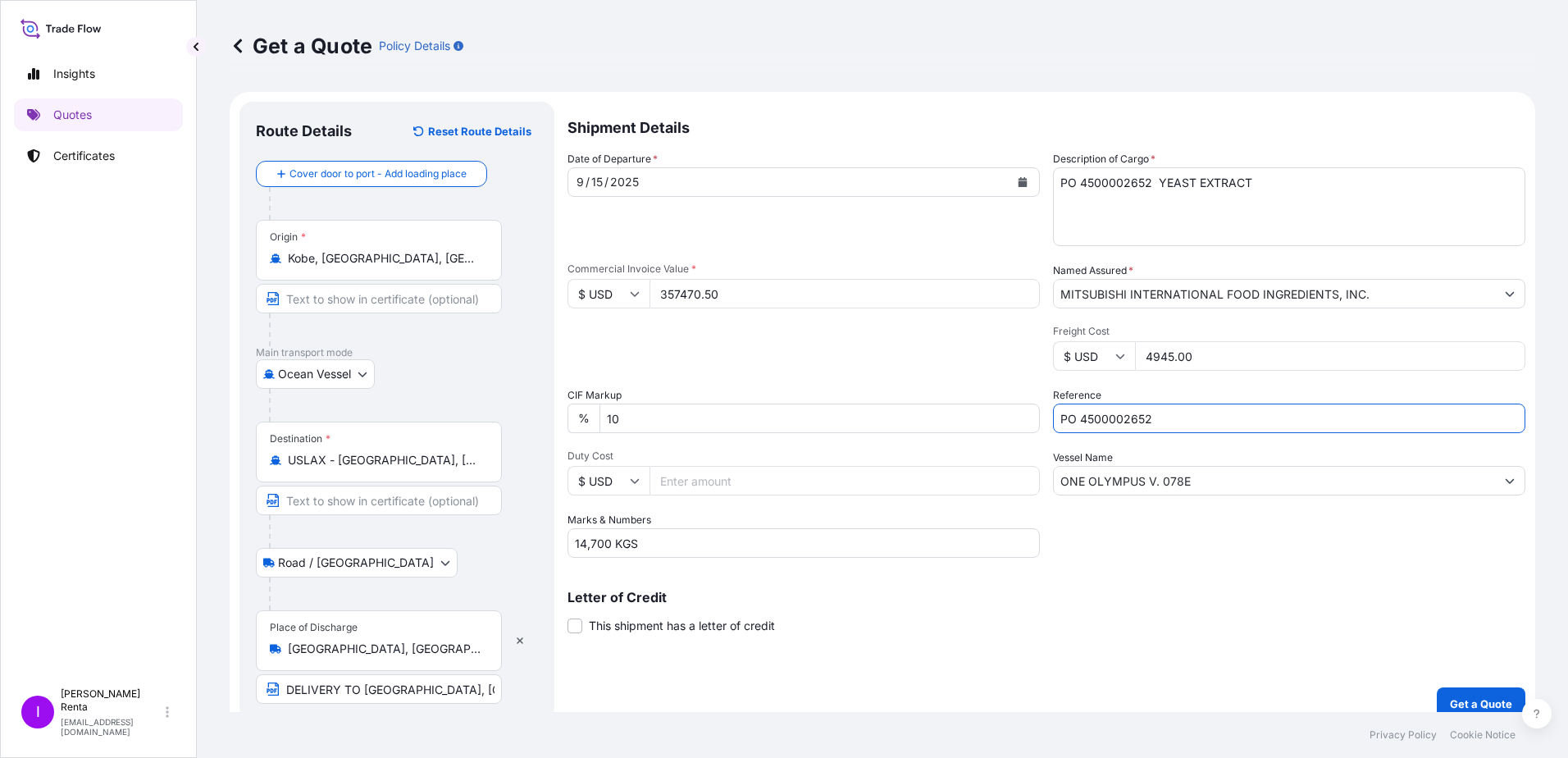
drag, startPoint x: 1102, startPoint y: 416, endPoint x: 1206, endPoint y: 415, distance: 104.0
click at [1103, 415] on input "PO 4500002652" at bounding box center [1288, 417] width 472 height 30
click at [956, 629] on div "Letter of Credit This shipment has a letter of credit Letter of credit * Letter…" at bounding box center [1046, 612] width 958 height 43
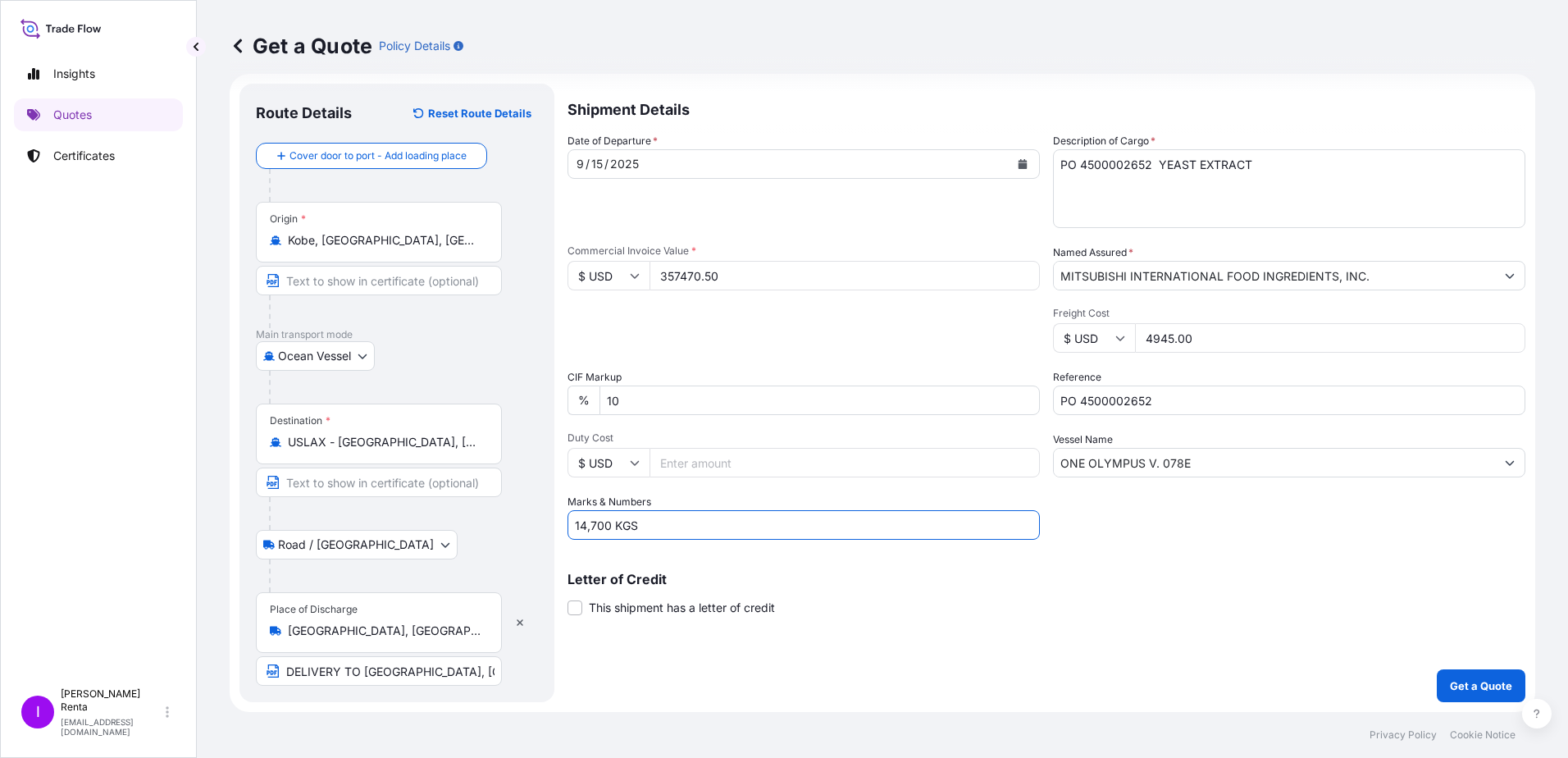
click at [683, 529] on input "14,700 KGS" at bounding box center [803, 524] width 472 height 30
type input "14,700 KGS 1,000 BOXES"
click at [1447, 677] on button "Get a Quote" at bounding box center [1481, 685] width 89 height 33
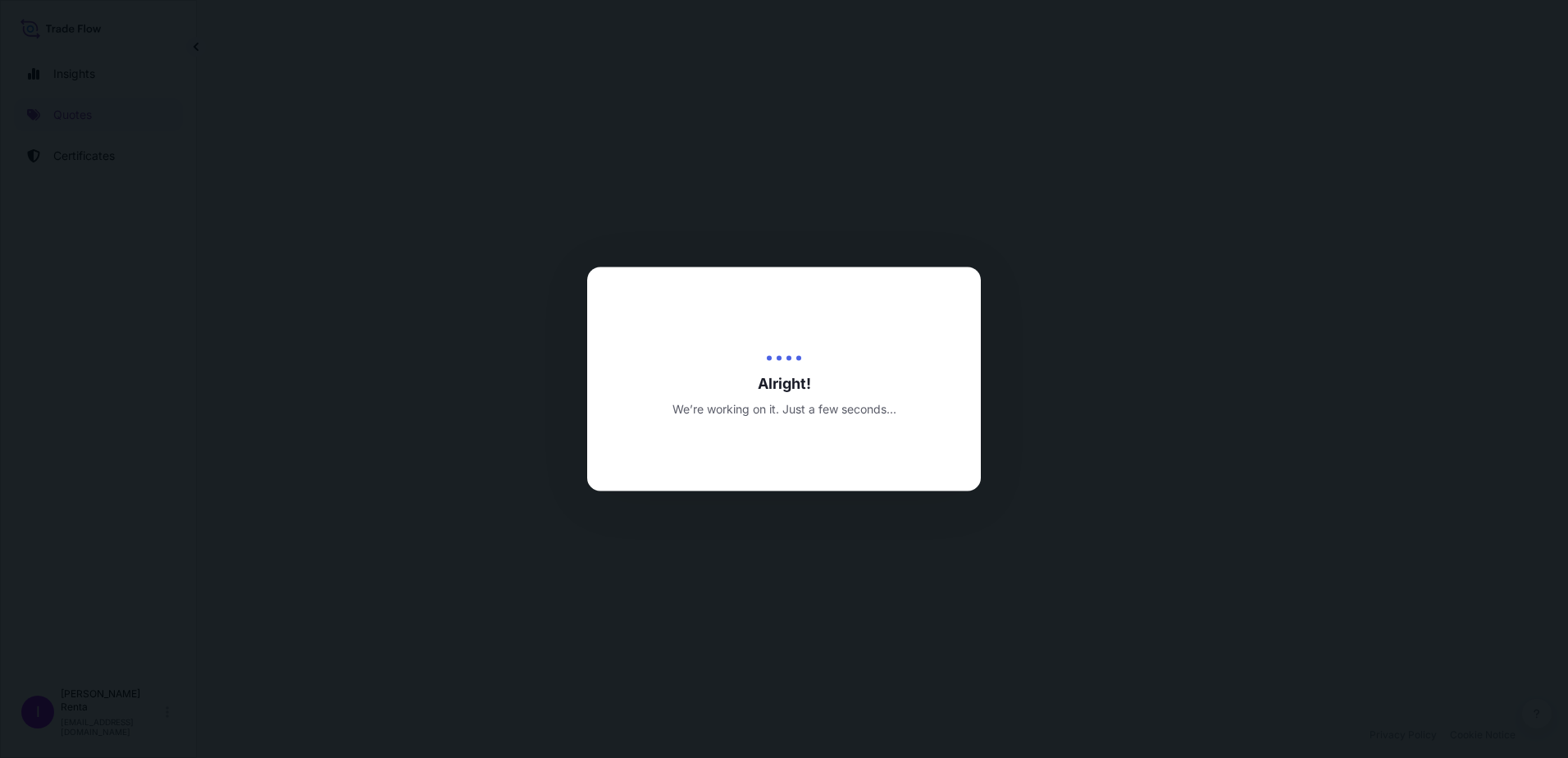
select select "Ocean Vessel"
select select "Road / [GEOGRAPHIC_DATA]"
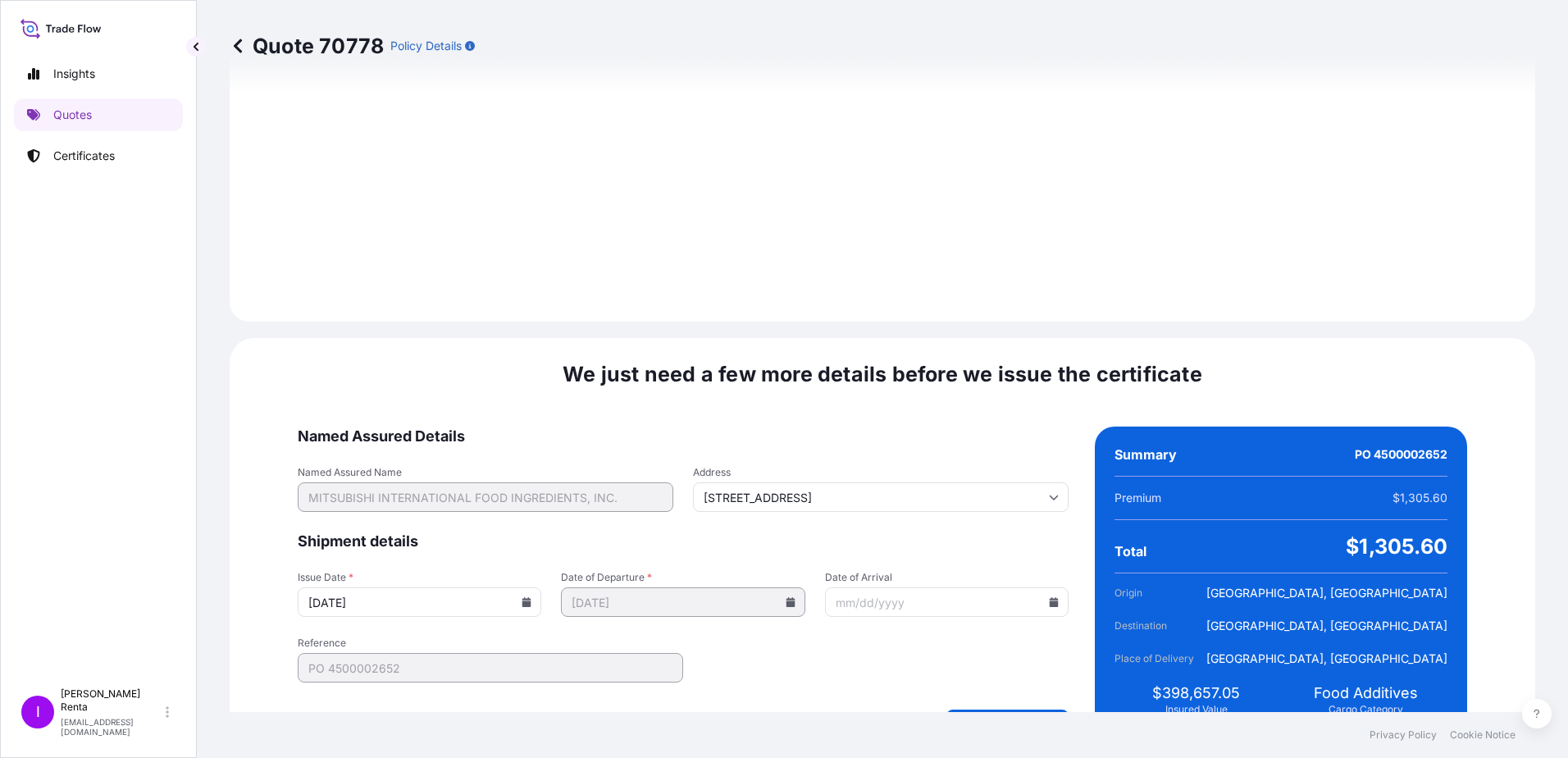
scroll to position [1933, 0]
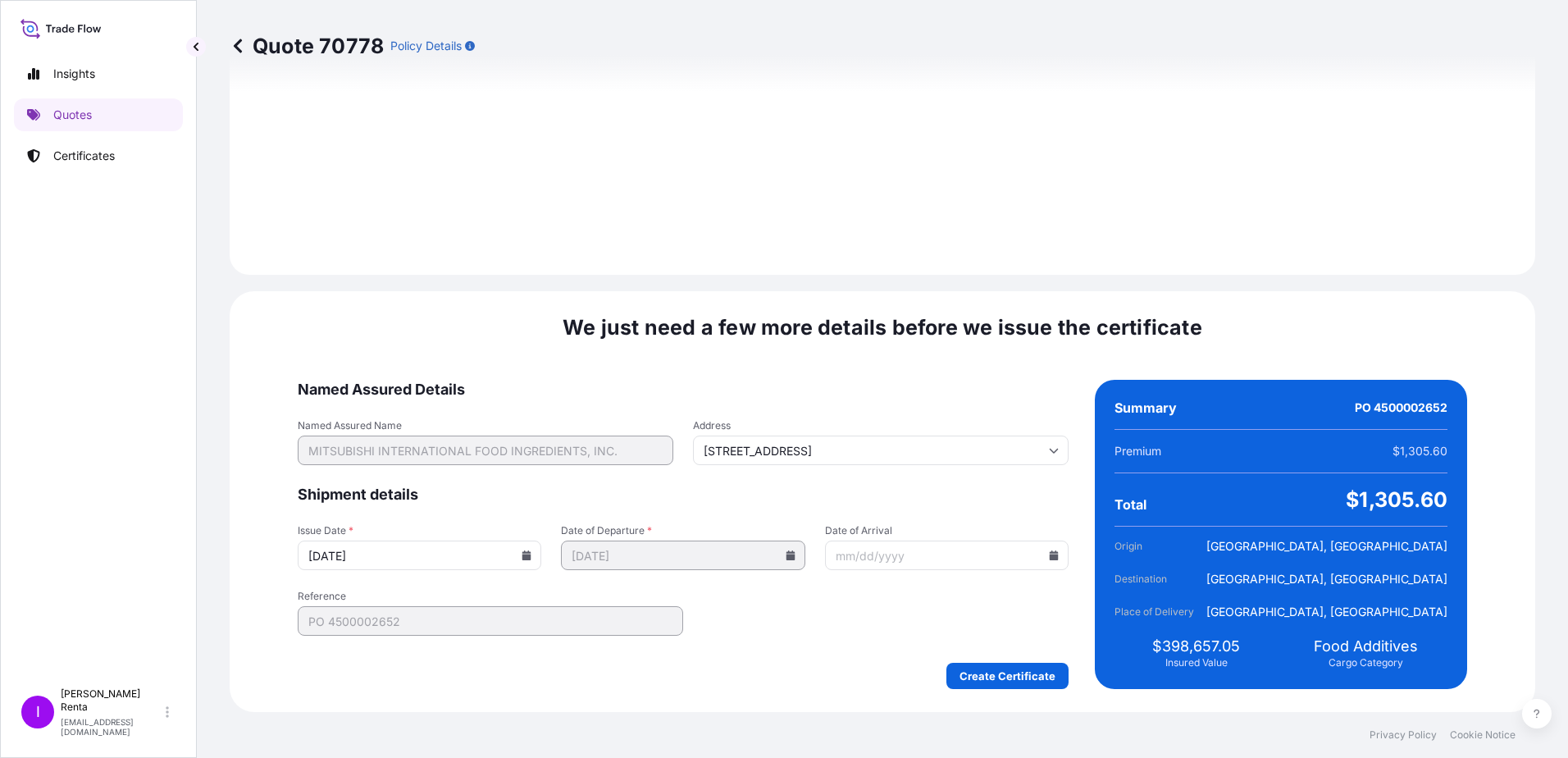
click at [1050, 556] on icon at bounding box center [1054, 555] width 9 height 10
click at [1039, 279] on icon at bounding box center [1039, 279] width 7 height 10
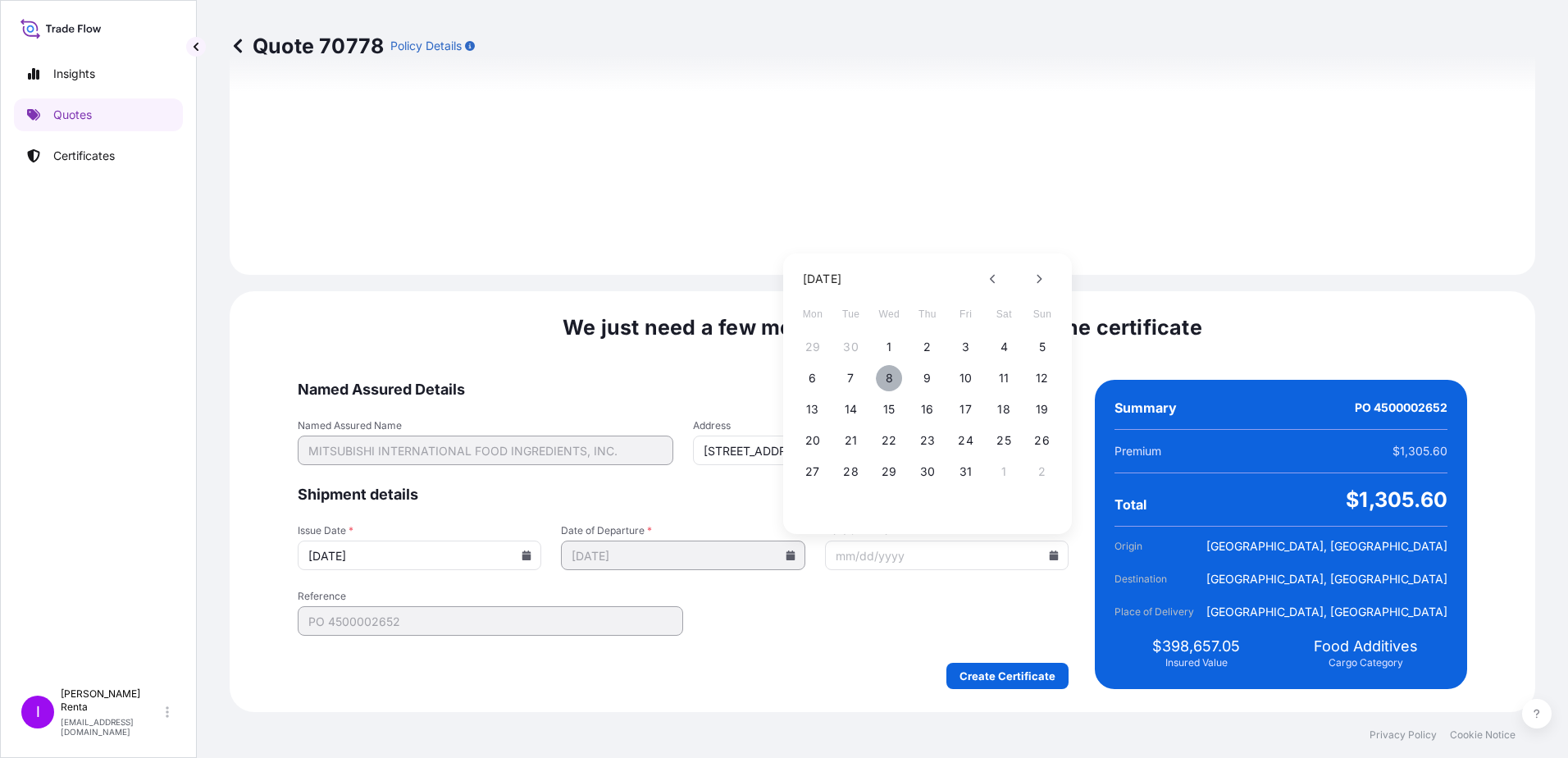
click at [885, 380] on button "8" at bounding box center [888, 377] width 26 height 26
type input "[DATE]"
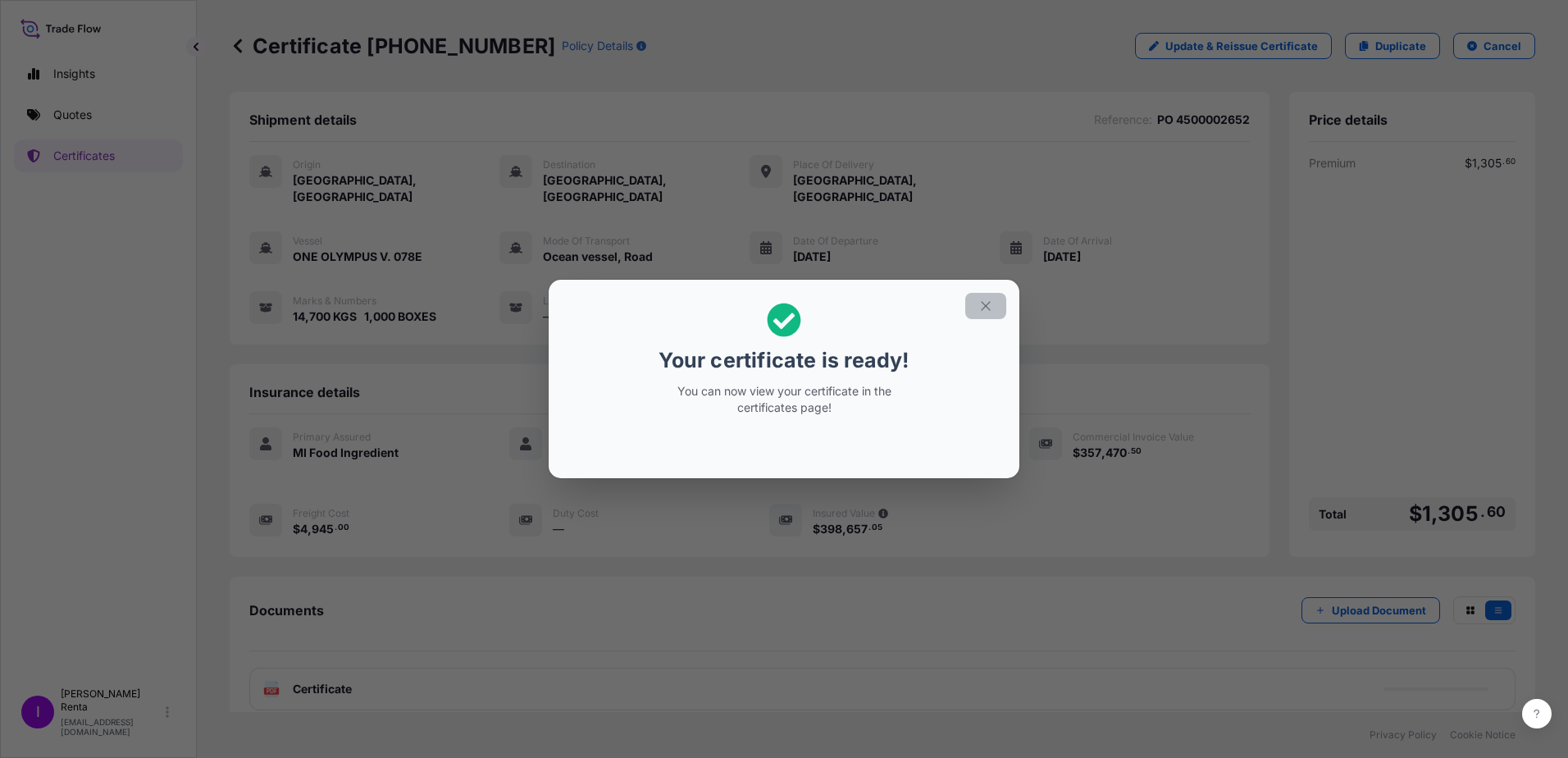
click at [991, 306] on icon "button" at bounding box center [985, 305] width 14 height 14
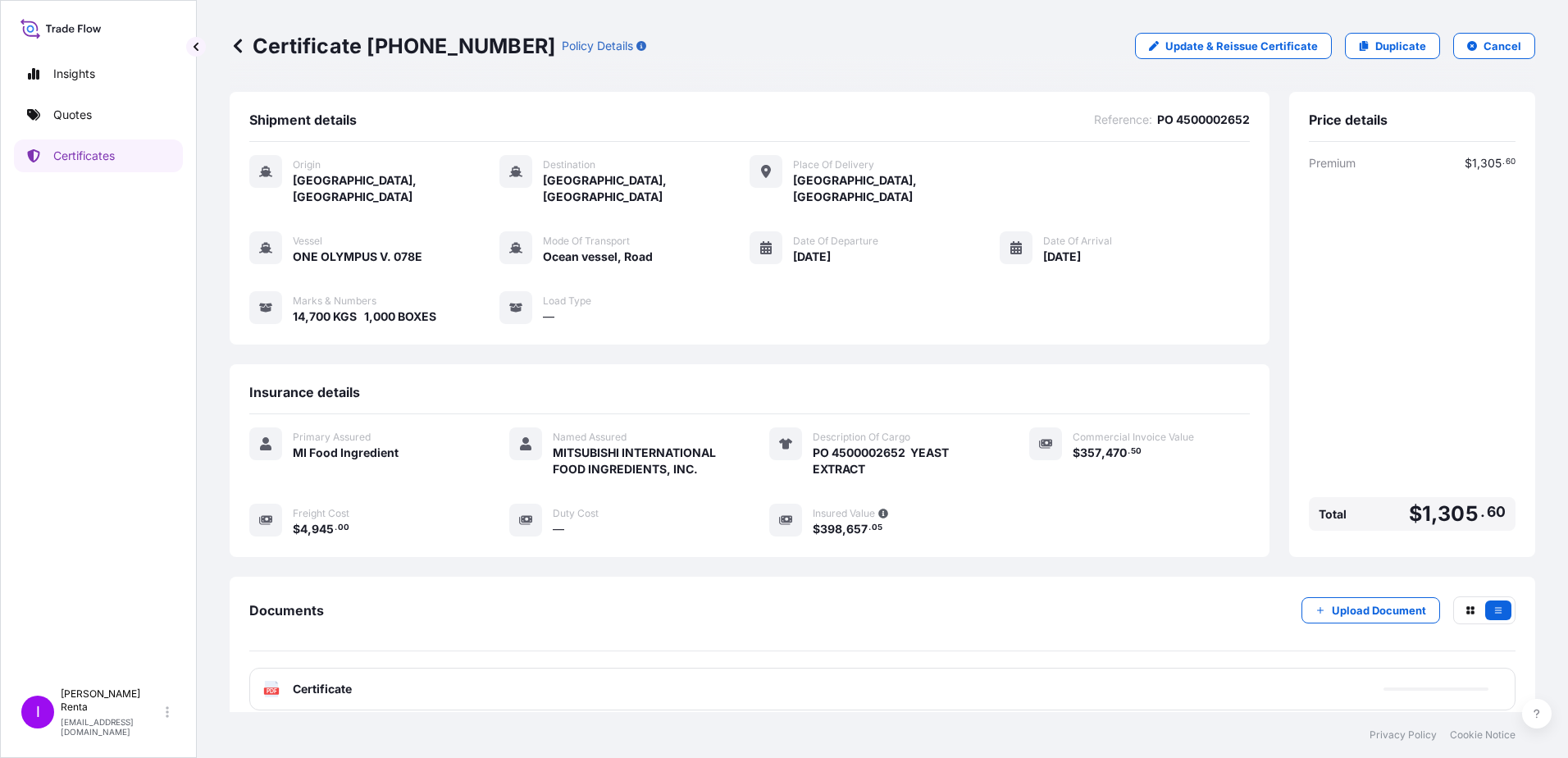
scroll to position [2, 0]
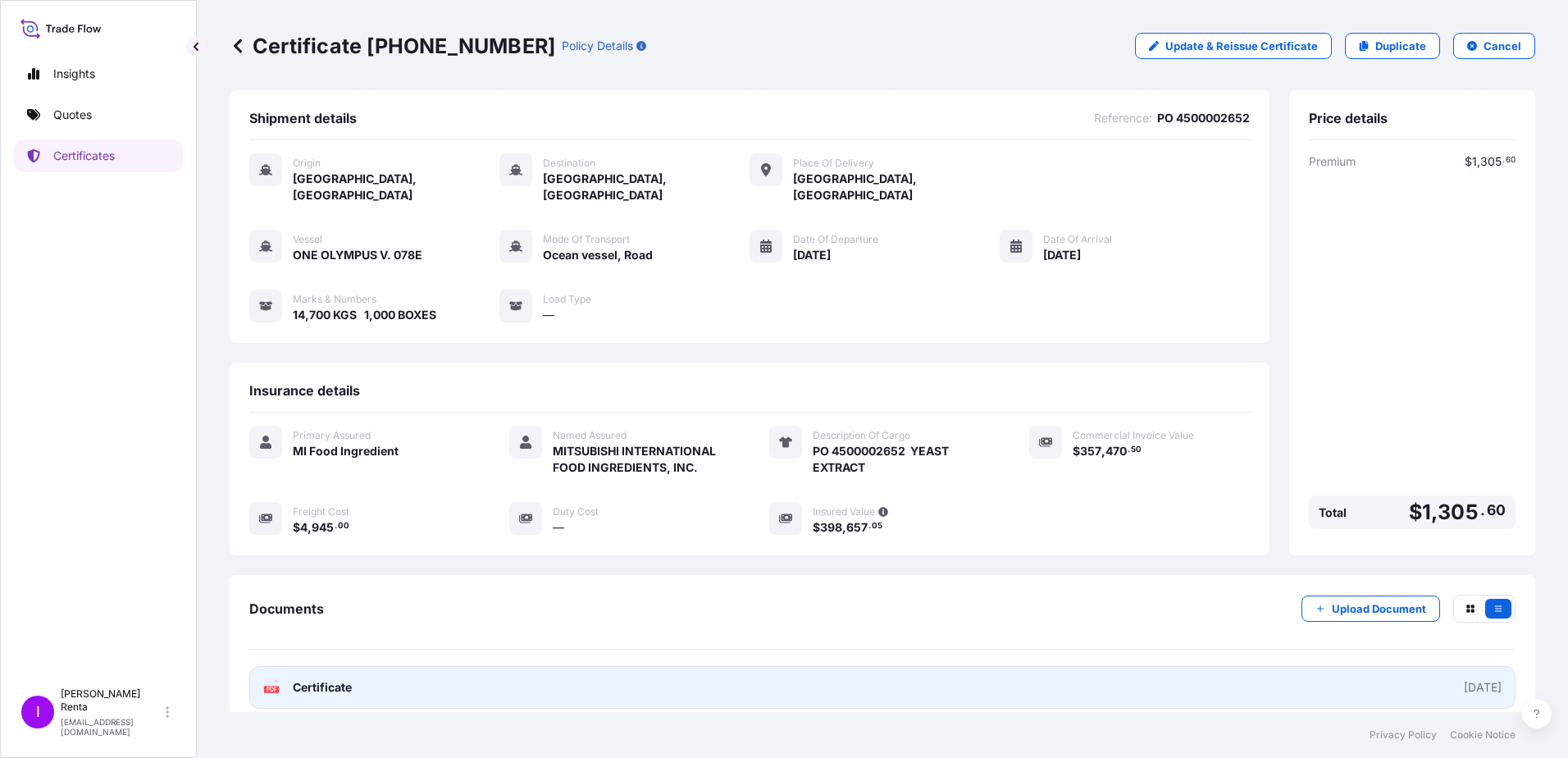
click at [291, 679] on div "PDF Certificate" at bounding box center [307, 686] width 89 height 16
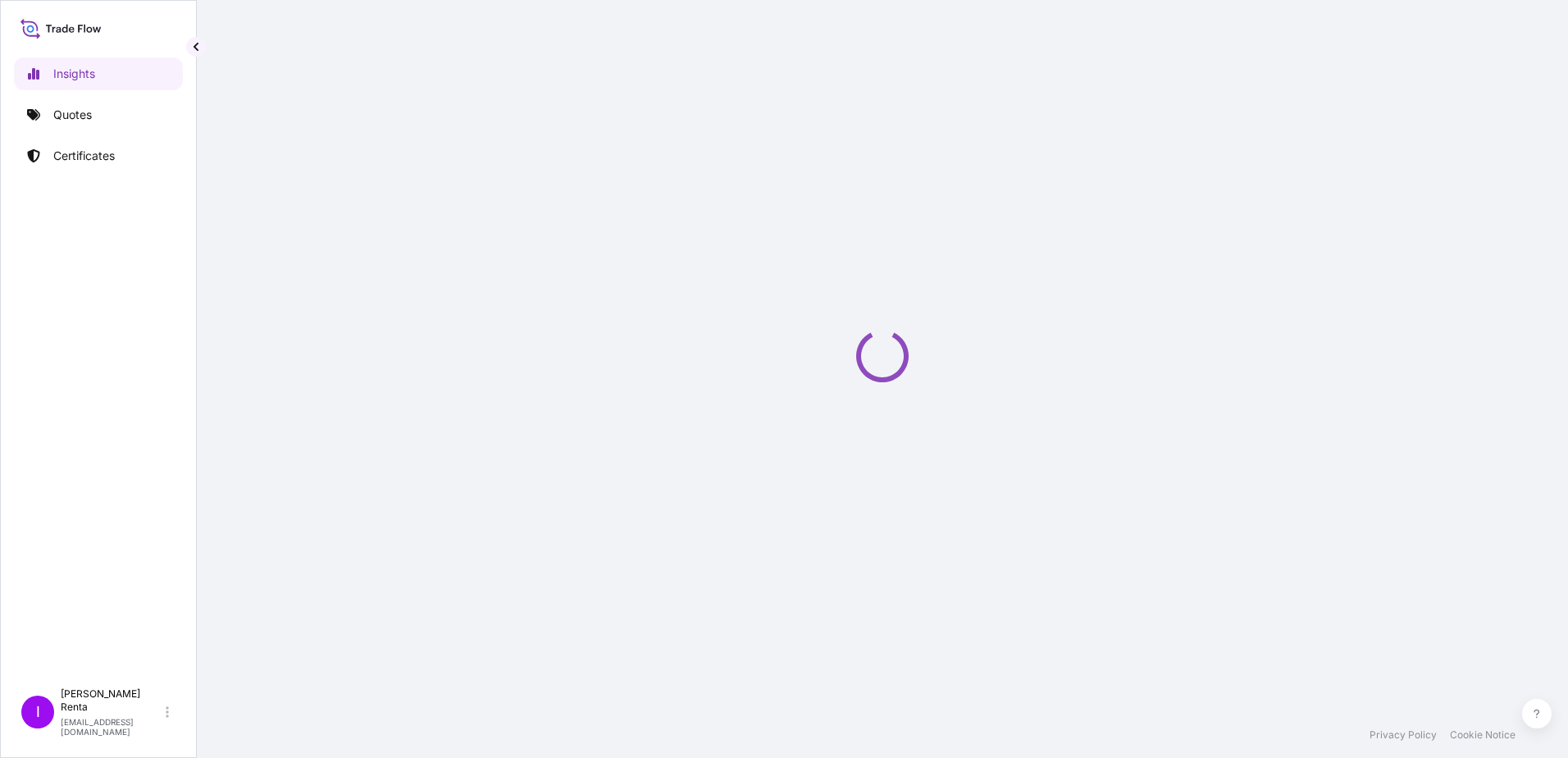
select select "2025"
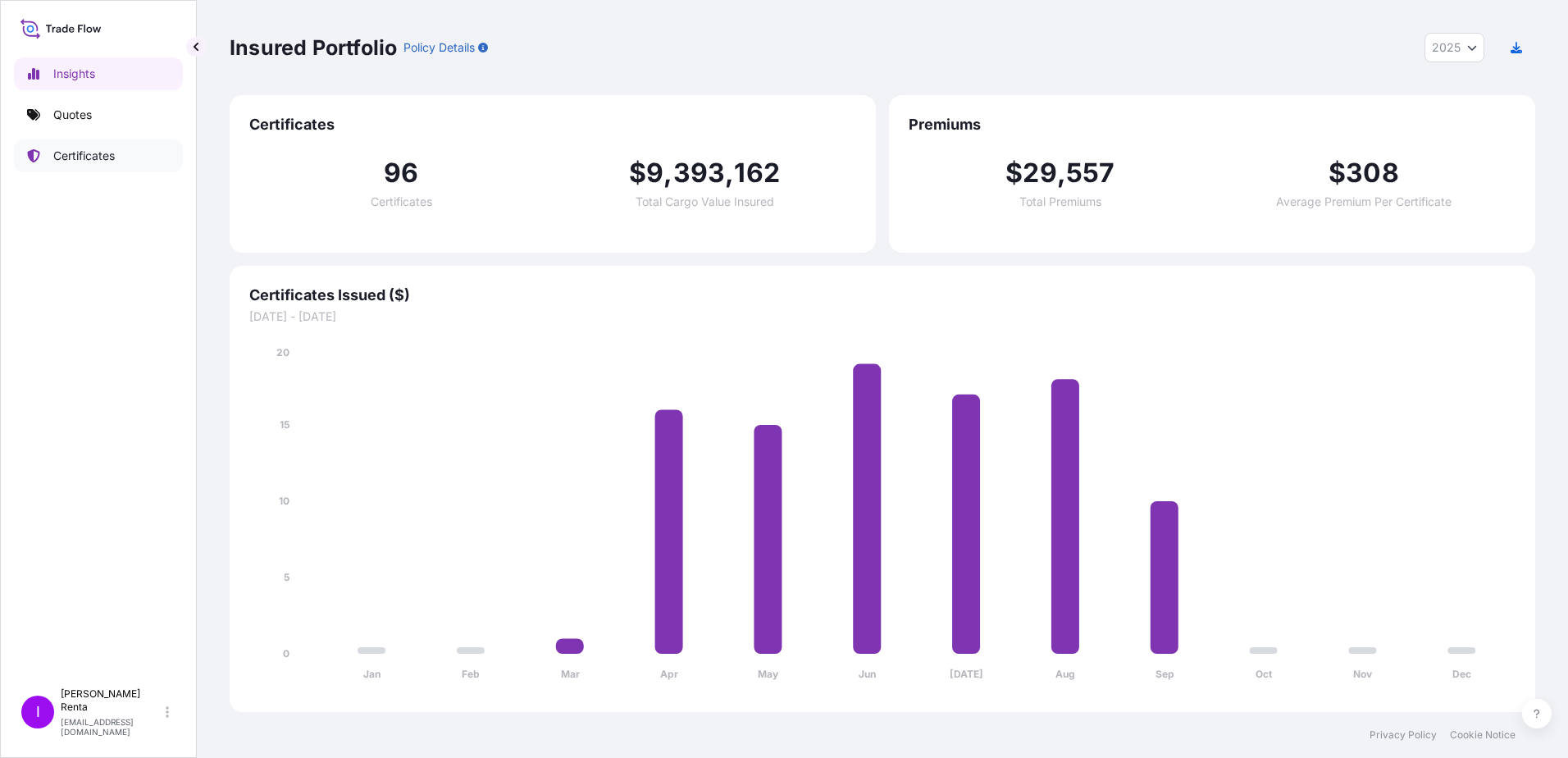
click at [68, 145] on link "Certificates" at bounding box center [99, 156] width 168 height 33
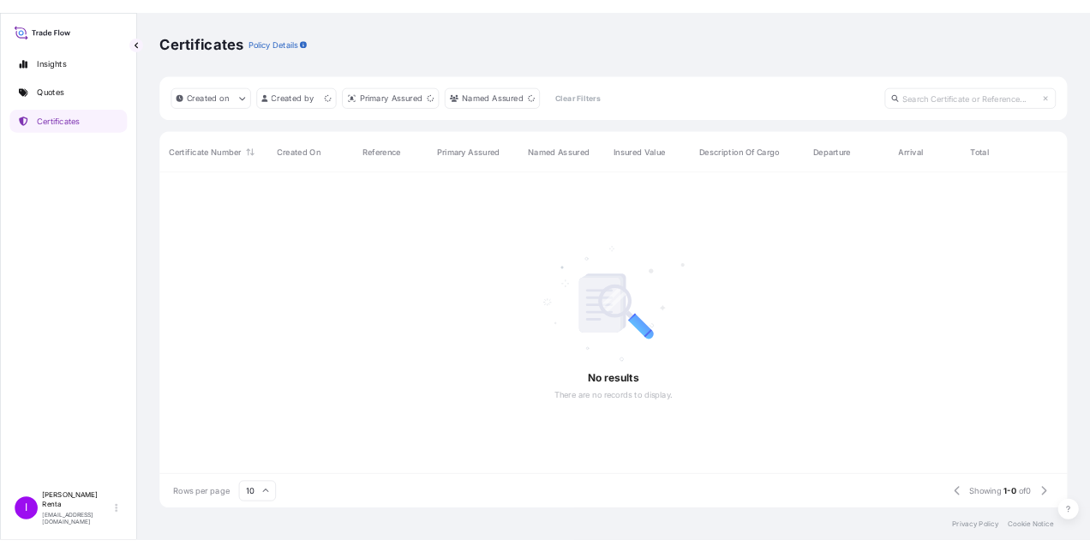
scroll to position [500, 1351]
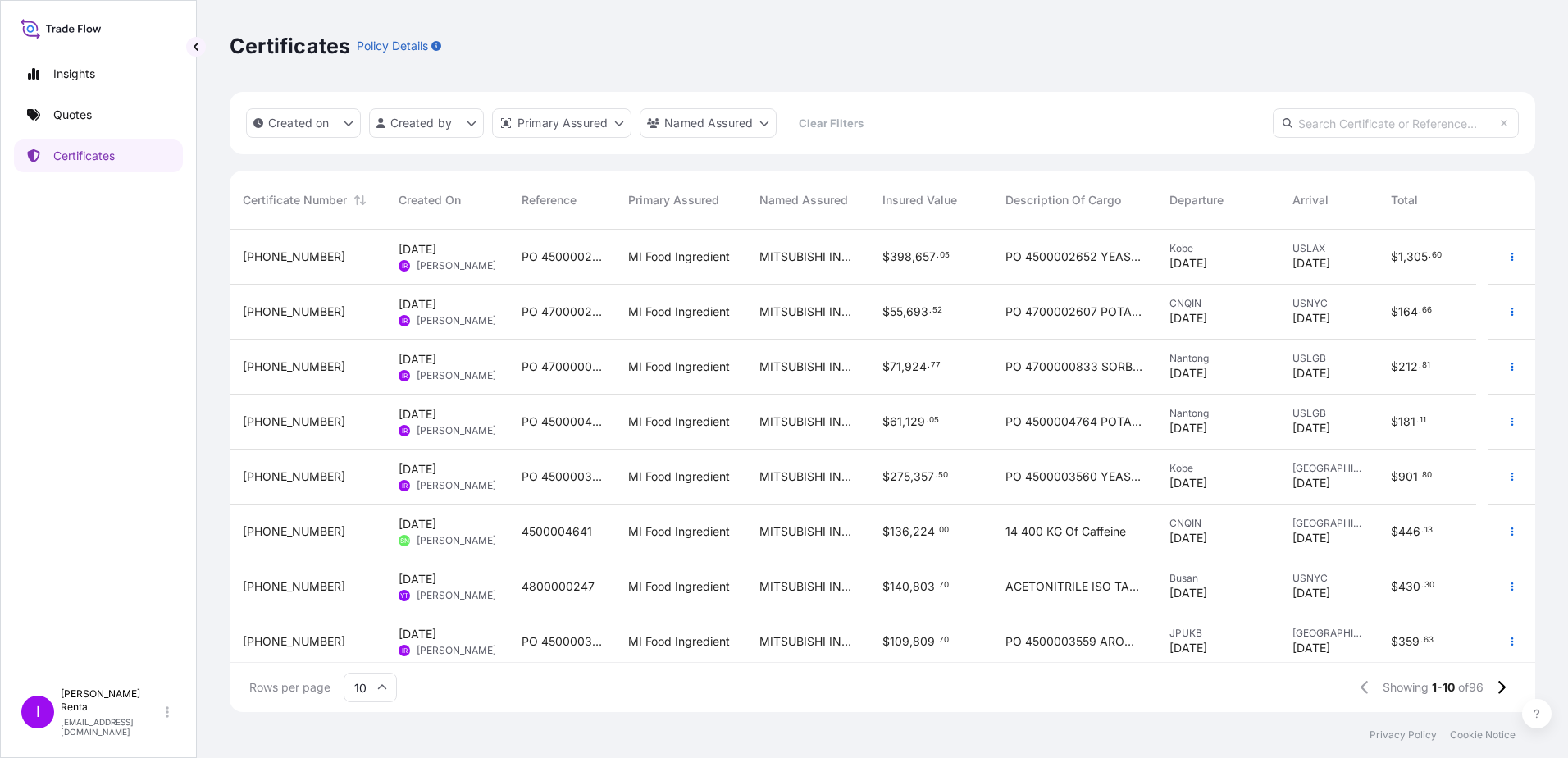
click at [1096, 266] on div "PO 4500002652 YEAST EXTRACT" at bounding box center [1074, 256] width 164 height 55
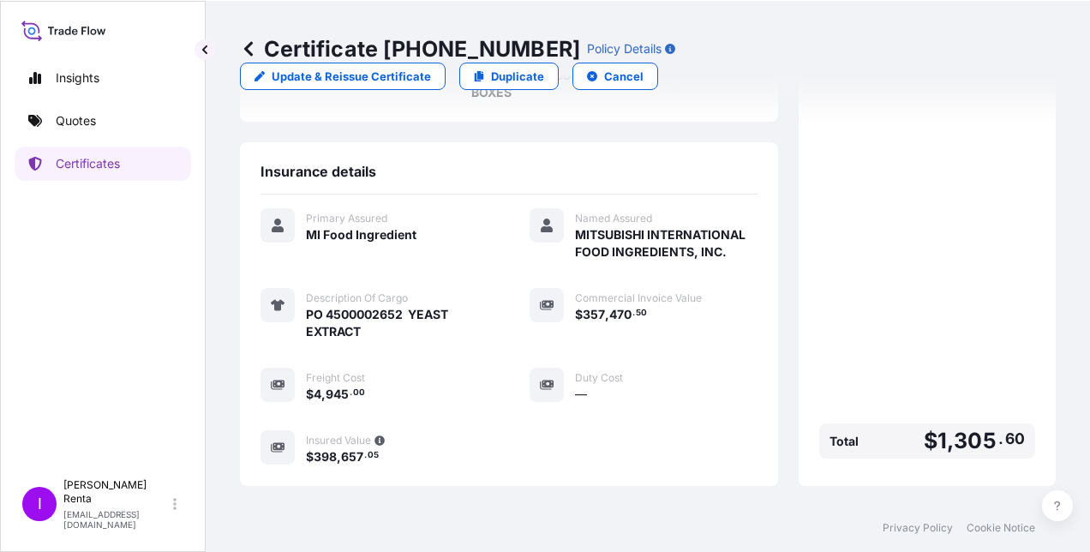
scroll to position [301, 0]
